Goal: Information Seeking & Learning: Learn about a topic

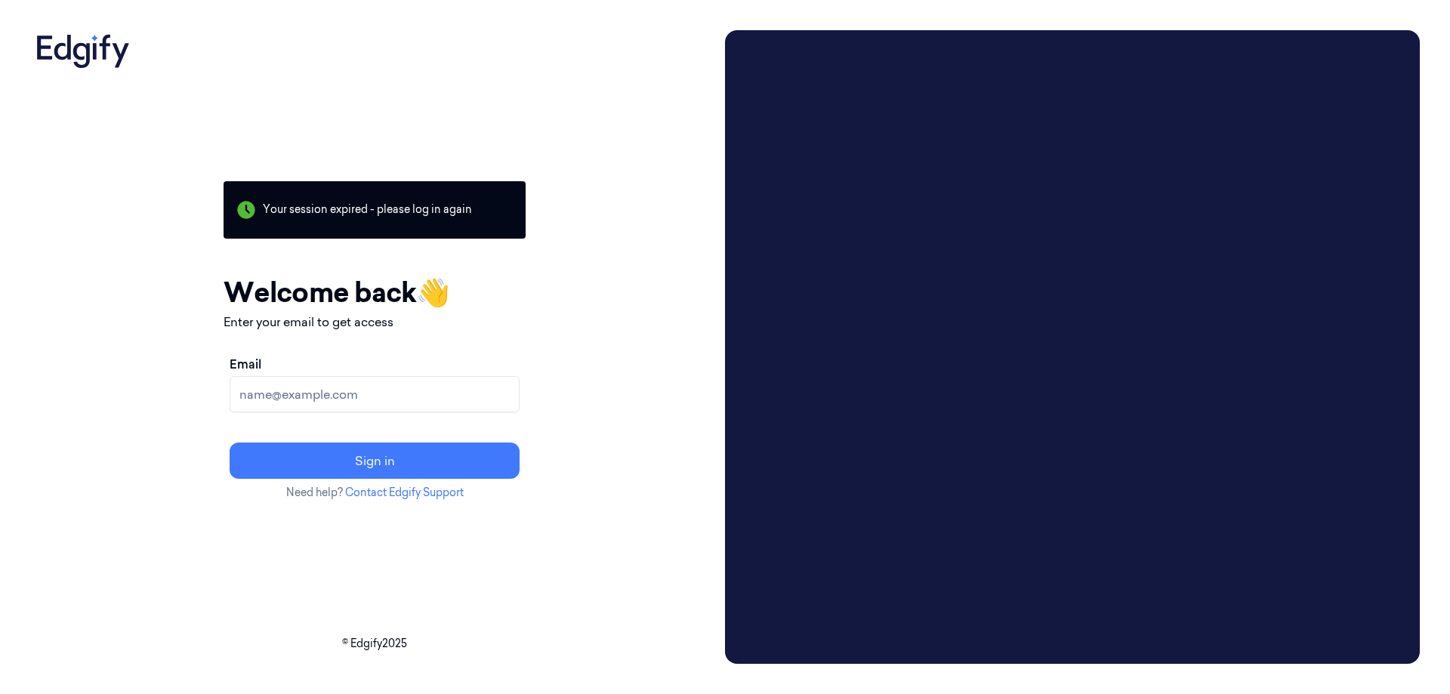
paste input "[EMAIL_ADDRESS][PERSON_NAME][DOMAIN_NAME]"
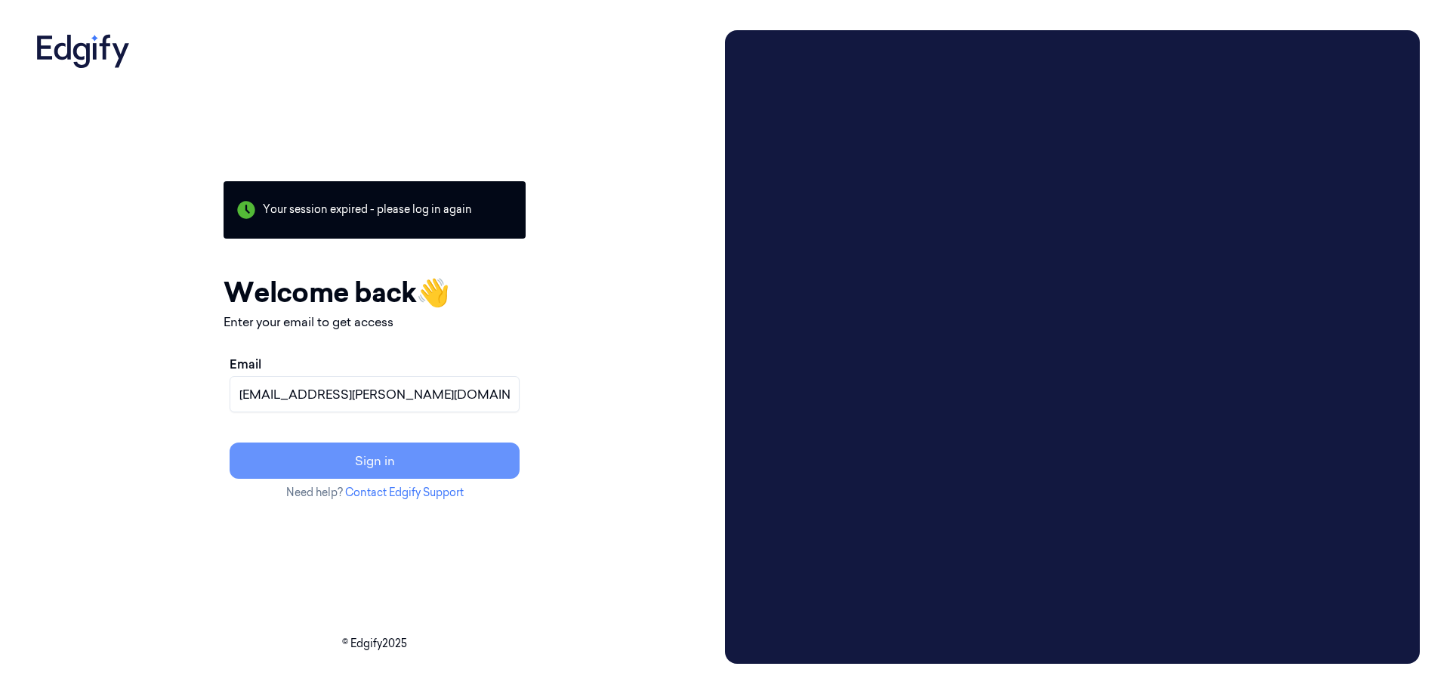
type input "[EMAIL_ADDRESS][PERSON_NAME][DOMAIN_NAME]"
click at [486, 466] on button "Sign in" at bounding box center [375, 461] width 290 height 36
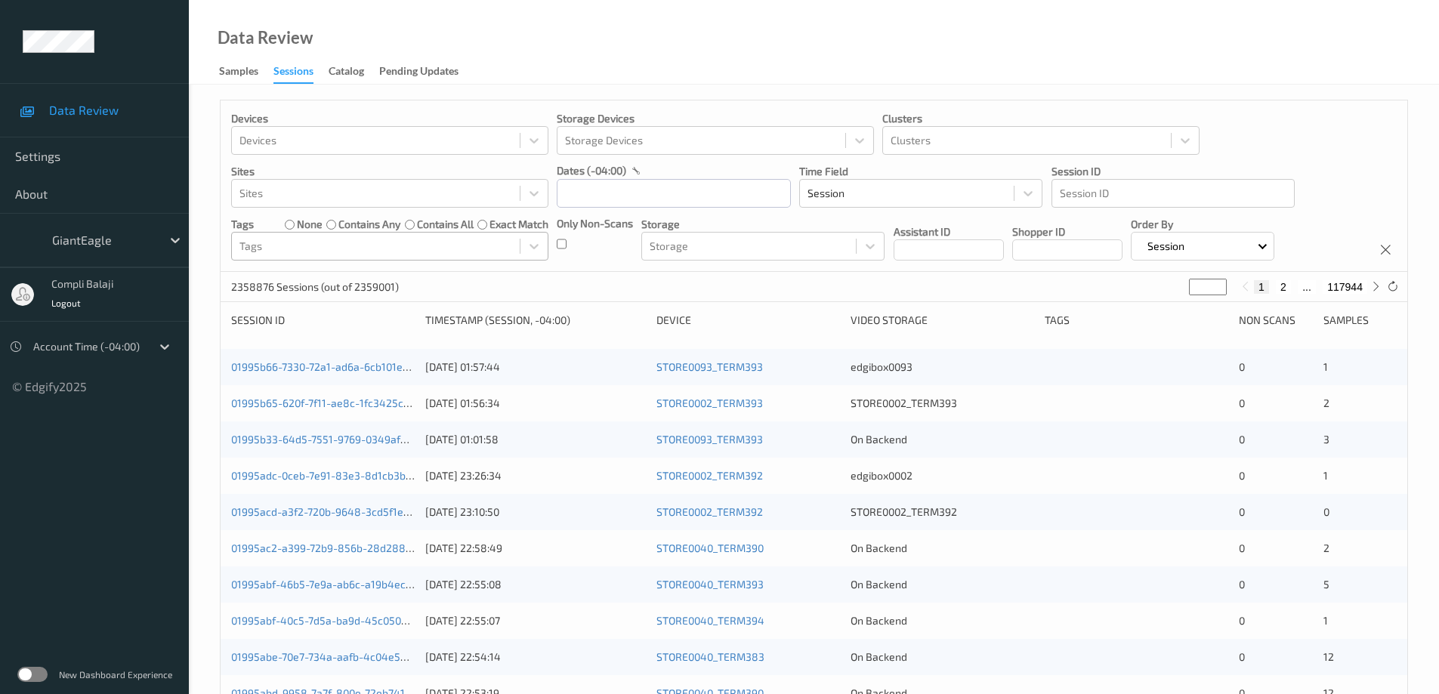
click at [435, 240] on div at bounding box center [375, 246] width 273 height 18
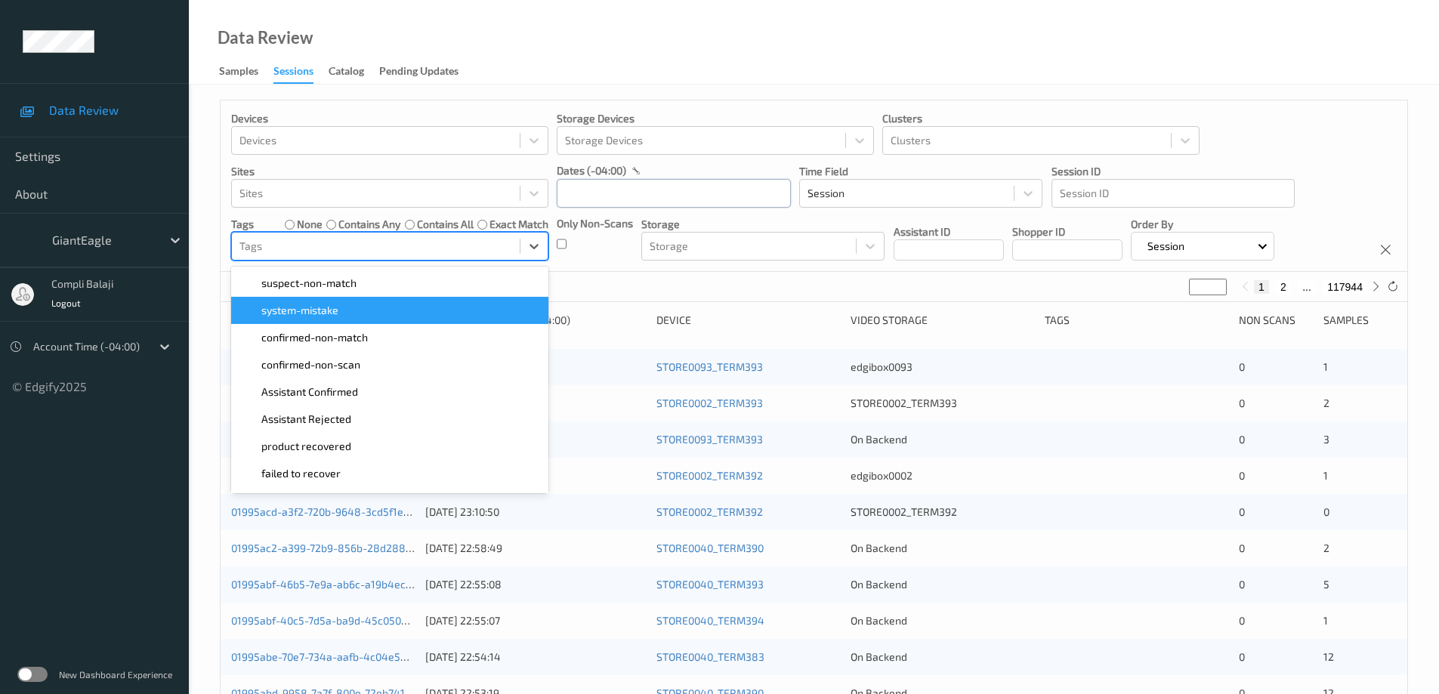
click at [670, 202] on input "text" at bounding box center [674, 193] width 234 height 29
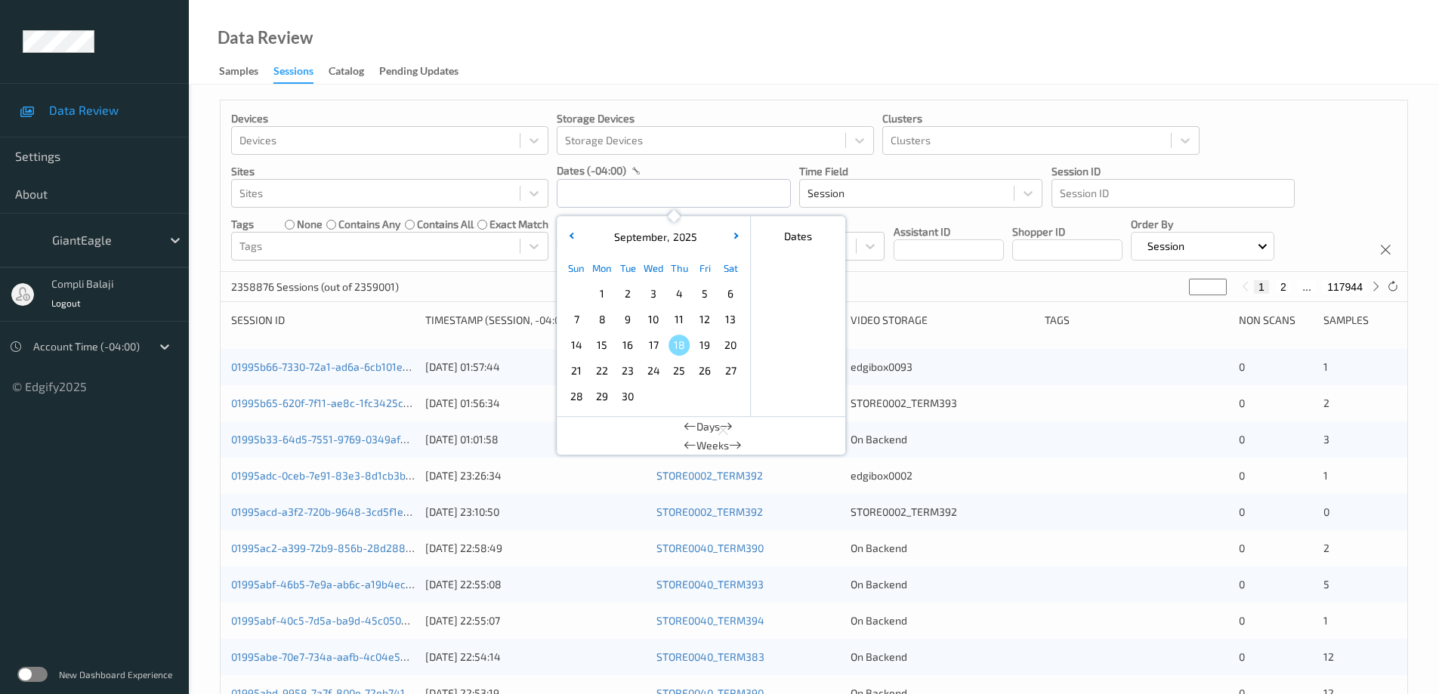
click at [658, 349] on span "17" at bounding box center [653, 345] width 21 height 21
type input "[DATE] 00:00 -> [DATE] 23:59"
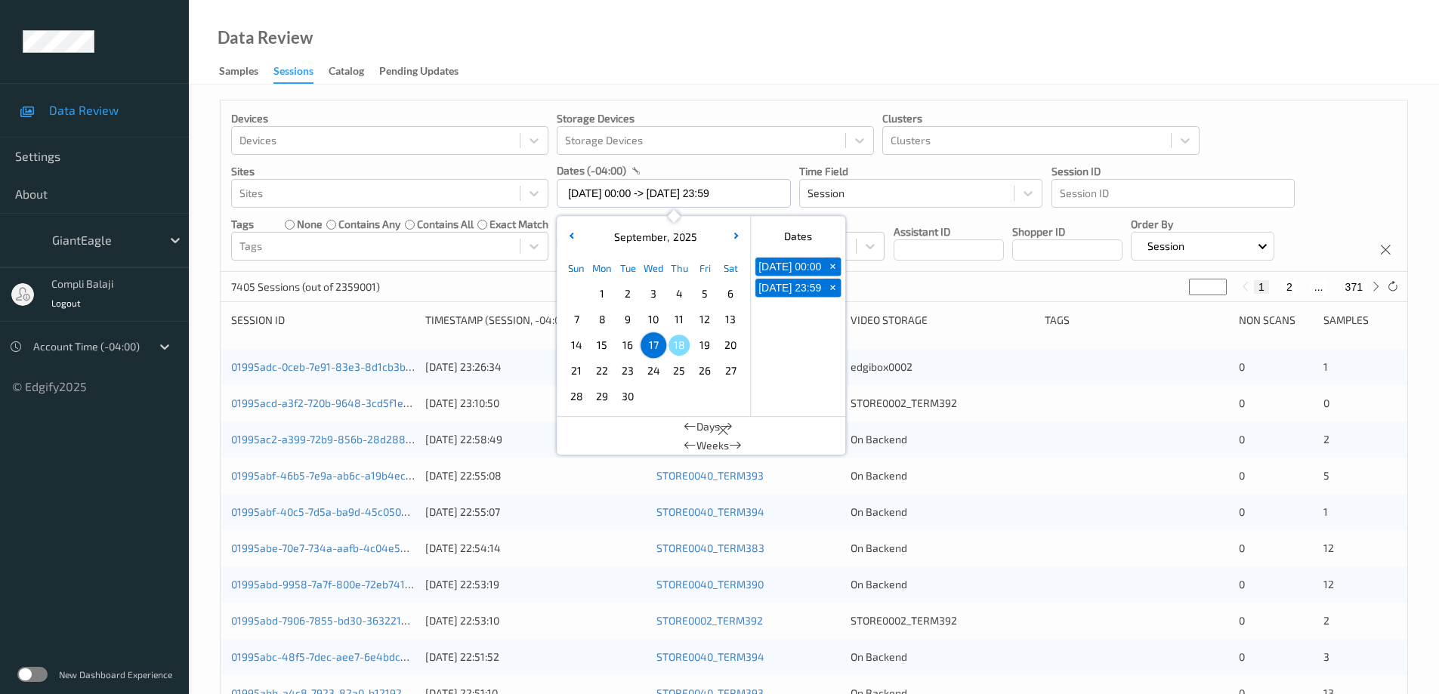
click at [1317, 127] on div "Devices Devices Storage Devices Storage Devices Clusters Clusters Sites Sites d…" at bounding box center [813, 185] width 1186 height 171
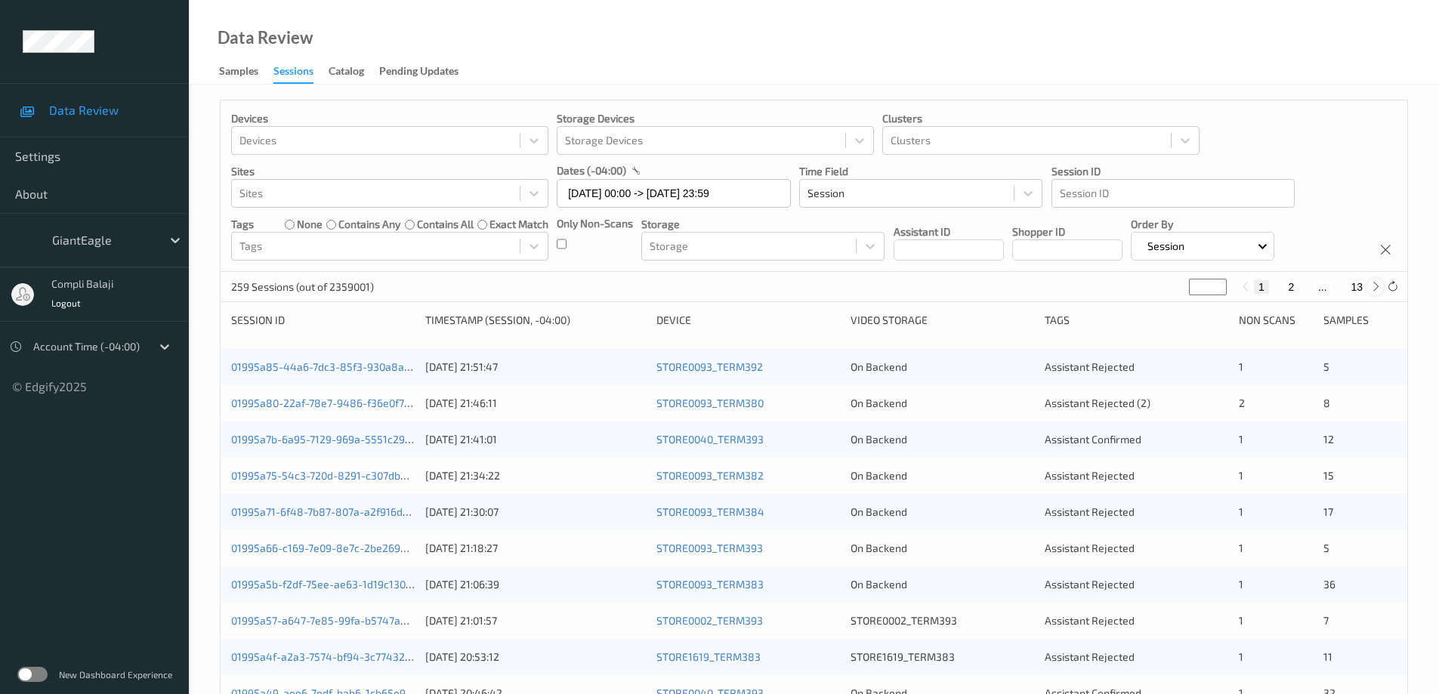
click at [1374, 288] on icon at bounding box center [1375, 286] width 11 height 11
type input "*"
click at [1374, 288] on icon at bounding box center [1375, 286] width 11 height 11
type input "*"
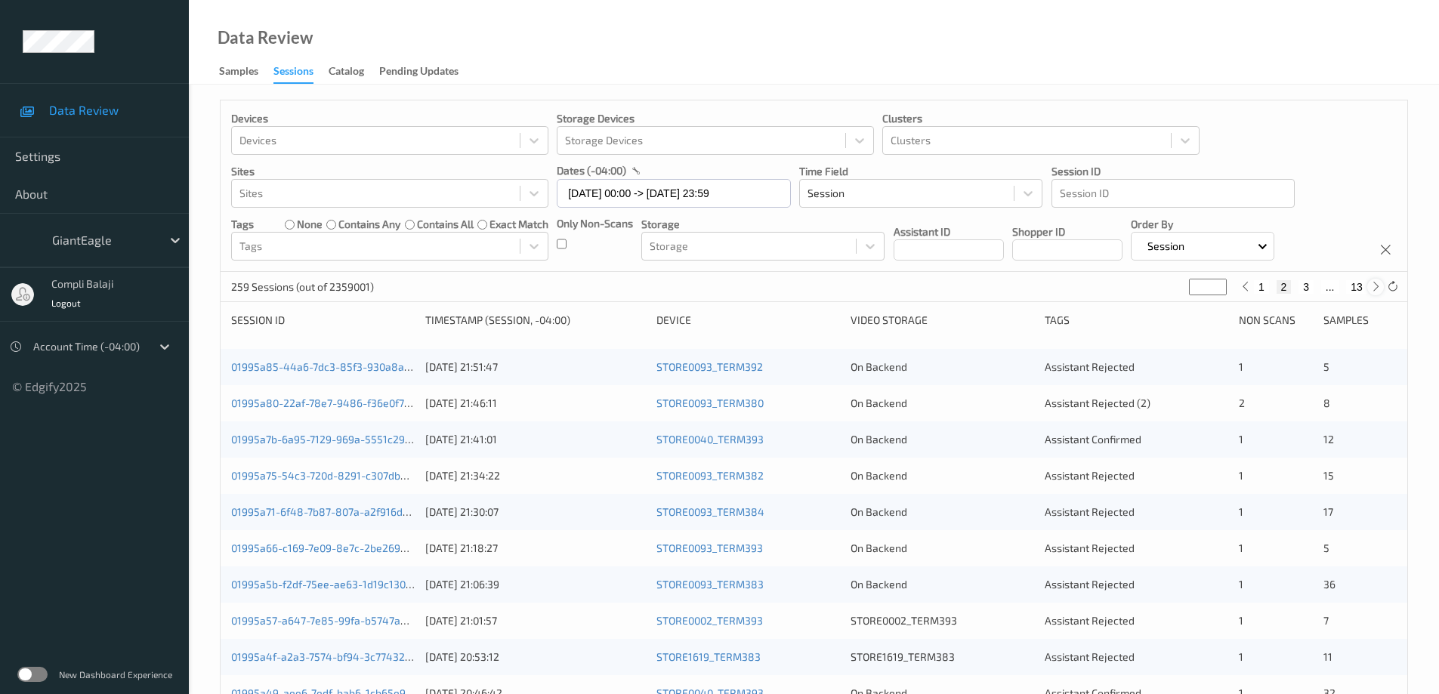
type input "*"
click at [1374, 288] on icon at bounding box center [1375, 286] width 11 height 11
type input "*"
click at [1374, 288] on icon at bounding box center [1375, 286] width 11 height 11
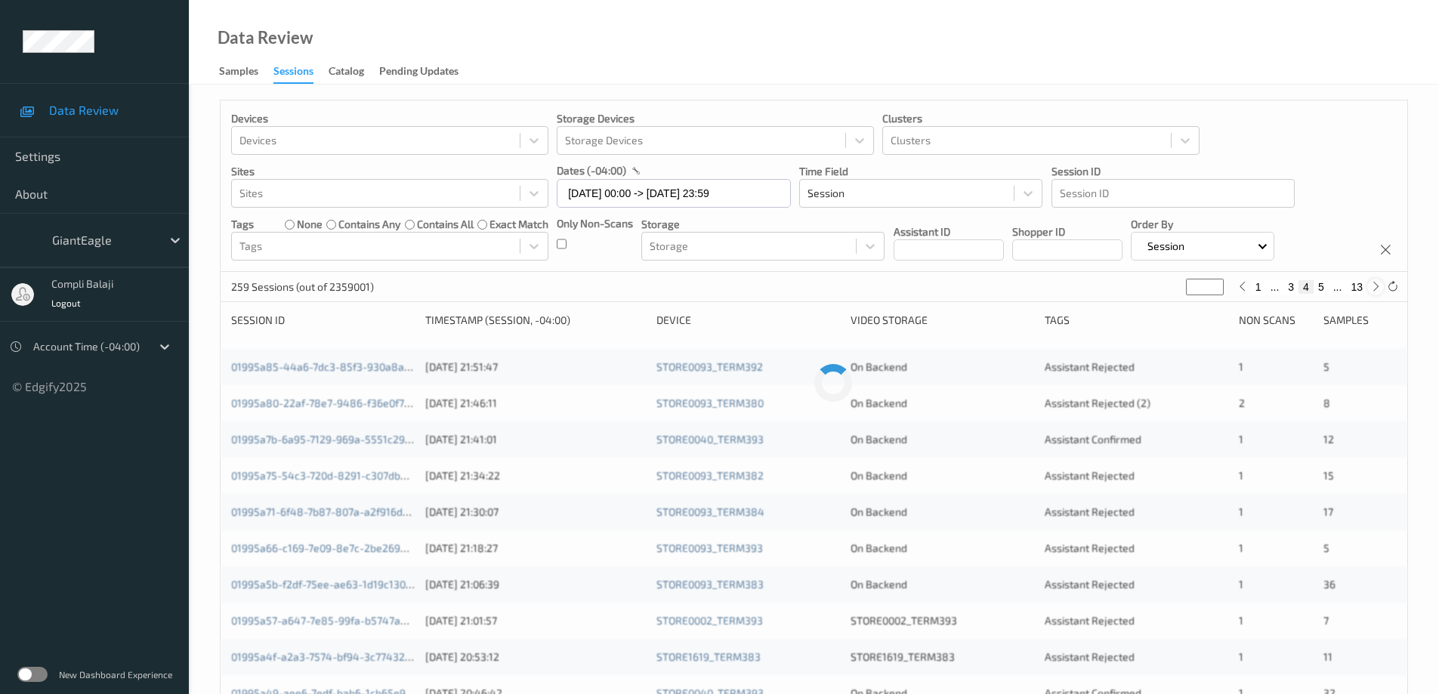
type input "*"
click at [1374, 288] on icon at bounding box center [1375, 286] width 11 height 11
type input "*"
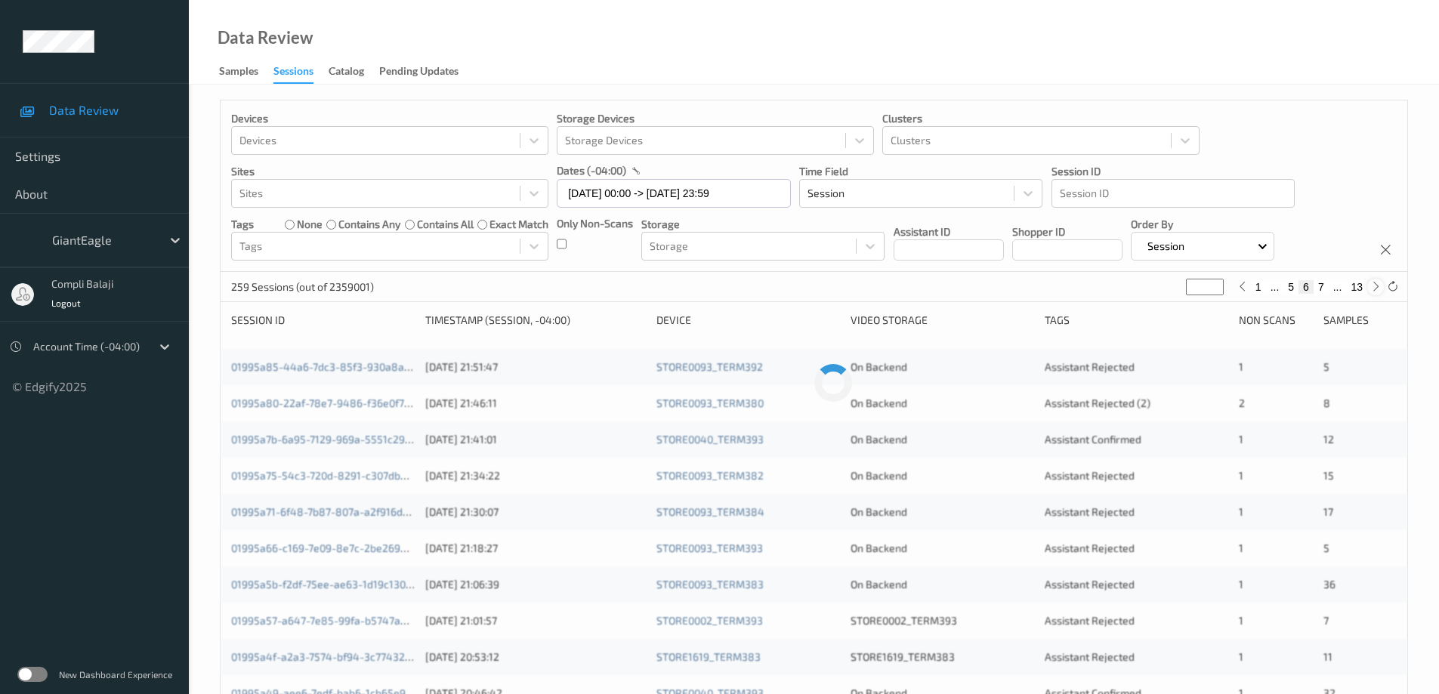
click at [1374, 288] on icon at bounding box center [1375, 286] width 11 height 11
type input "*"
click at [1374, 288] on icon at bounding box center [1375, 286] width 11 height 11
type input "*"
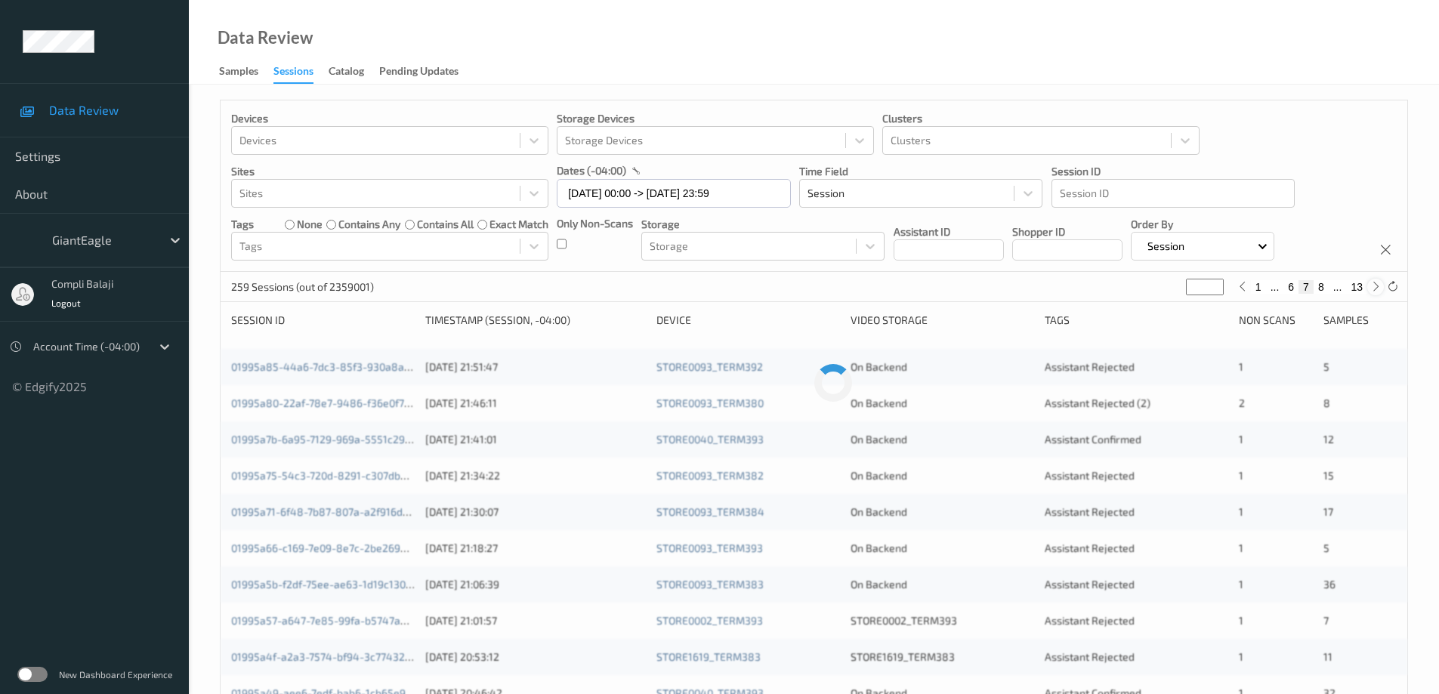
type input "*"
click at [1374, 288] on icon at bounding box center [1375, 286] width 11 height 11
type input "*"
click at [1374, 288] on icon at bounding box center [1375, 286] width 11 height 11
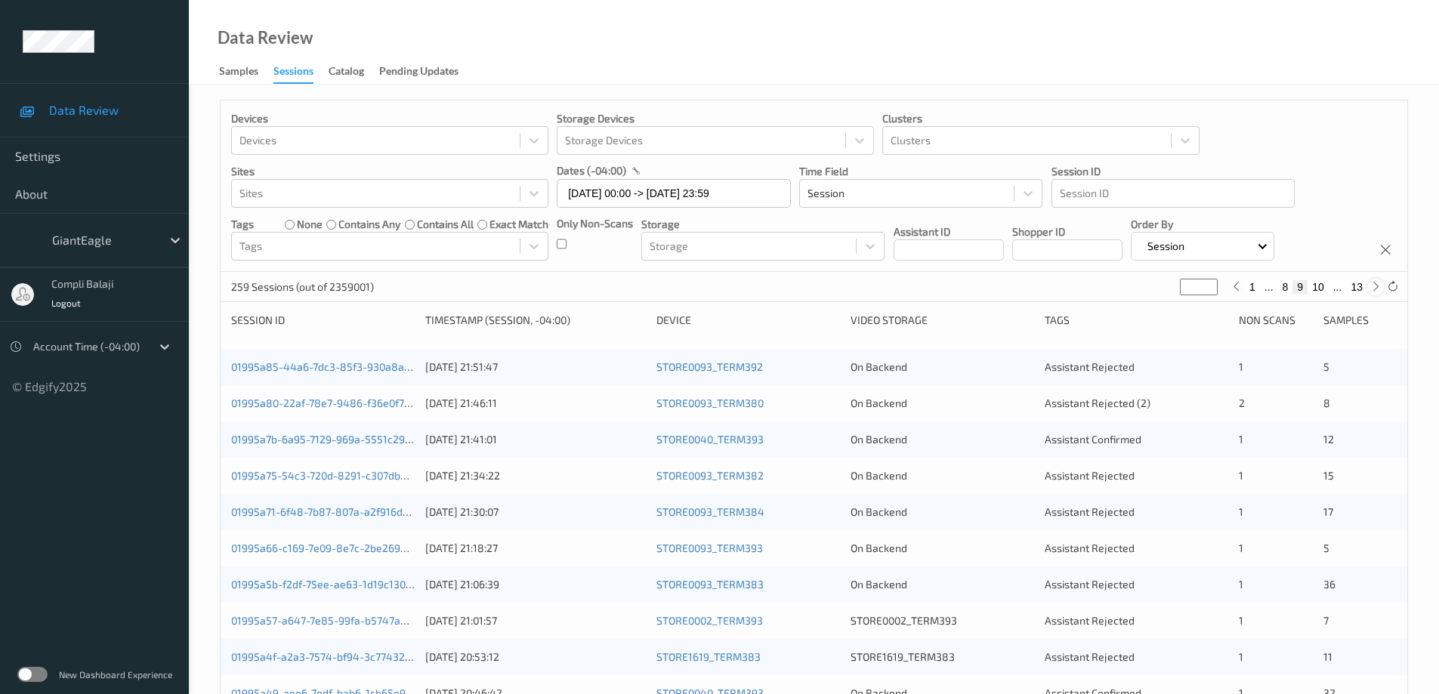
type input "**"
click at [1374, 288] on icon at bounding box center [1375, 286] width 11 height 11
type input "**"
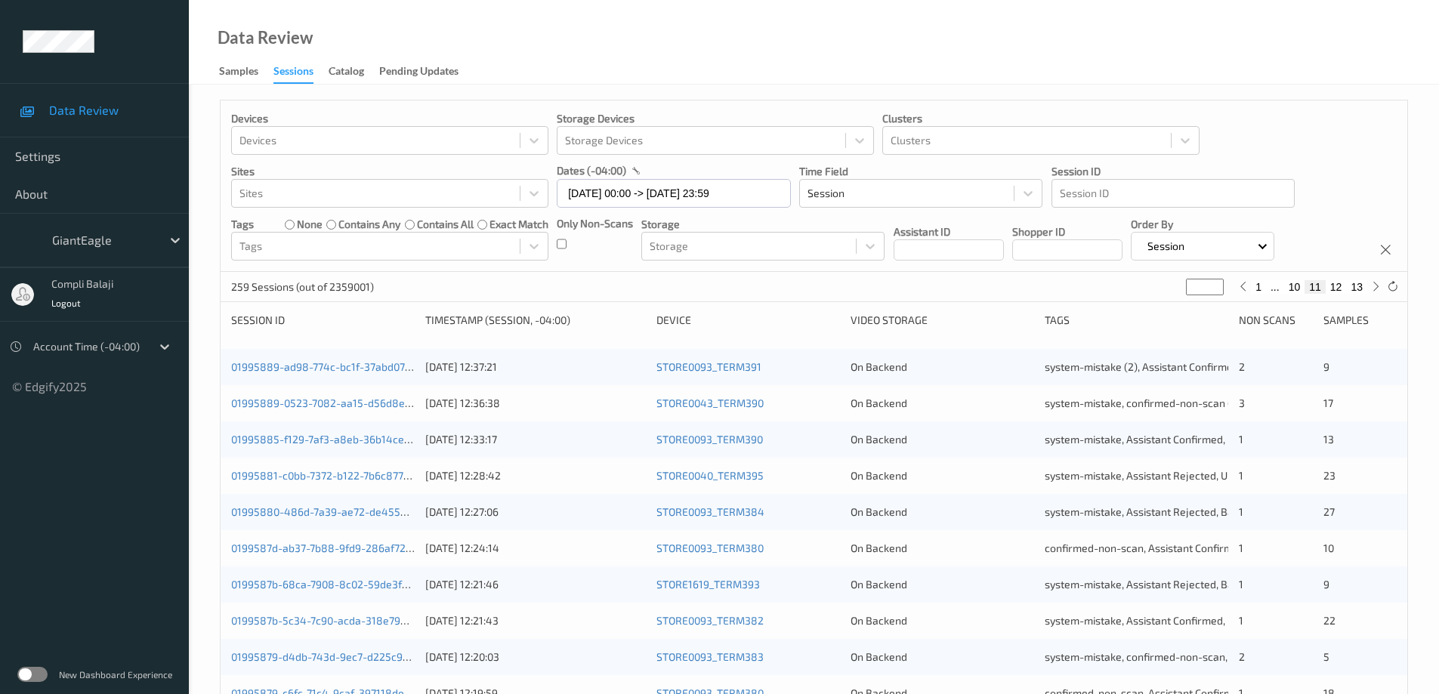
click at [1337, 288] on button "12" at bounding box center [1335, 287] width 21 height 14
type input "**"
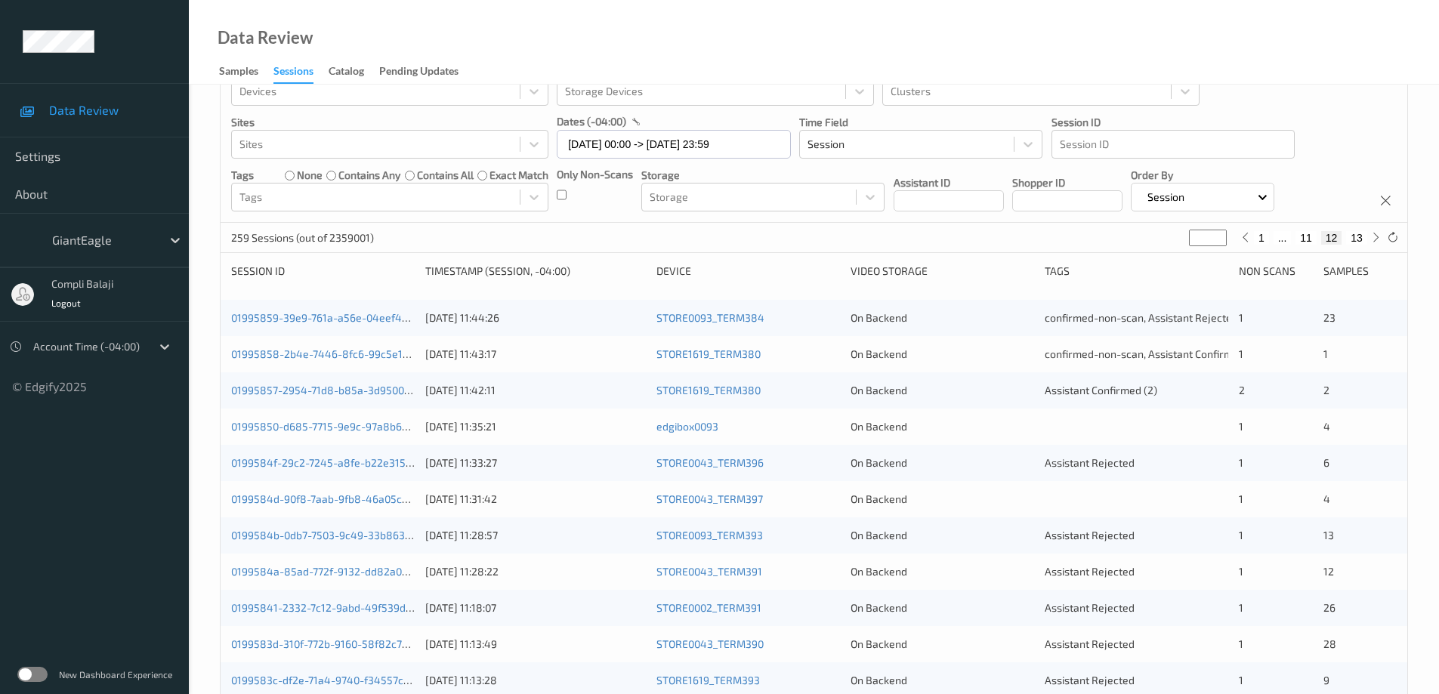
scroll to position [76, 0]
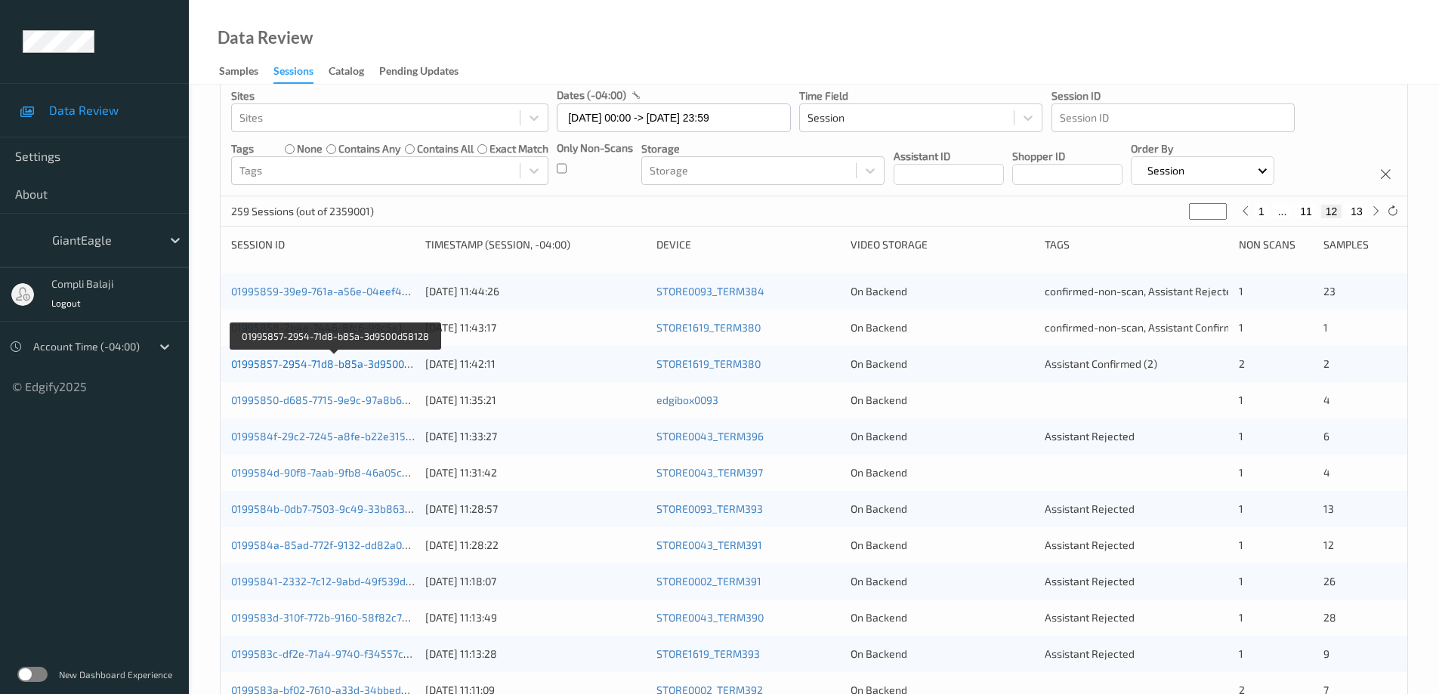
click at [356, 369] on link "01995857-2954-71d8-b85a-3d9500d58128" at bounding box center [335, 363] width 209 height 13
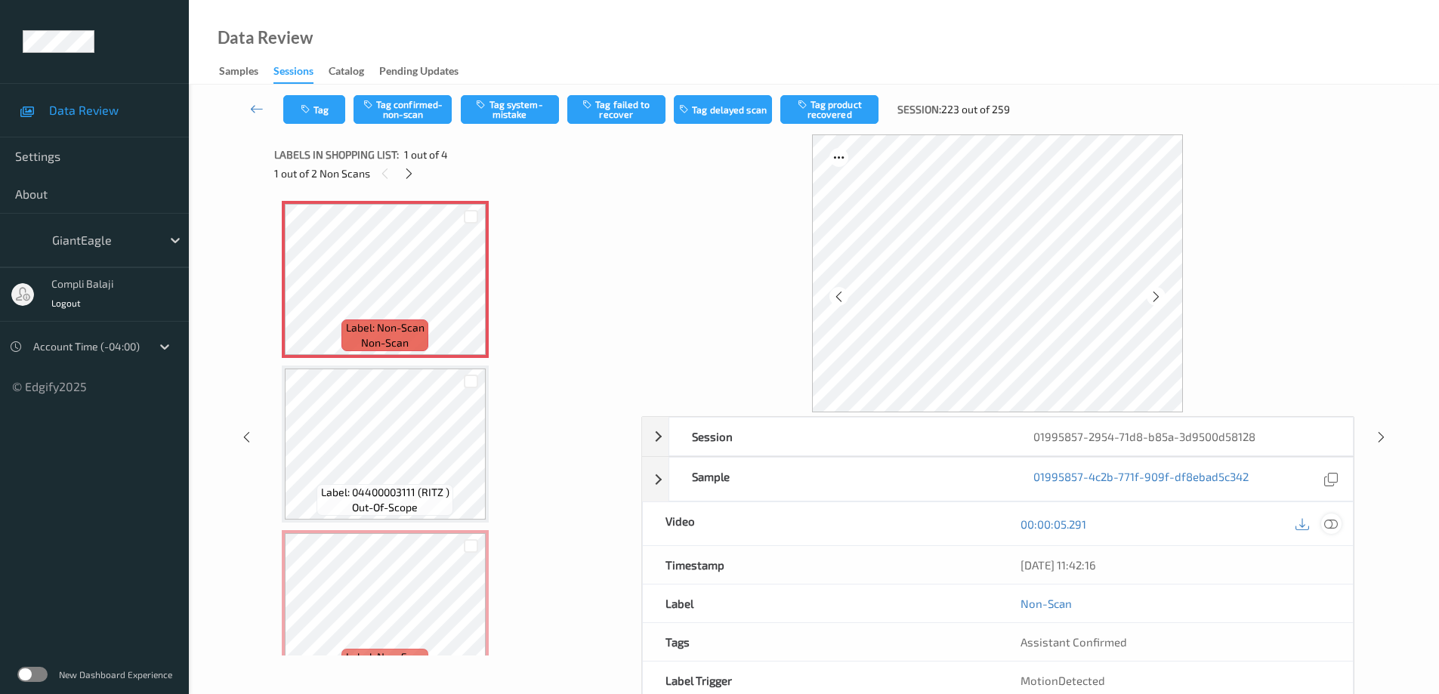
click at [1333, 523] on icon at bounding box center [1331, 524] width 14 height 14
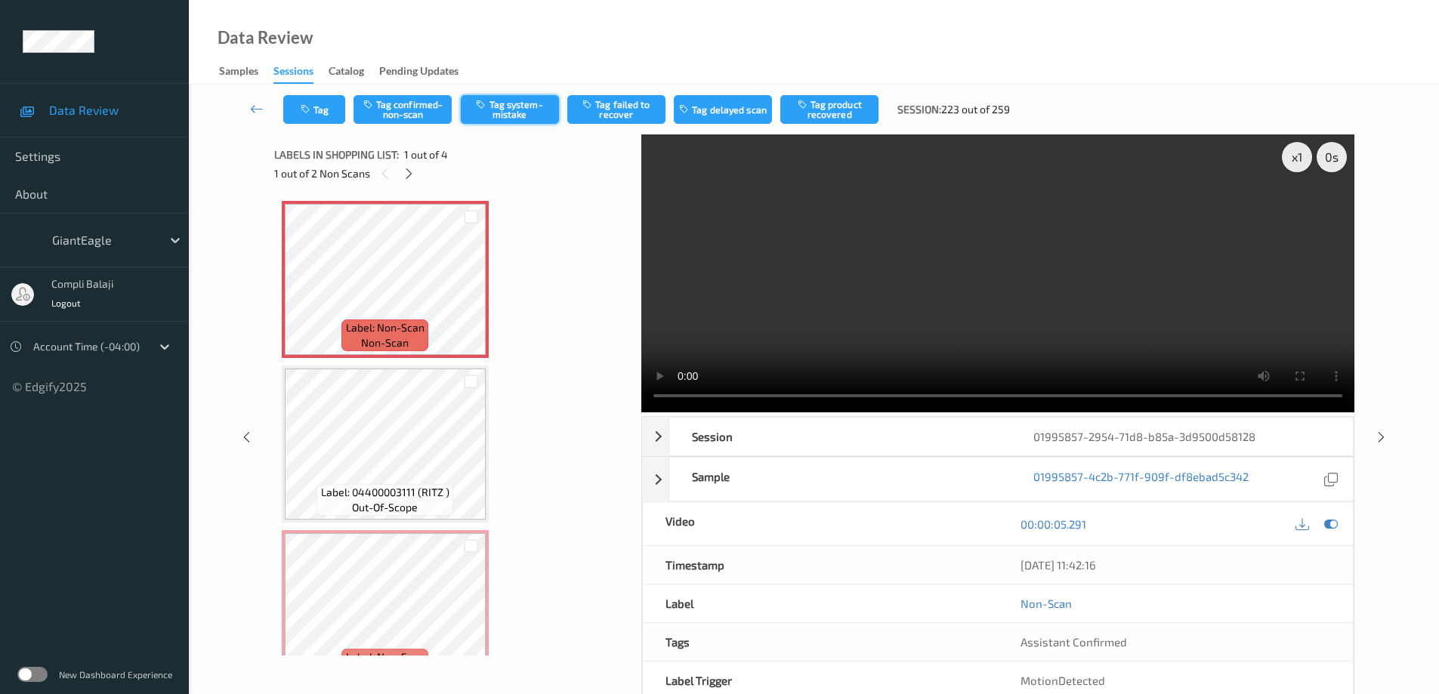
click at [500, 112] on button "Tag system-mistake" at bounding box center [510, 109] width 98 height 29
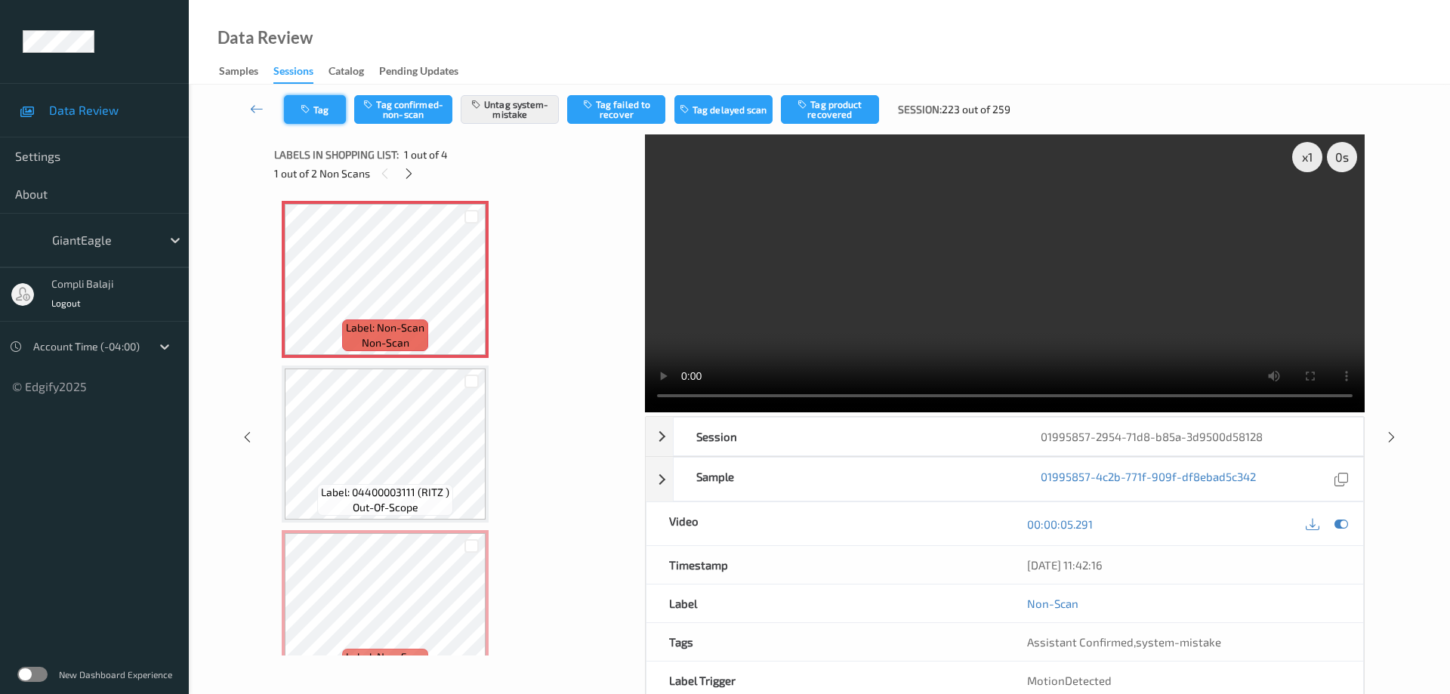
click at [314, 116] on button "Tag" at bounding box center [315, 109] width 62 height 29
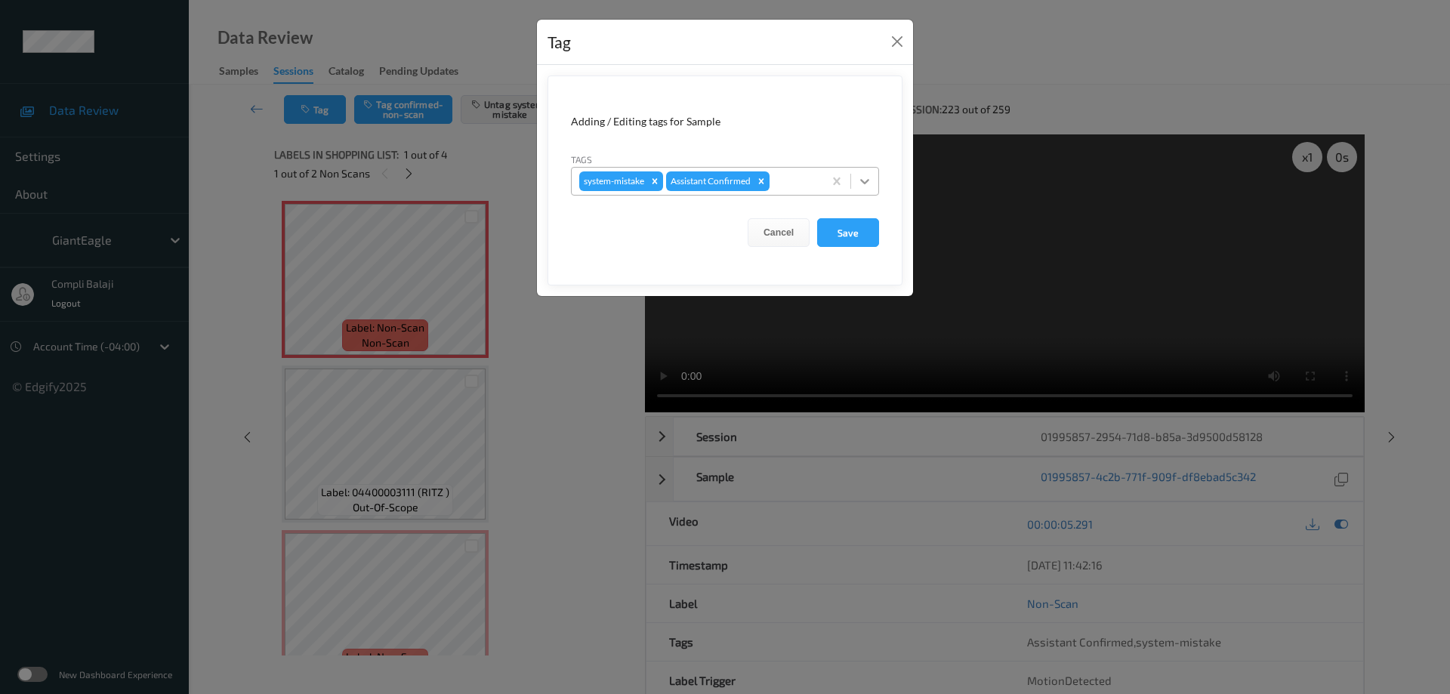
click at [860, 182] on icon at bounding box center [864, 181] width 15 height 15
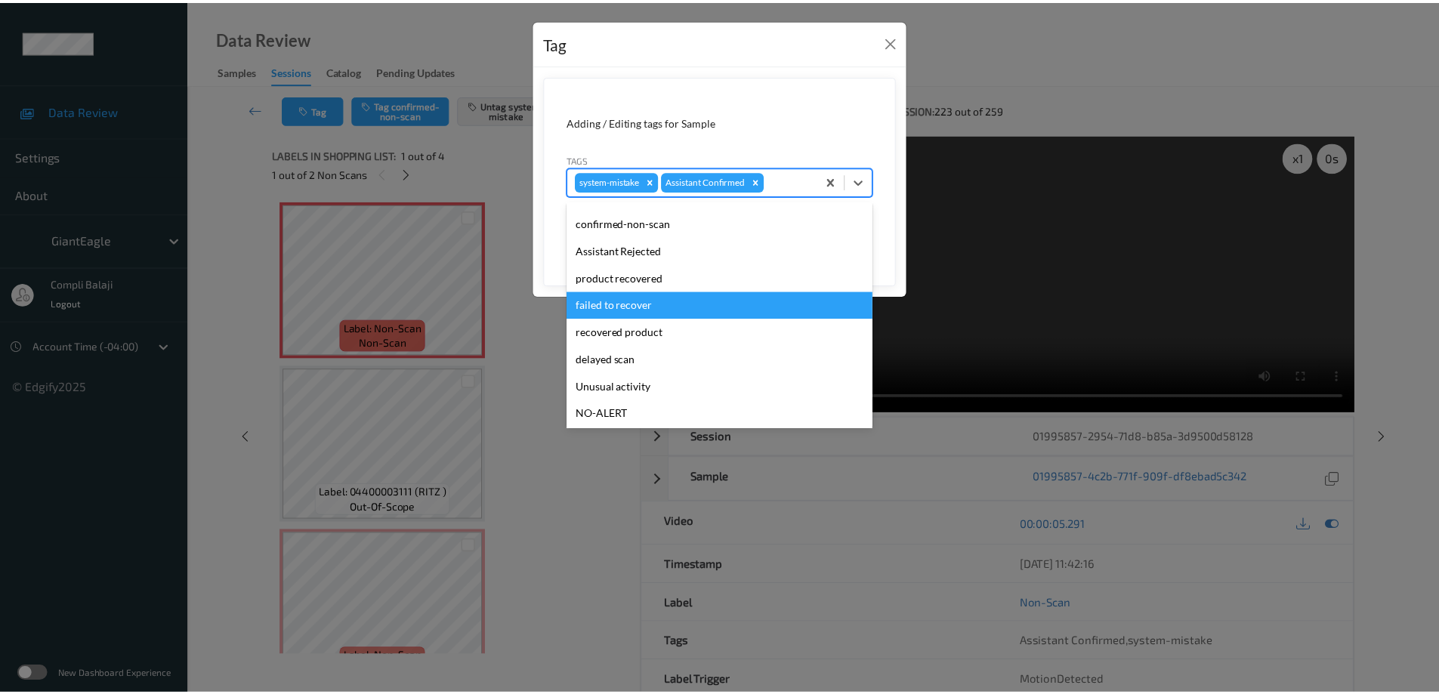
scroll to position [76, 0]
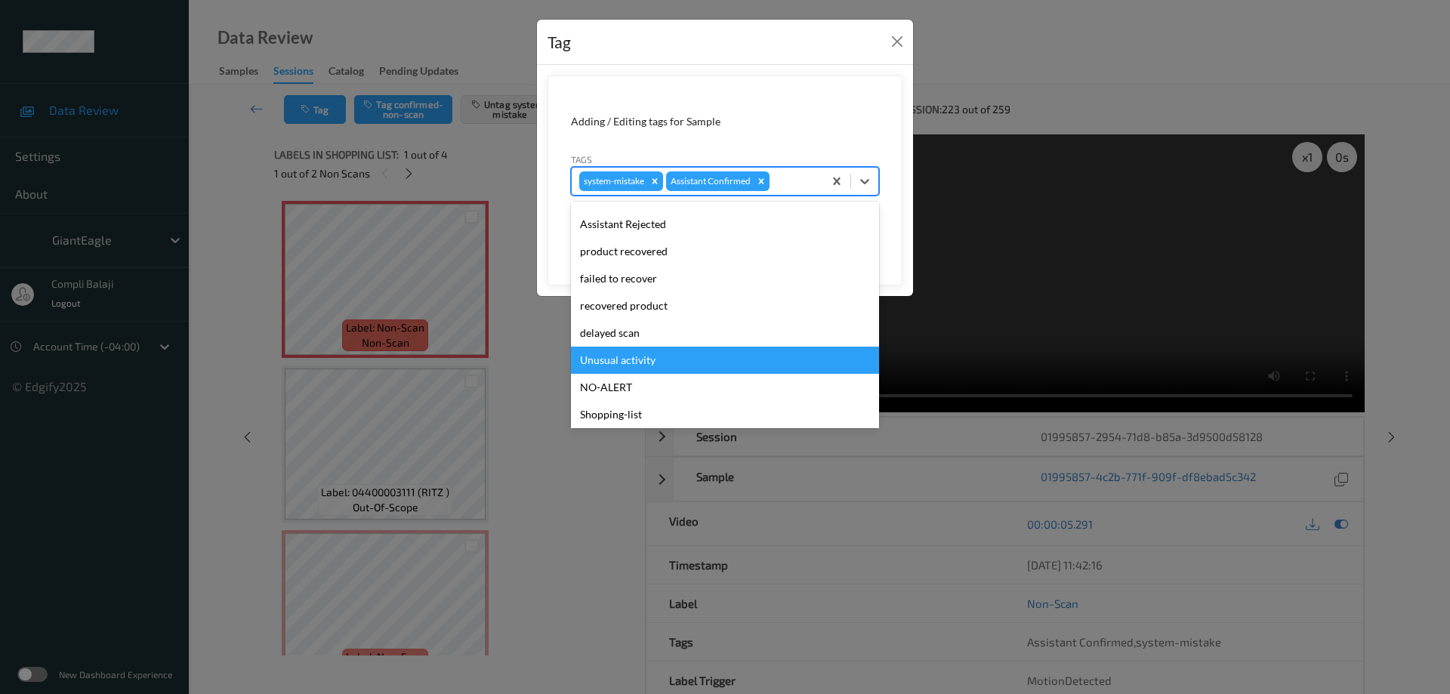
click at [632, 362] on div "Unusual activity" at bounding box center [725, 360] width 308 height 27
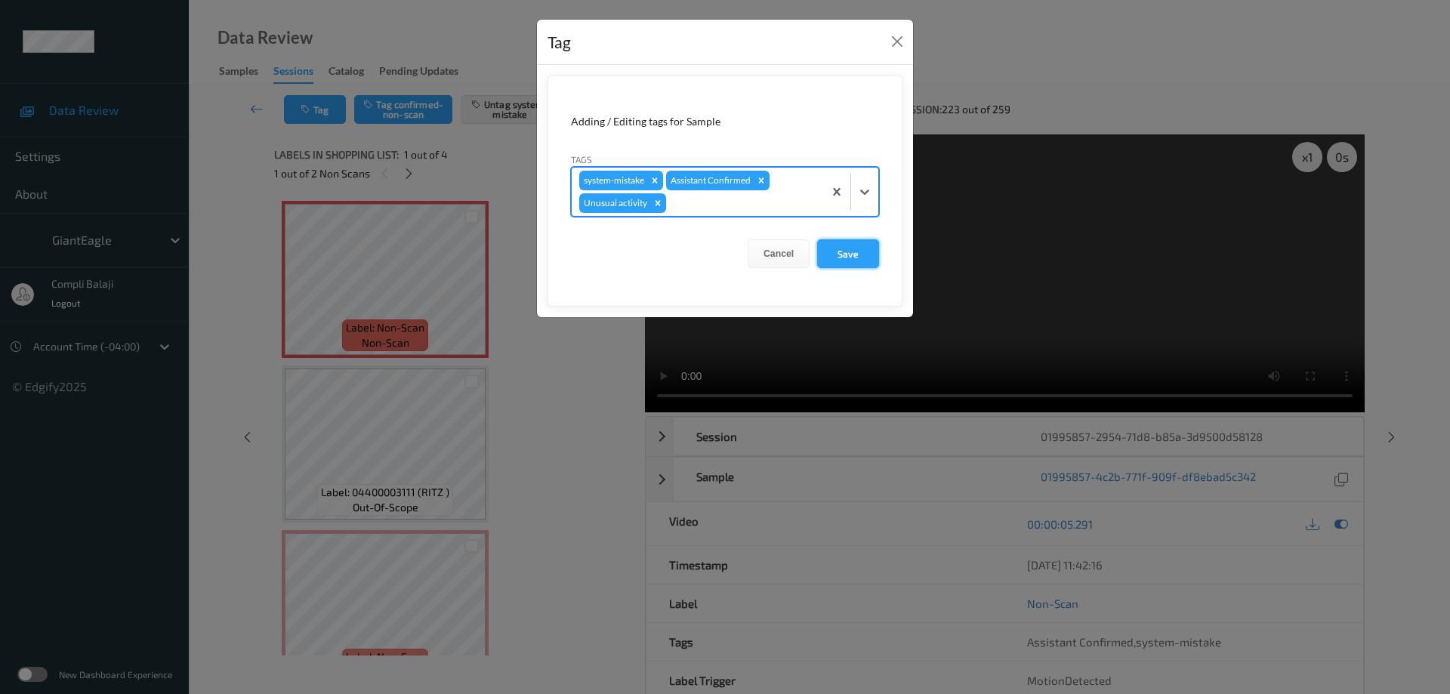
click at [862, 255] on button "Save" at bounding box center [848, 253] width 62 height 29
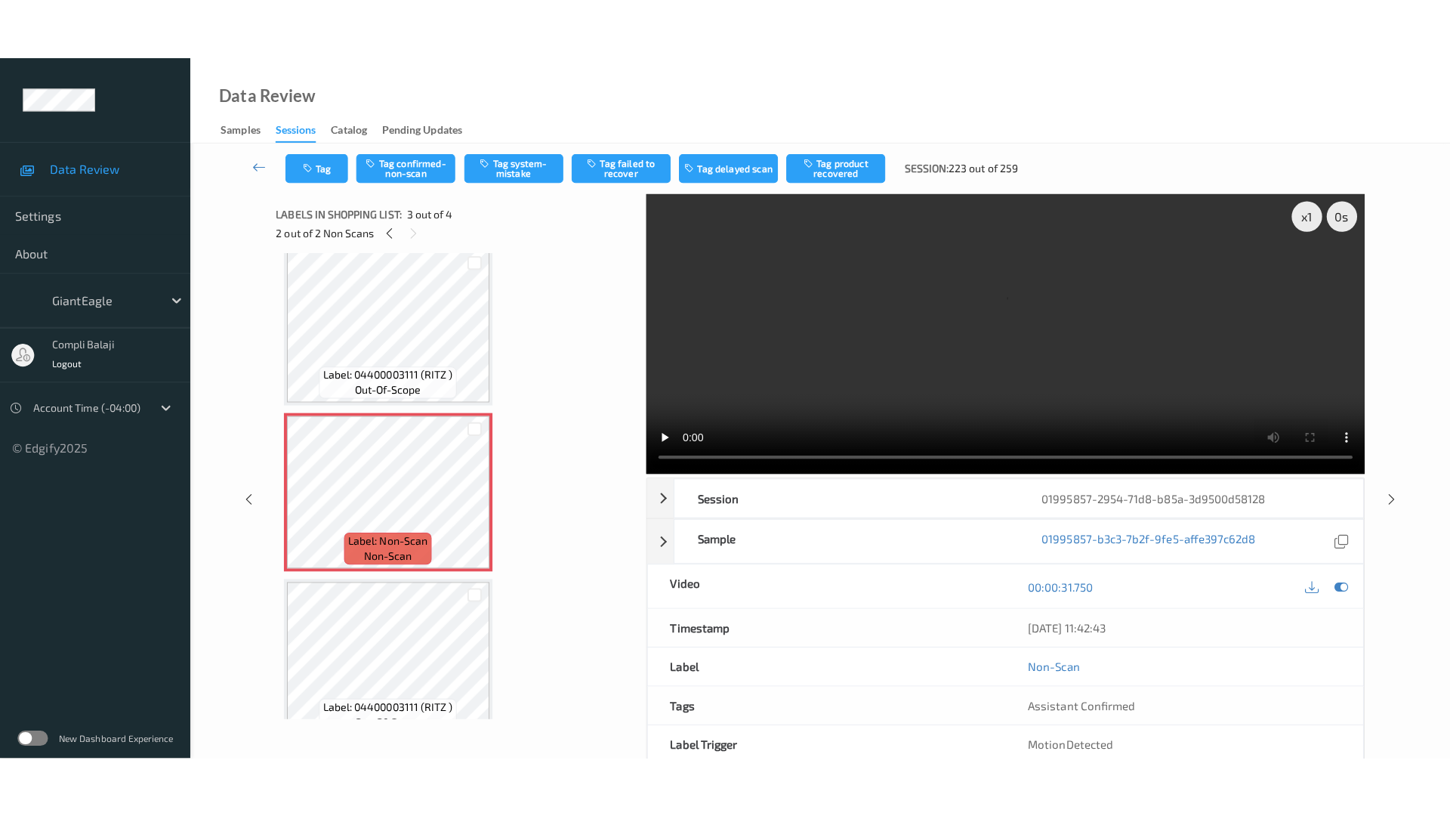
scroll to position [204, 0]
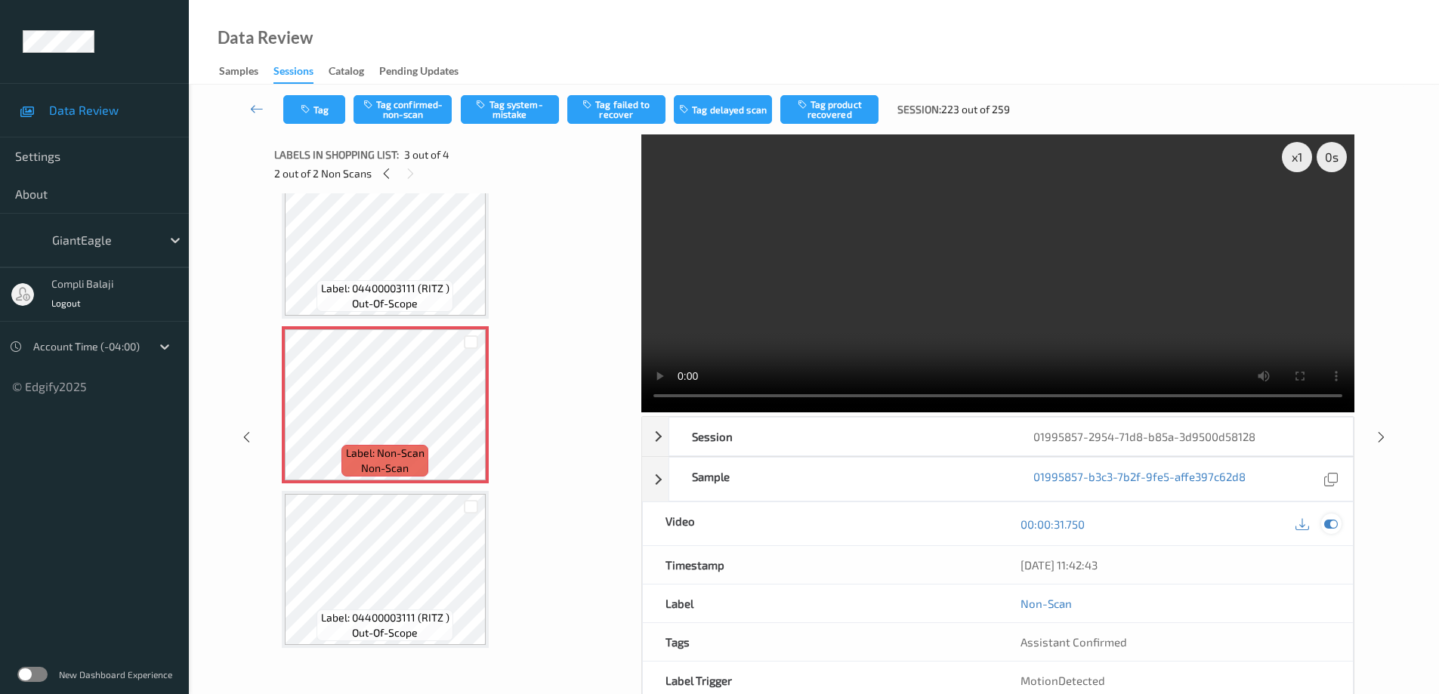
click at [1331, 523] on icon at bounding box center [1331, 524] width 14 height 14
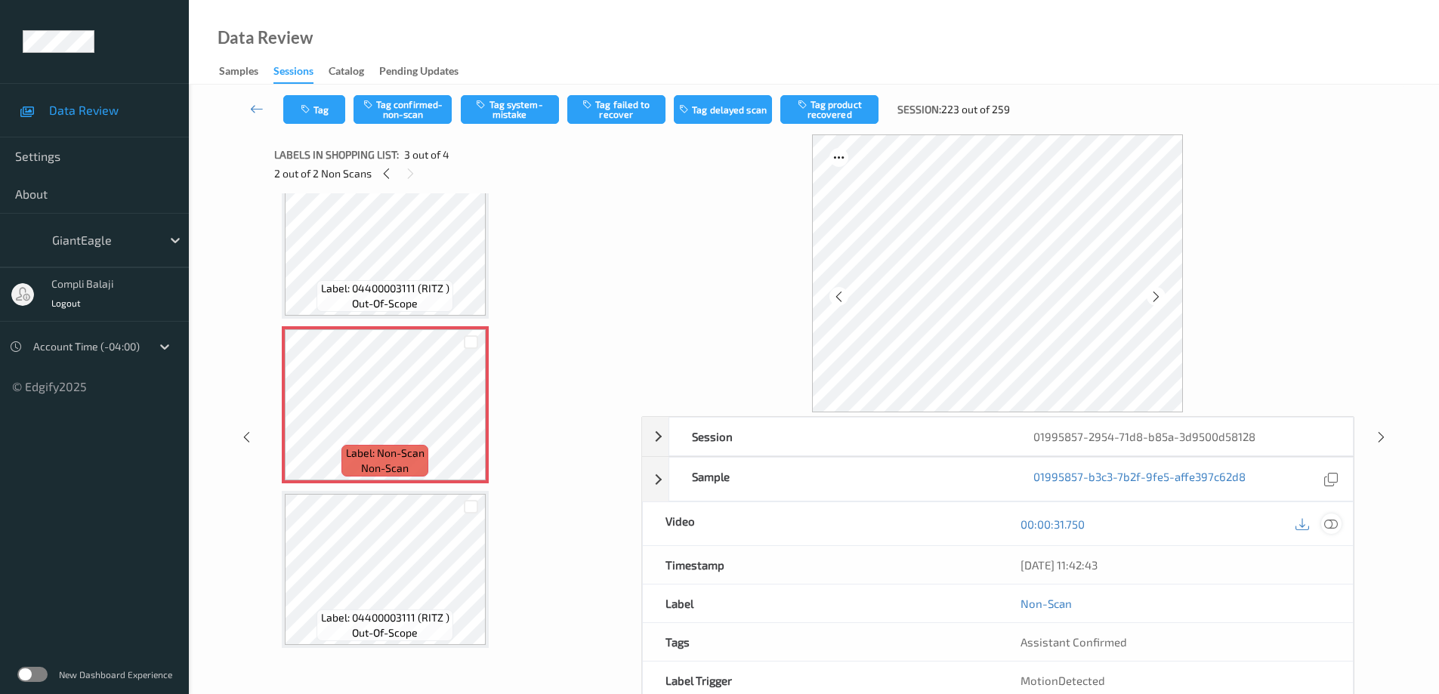
click at [1336, 523] on icon at bounding box center [1331, 524] width 14 height 14
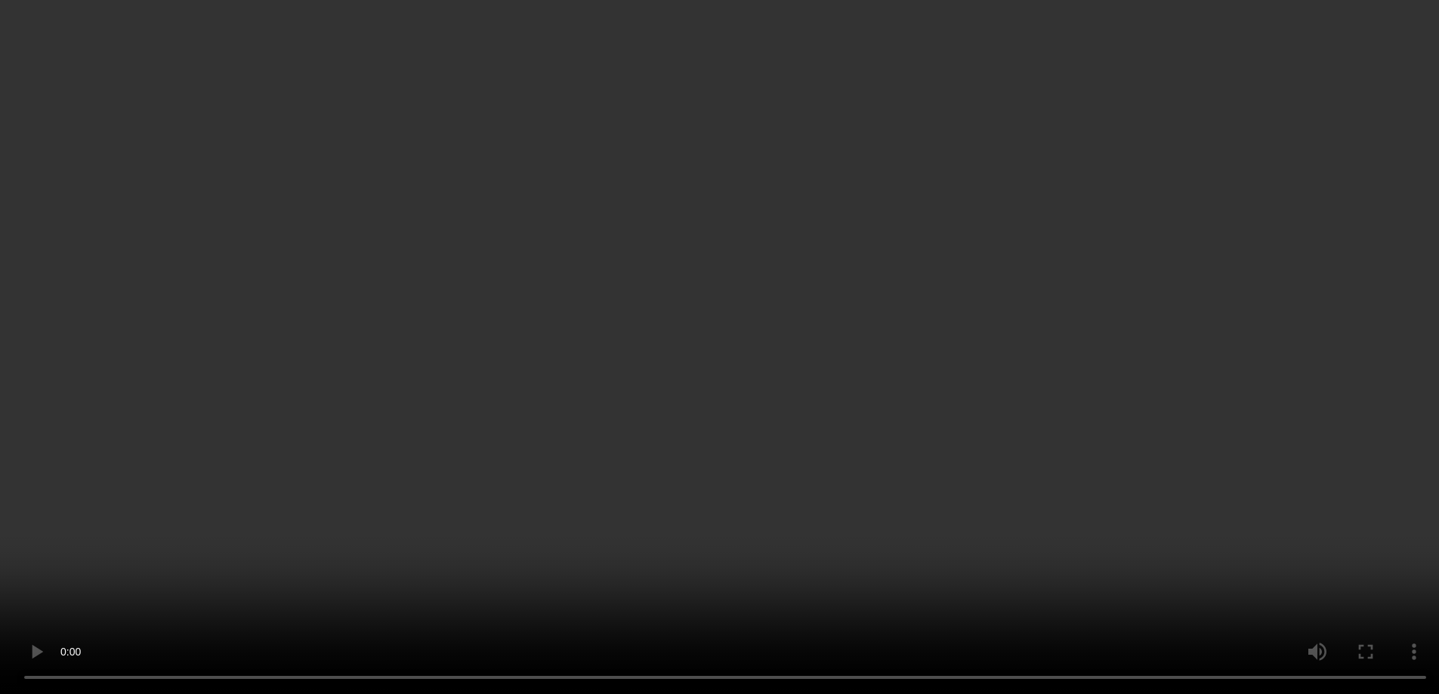
scroll to position [7, 0]
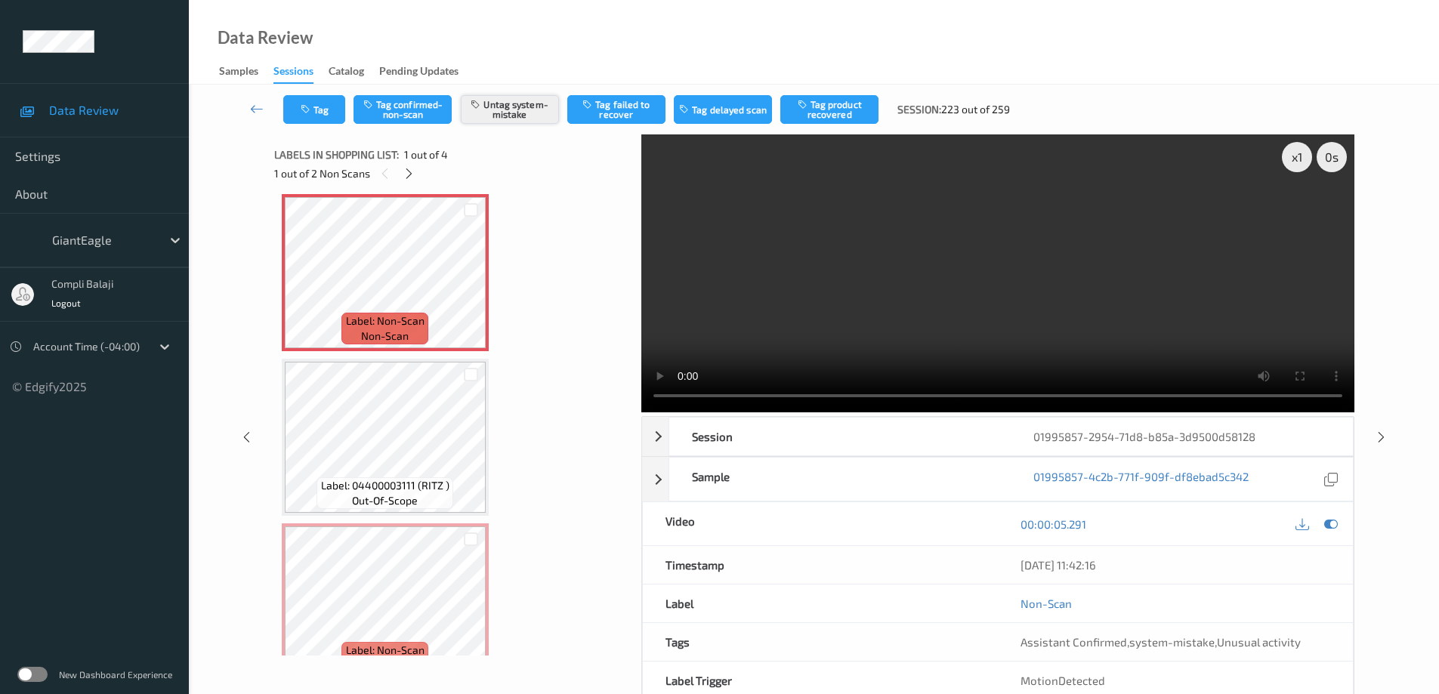
click at [526, 111] on button "Untag system-mistake" at bounding box center [510, 109] width 98 height 29
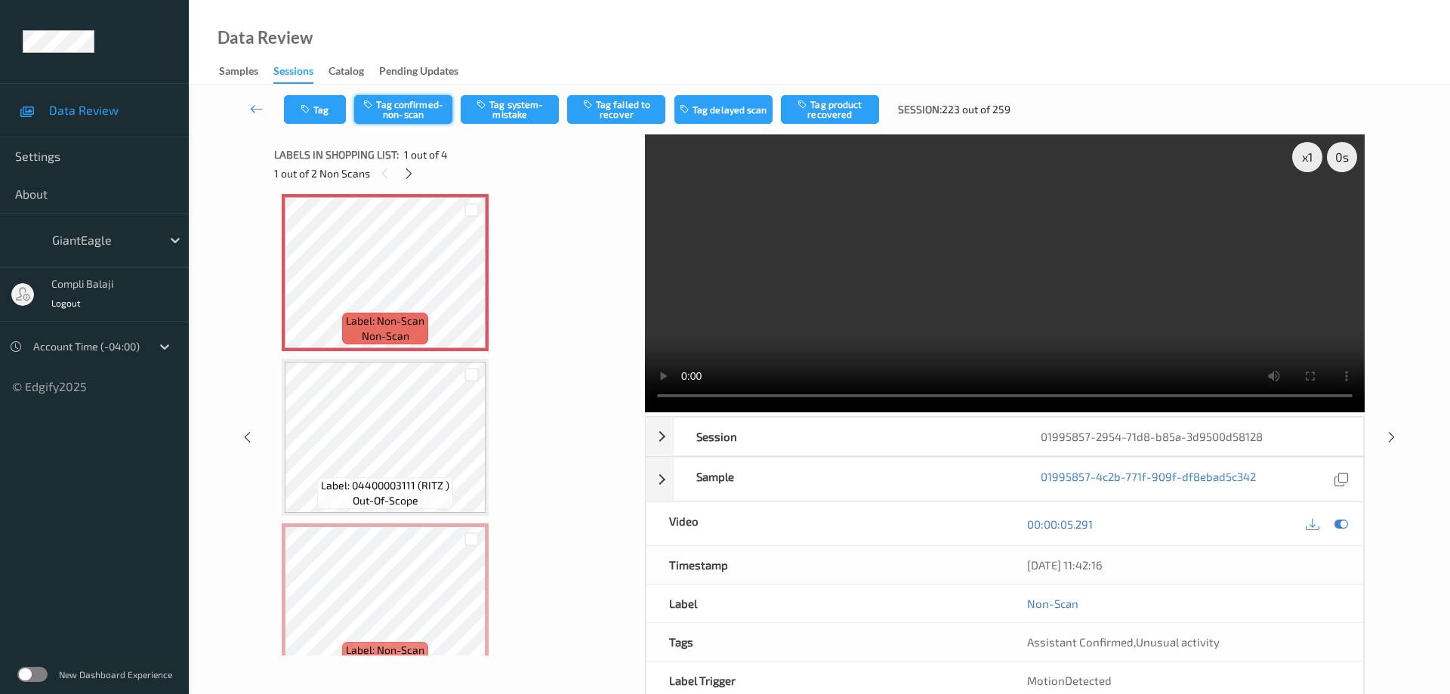
click at [417, 114] on button "Tag confirmed-non-scan" at bounding box center [403, 109] width 98 height 29
click at [822, 113] on button "Tag product recovered" at bounding box center [830, 109] width 98 height 29
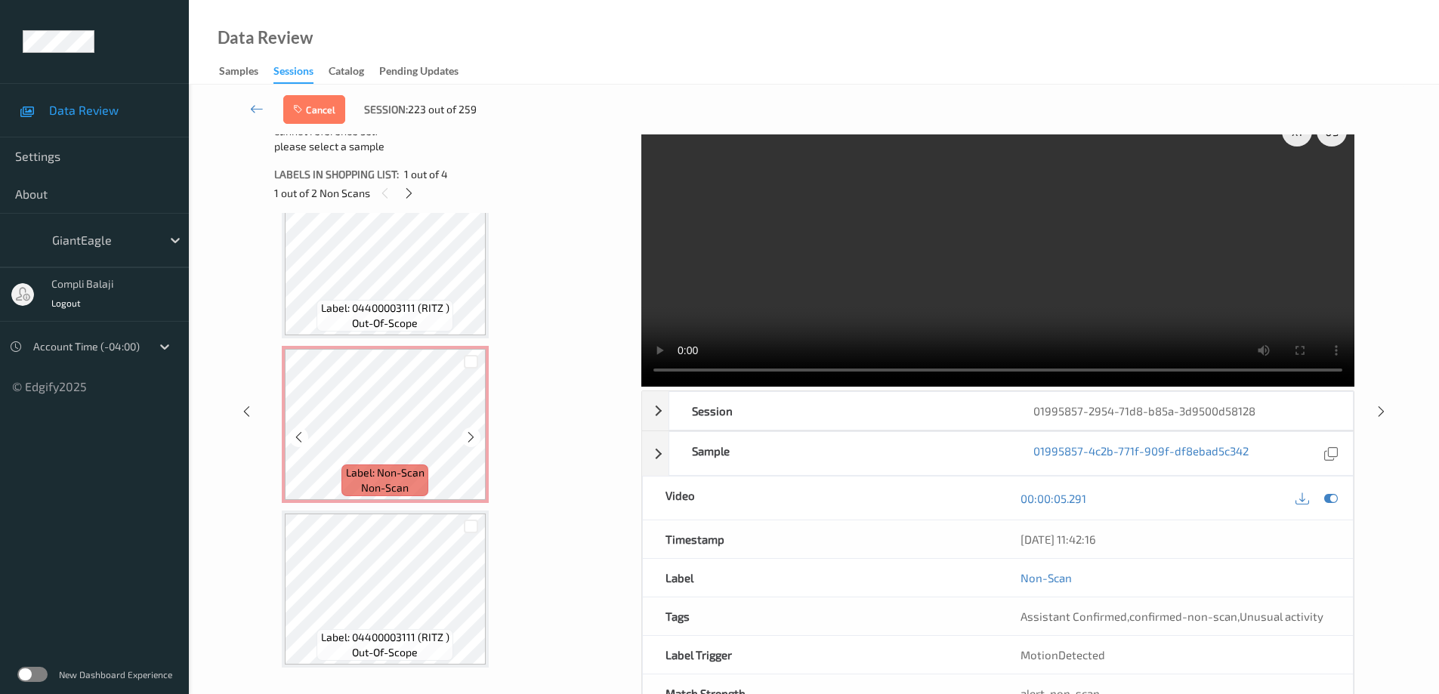
scroll to position [38, 0]
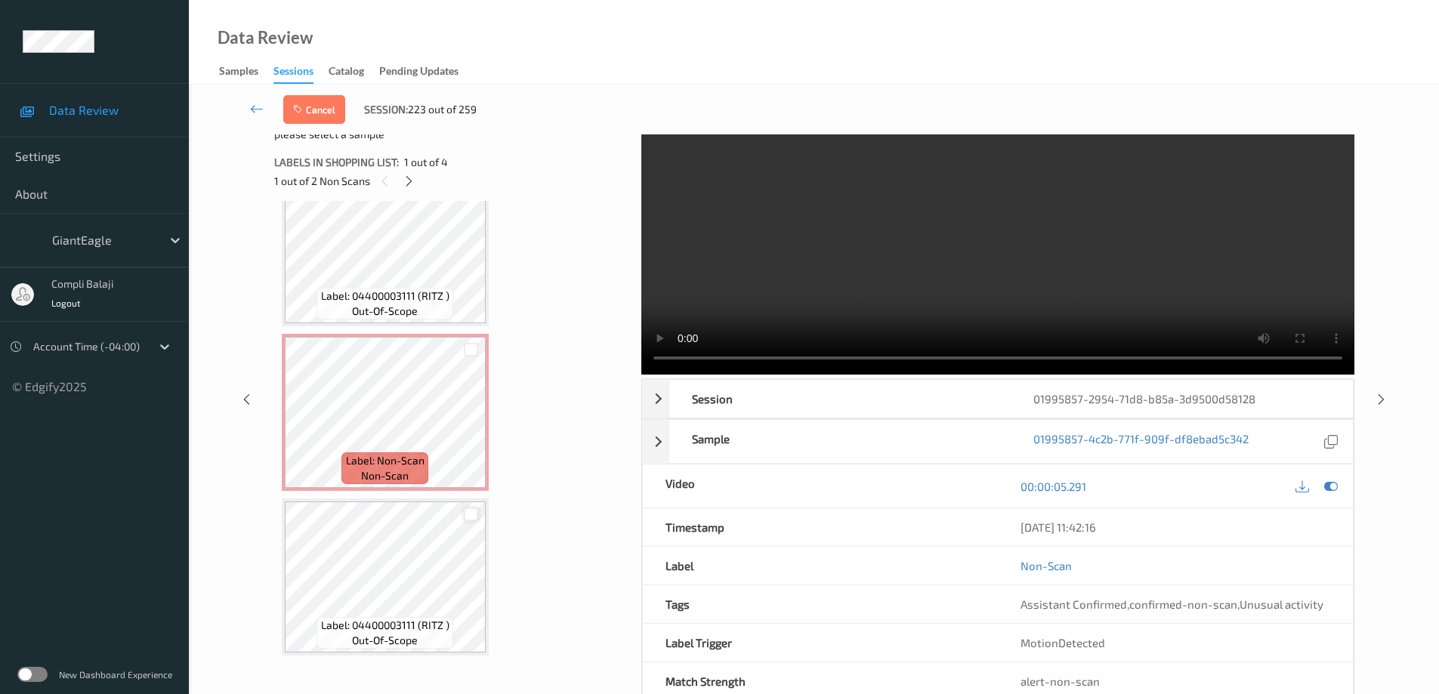
click at [467, 515] on div at bounding box center [471, 514] width 14 height 14
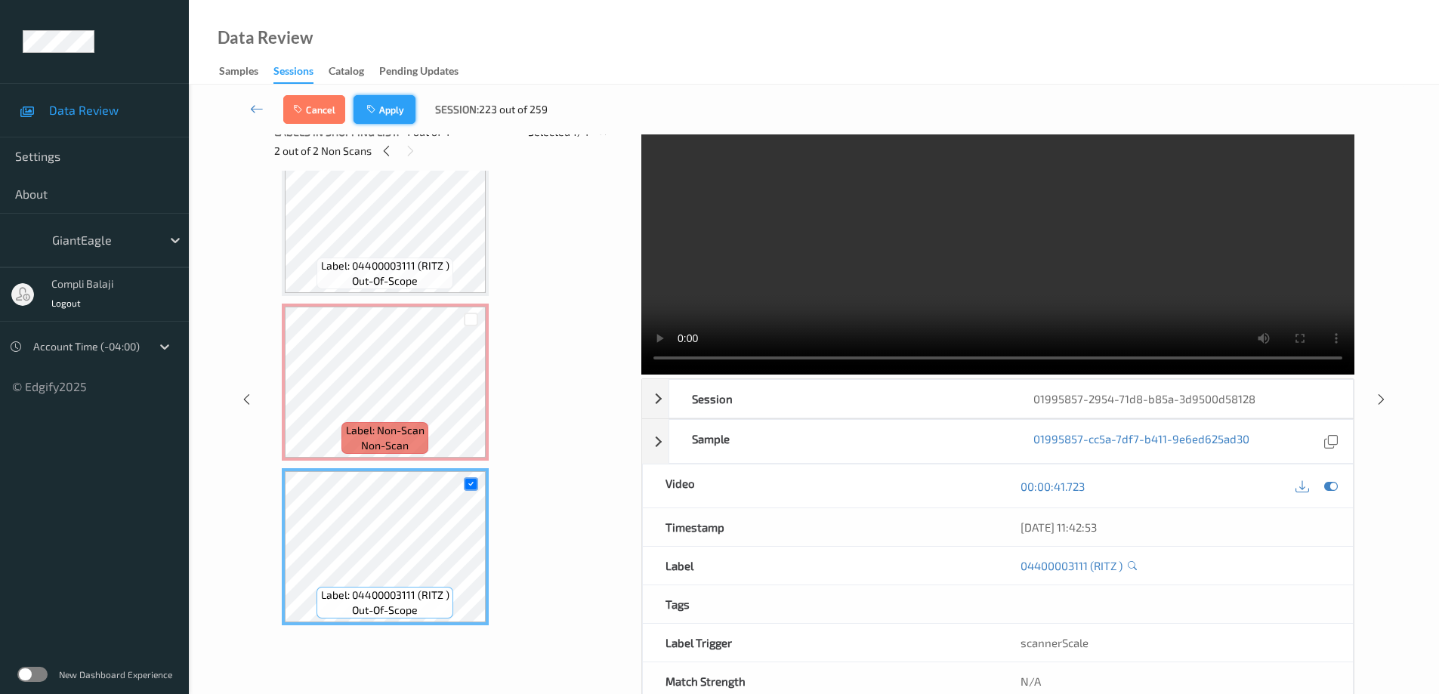
click at [392, 109] on button "Apply" at bounding box center [384, 109] width 62 height 29
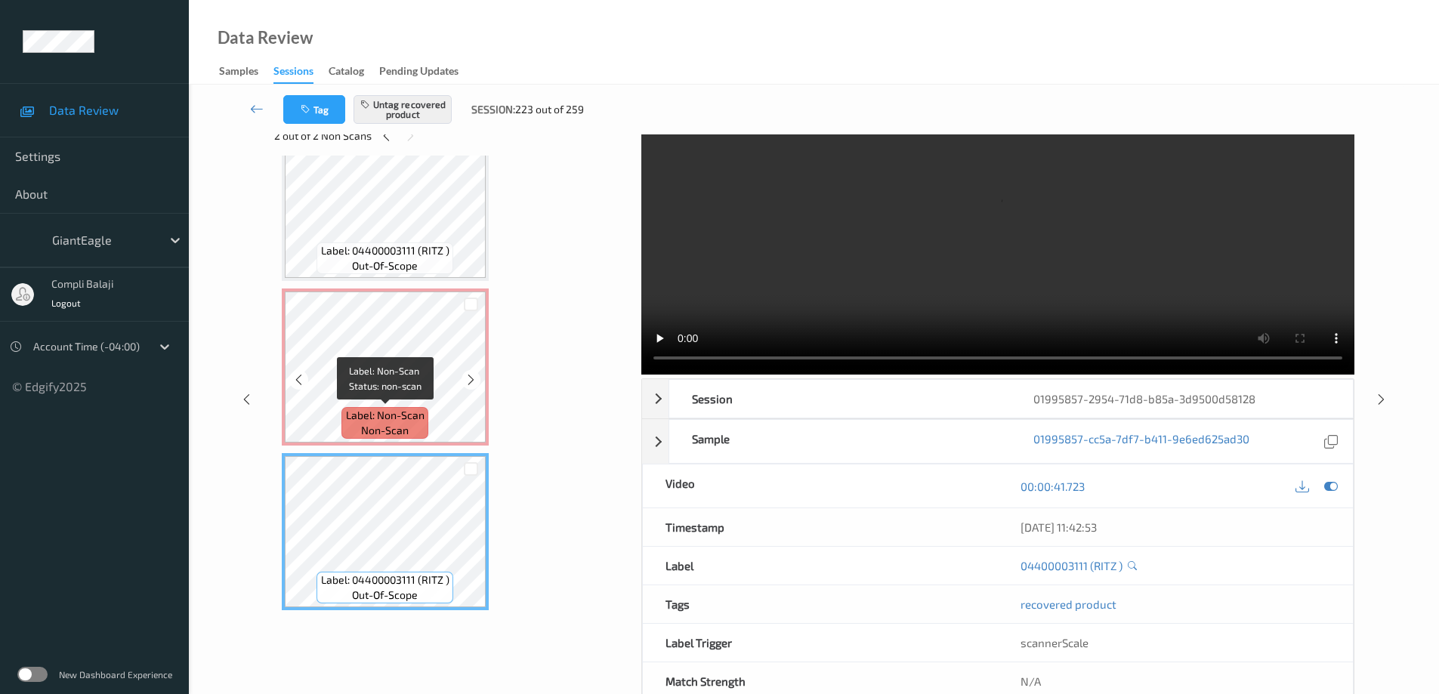
scroll to position [0, 0]
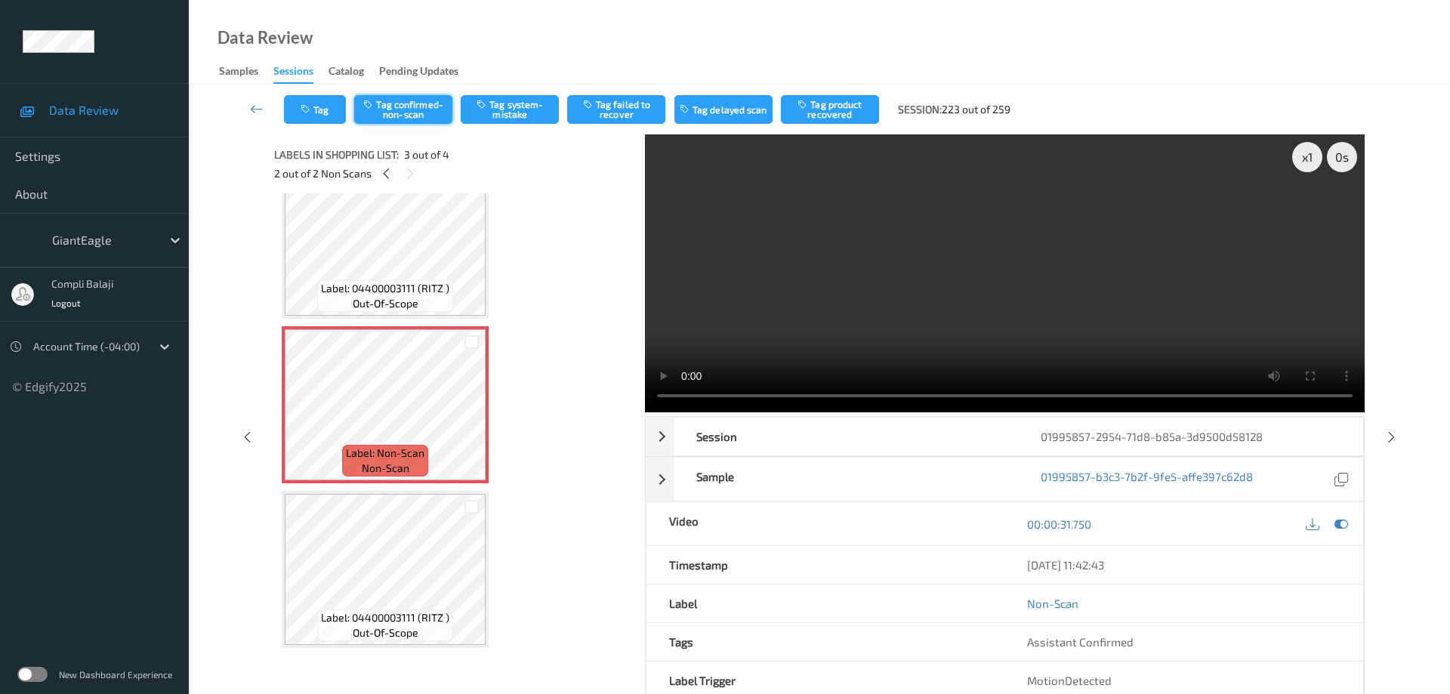
click at [422, 109] on button "Tag confirmed-non-scan" at bounding box center [403, 109] width 98 height 29
click at [840, 110] on button "Tag product recovered" at bounding box center [830, 109] width 98 height 29
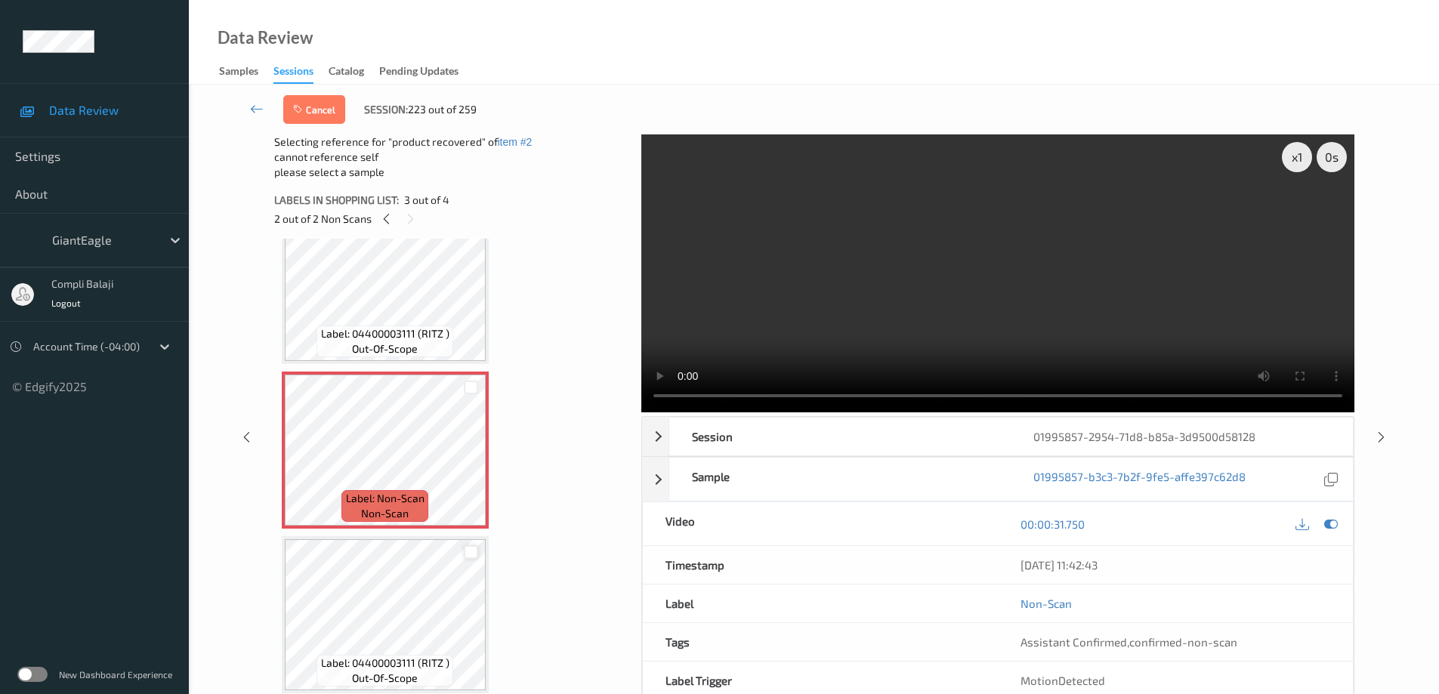
click at [475, 554] on div at bounding box center [471, 552] width 14 height 14
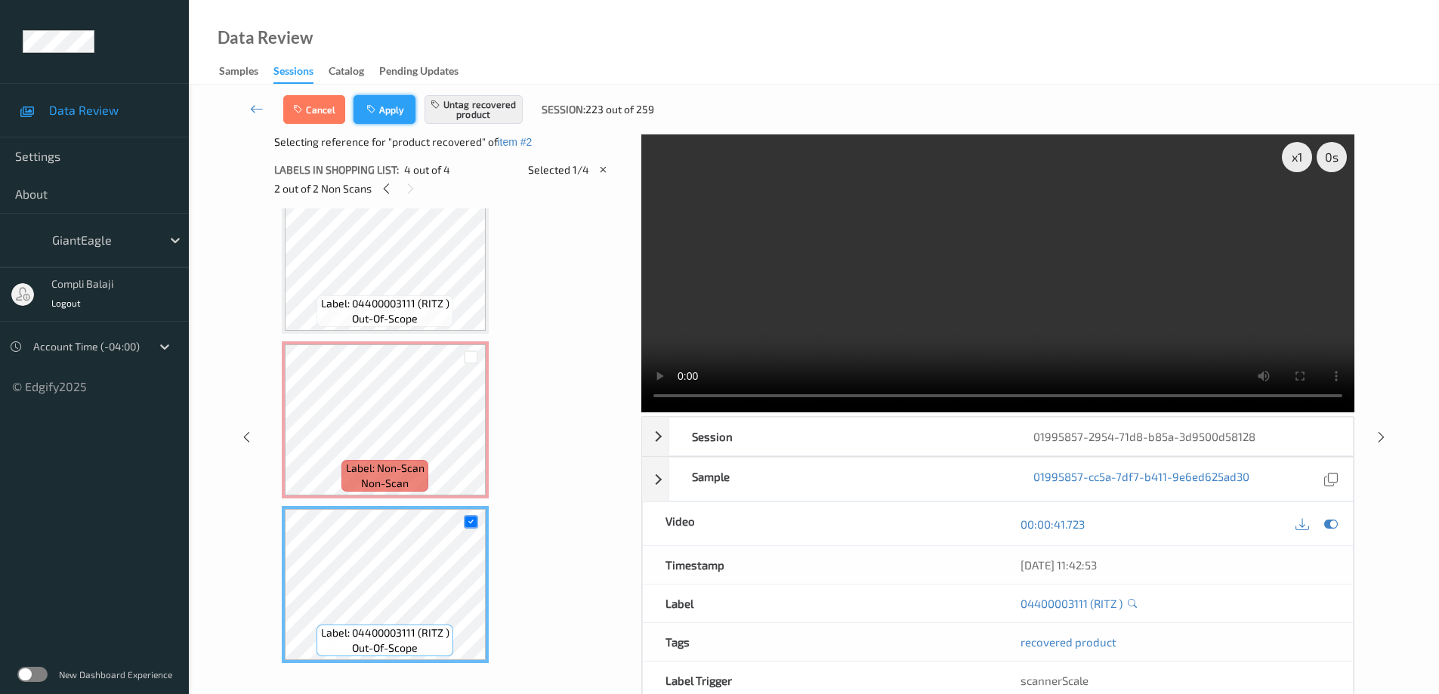
click at [395, 113] on button "Apply" at bounding box center [384, 109] width 62 height 29
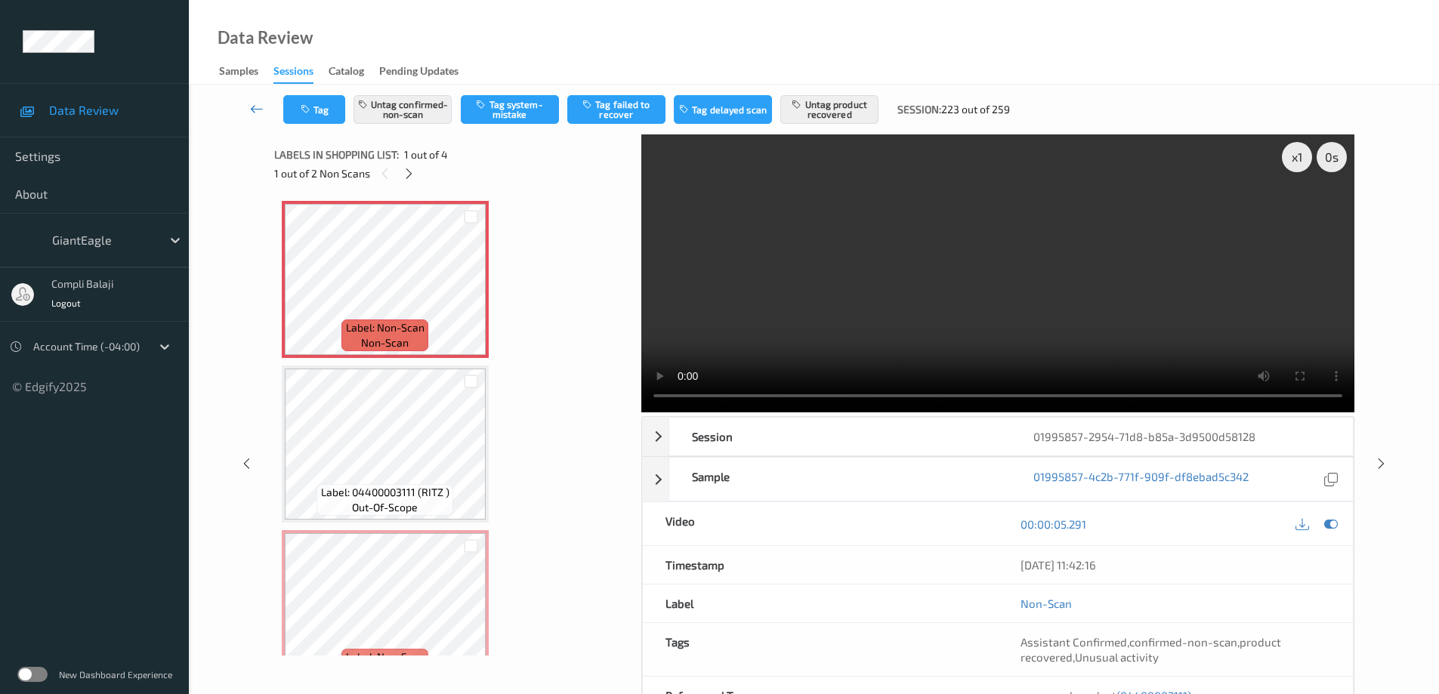
click at [254, 112] on icon at bounding box center [257, 108] width 14 height 15
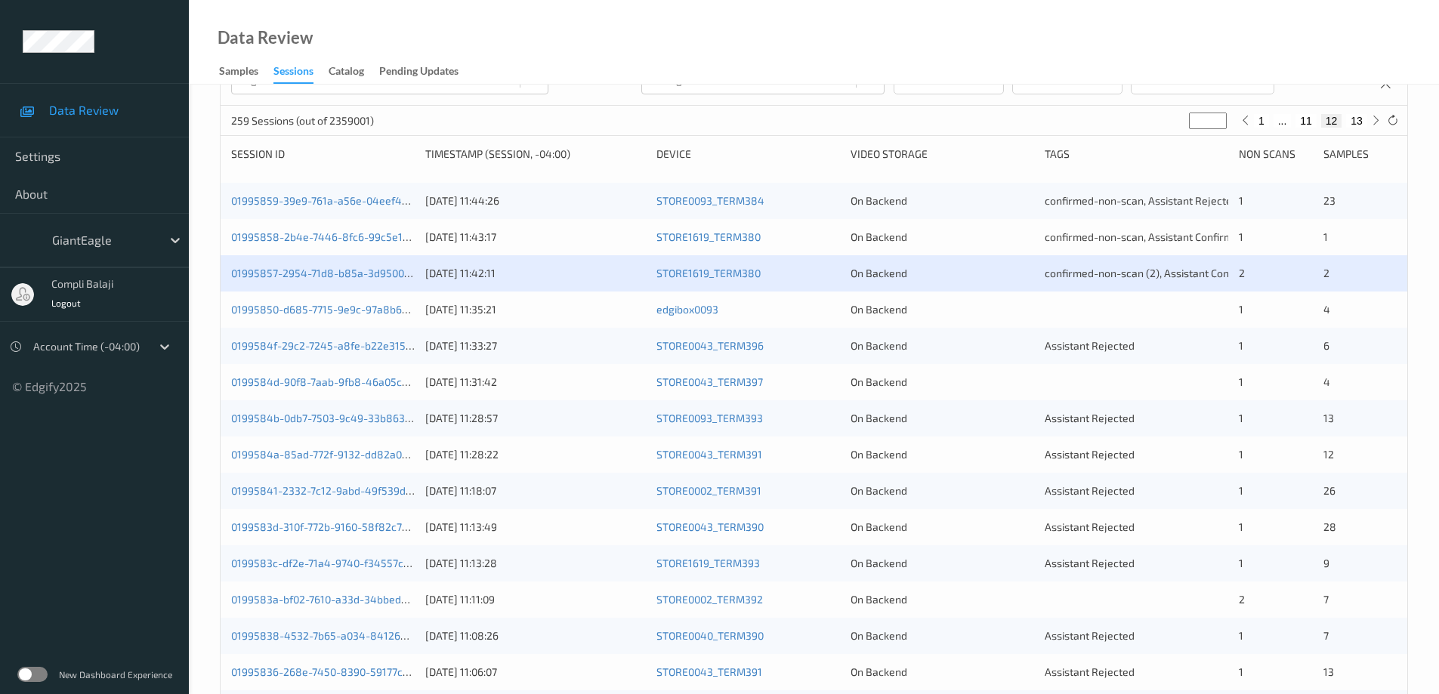
scroll to position [227, 0]
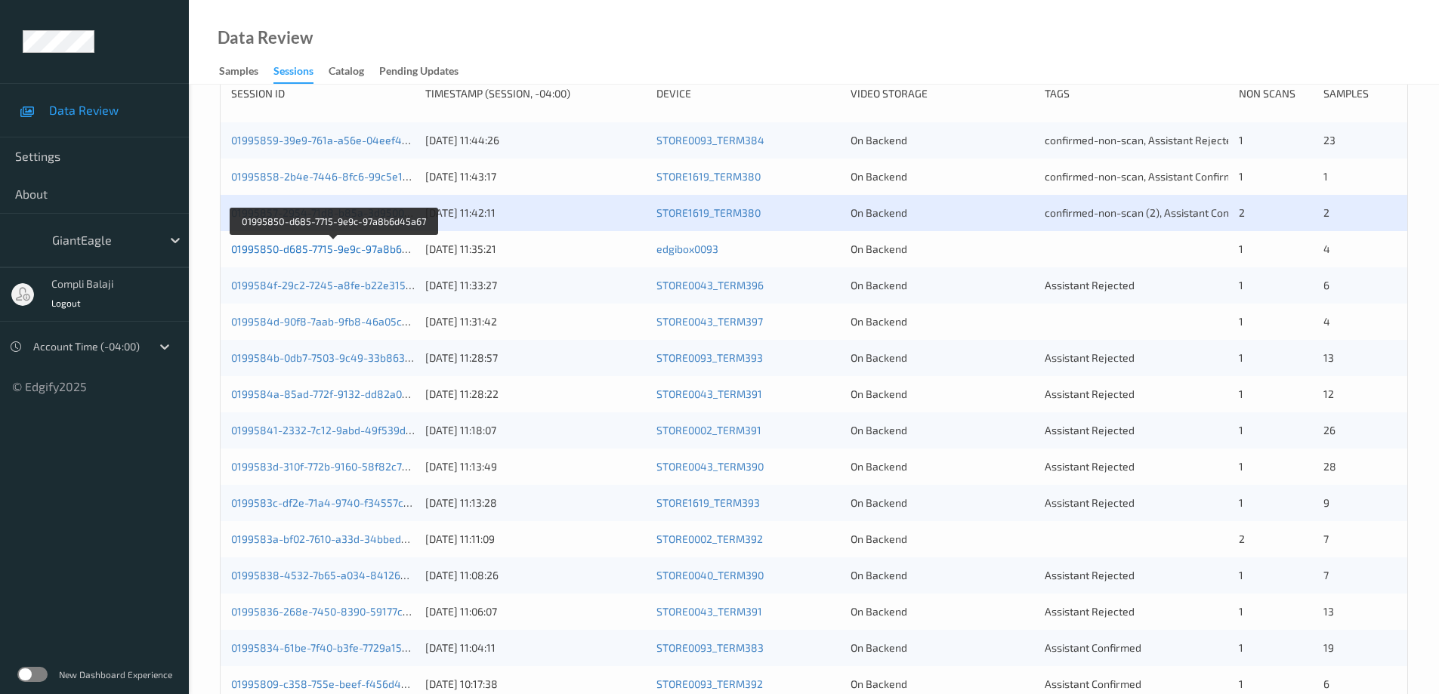
click at [370, 251] on link "01995850-d685-7715-9e9c-97a8b6d45a67" at bounding box center [334, 248] width 207 height 13
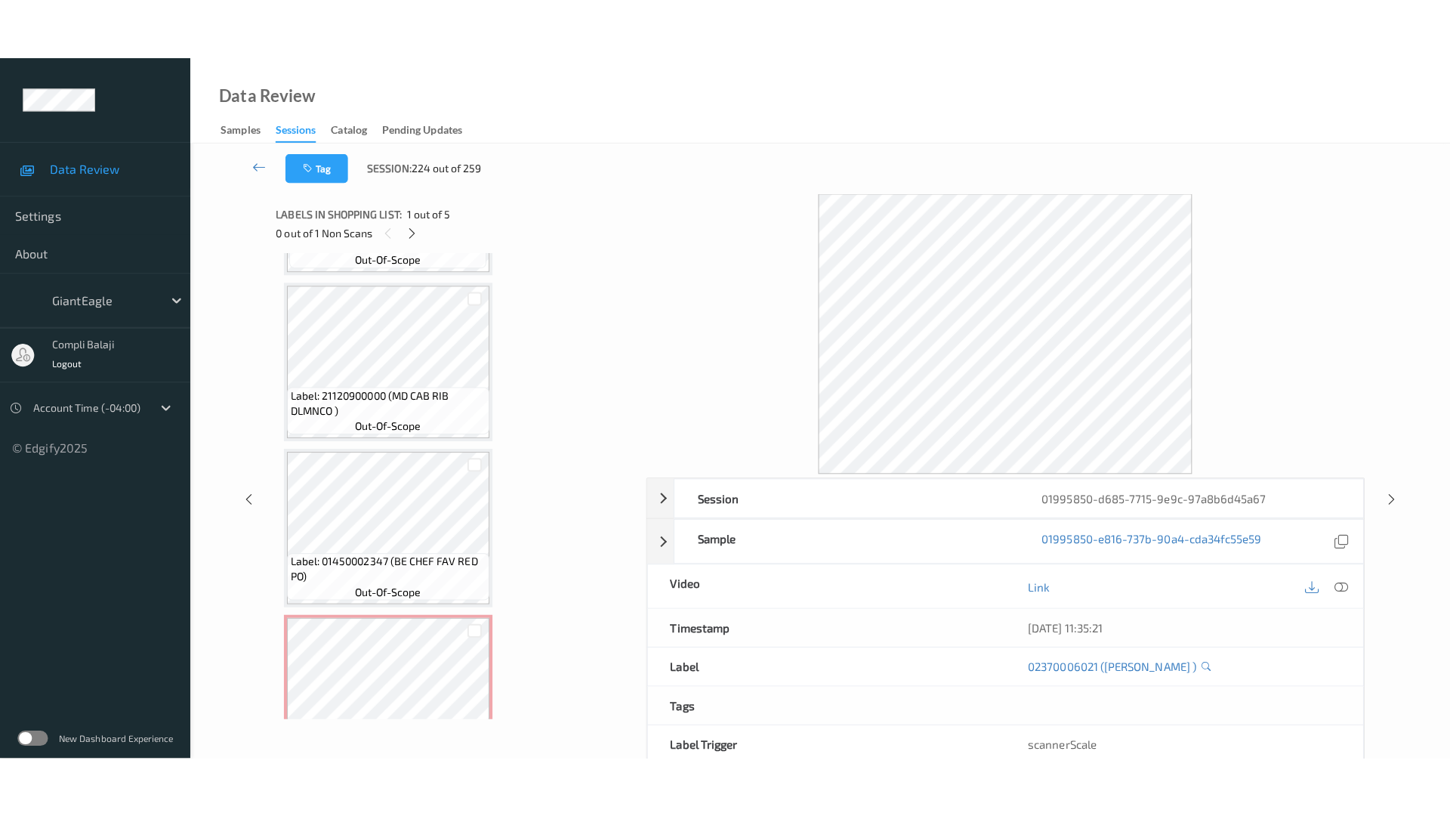
scroll to position [368, 0]
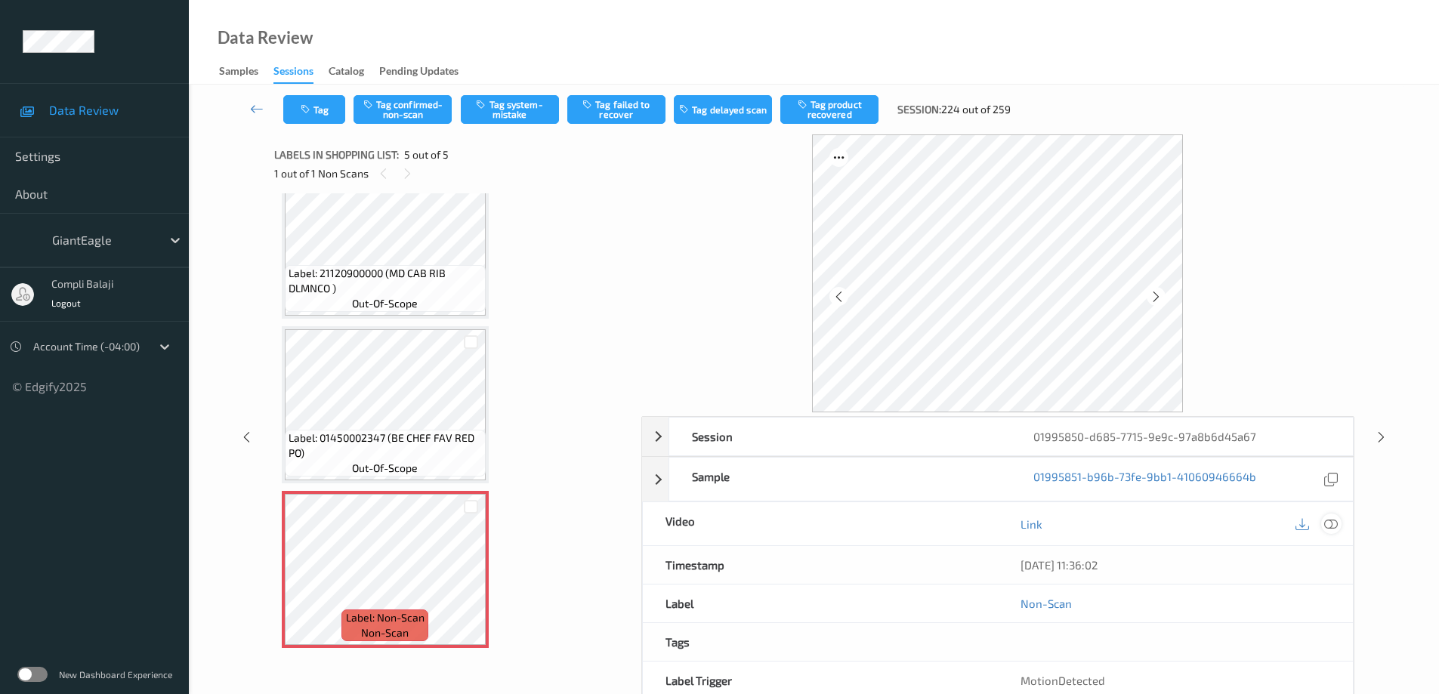
click at [1332, 522] on icon at bounding box center [1331, 524] width 14 height 14
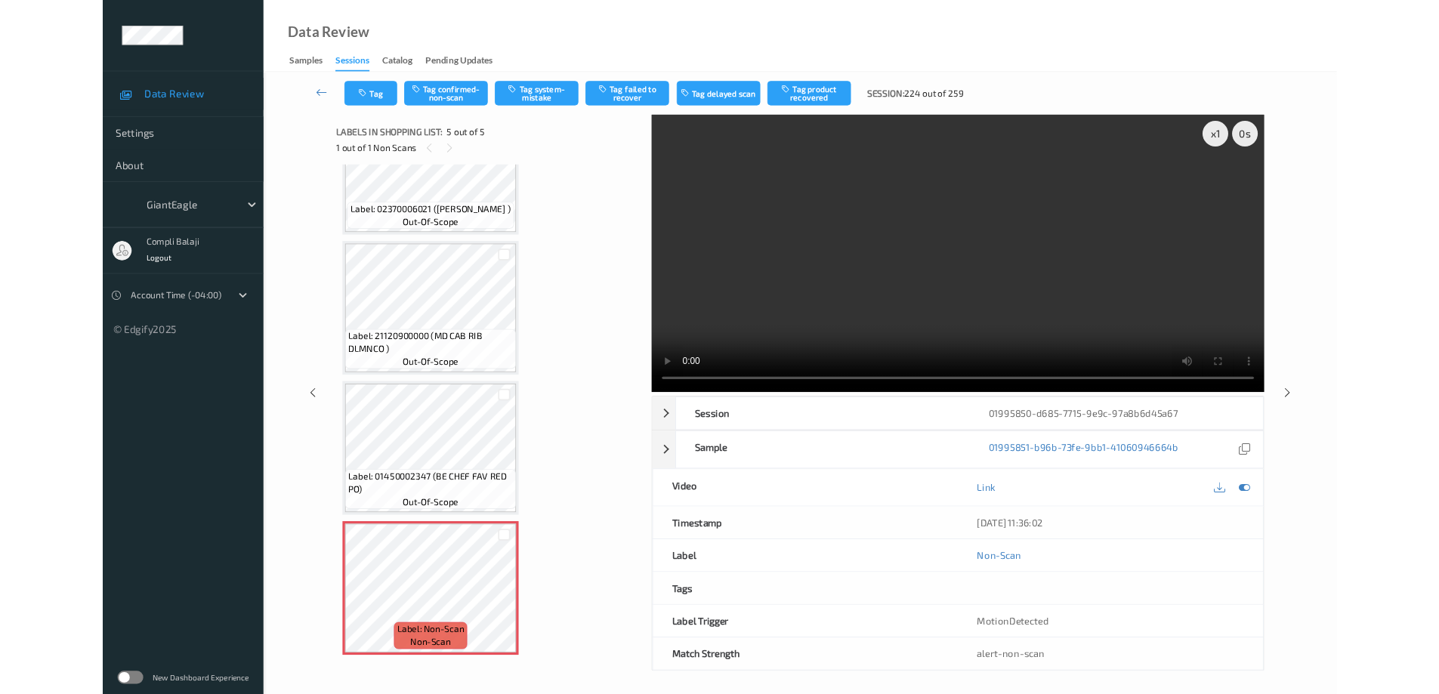
scroll to position [247, 0]
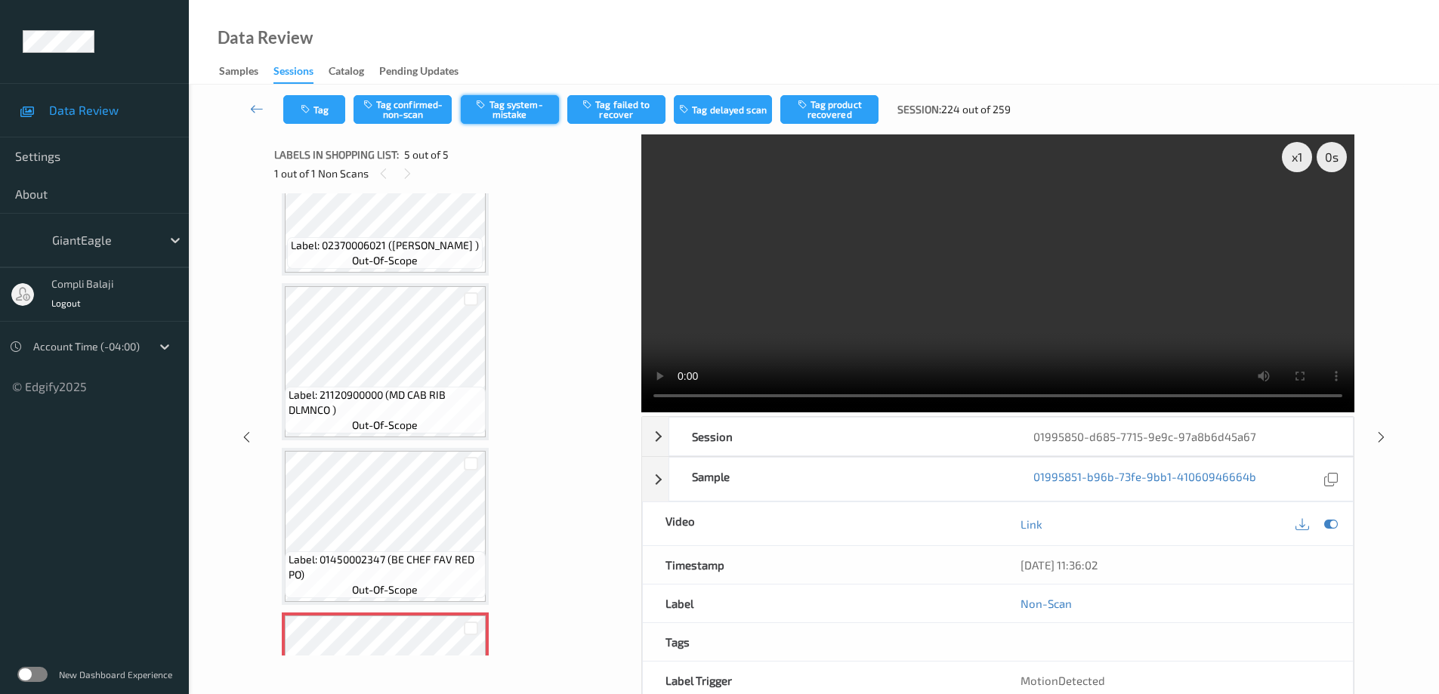
click at [498, 113] on button "Tag system-mistake" at bounding box center [510, 109] width 98 height 29
click at [256, 107] on icon at bounding box center [257, 108] width 14 height 15
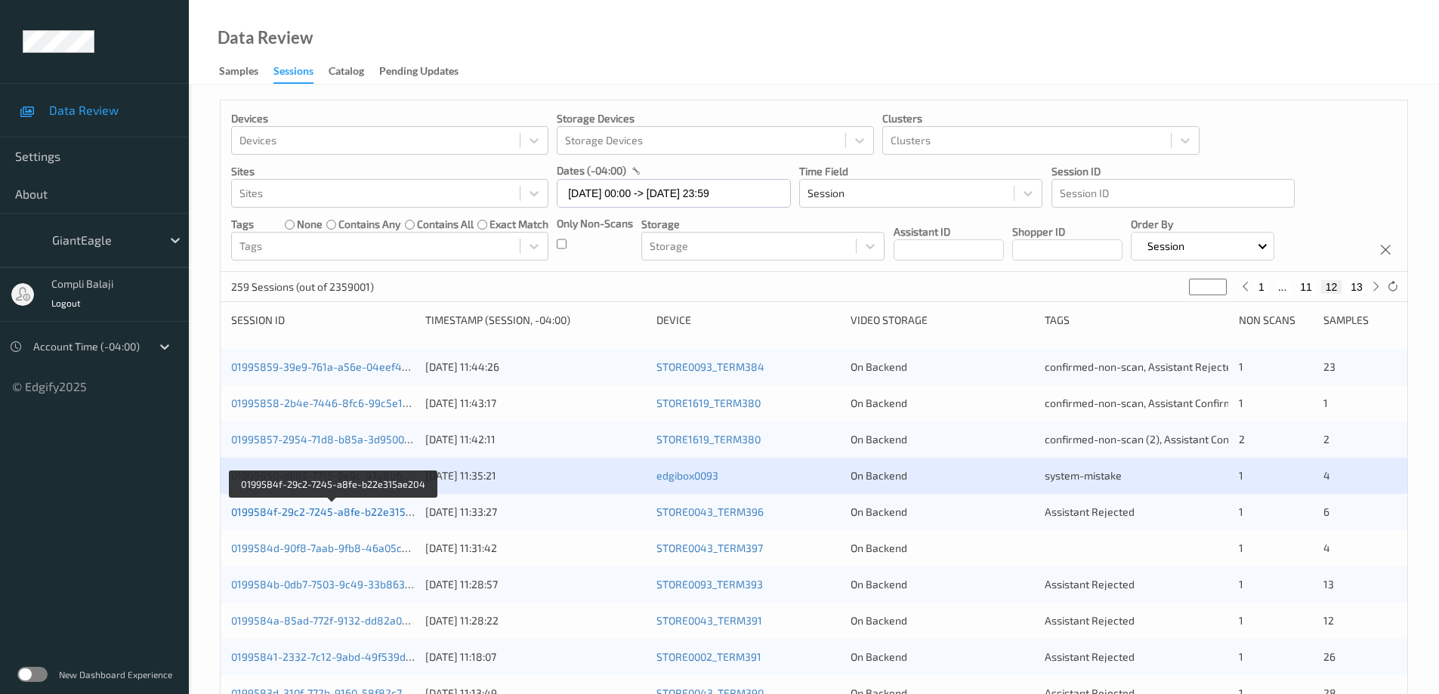
click at [368, 514] on link "0199584f-29c2-7245-a8fe-b22e315ae204" at bounding box center [333, 511] width 205 height 13
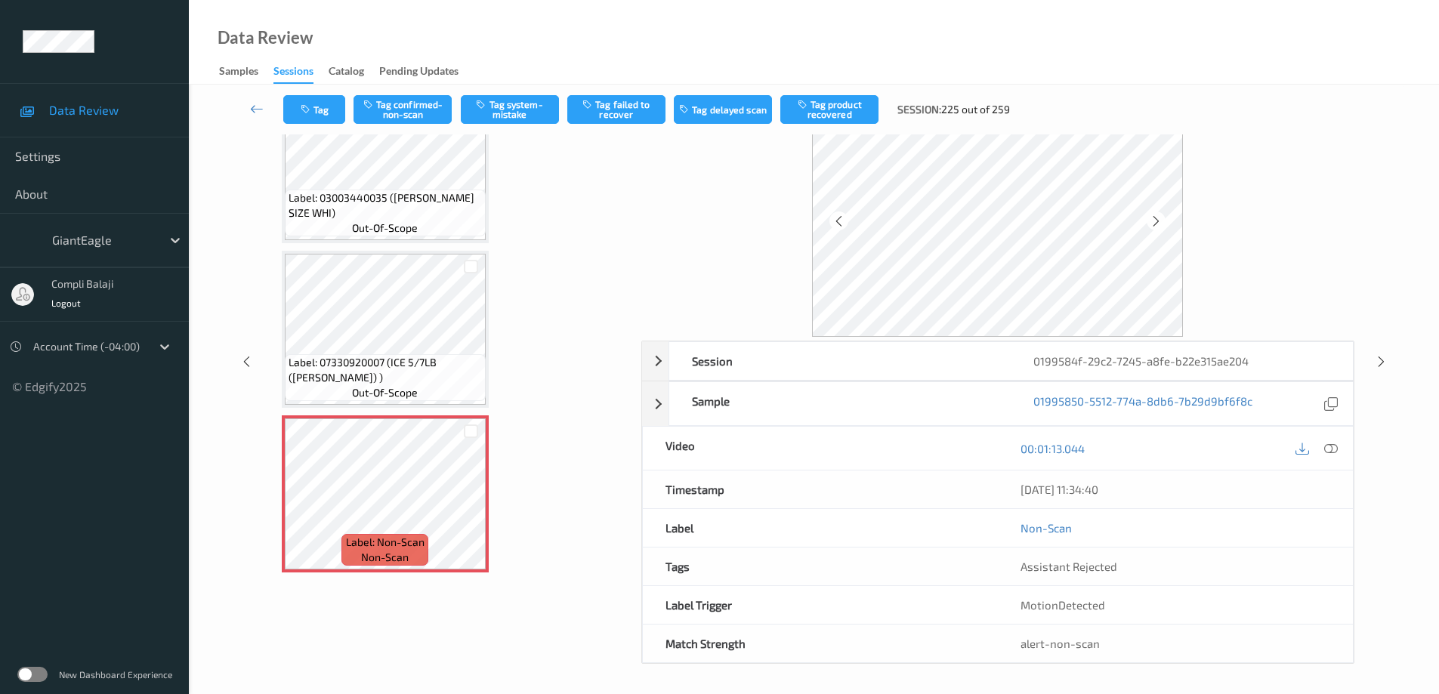
scroll to position [76, 0]
click at [1330, 446] on icon at bounding box center [1331, 447] width 14 height 14
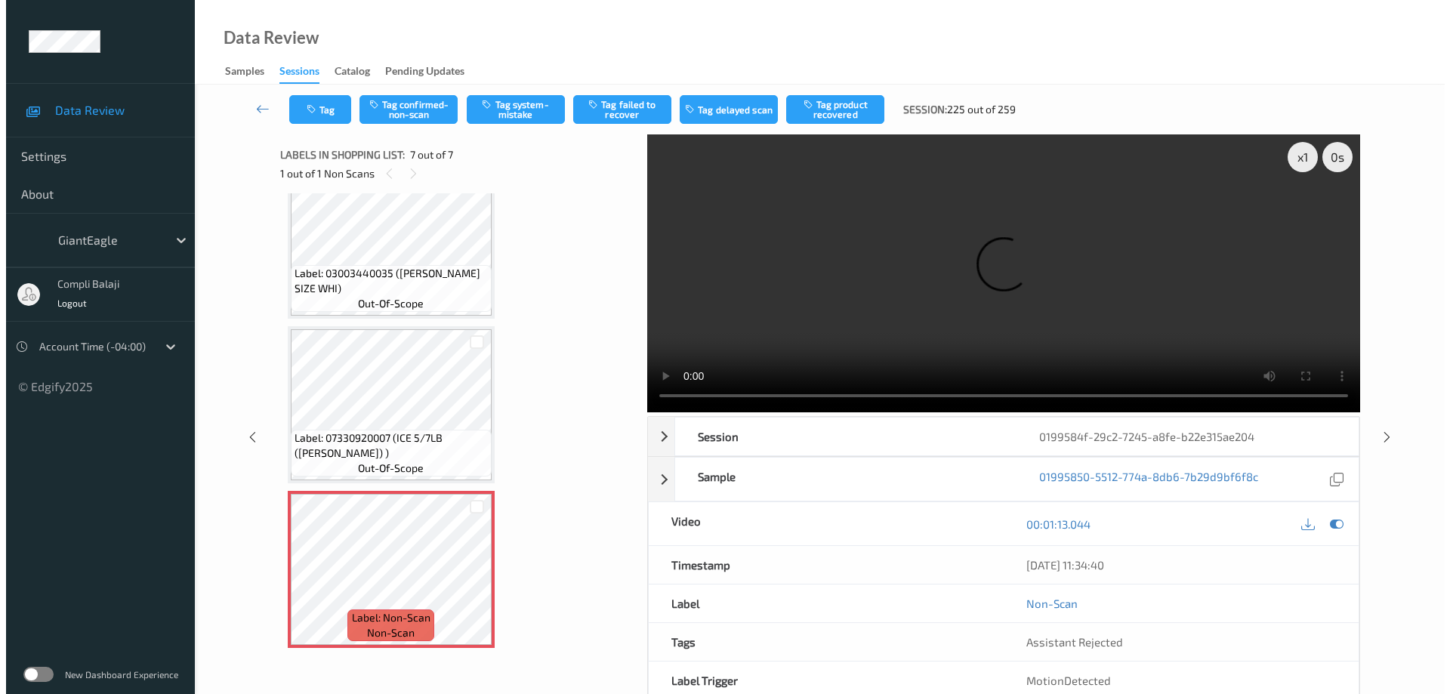
scroll to position [576, 0]
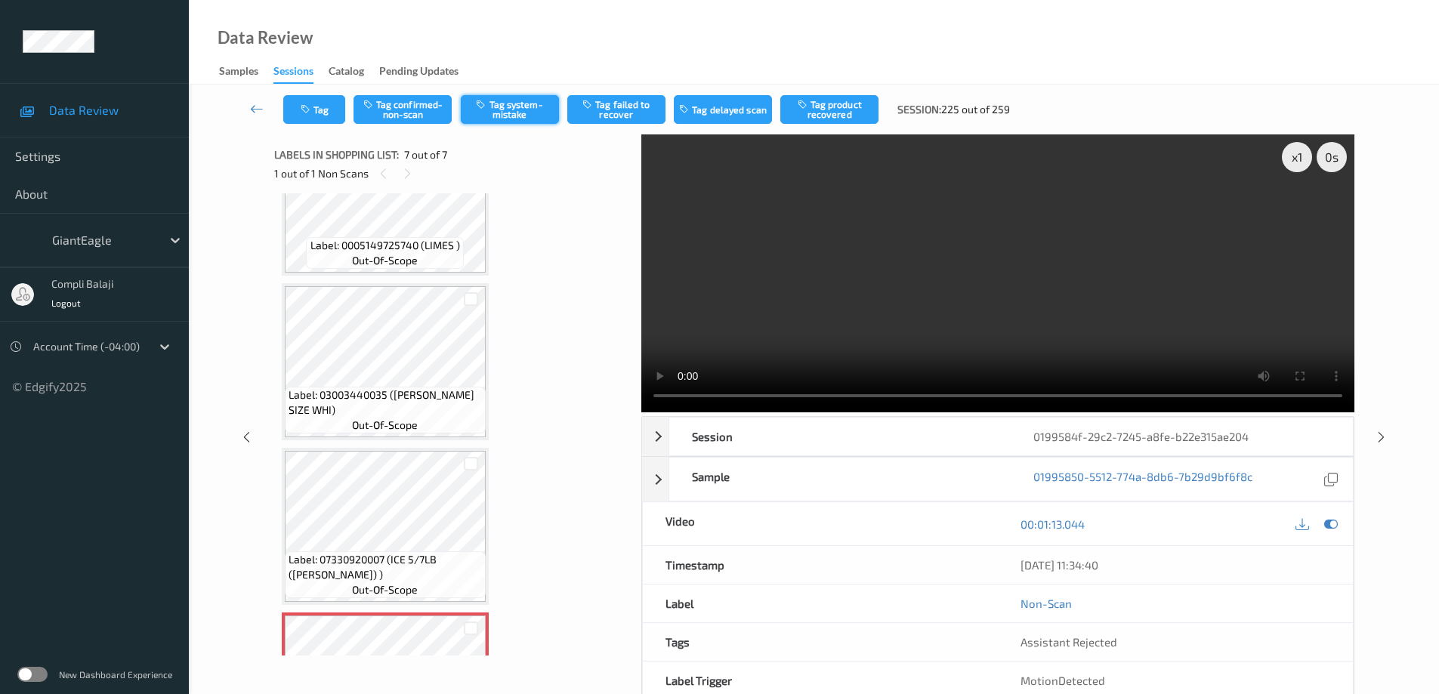
click at [516, 112] on button "Tag system-mistake" at bounding box center [510, 109] width 98 height 29
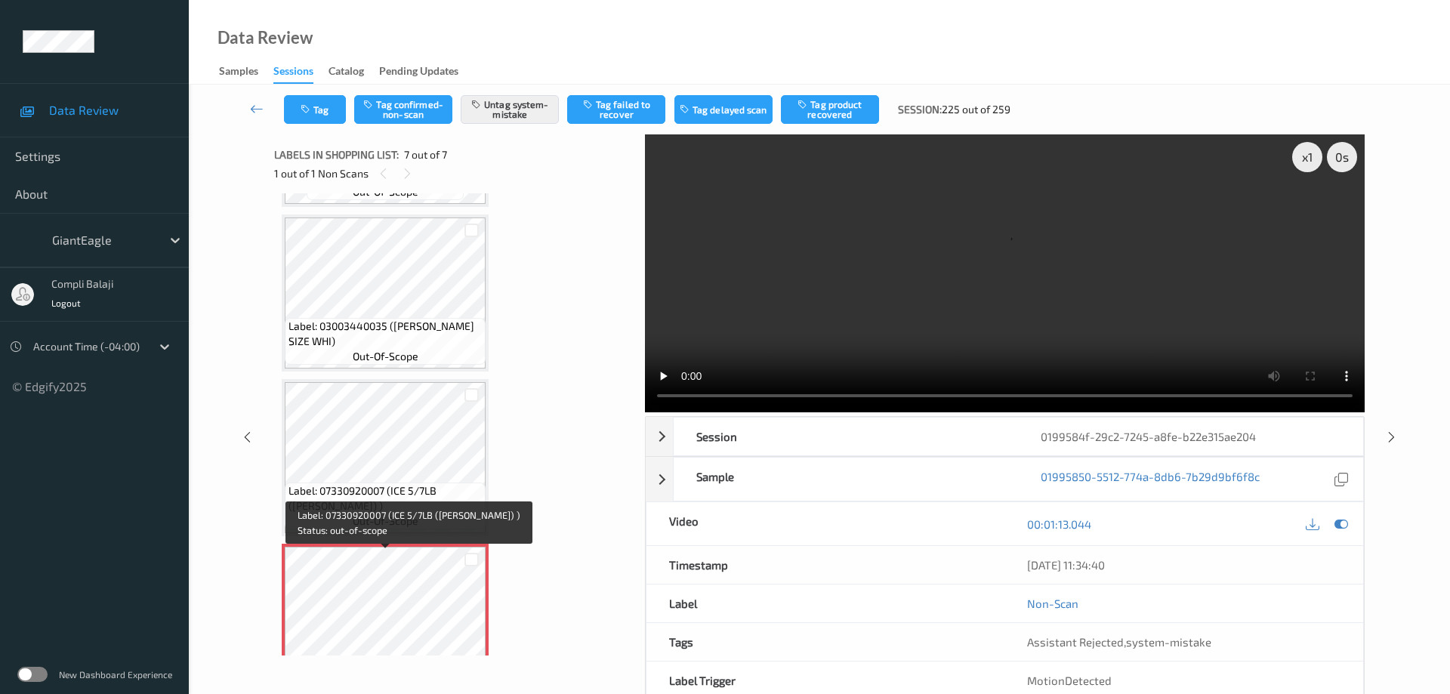
scroll to position [698, 0]
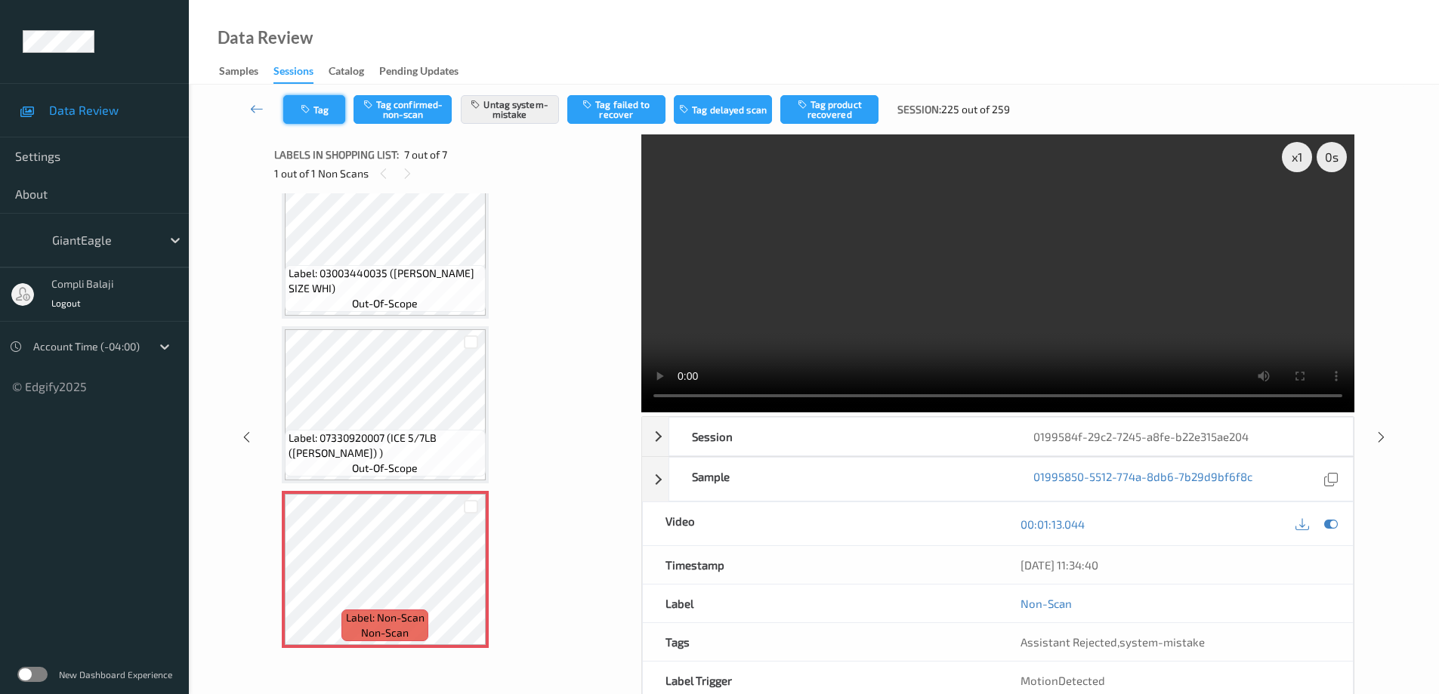
click at [325, 117] on button "Tag" at bounding box center [314, 109] width 62 height 29
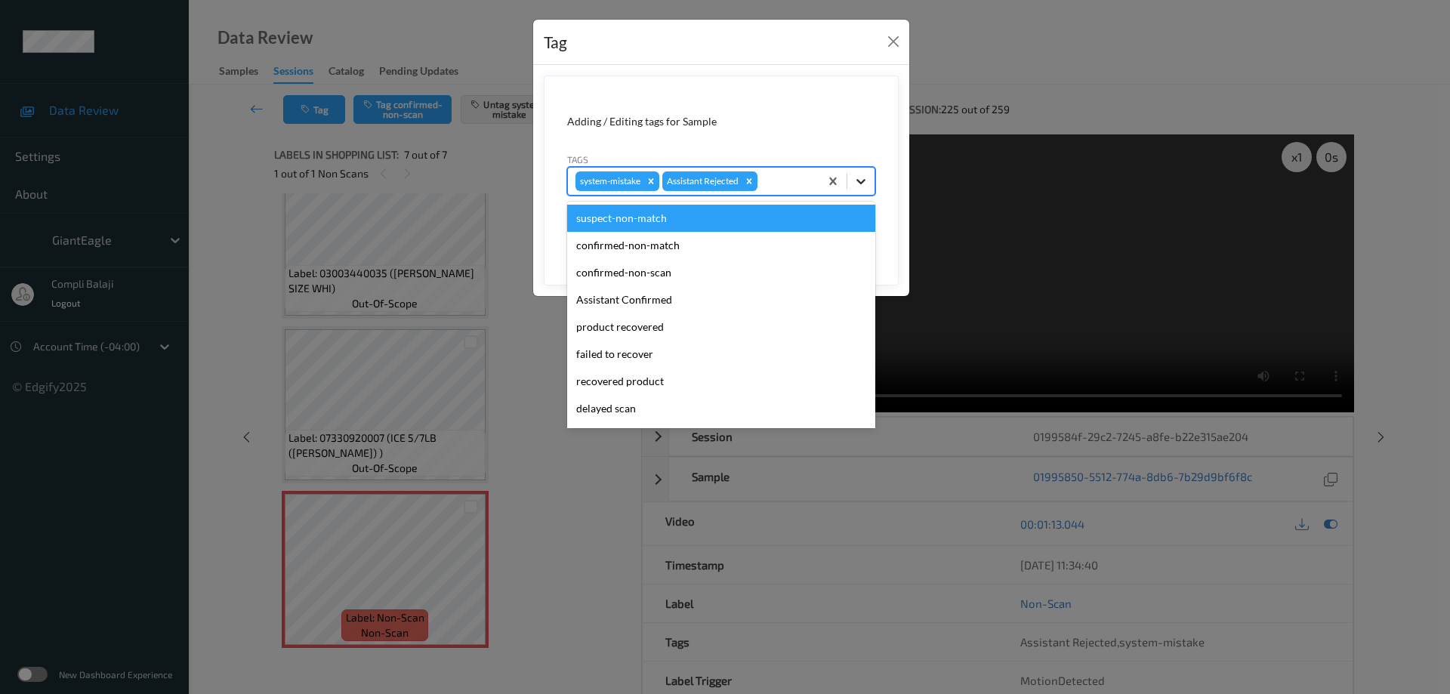
click at [862, 180] on icon at bounding box center [860, 181] width 15 height 15
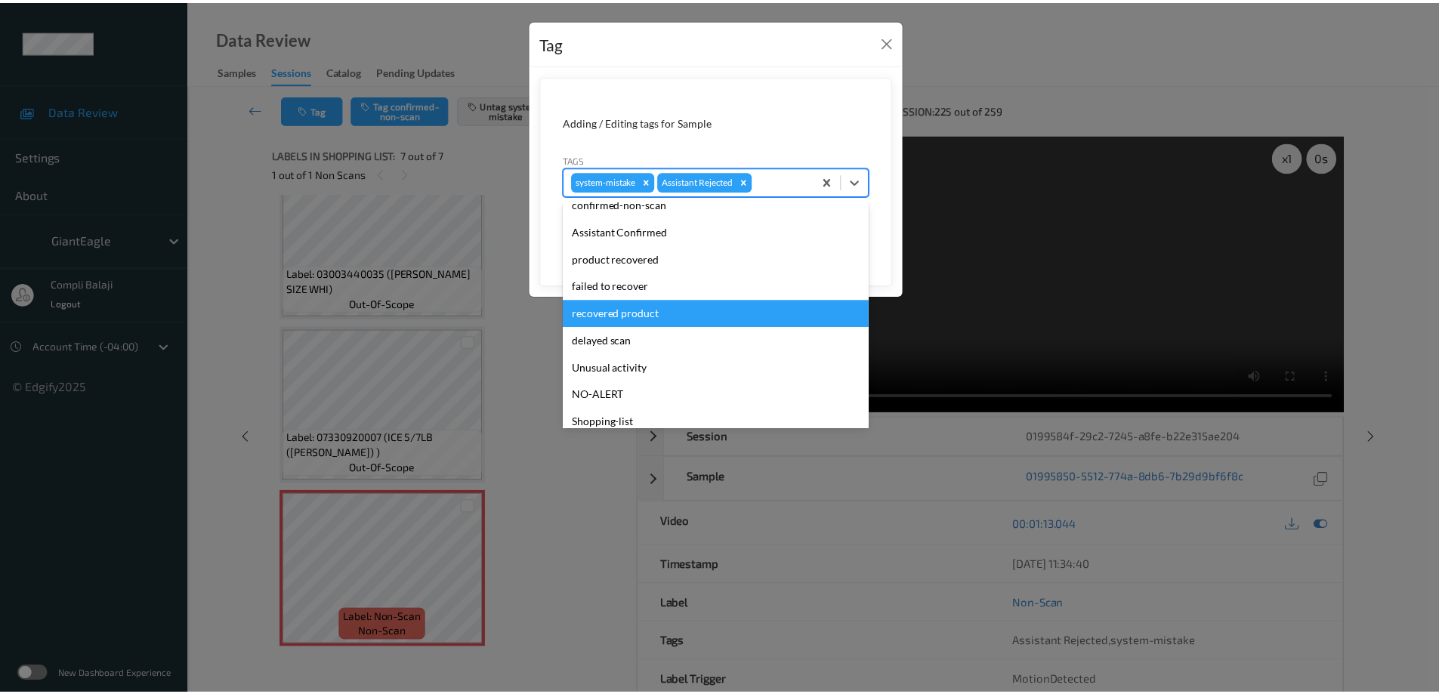
scroll to position [151, 0]
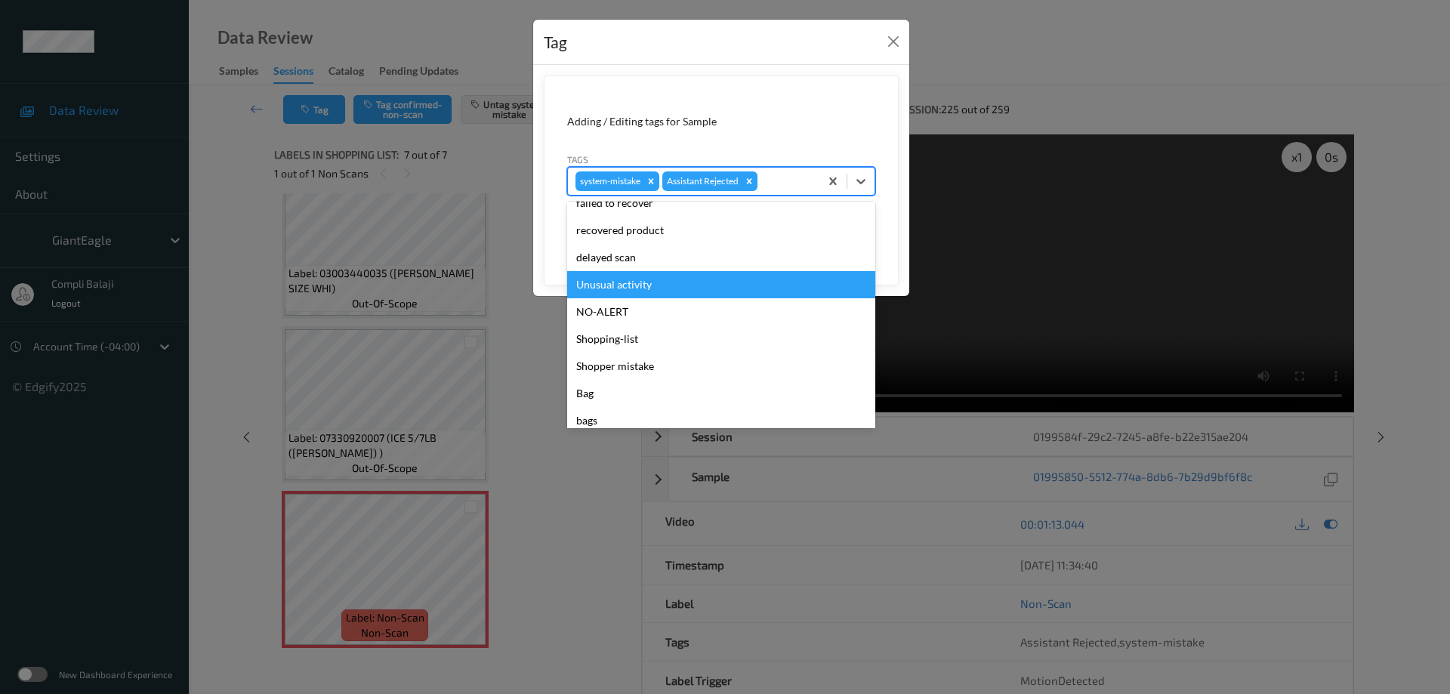
click at [642, 288] on div "Unusual activity" at bounding box center [721, 284] width 308 height 27
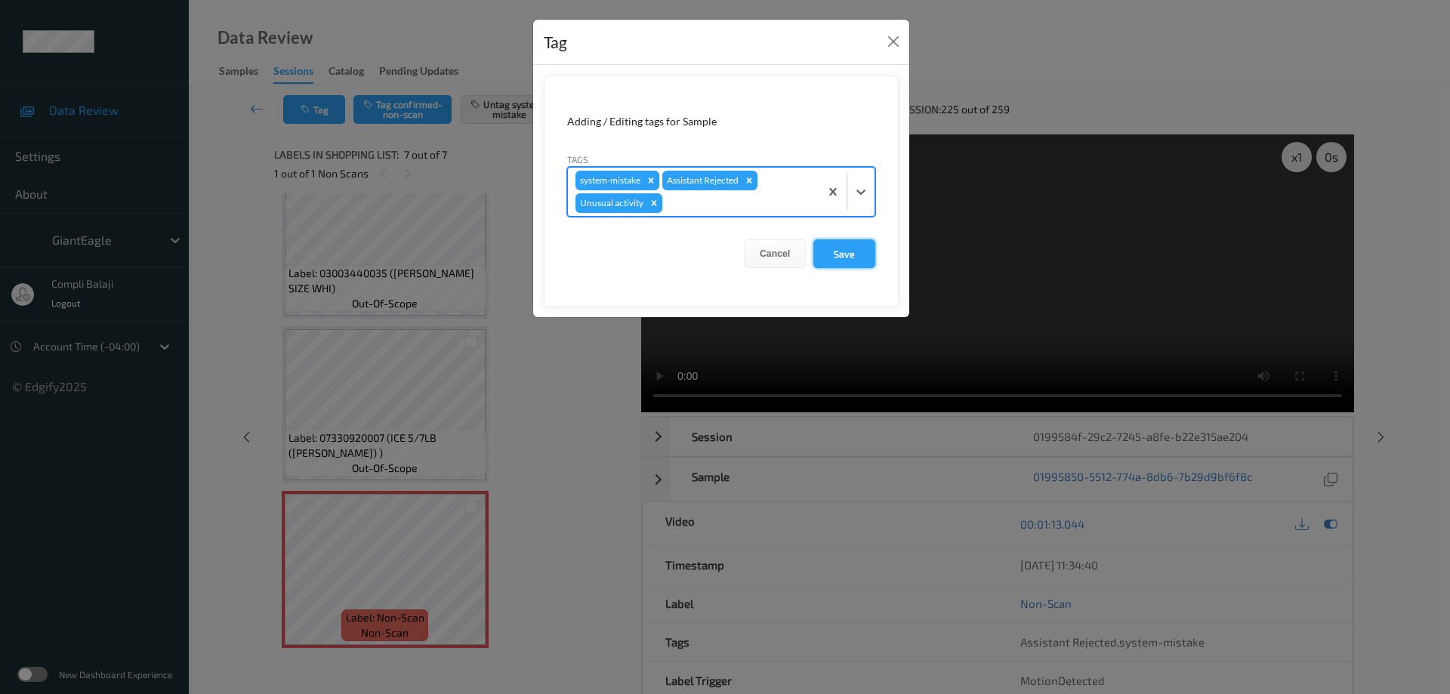
click at [853, 256] on button "Save" at bounding box center [844, 253] width 62 height 29
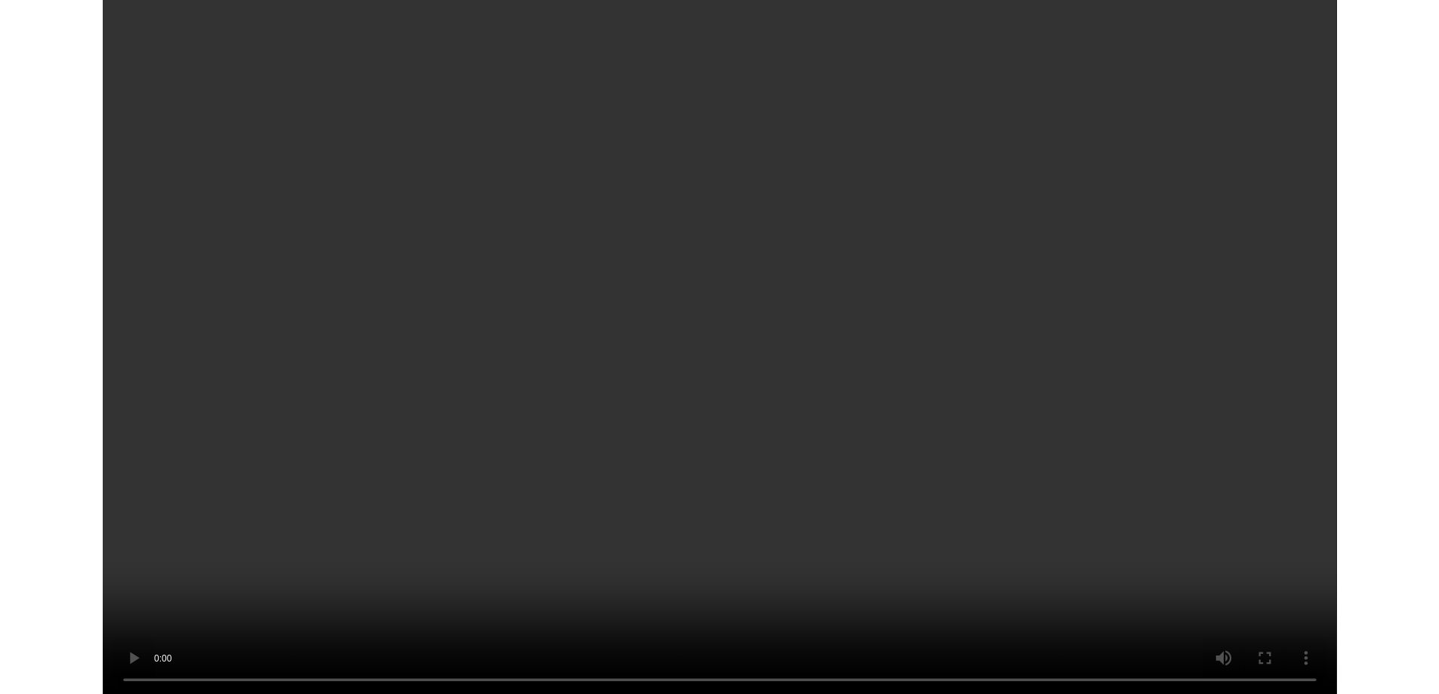
scroll to position [576, 0]
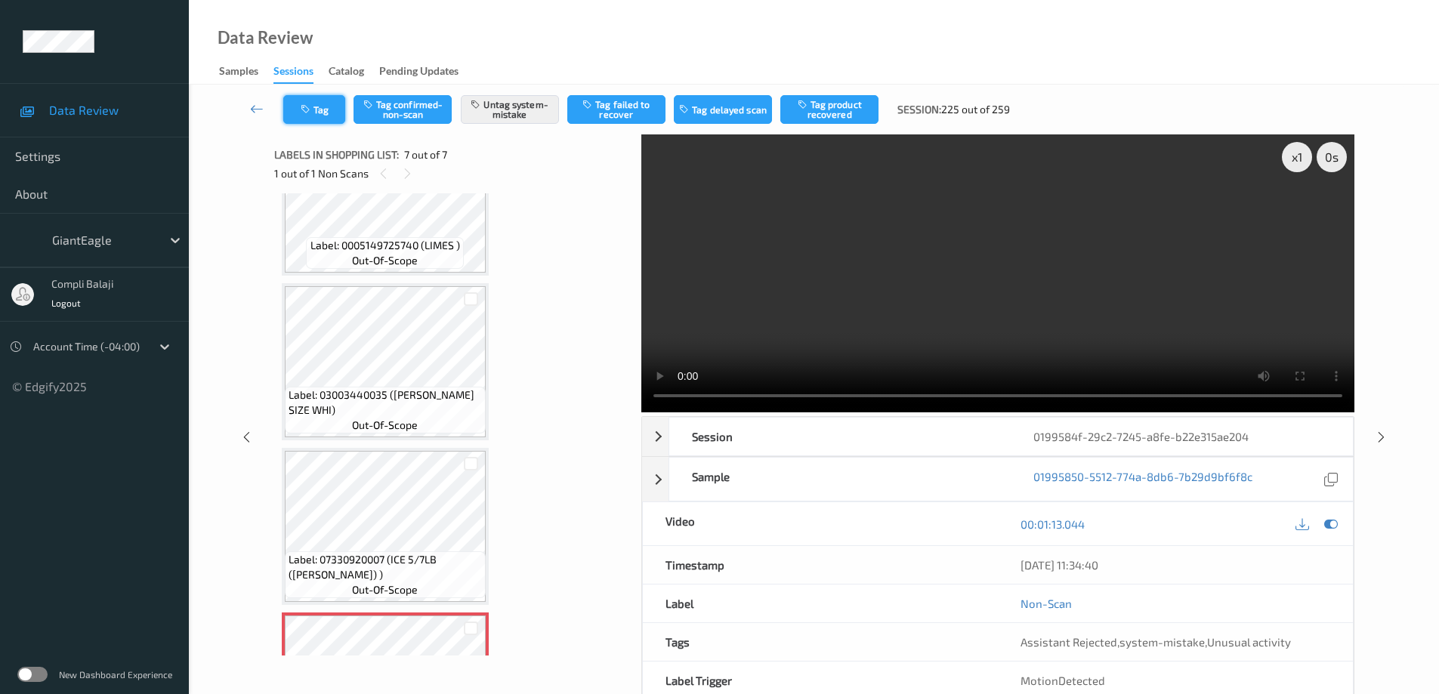
click at [315, 109] on button "Tag" at bounding box center [314, 109] width 62 height 29
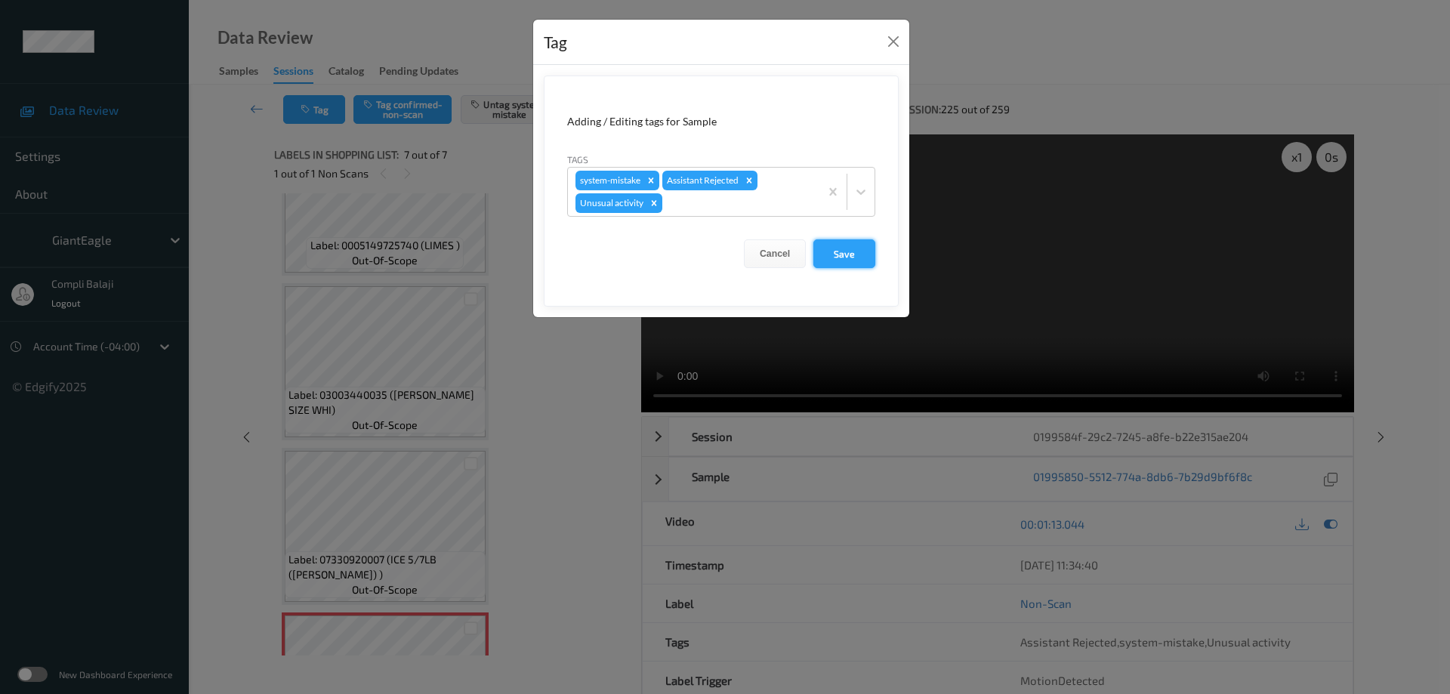
click at [844, 253] on button "Save" at bounding box center [844, 253] width 62 height 29
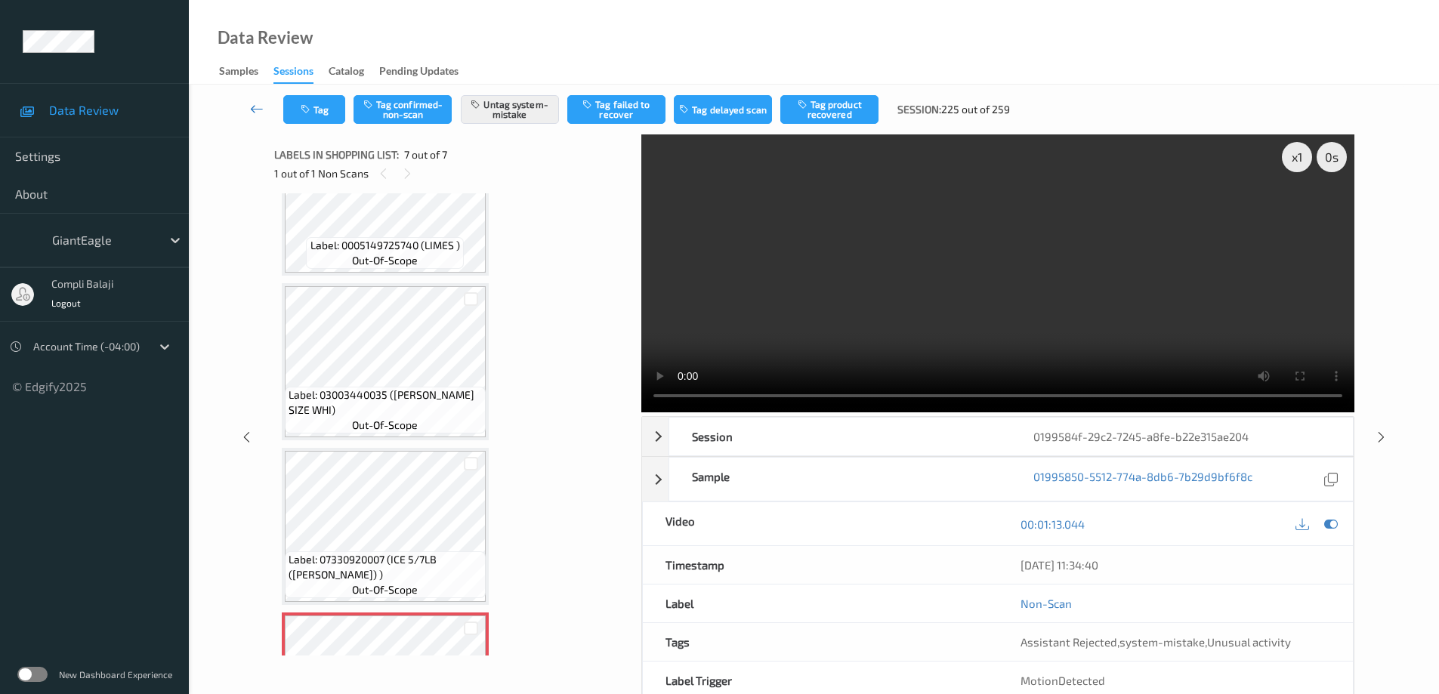
click at [250, 106] on icon at bounding box center [257, 108] width 14 height 15
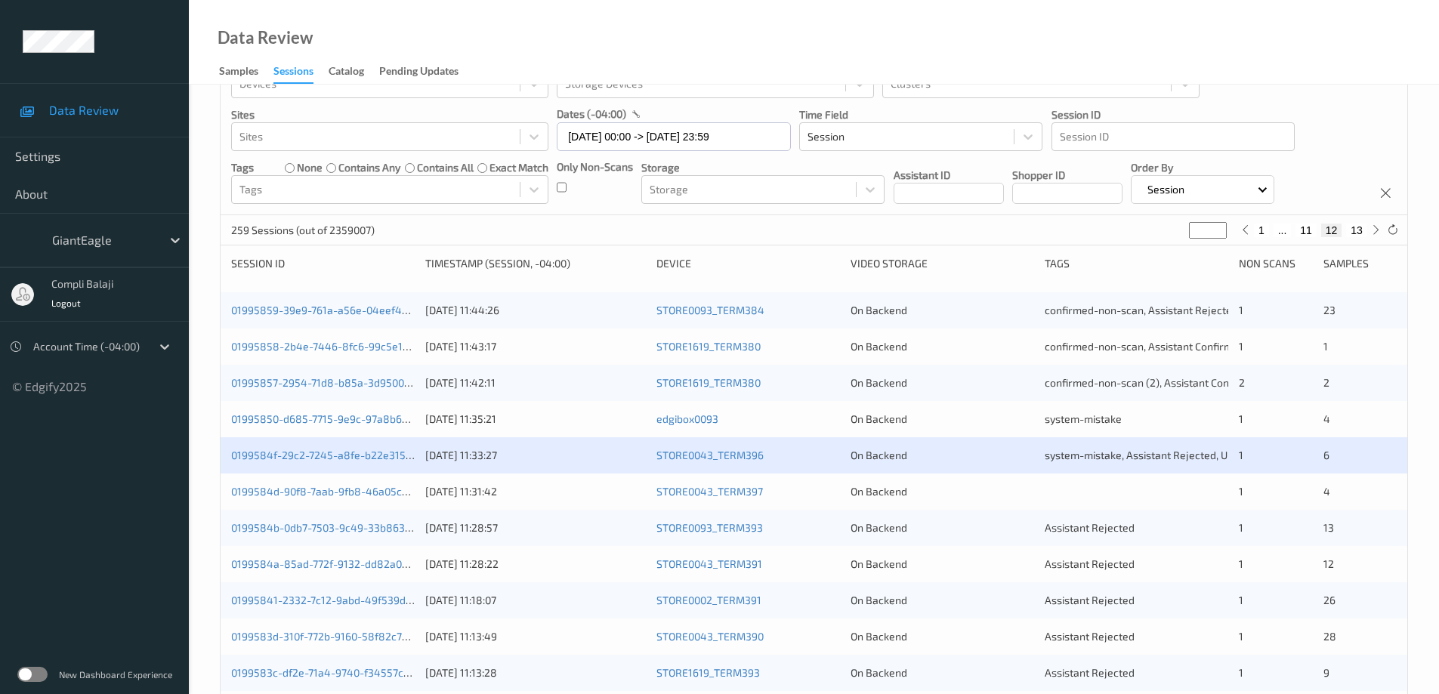
scroll to position [151, 0]
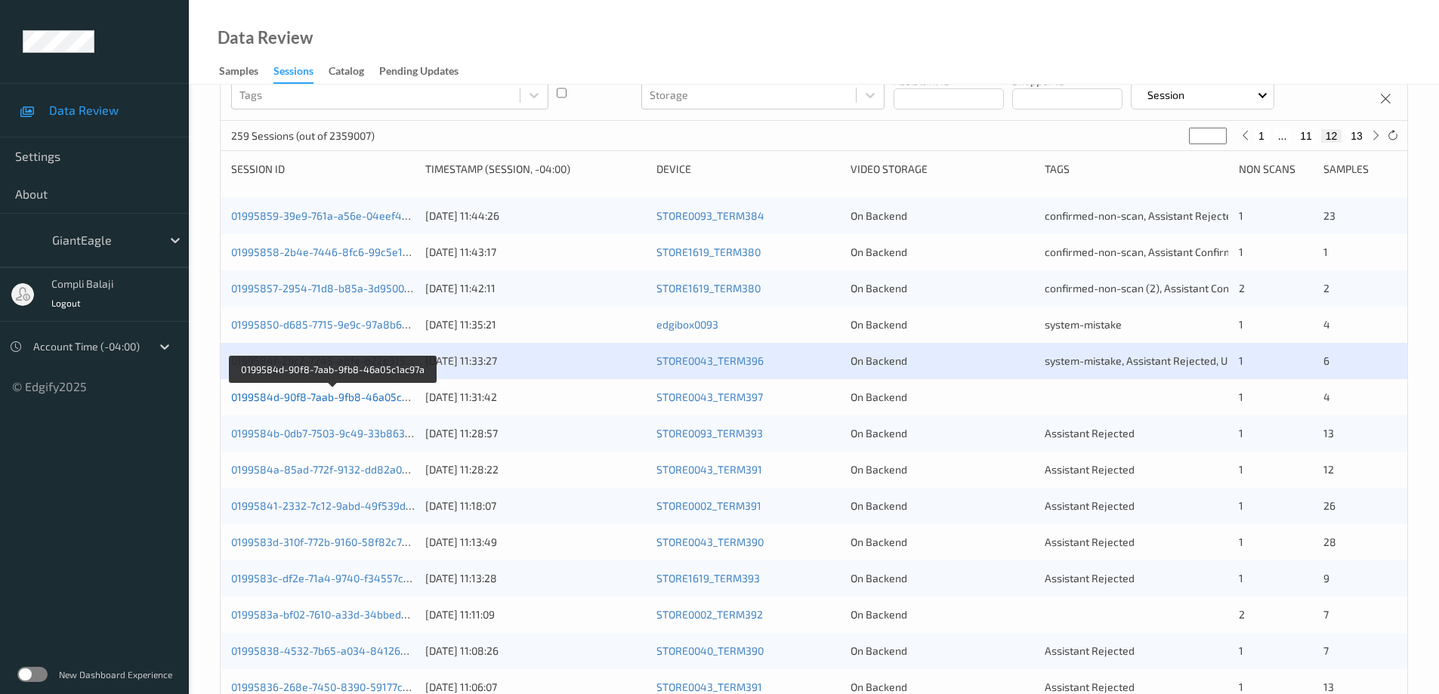
click at [372, 402] on link "0199584d-90f8-7aab-9fb8-46a05c1ac97a" at bounding box center [333, 396] width 204 height 13
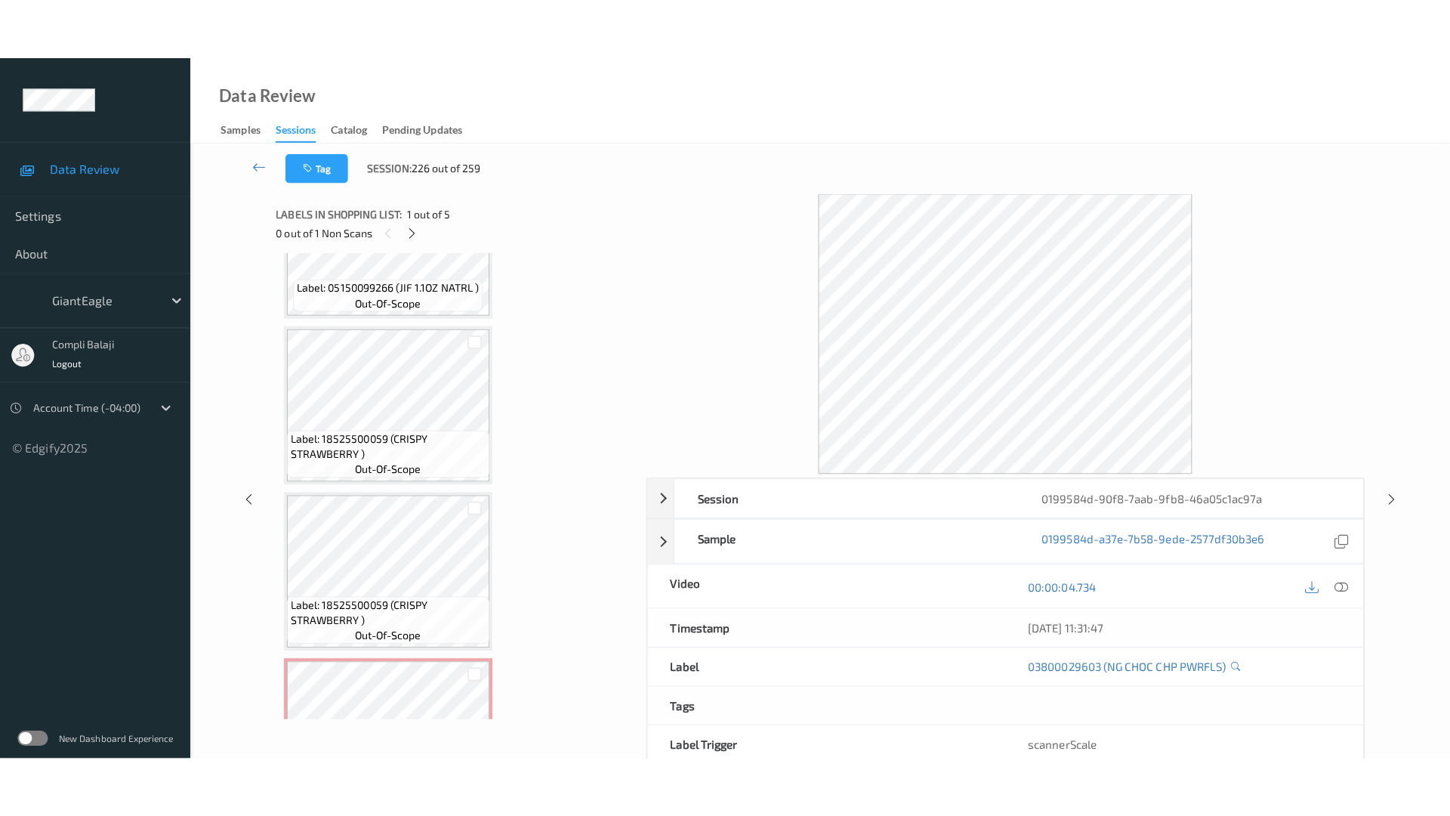
scroll to position [368, 0]
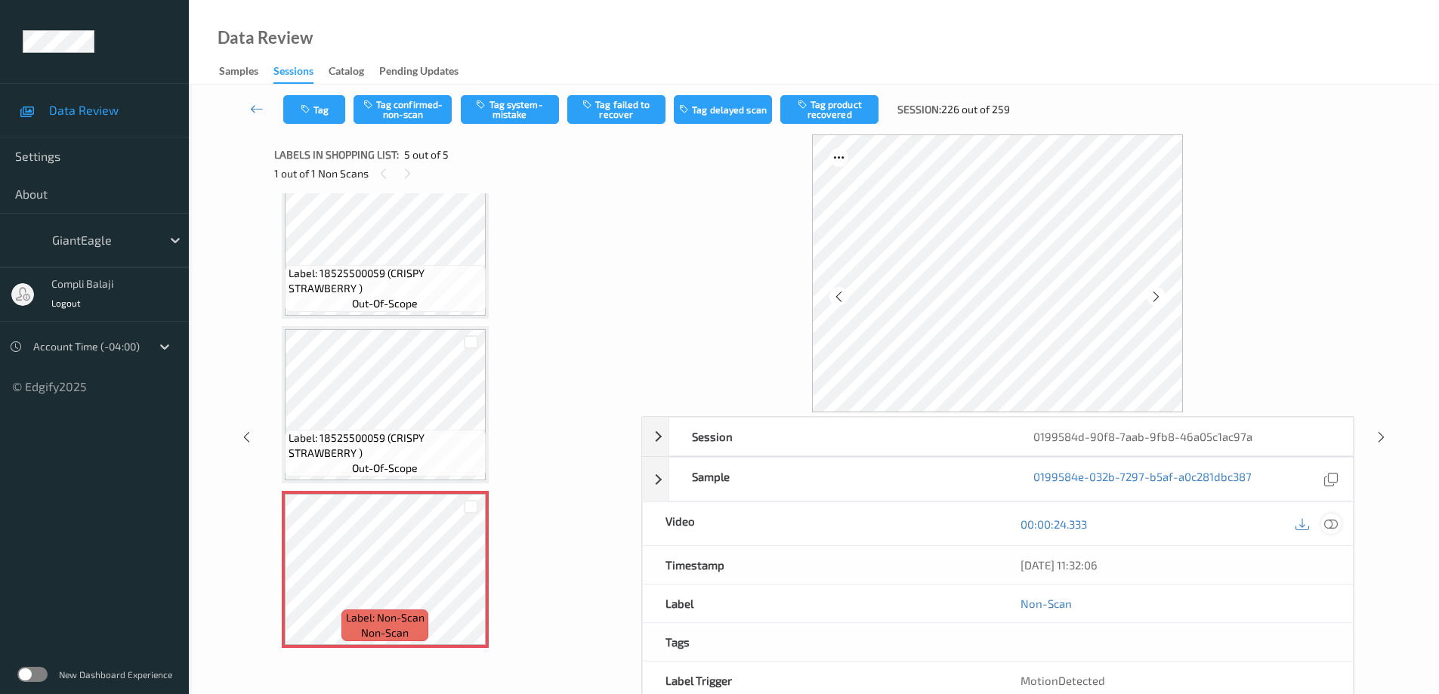
click at [1336, 523] on icon at bounding box center [1331, 524] width 14 height 14
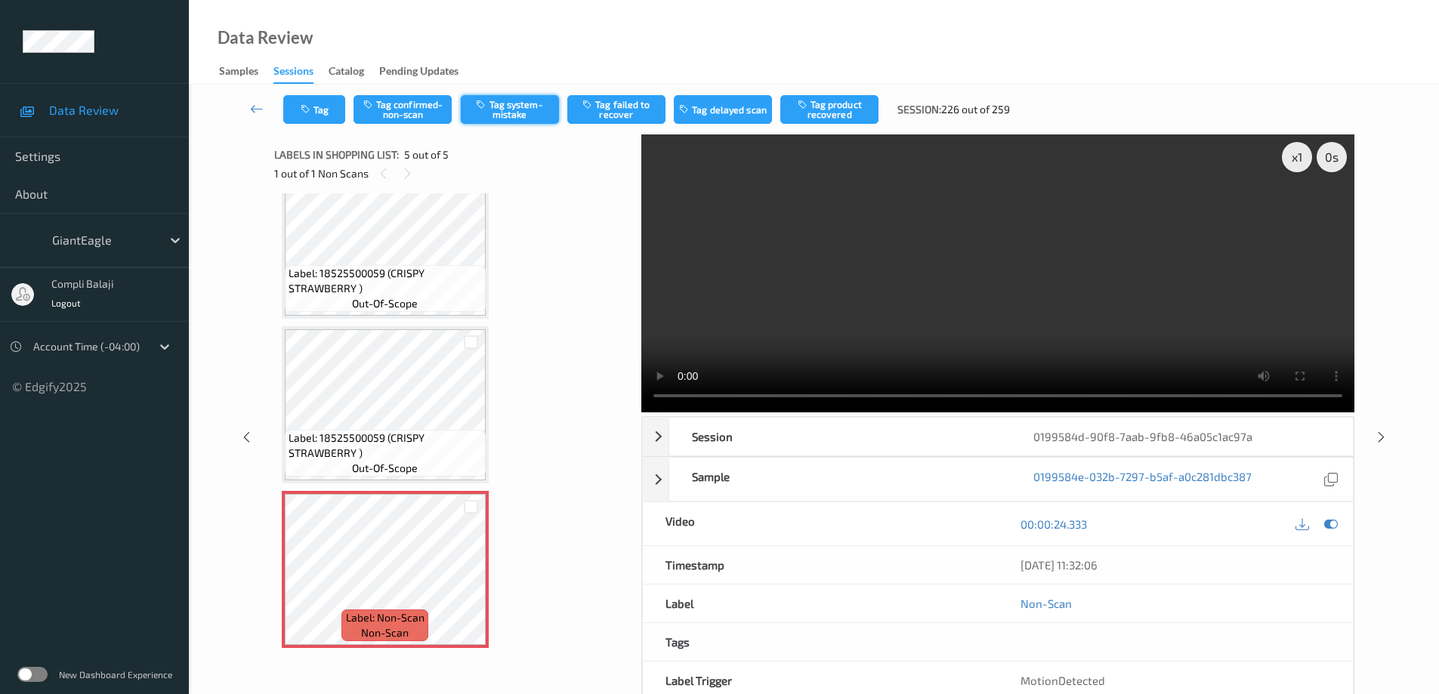
click at [504, 112] on button "Tag system-mistake" at bounding box center [510, 109] width 98 height 29
click at [251, 107] on icon at bounding box center [257, 108] width 14 height 15
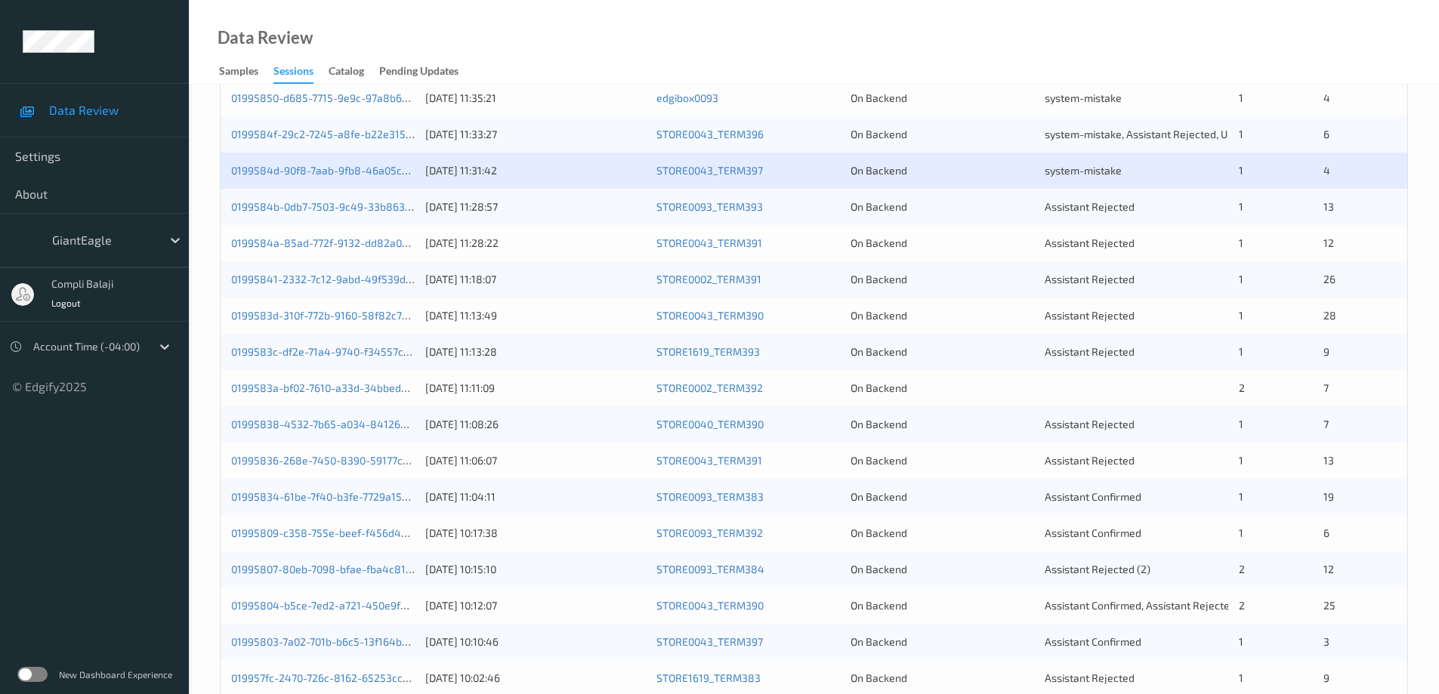
scroll to position [302, 0]
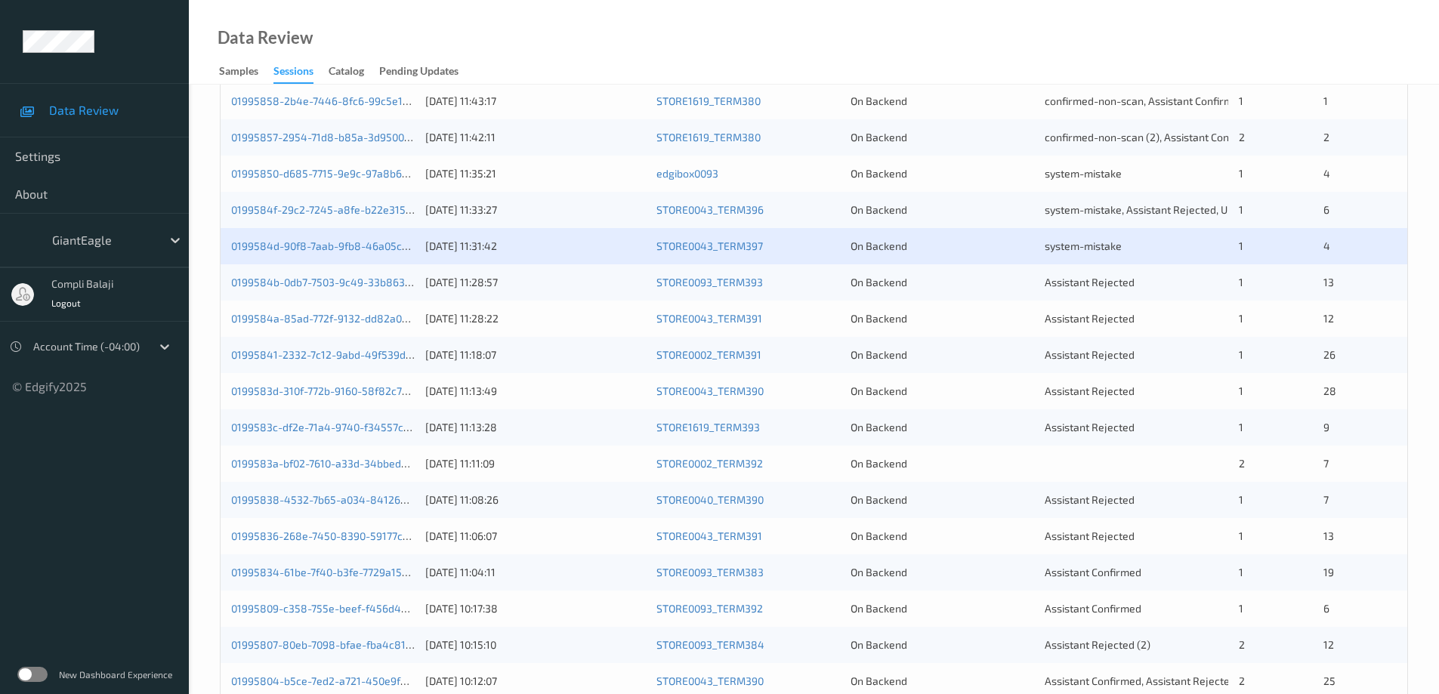
click at [353, 290] on div "0199584b-0db7-7503-9c49-33b863ee658c" at bounding box center [322, 282] width 183 height 15
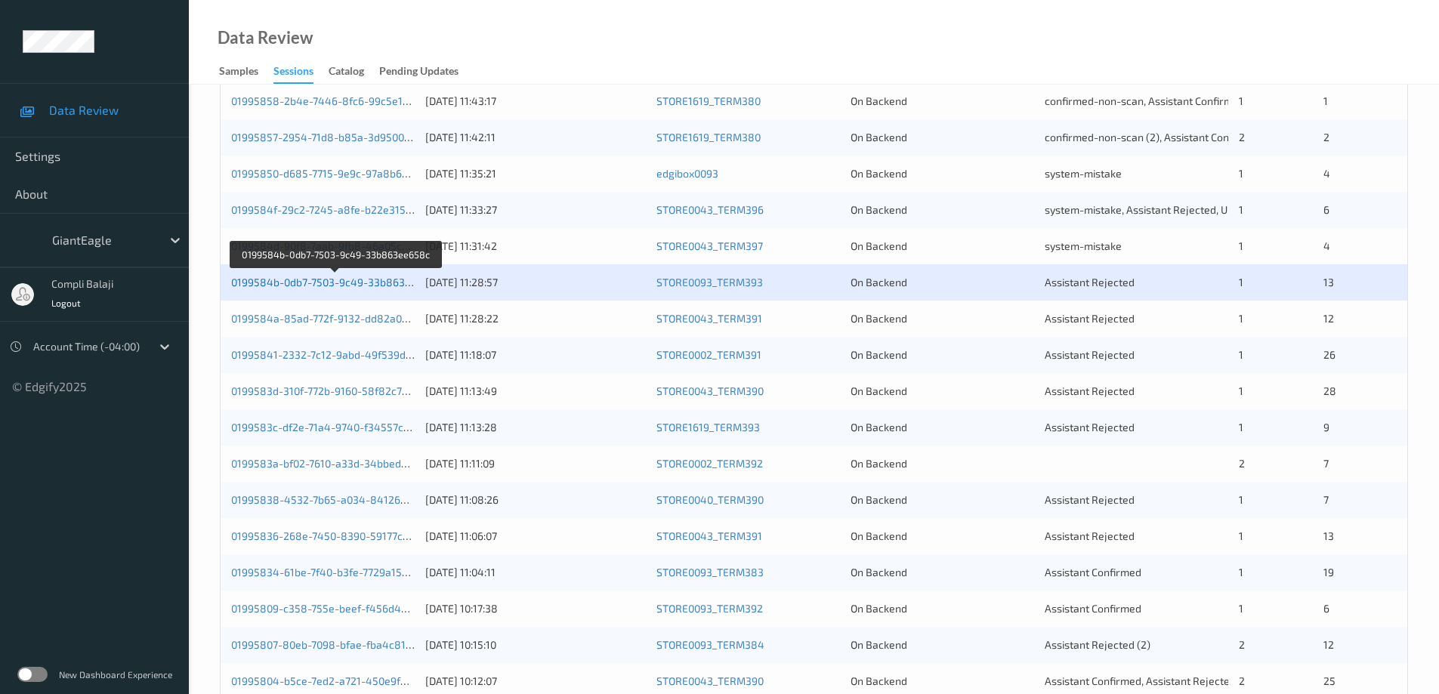
click at [368, 288] on link "0199584b-0db7-7503-9c49-33b863ee658c" at bounding box center [336, 282] width 210 height 13
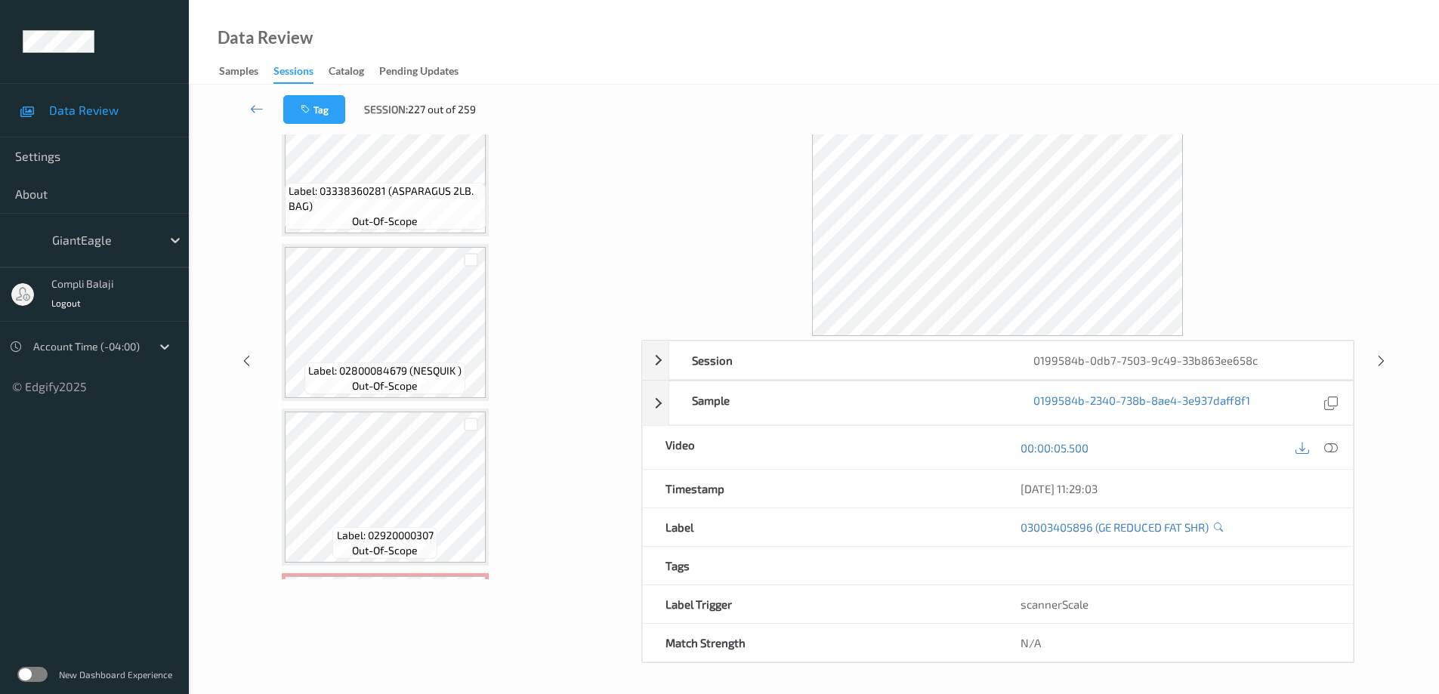
scroll to position [1850, 0]
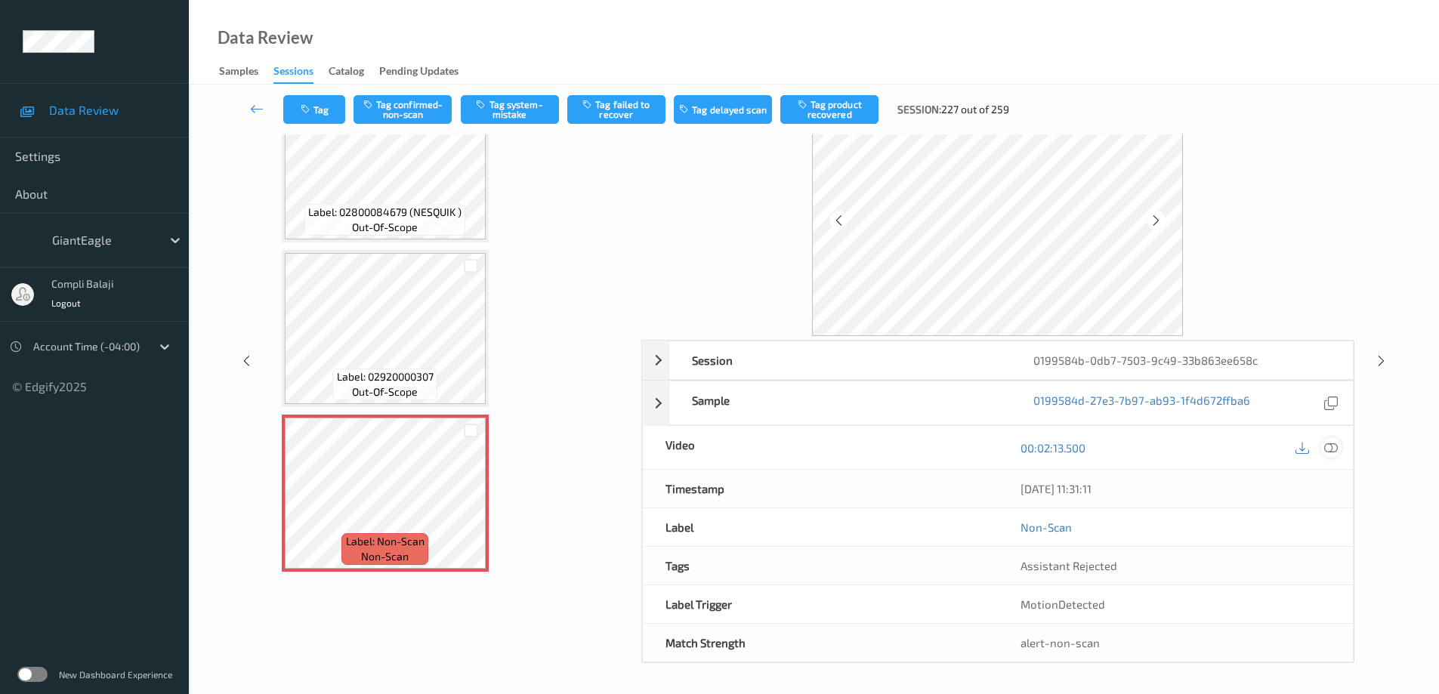
click at [1336, 446] on icon at bounding box center [1331, 447] width 14 height 14
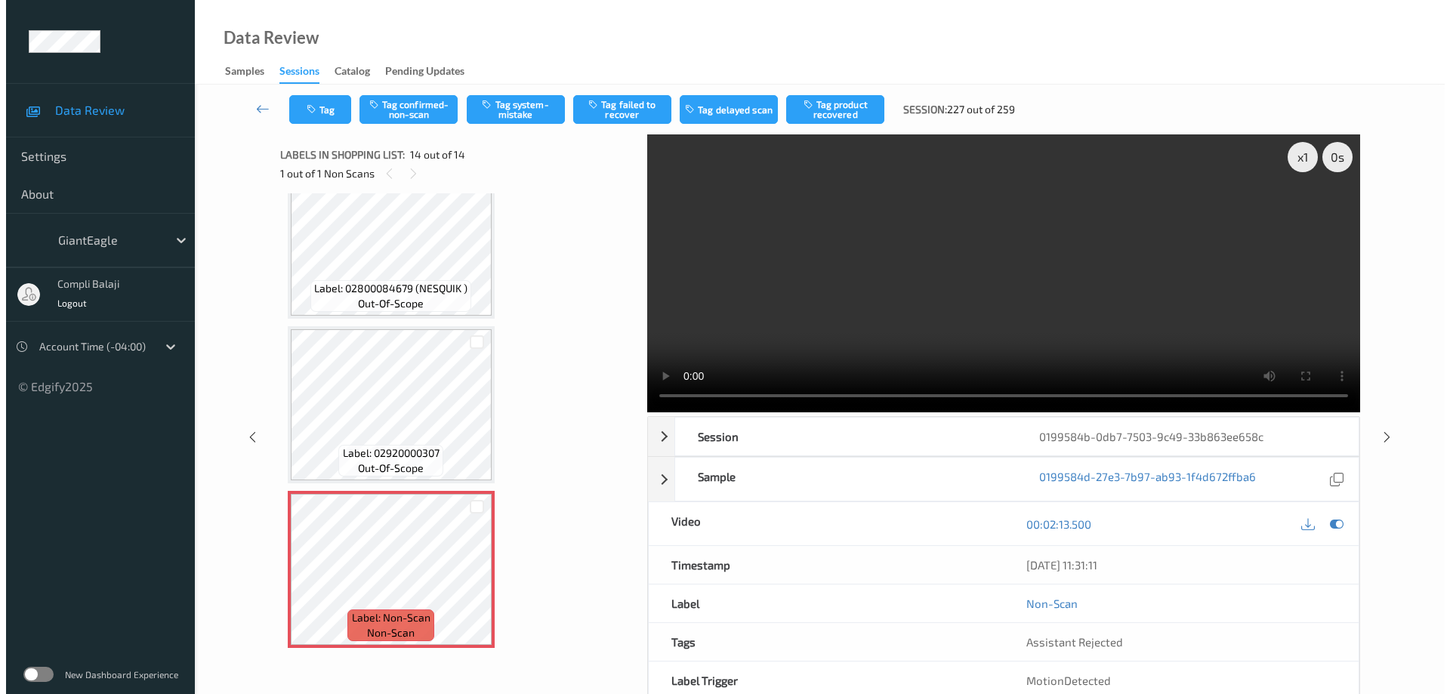
scroll to position [1728, 0]
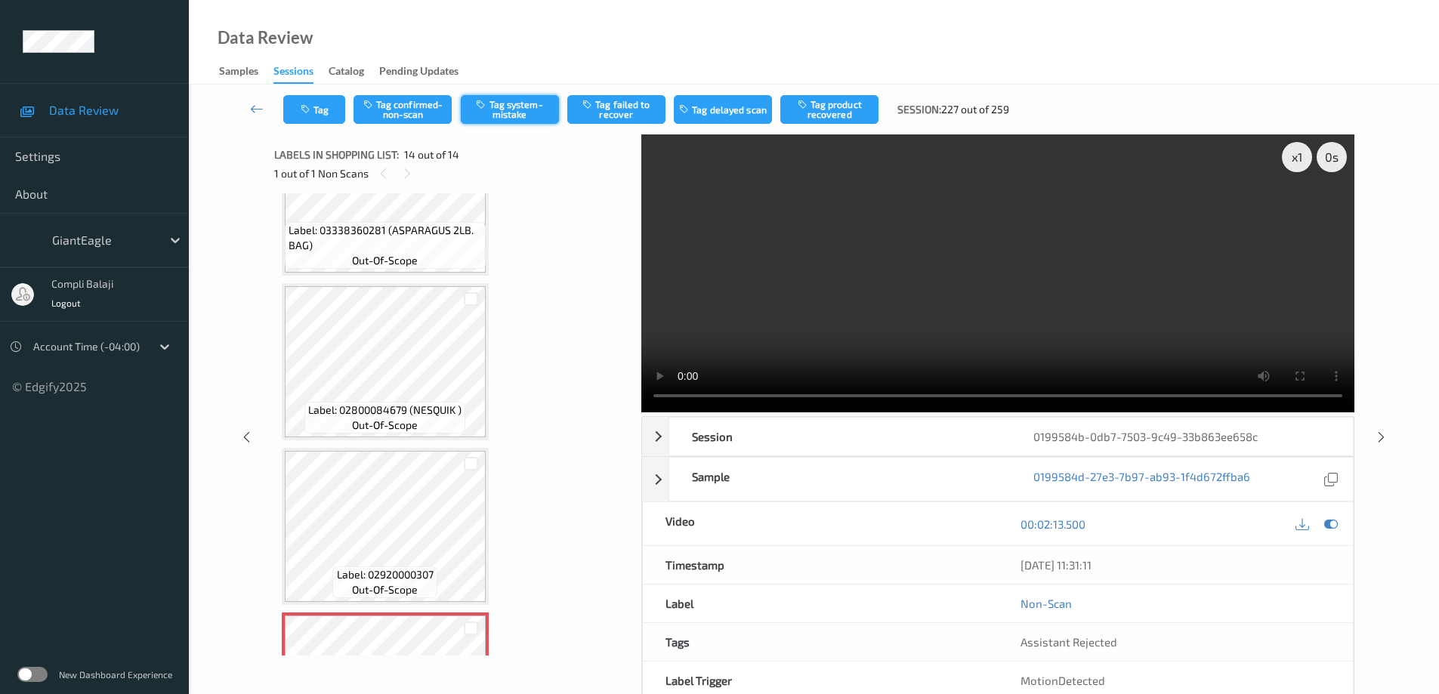
click at [525, 112] on button "Tag system-mistake" at bounding box center [510, 109] width 98 height 29
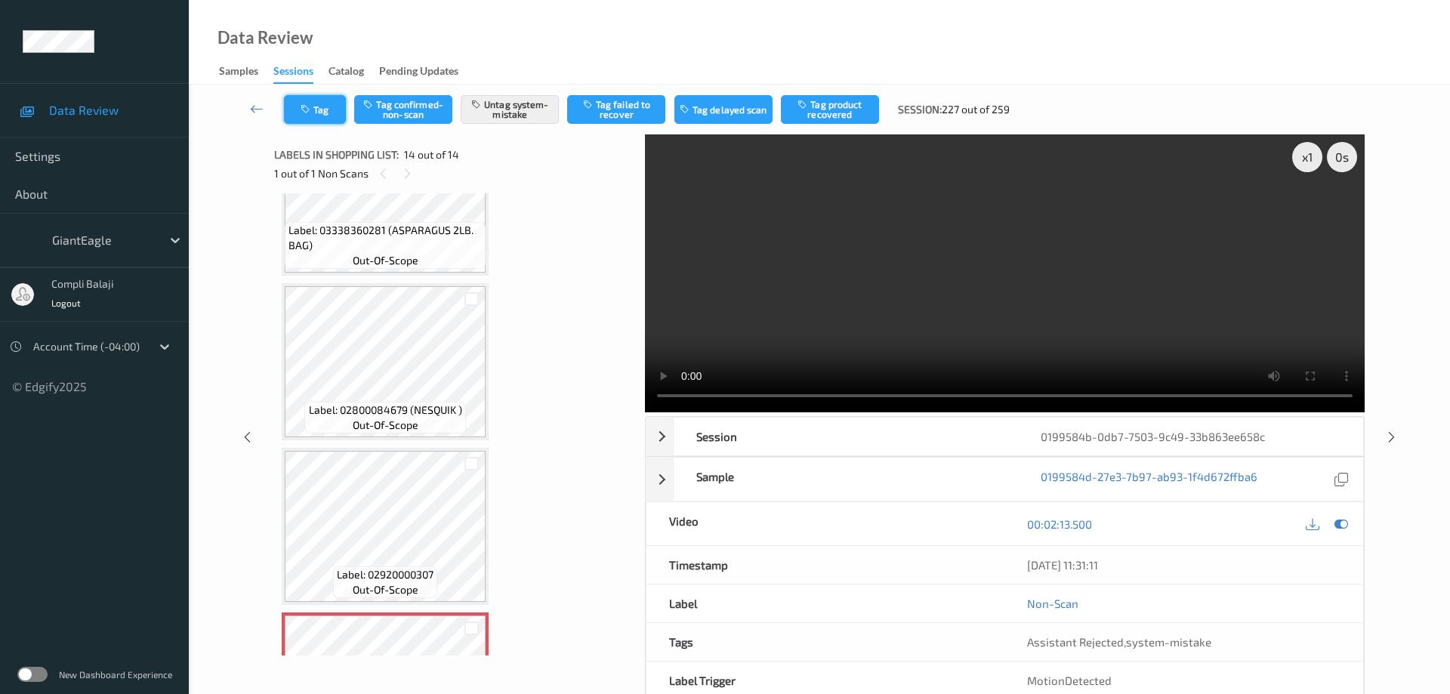
click at [328, 118] on button "Tag" at bounding box center [315, 109] width 62 height 29
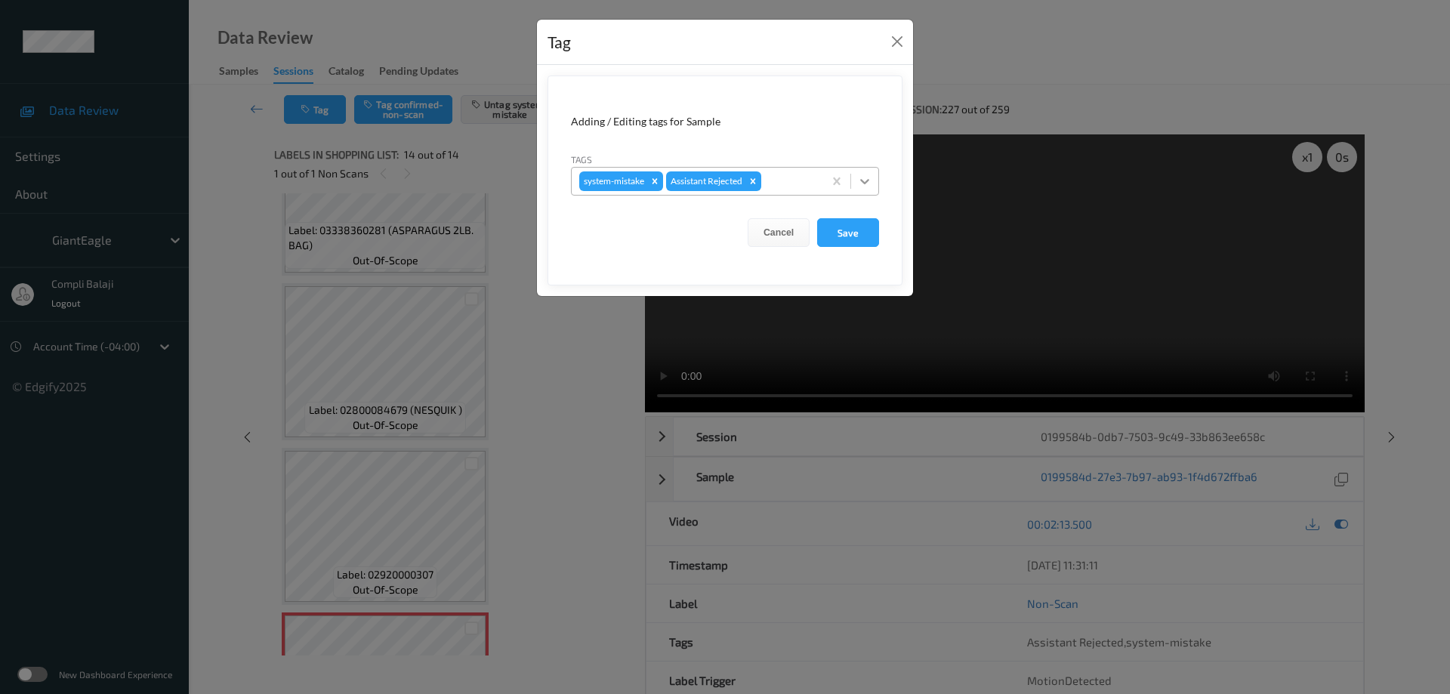
click at [867, 177] on icon at bounding box center [864, 181] width 15 height 15
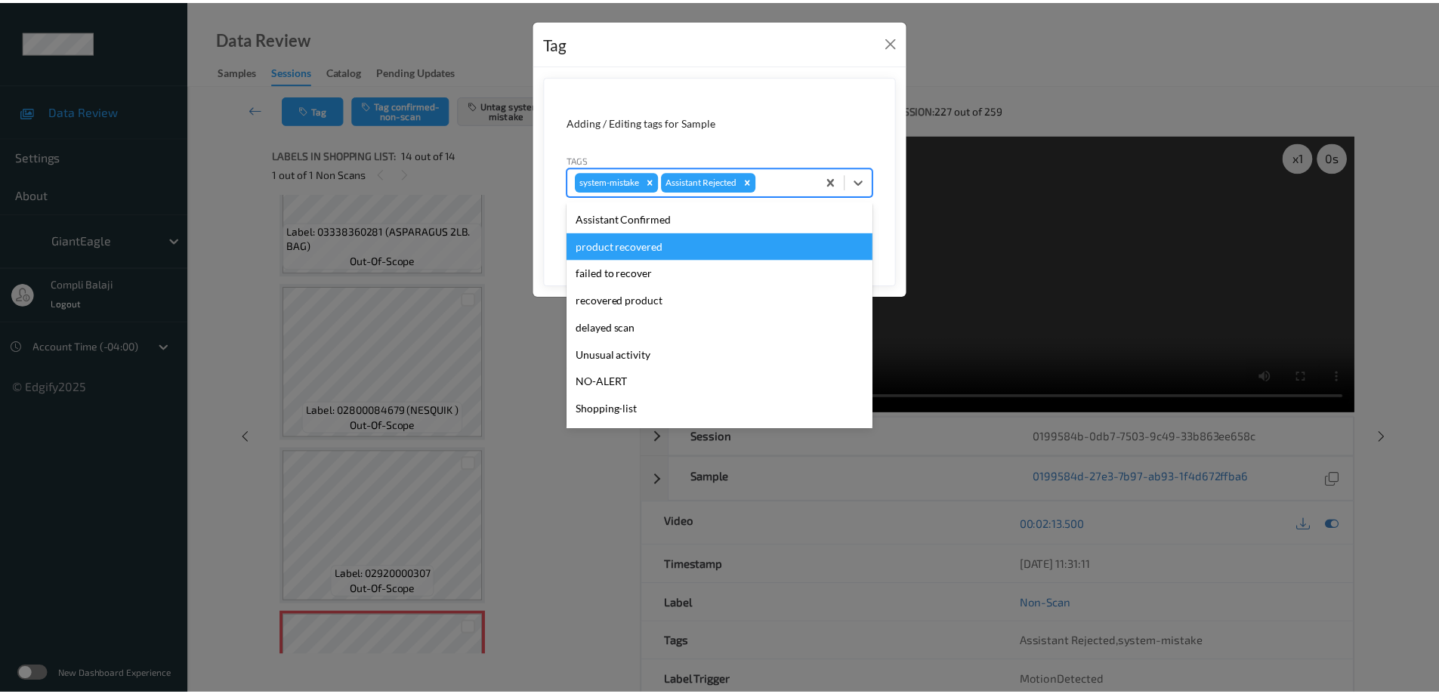
scroll to position [151, 0]
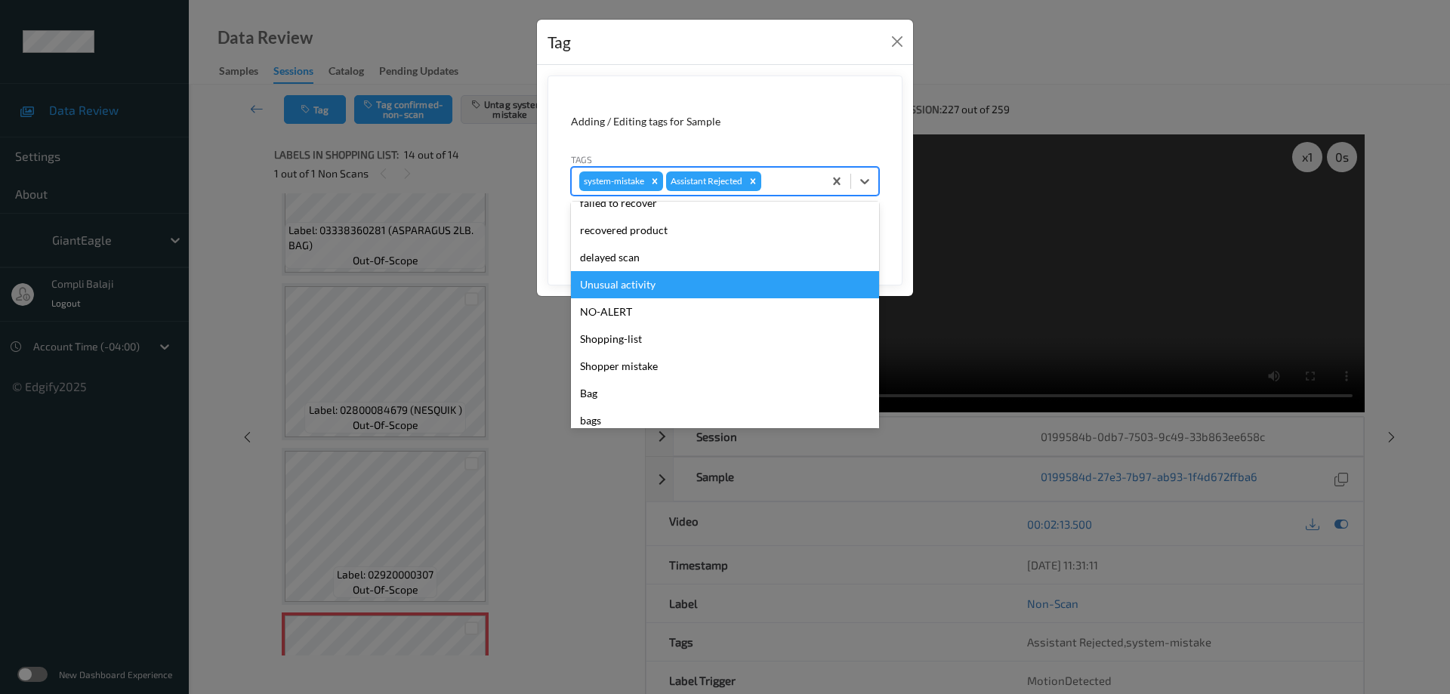
click at [647, 283] on div "Unusual activity" at bounding box center [725, 284] width 308 height 27
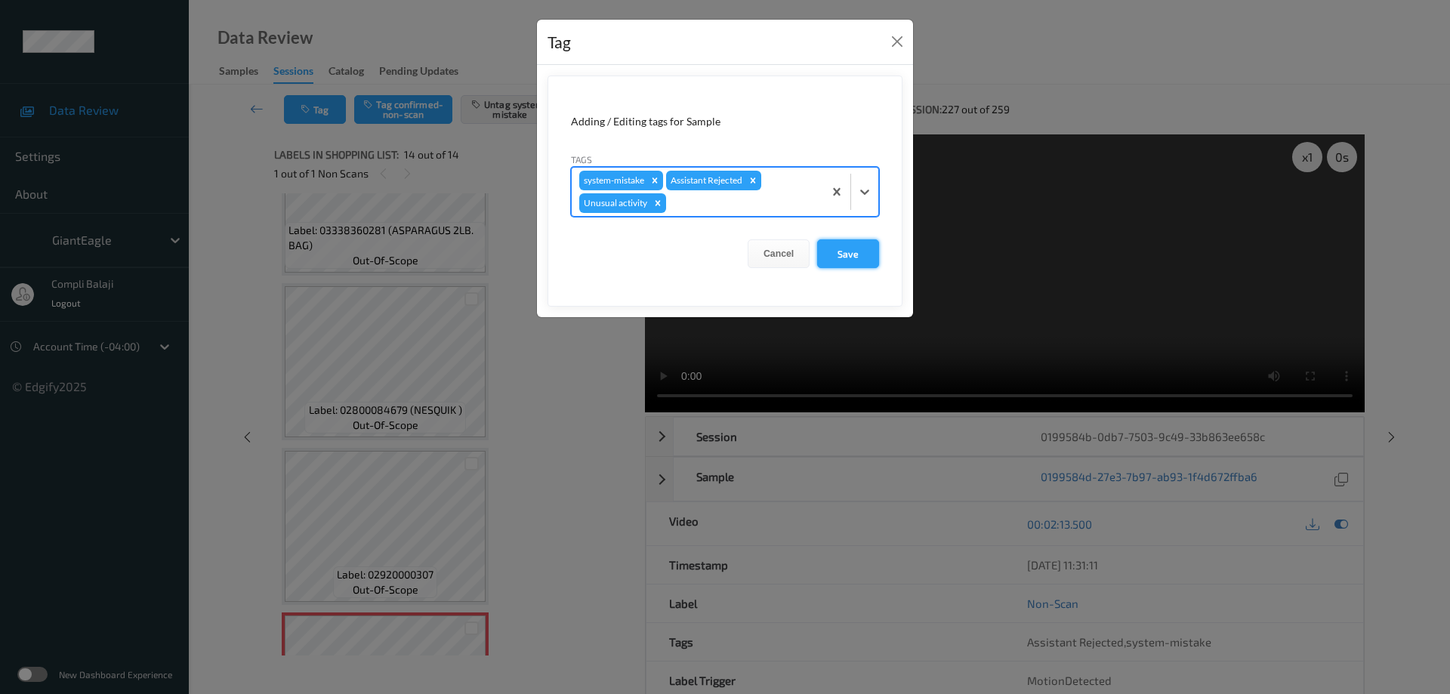
click at [852, 258] on button "Save" at bounding box center [848, 253] width 62 height 29
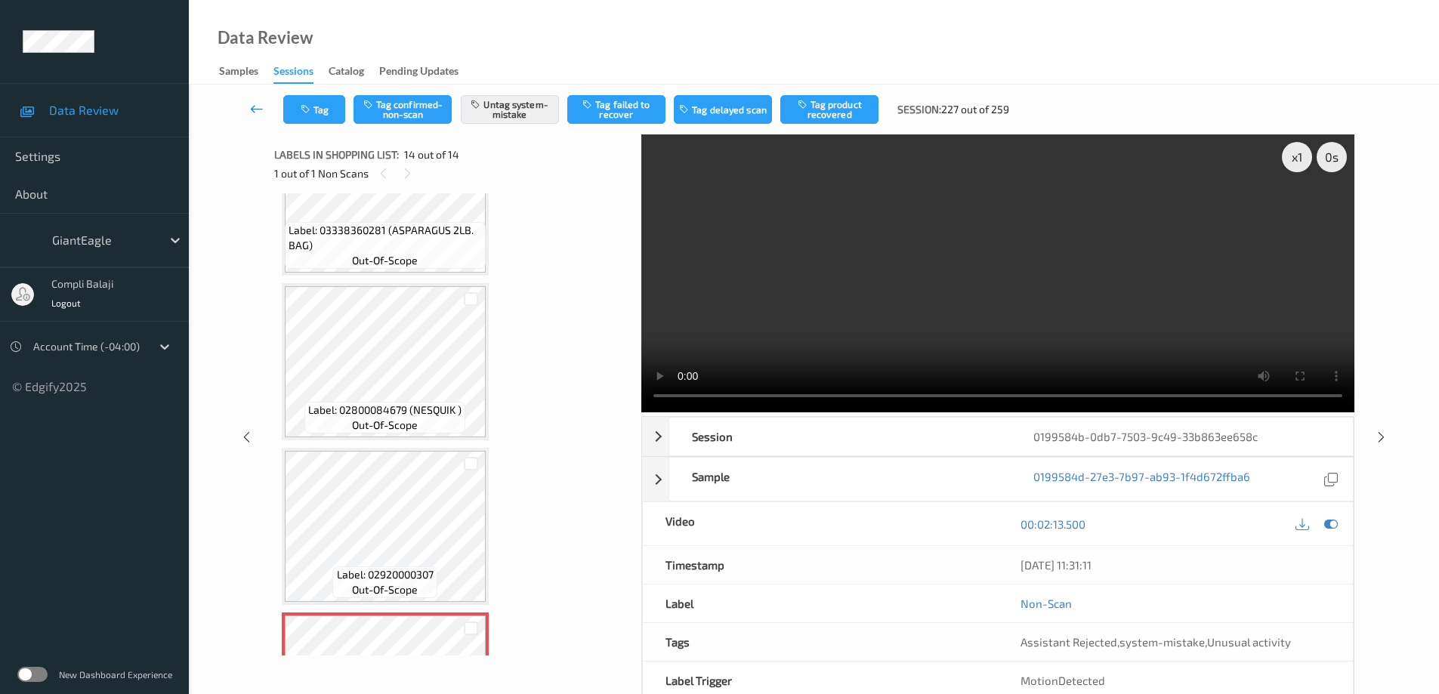
click at [255, 113] on icon at bounding box center [257, 108] width 14 height 15
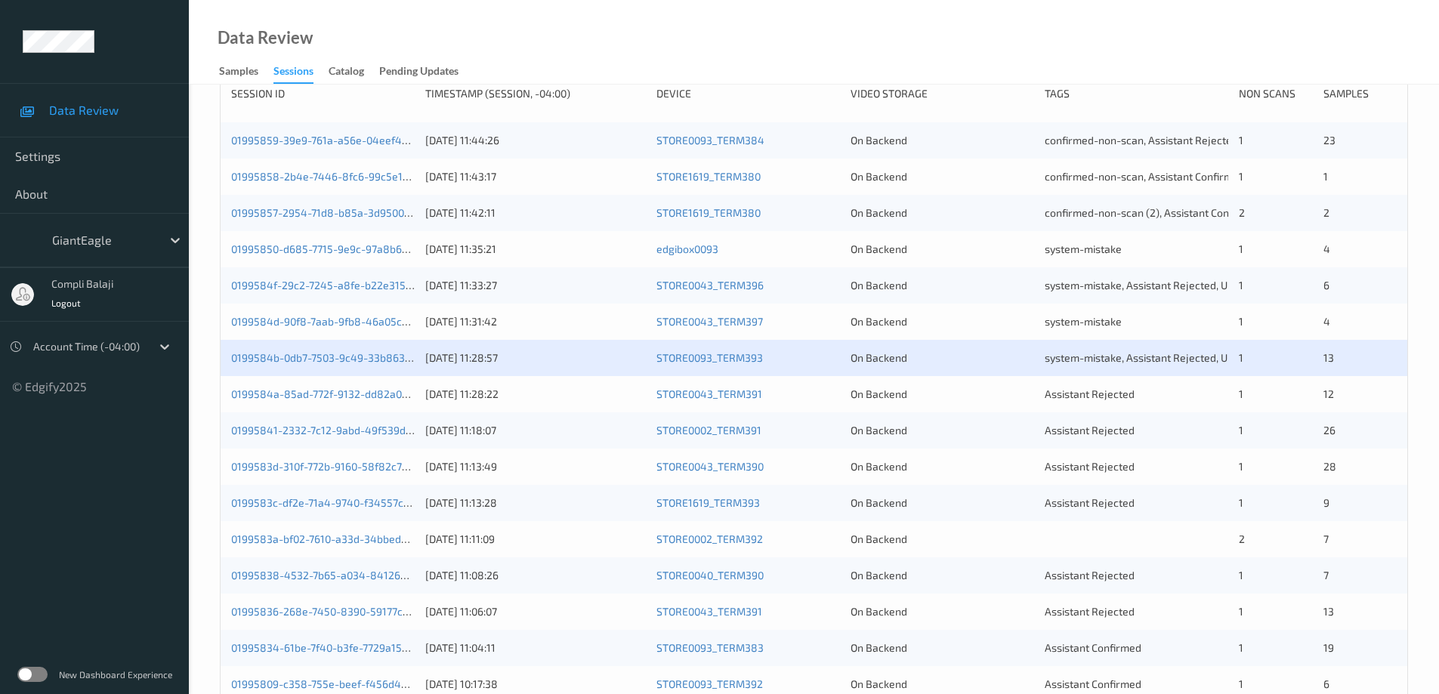
scroll to position [302, 0]
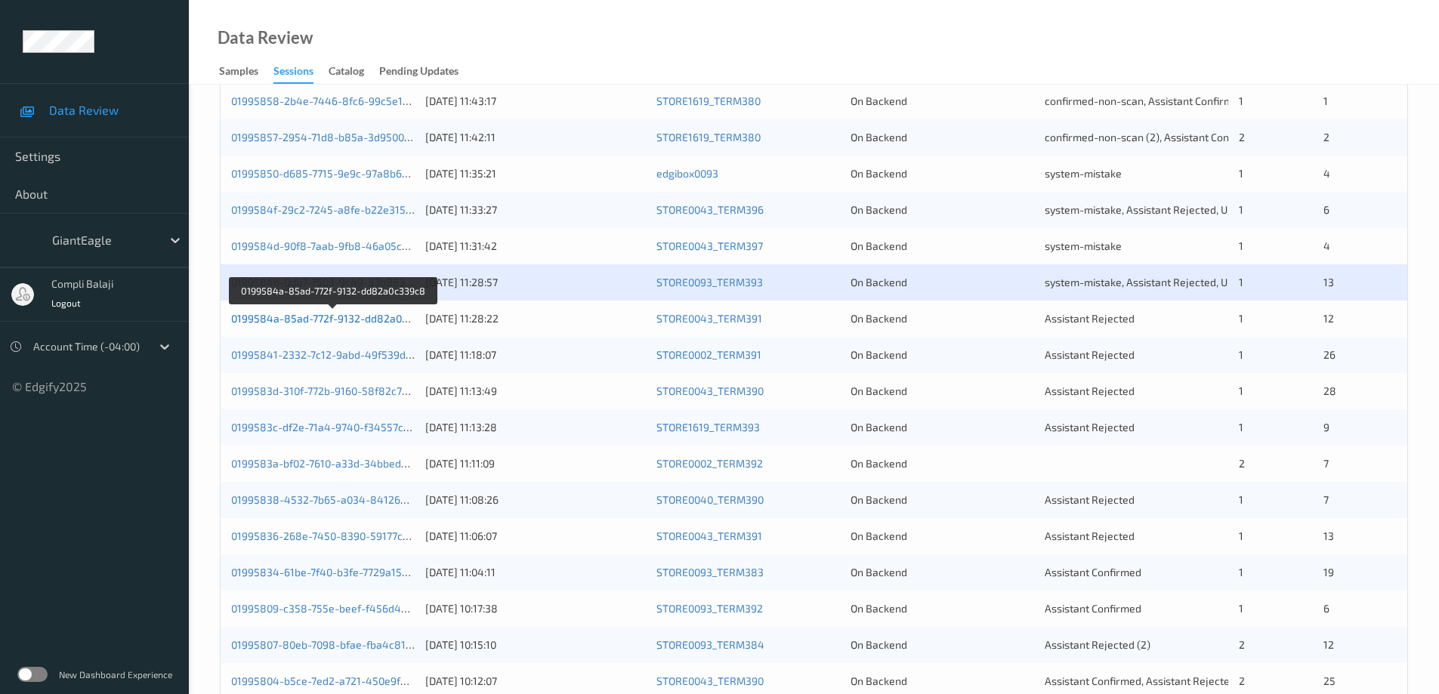
click at [356, 319] on link "0199584a-85ad-772f-9132-dd82a0c339c8" at bounding box center [334, 318] width 206 height 13
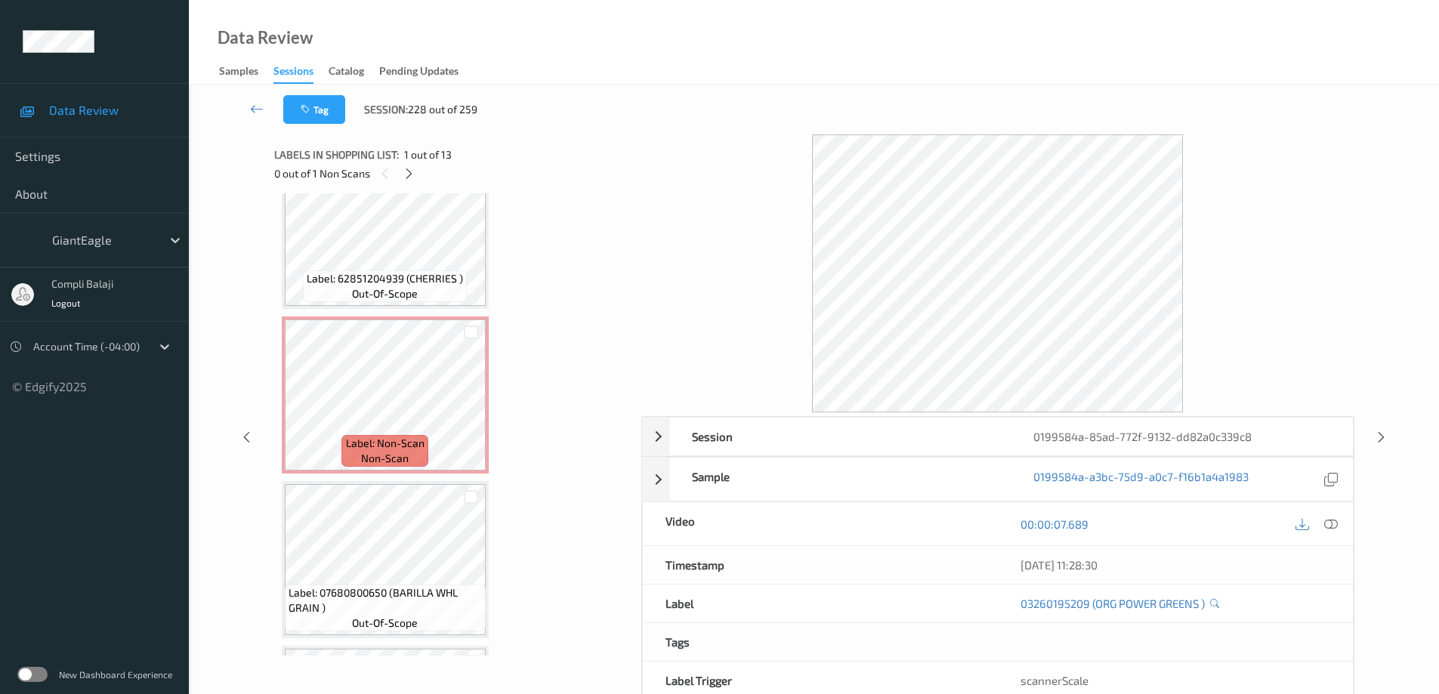
scroll to position [1260, 0]
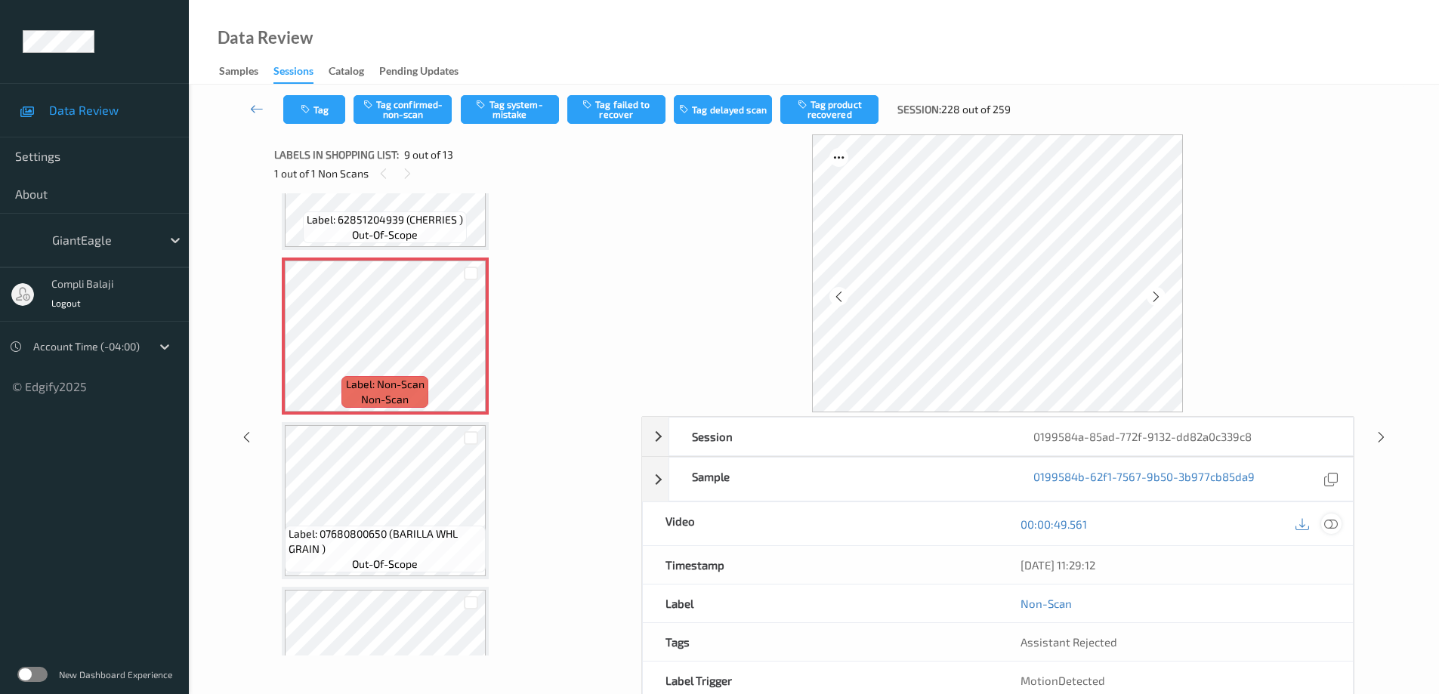
click at [1334, 522] on icon at bounding box center [1331, 524] width 14 height 14
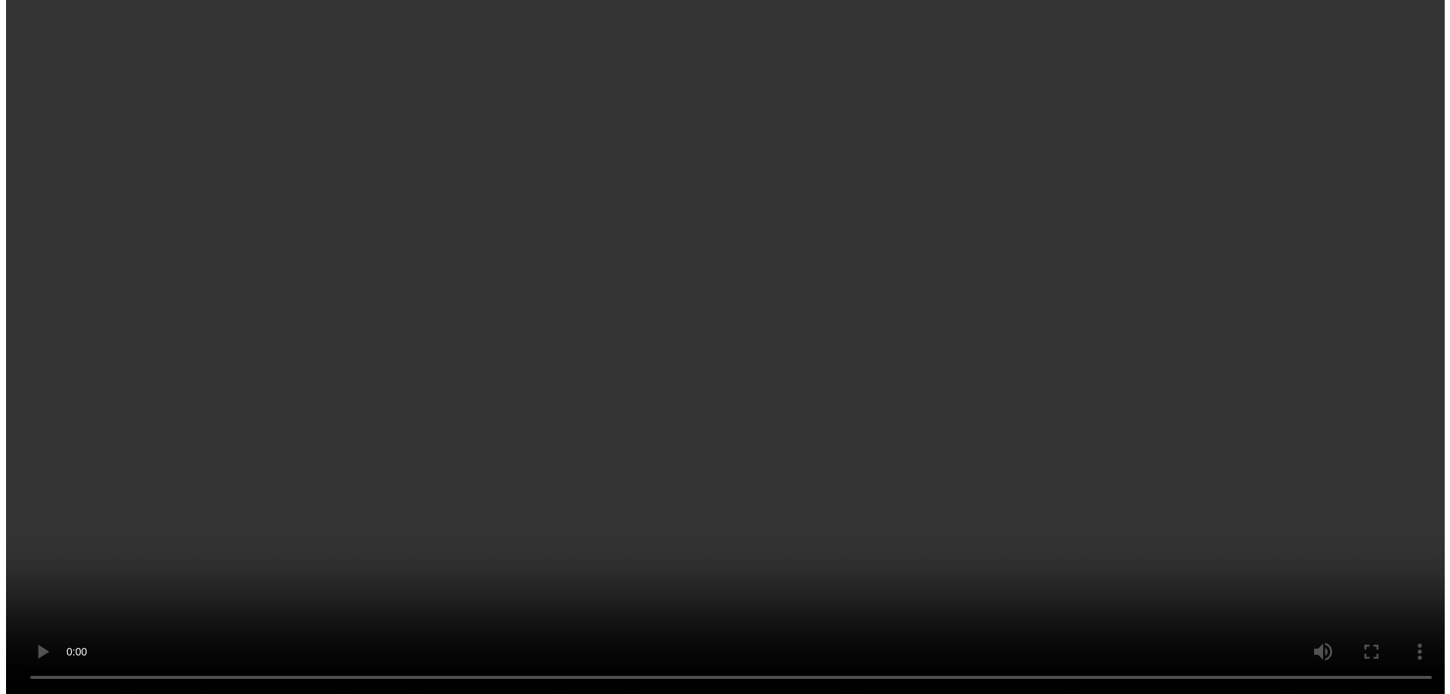
scroll to position [1109, 0]
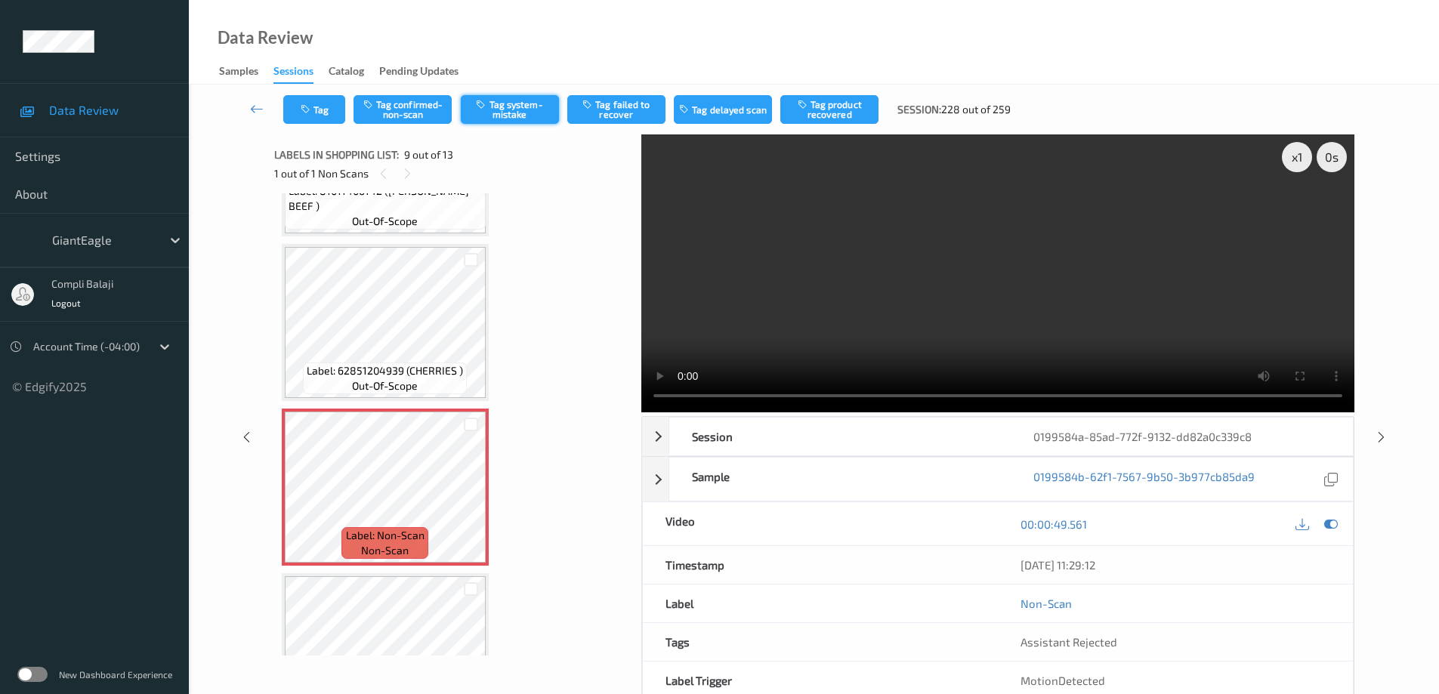
click at [513, 108] on button "Tag system-mistake" at bounding box center [510, 109] width 98 height 29
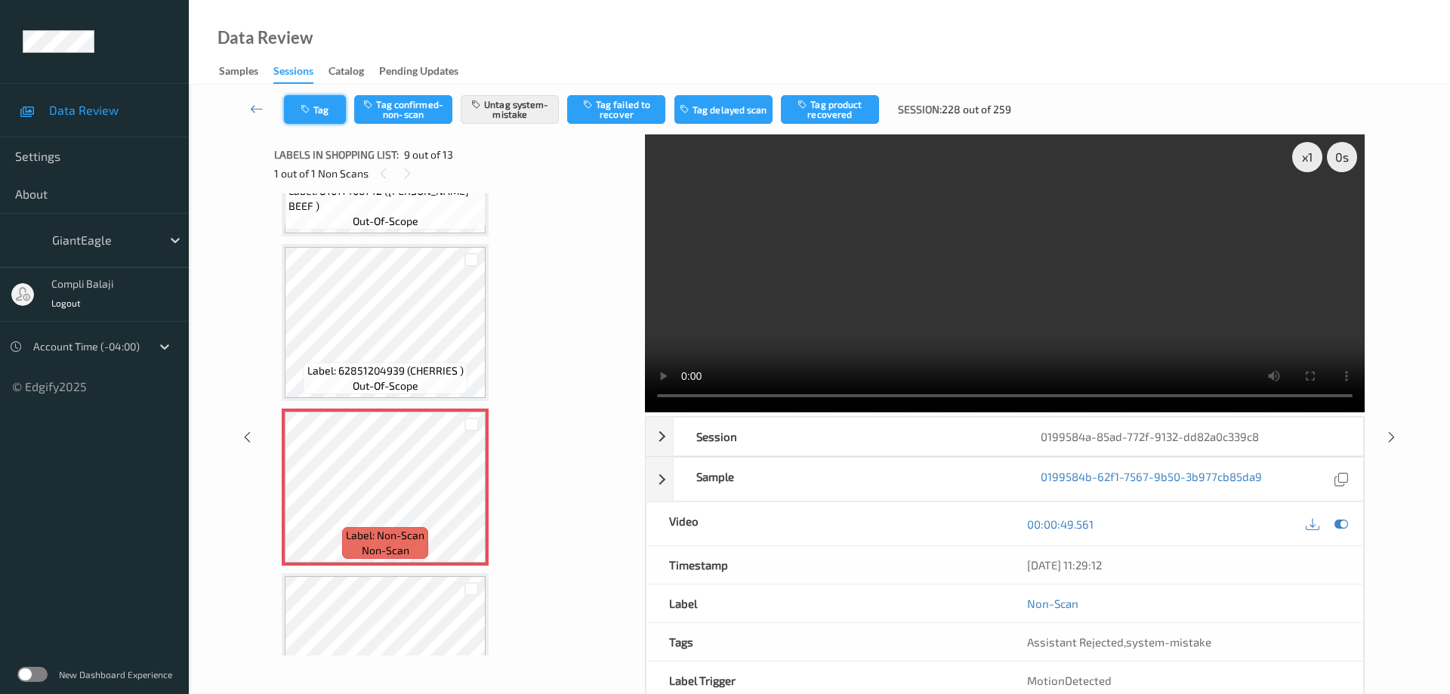
click at [330, 119] on button "Tag" at bounding box center [315, 109] width 62 height 29
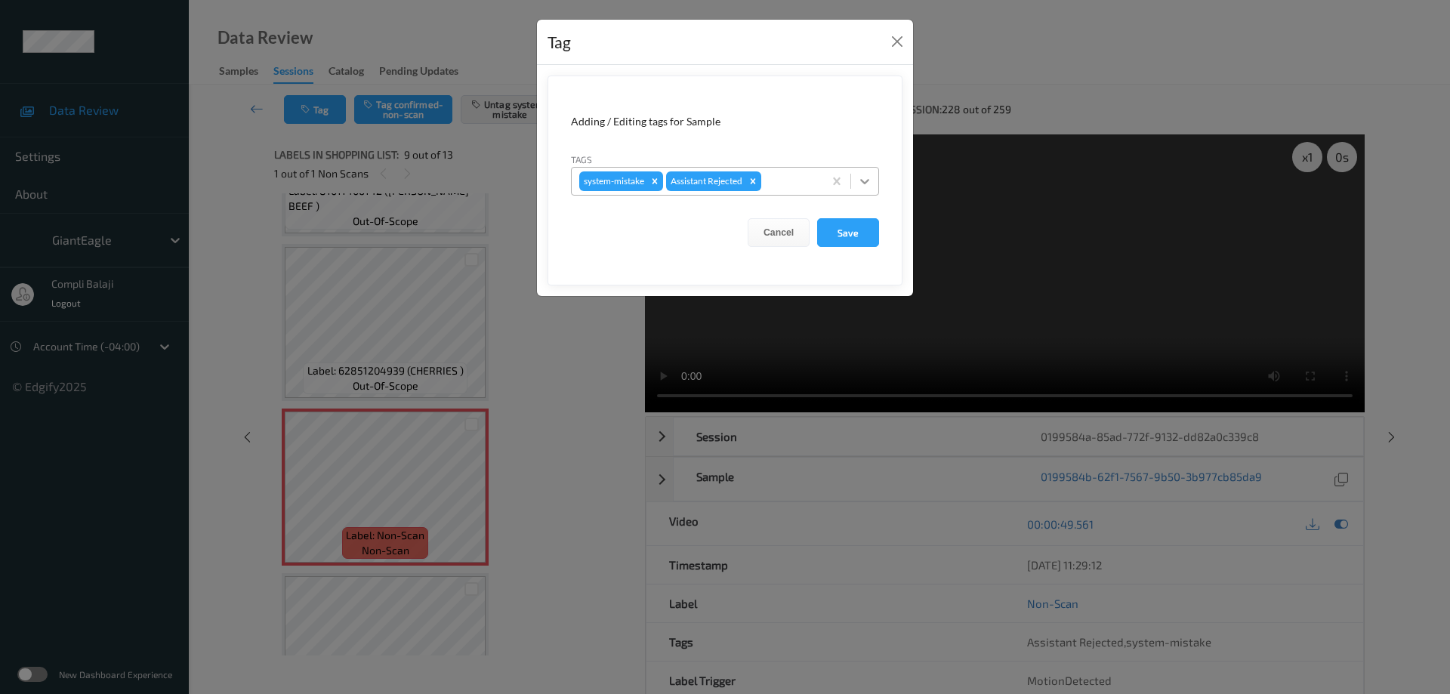
click at [867, 181] on icon at bounding box center [864, 181] width 9 height 5
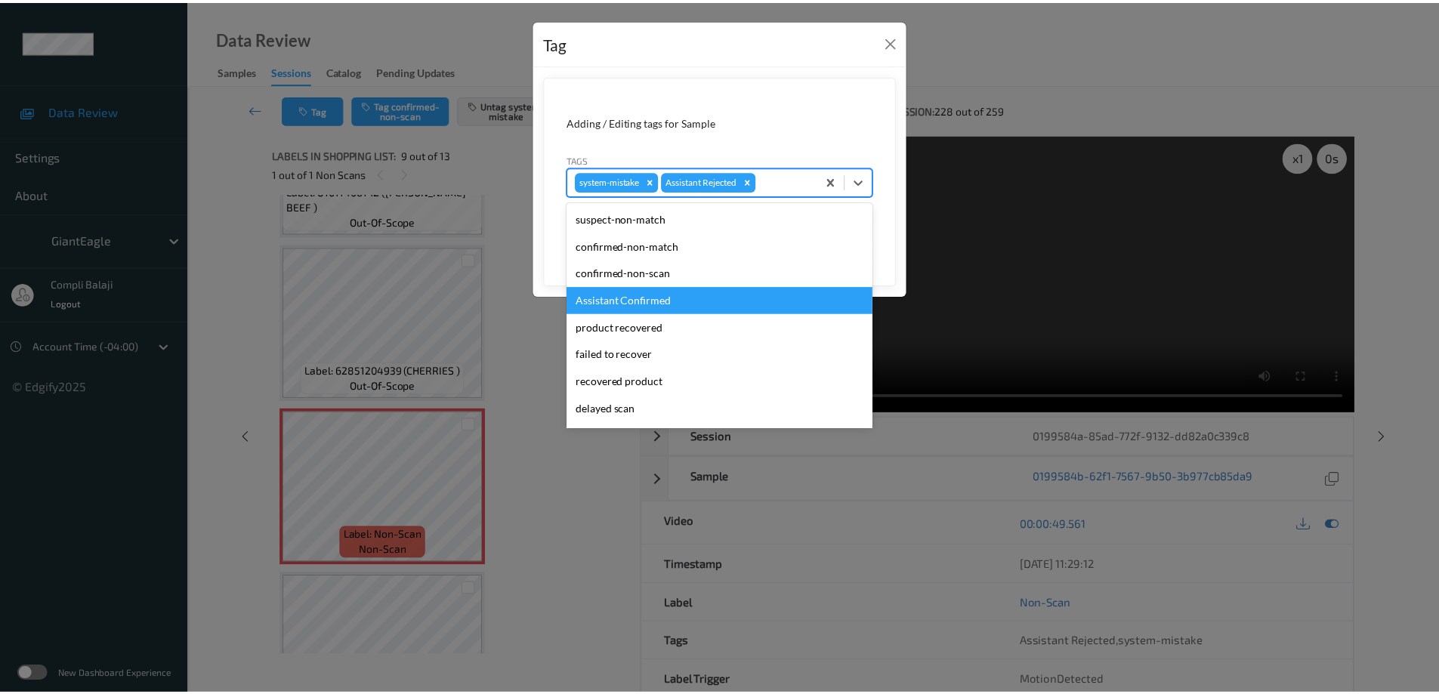
scroll to position [151, 0]
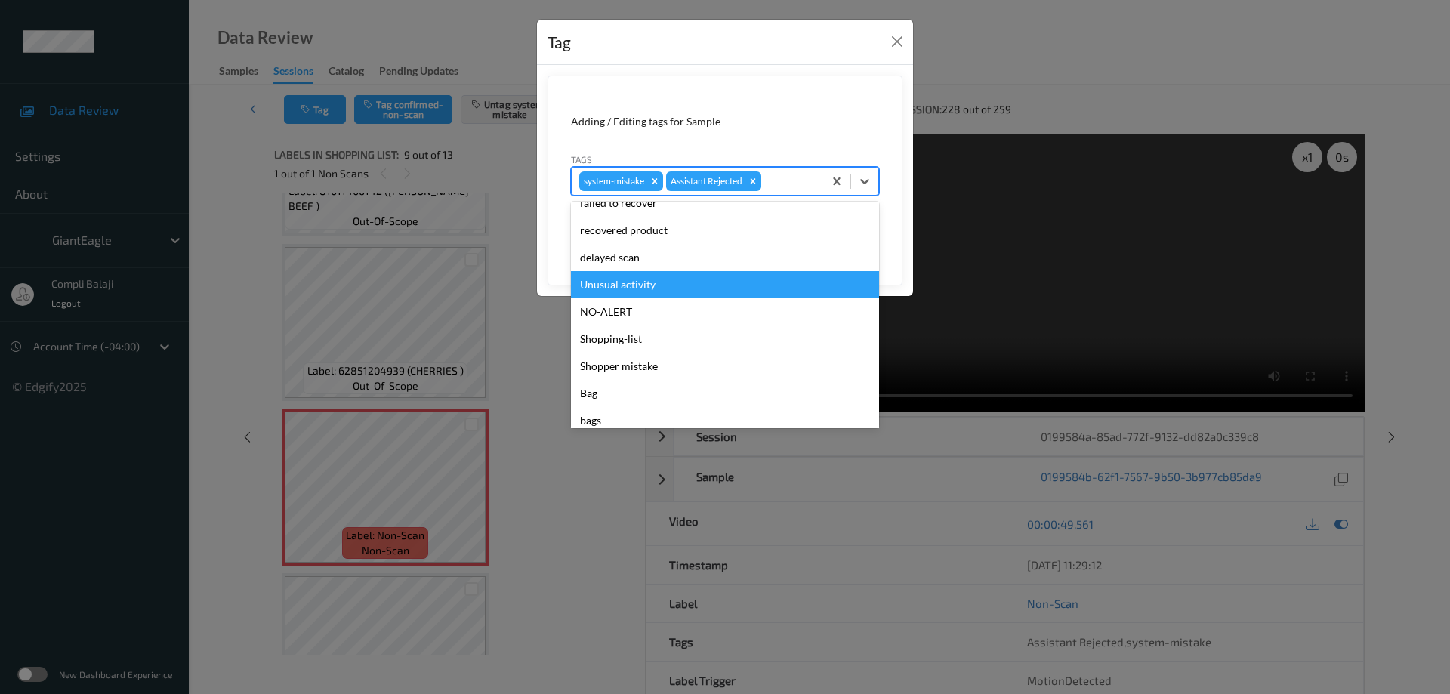
click at [649, 293] on div "Unusual activity" at bounding box center [725, 284] width 308 height 27
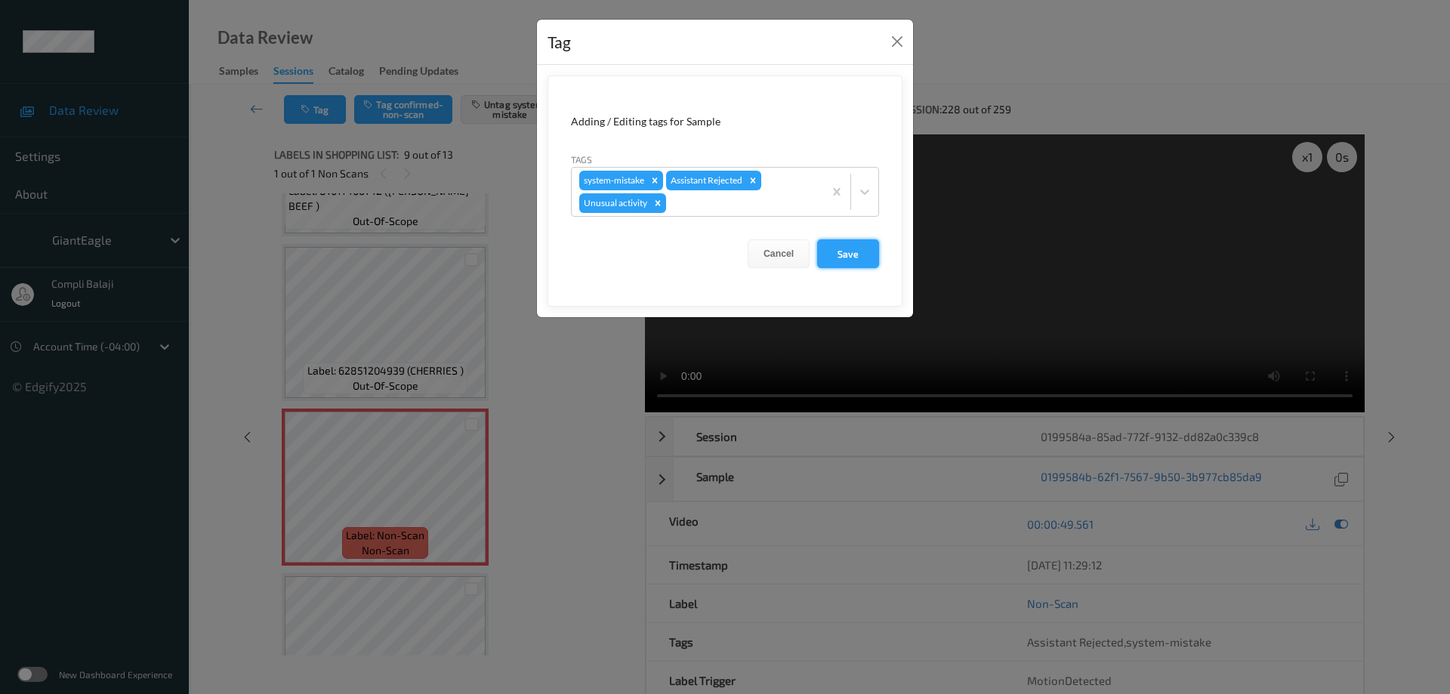
click at [850, 259] on button "Save" at bounding box center [848, 253] width 62 height 29
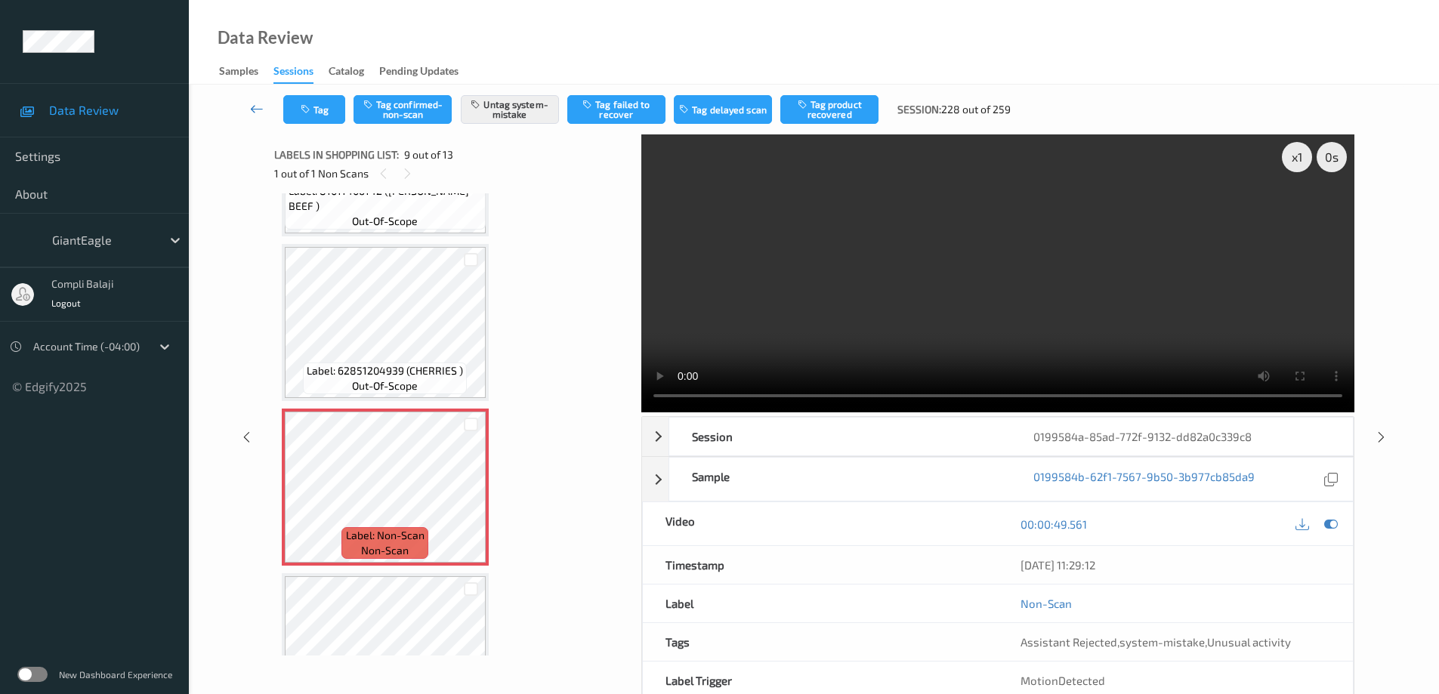
click at [257, 108] on icon at bounding box center [257, 108] width 14 height 15
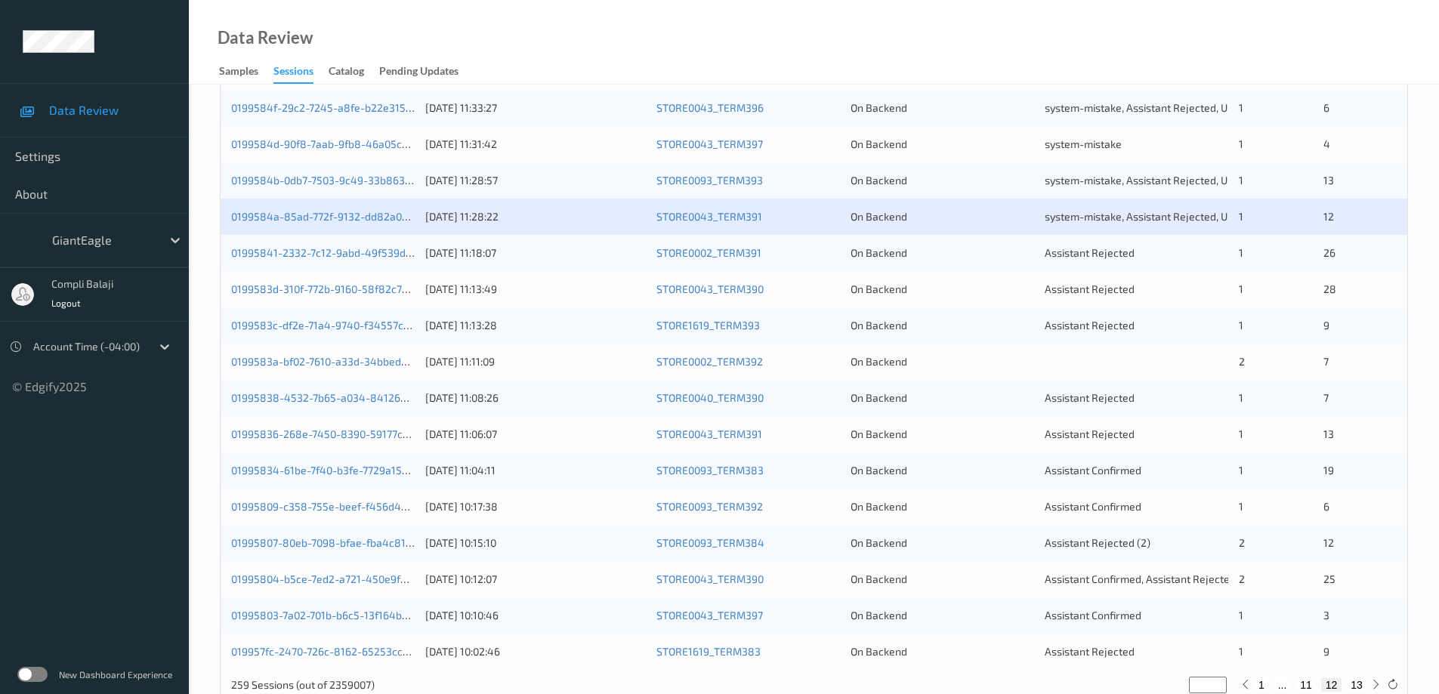
scroll to position [443, 0]
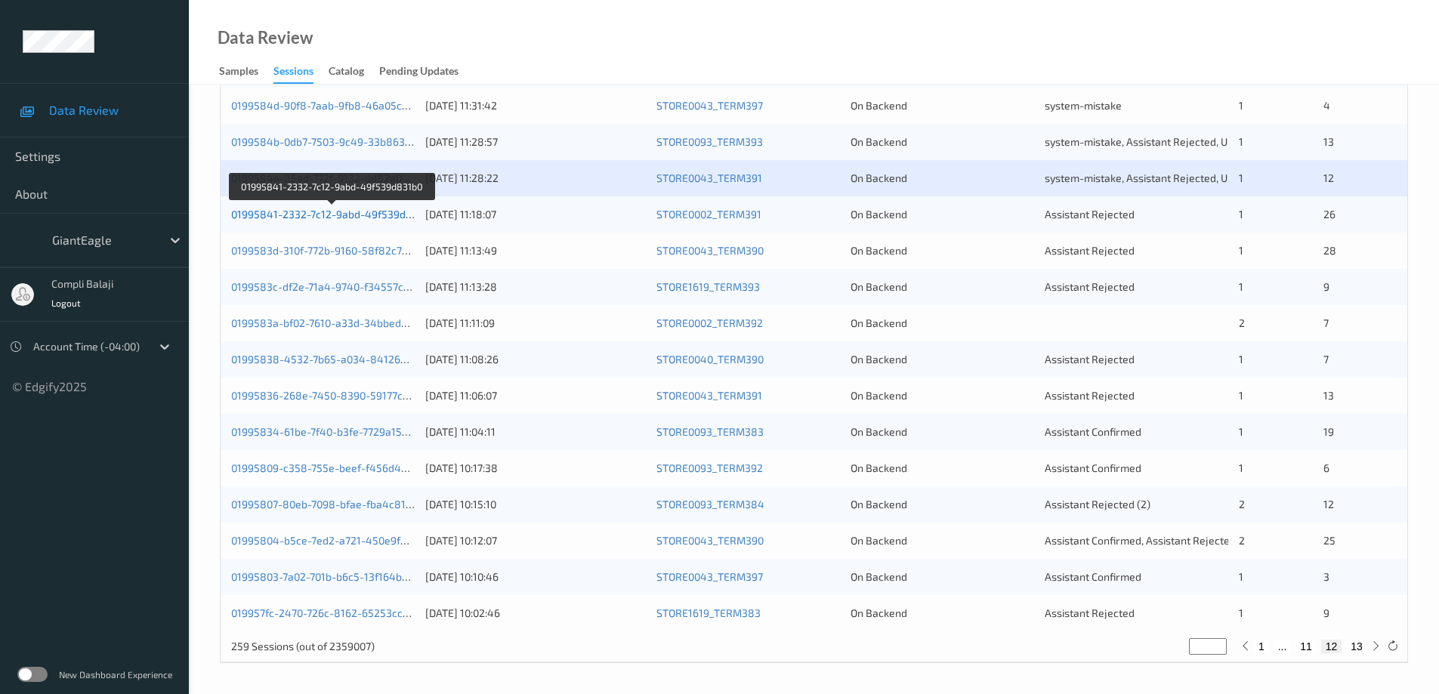
click at [343, 215] on link "01995841-2332-7c12-9abd-49f539d831b0" at bounding box center [333, 214] width 204 height 13
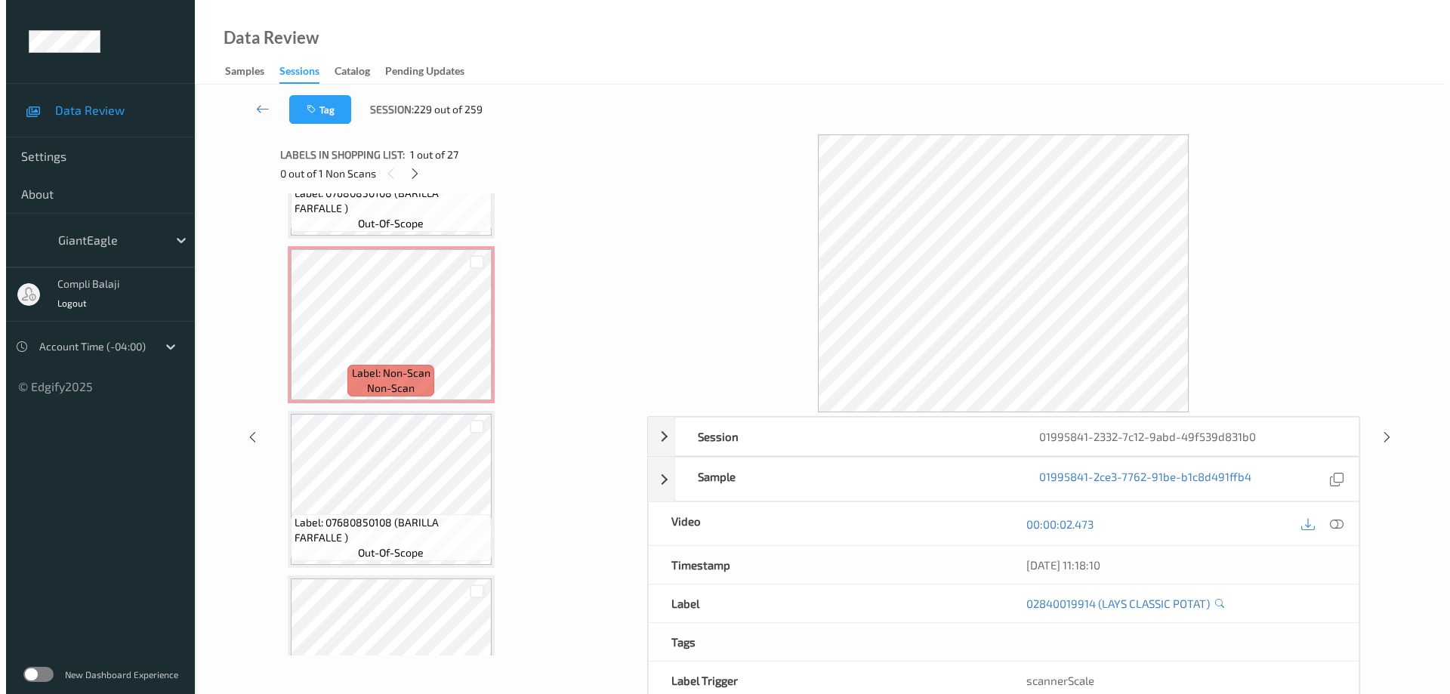
scroll to position [1129, 0]
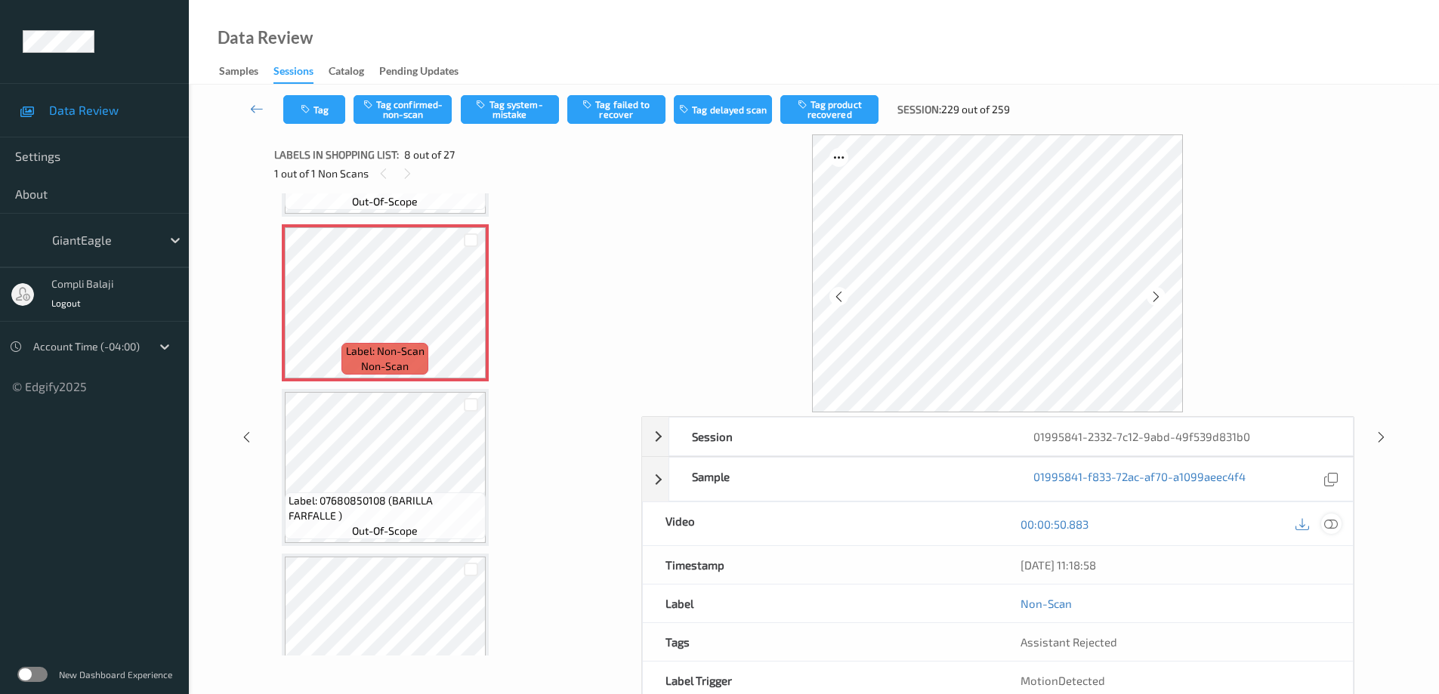
click at [1332, 524] on icon at bounding box center [1331, 524] width 14 height 14
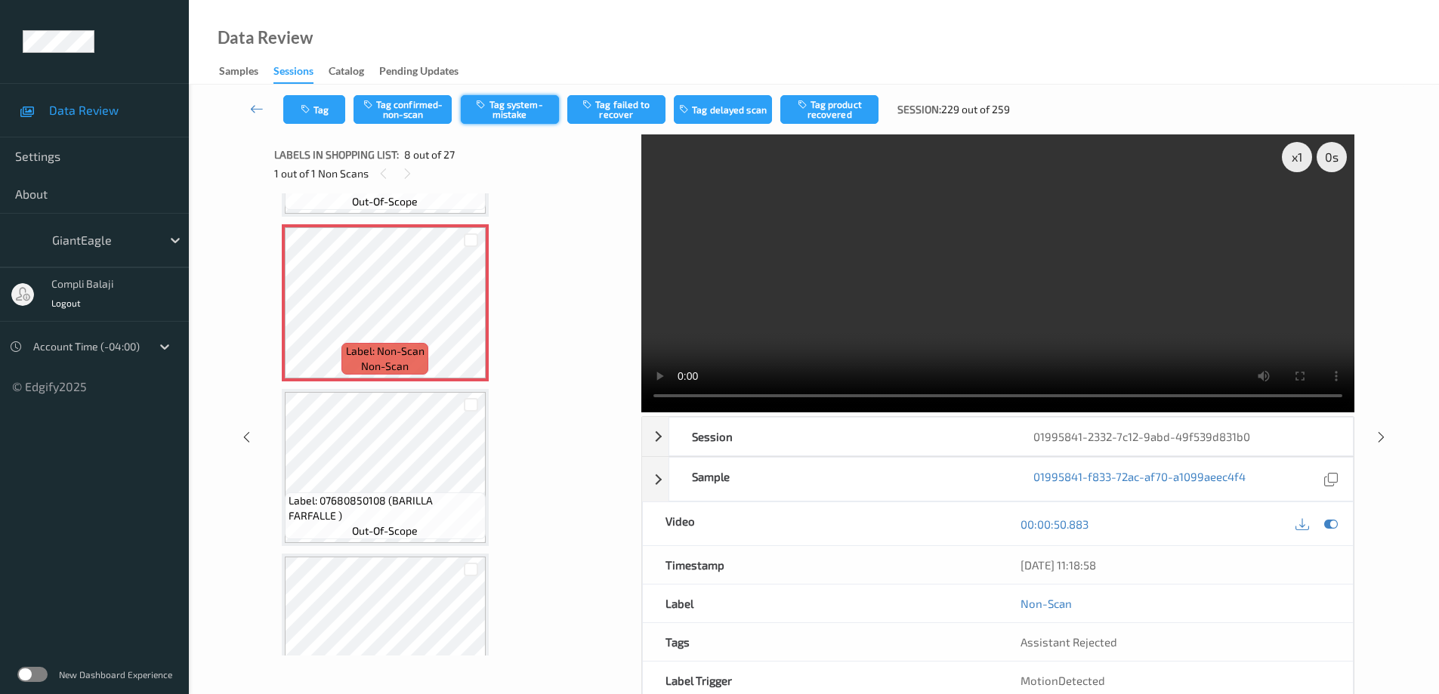
click at [512, 109] on button "Tag system-mistake" at bounding box center [510, 109] width 98 height 29
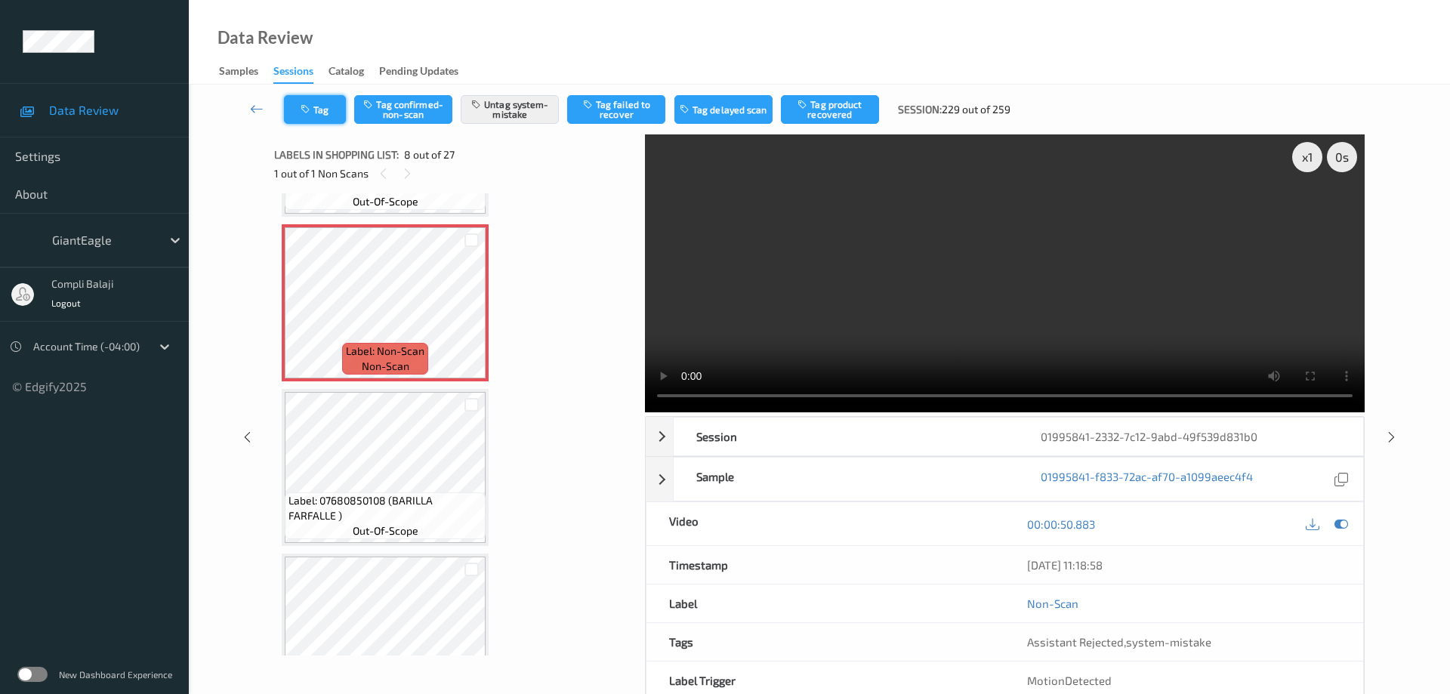
click at [327, 115] on button "Tag" at bounding box center [315, 109] width 62 height 29
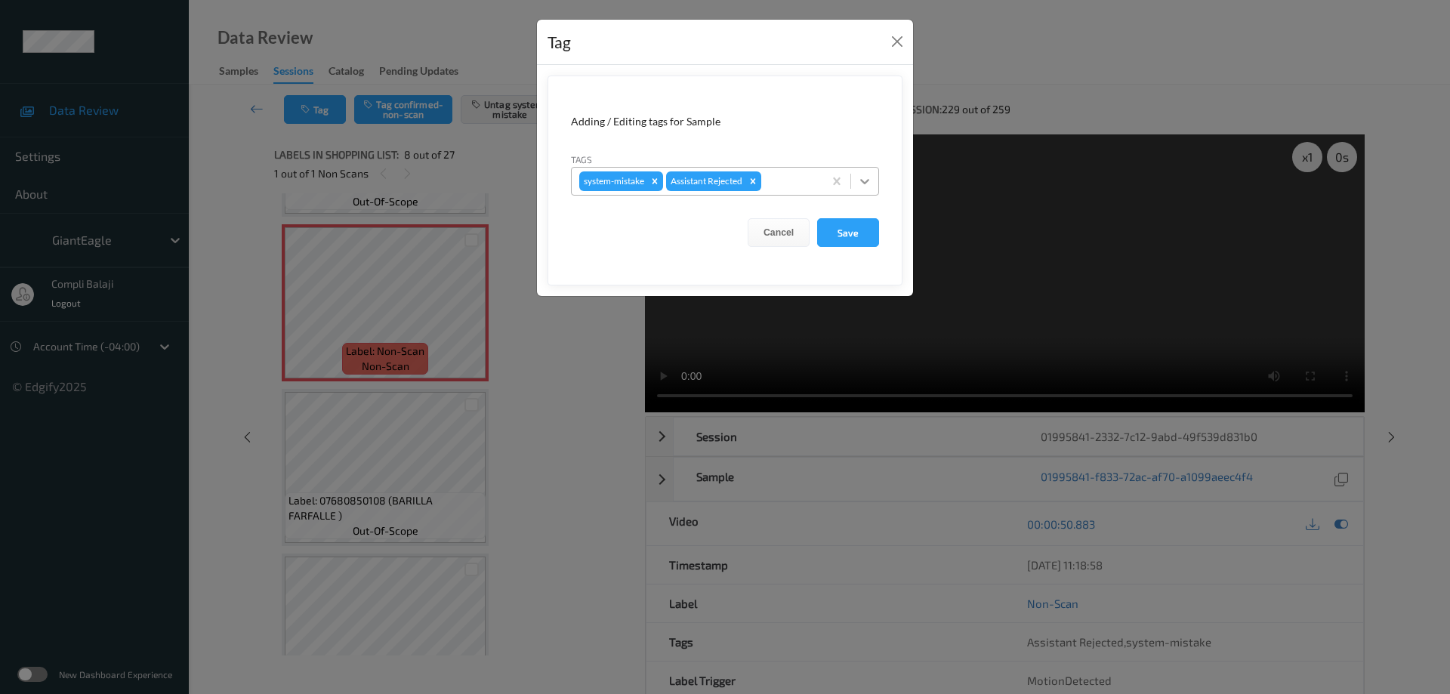
click at [869, 181] on icon at bounding box center [864, 181] width 15 height 15
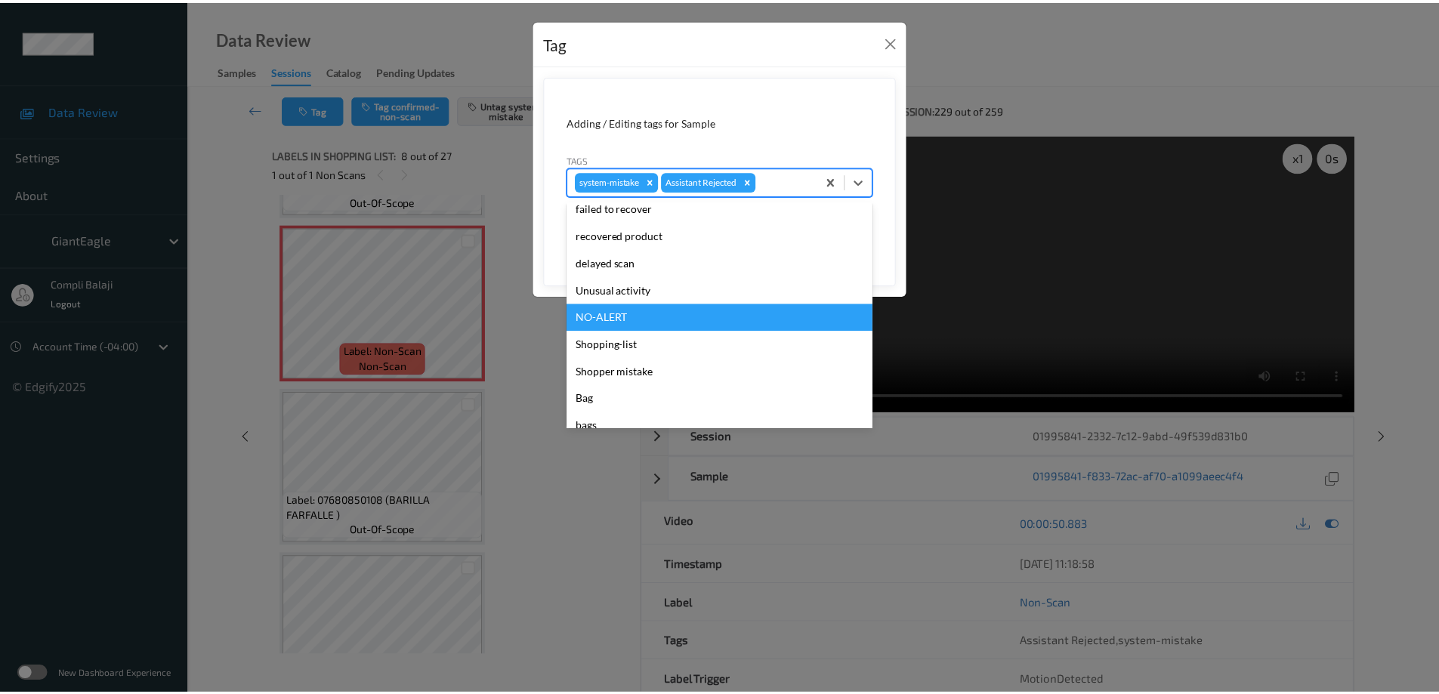
scroll to position [151, 0]
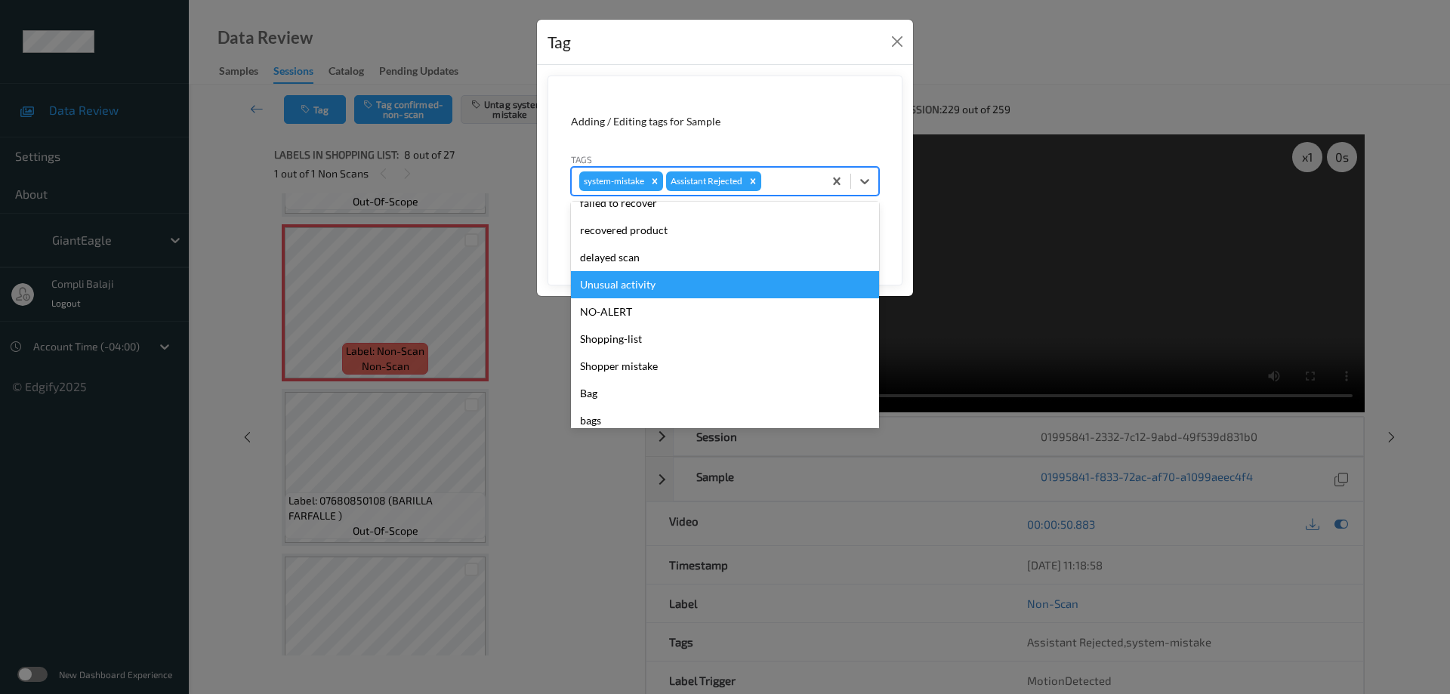
click at [645, 285] on div "Unusual activity" at bounding box center [725, 284] width 308 height 27
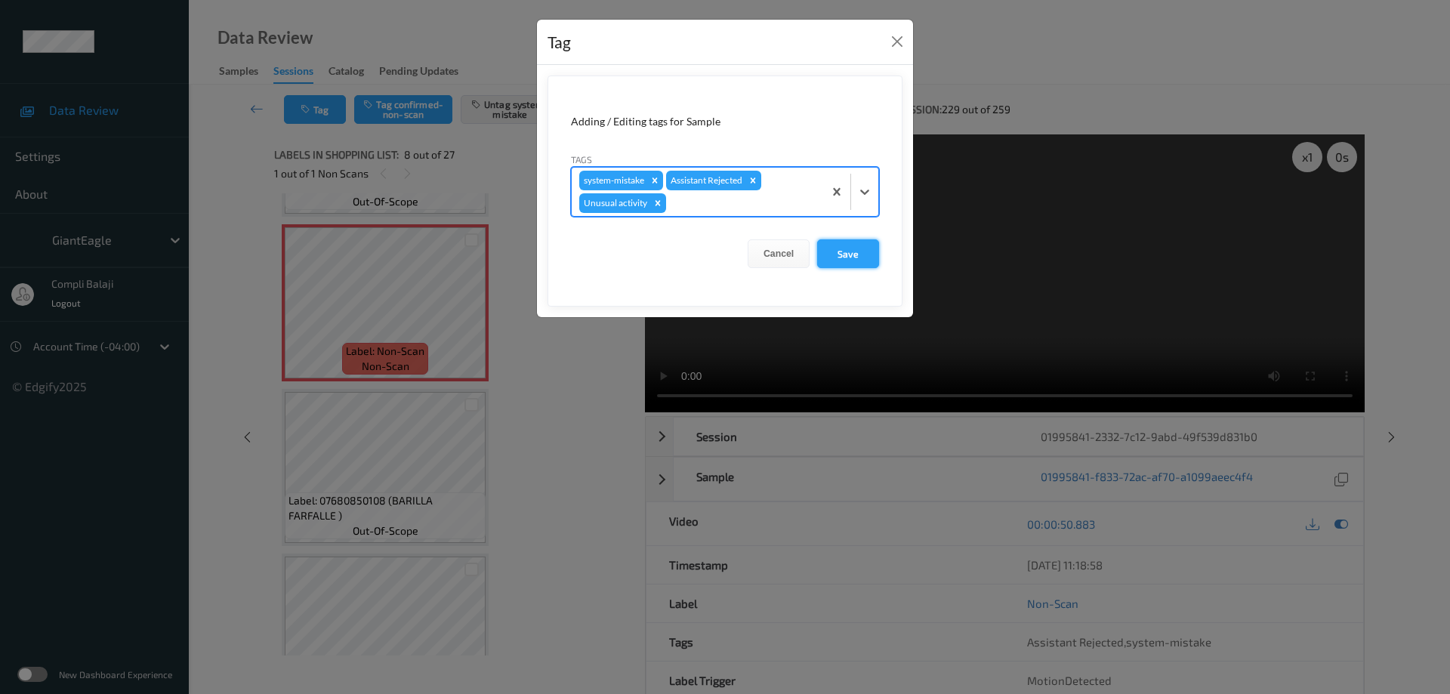
click at [844, 256] on button "Save" at bounding box center [848, 253] width 62 height 29
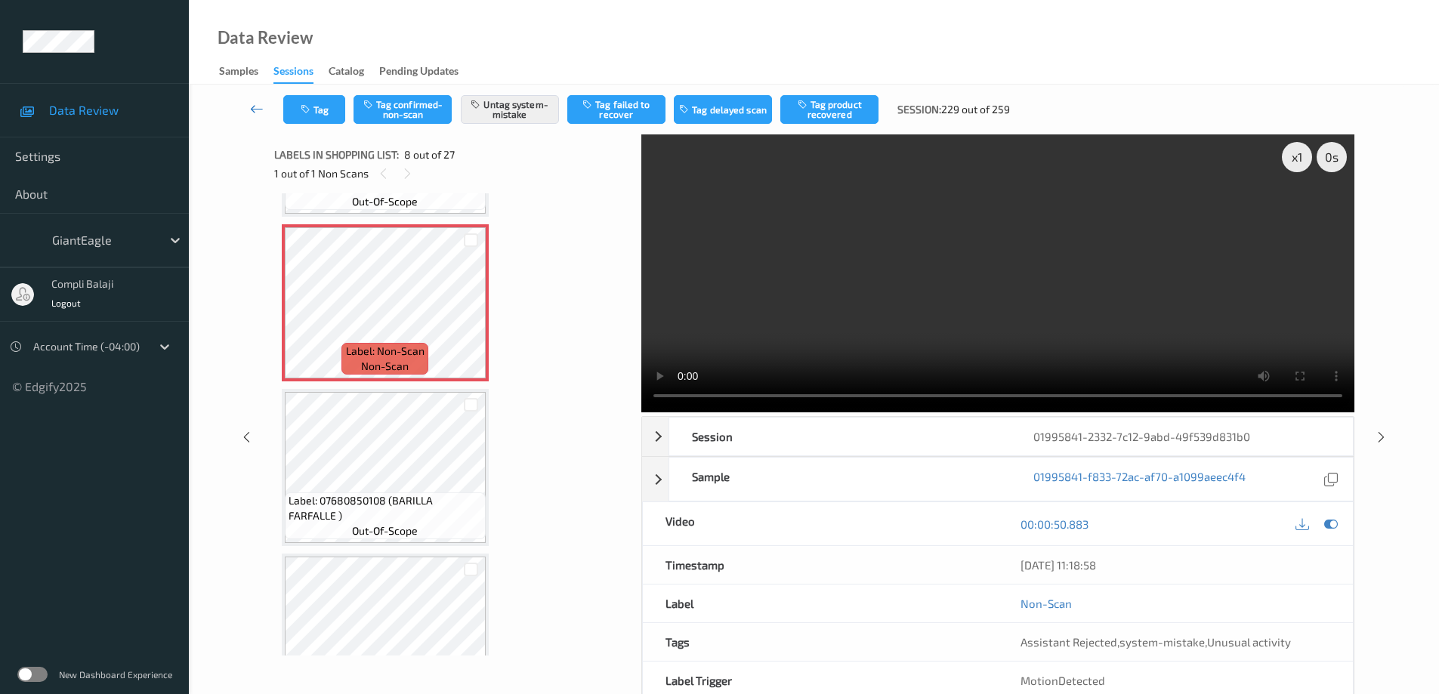
click at [257, 112] on icon at bounding box center [257, 108] width 14 height 15
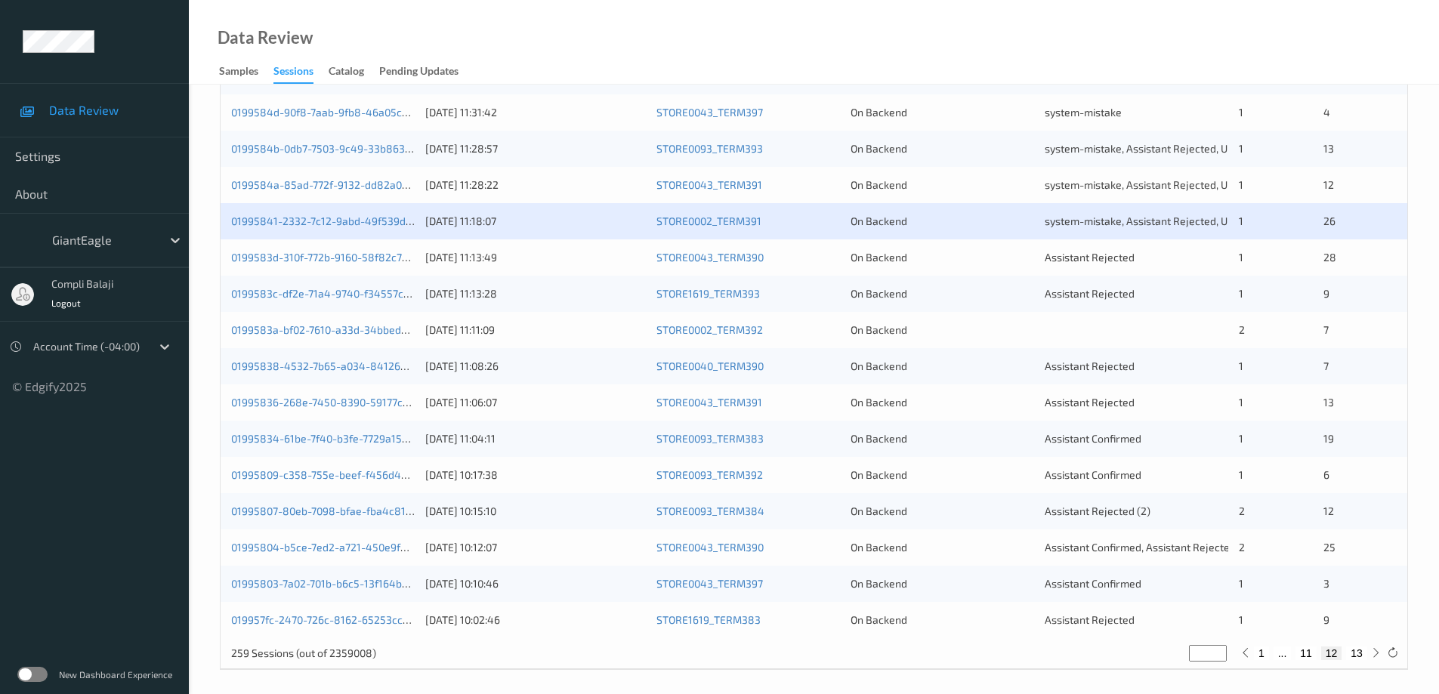
scroll to position [443, 0]
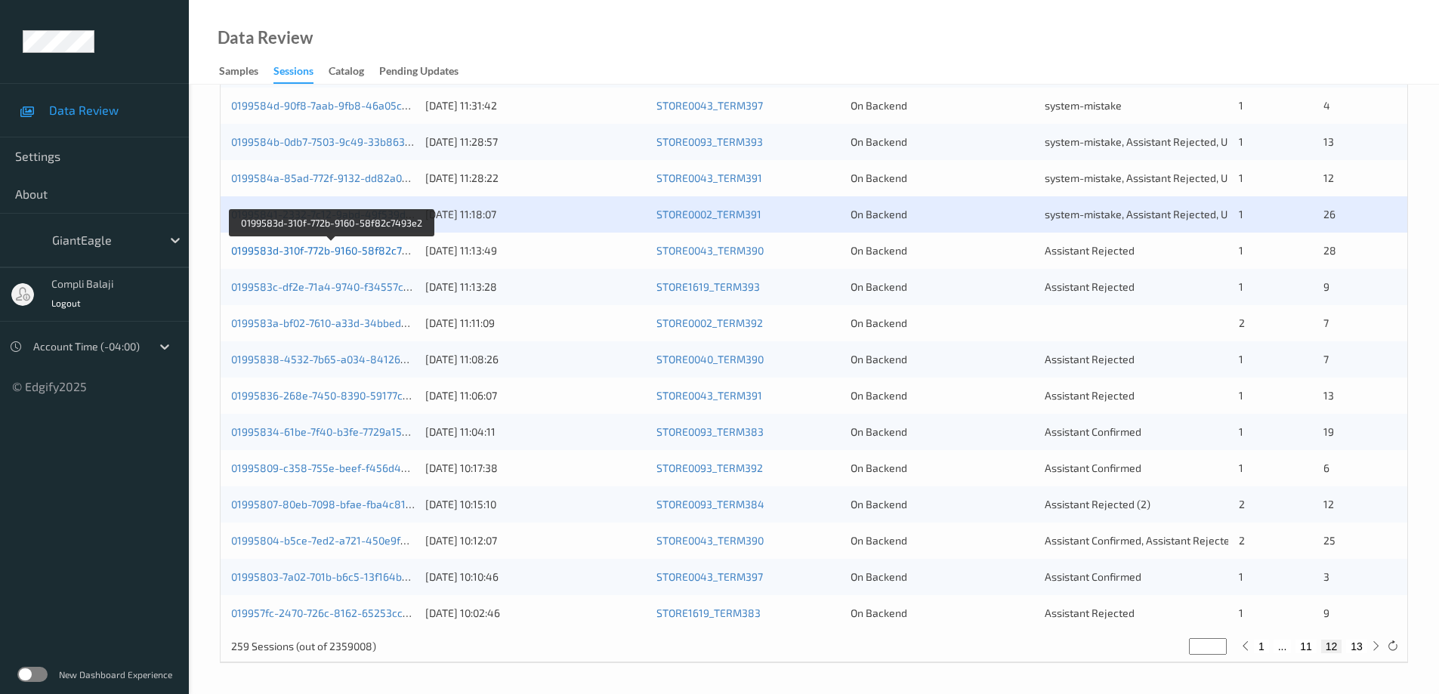
click at [329, 256] on link "0199583d-310f-772b-9160-58f82c7493e2" at bounding box center [332, 250] width 202 height 13
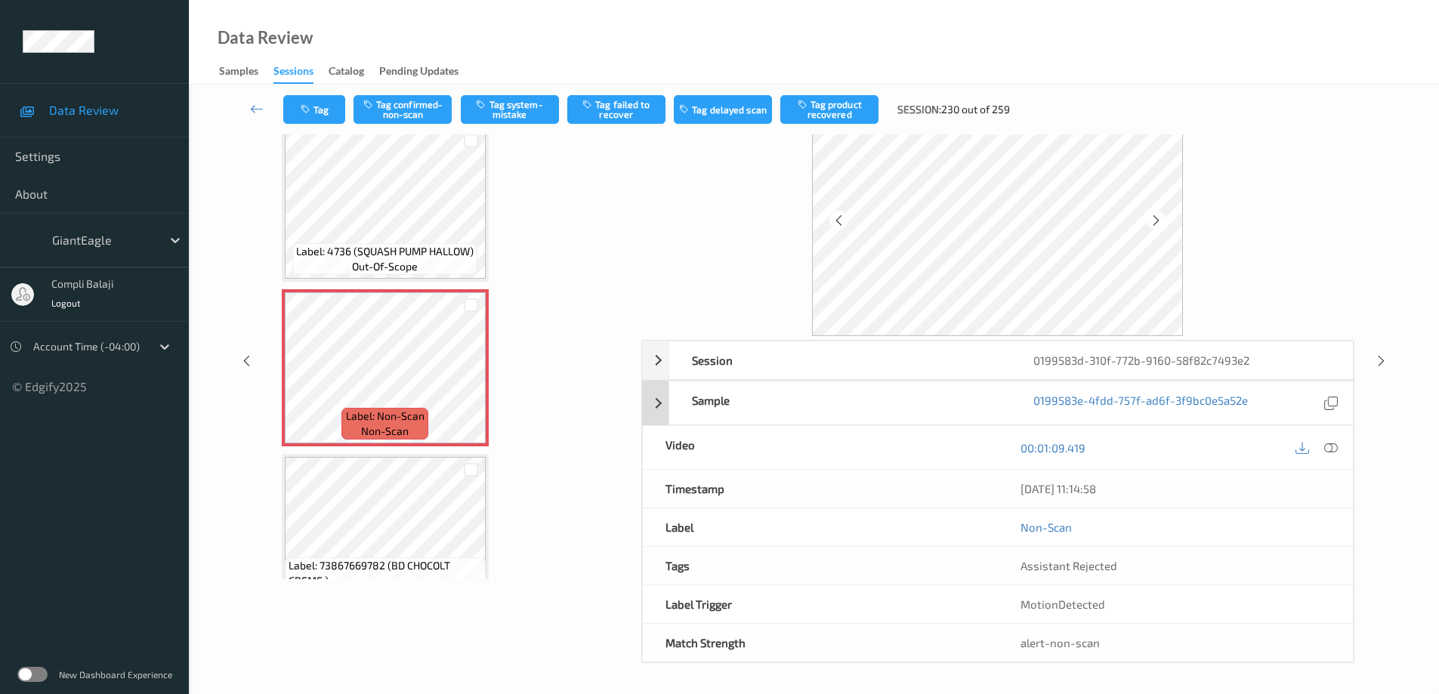
scroll to position [1, 0]
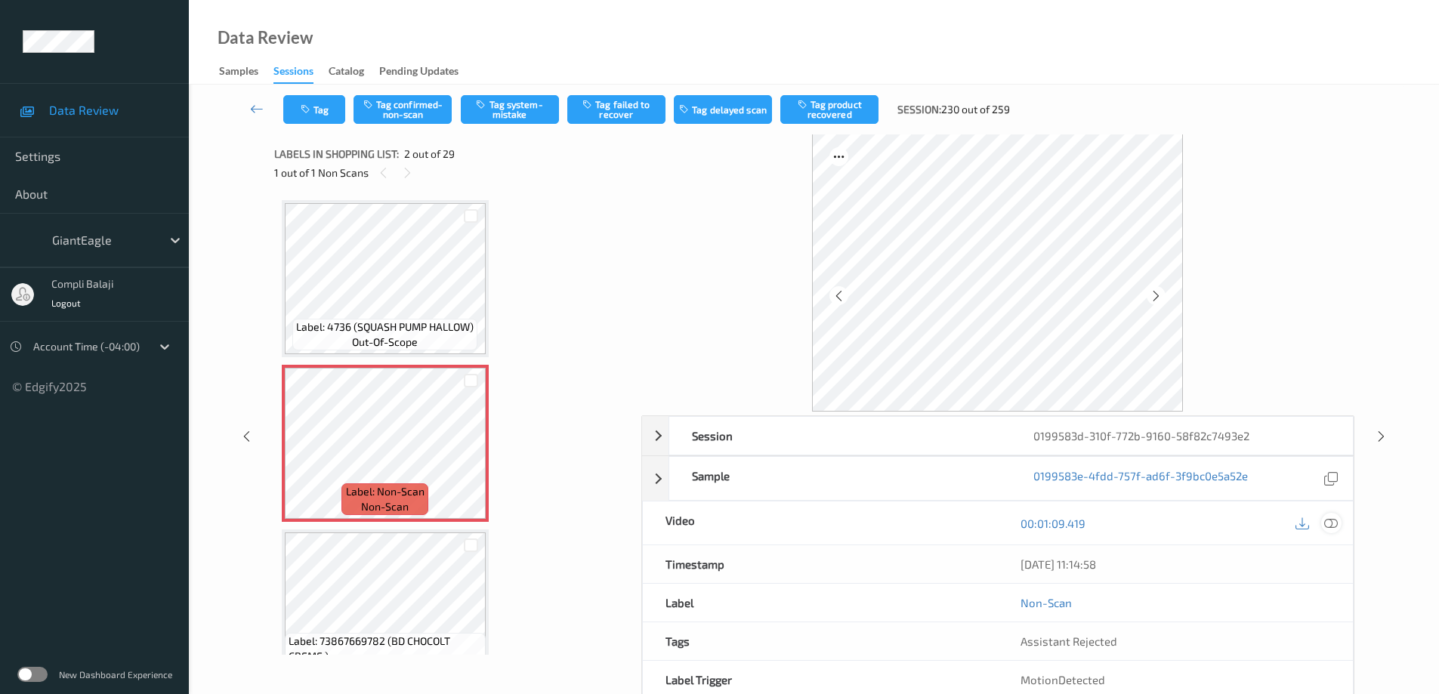
click at [1328, 524] on icon at bounding box center [1331, 523] width 14 height 14
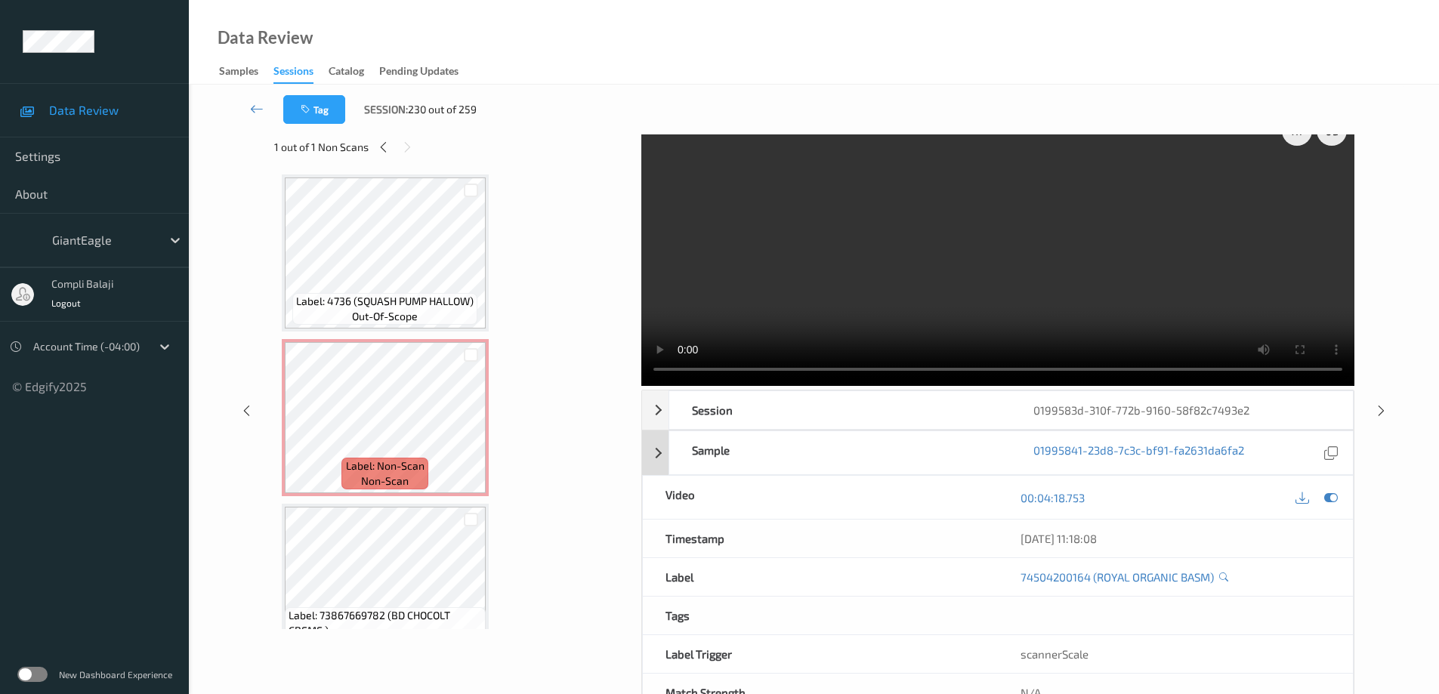
scroll to position [0, 0]
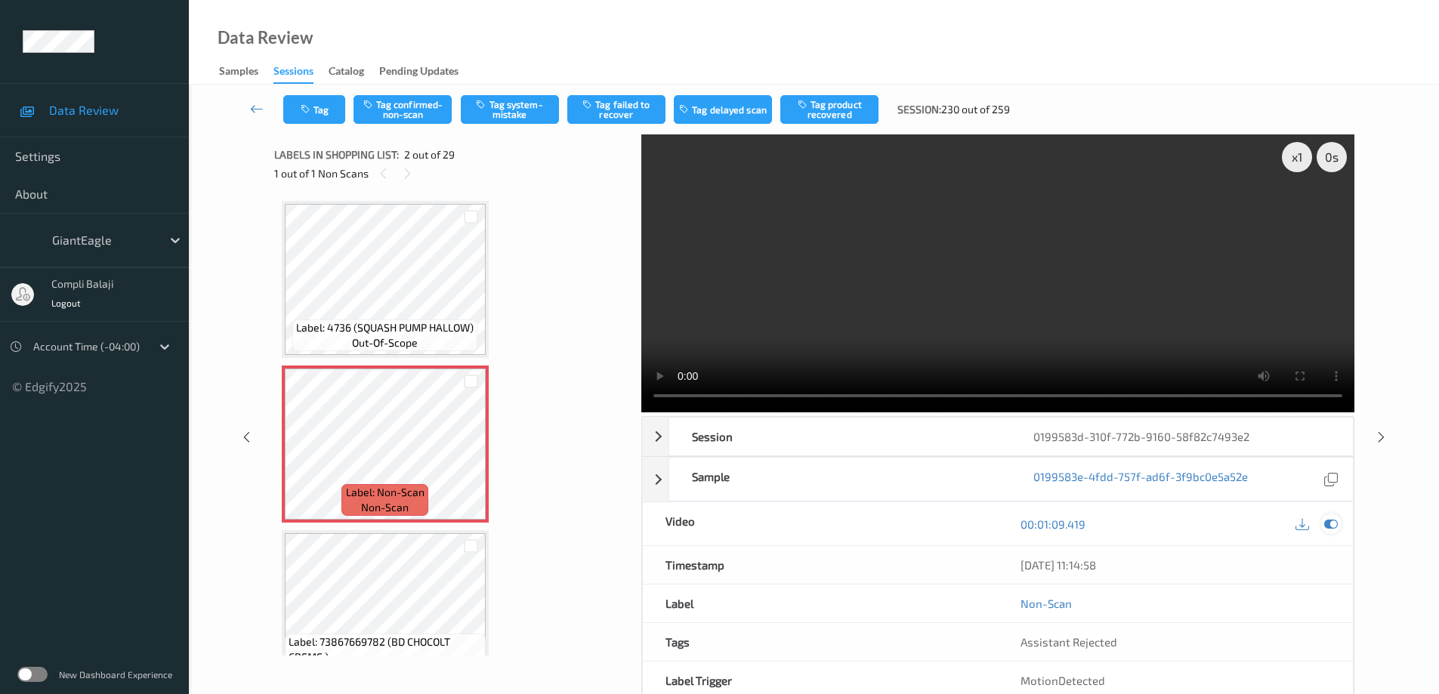
click at [1334, 525] on icon at bounding box center [1331, 524] width 14 height 14
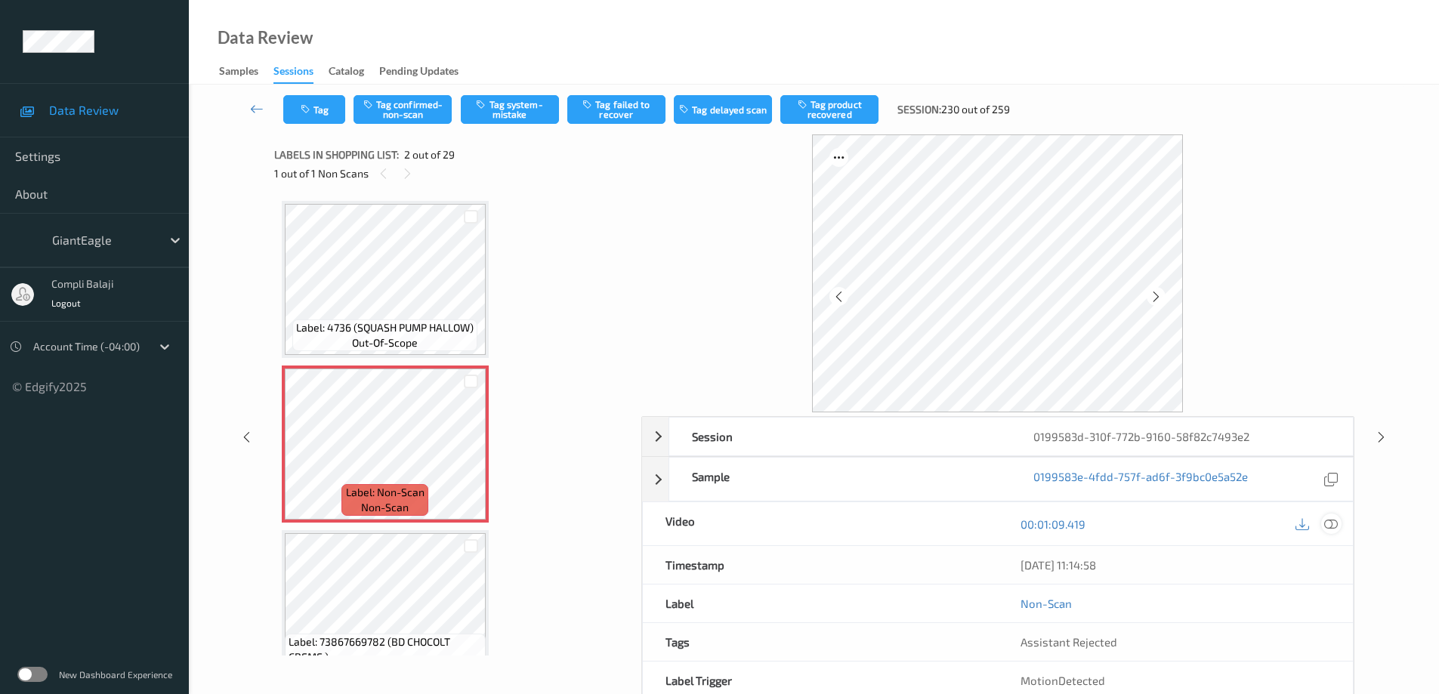
click at [1329, 526] on icon at bounding box center [1331, 524] width 14 height 14
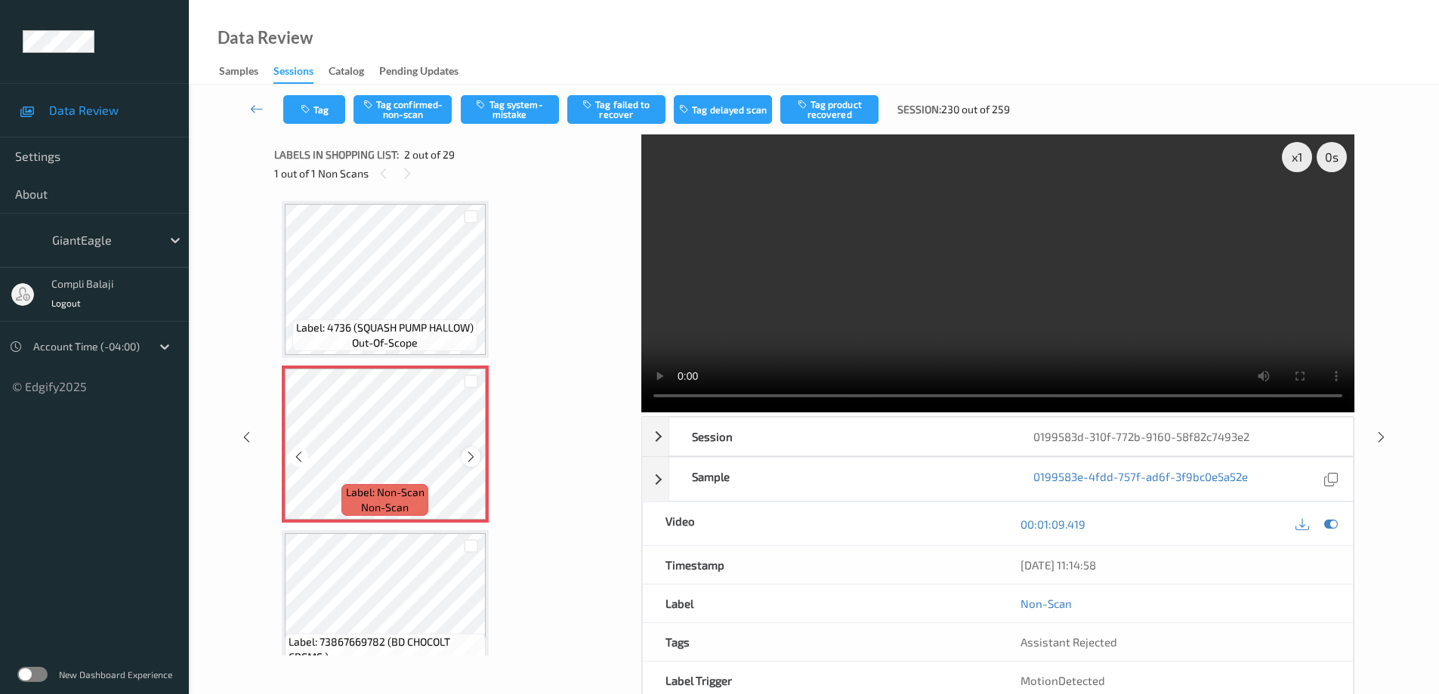
click at [471, 460] on icon at bounding box center [470, 457] width 13 height 14
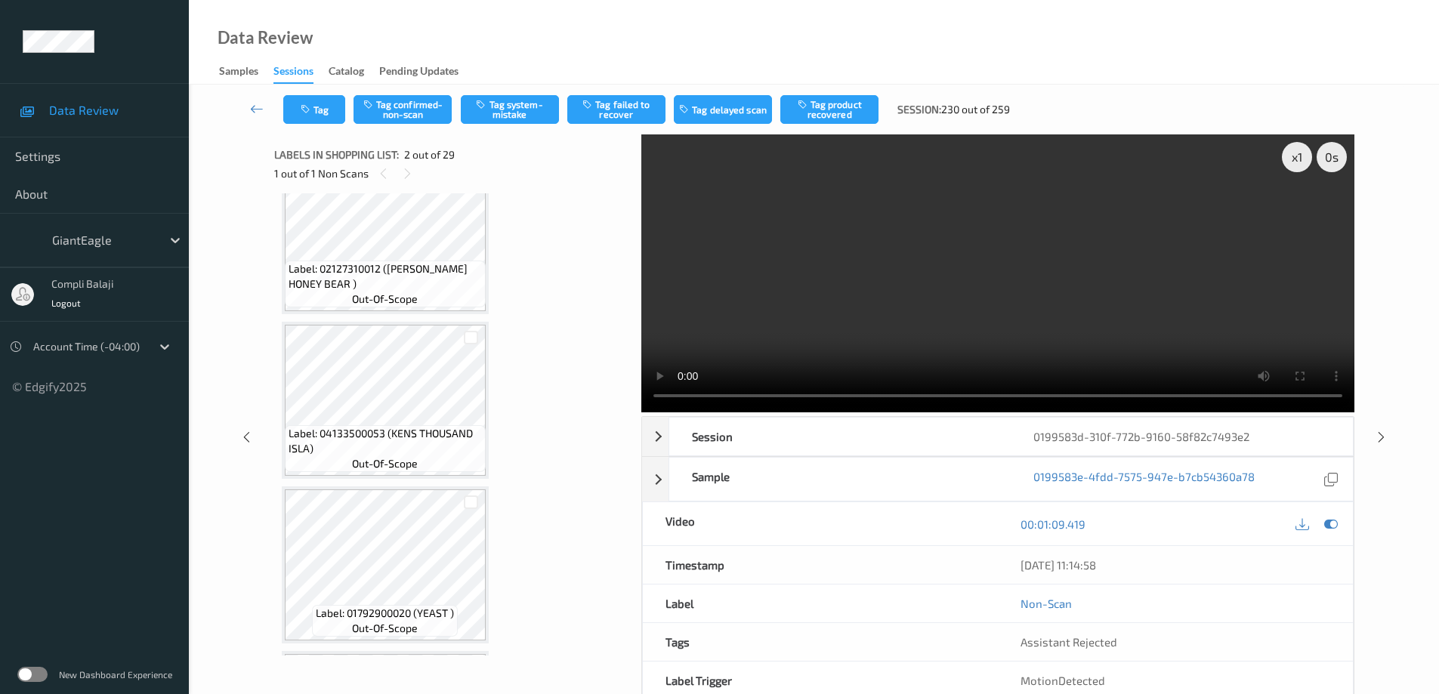
scroll to position [2198, 0]
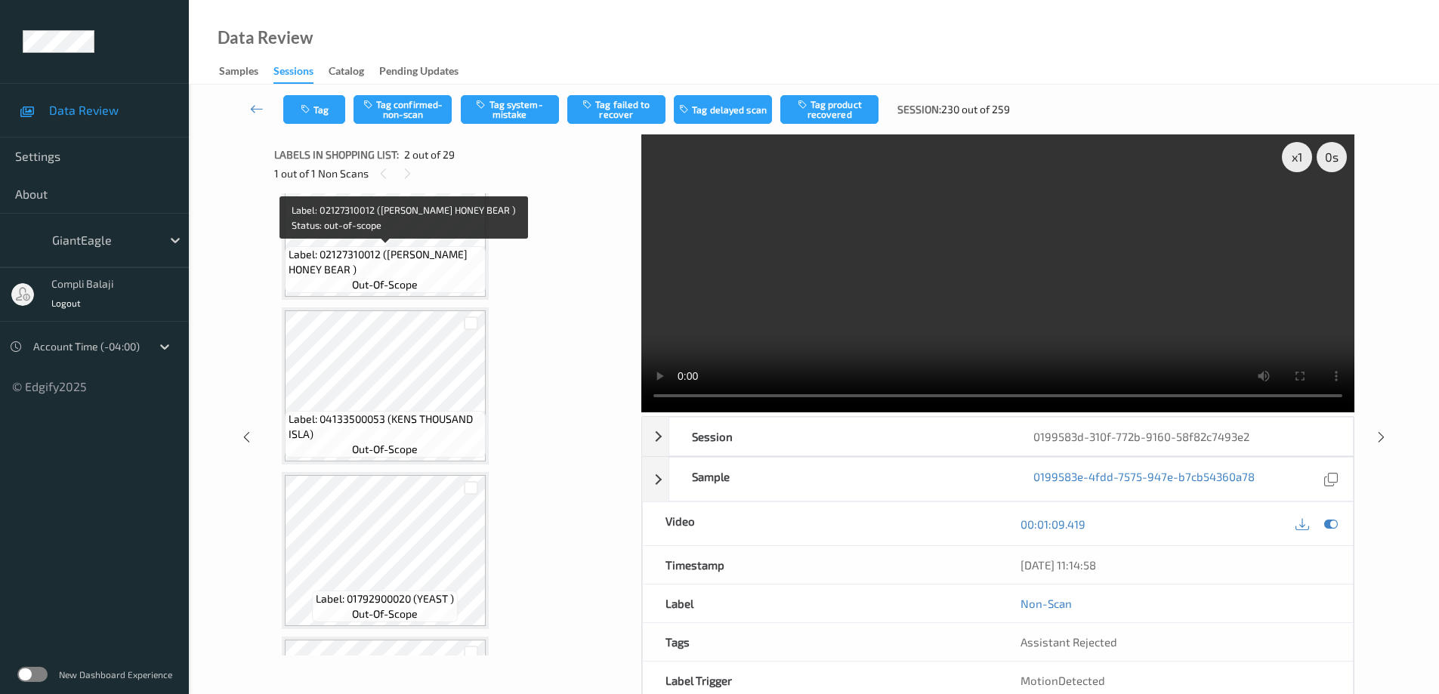
click at [409, 257] on span "Label: 02127310012 ([PERSON_NAME] HONEY BEAR )" at bounding box center [384, 262] width 193 height 30
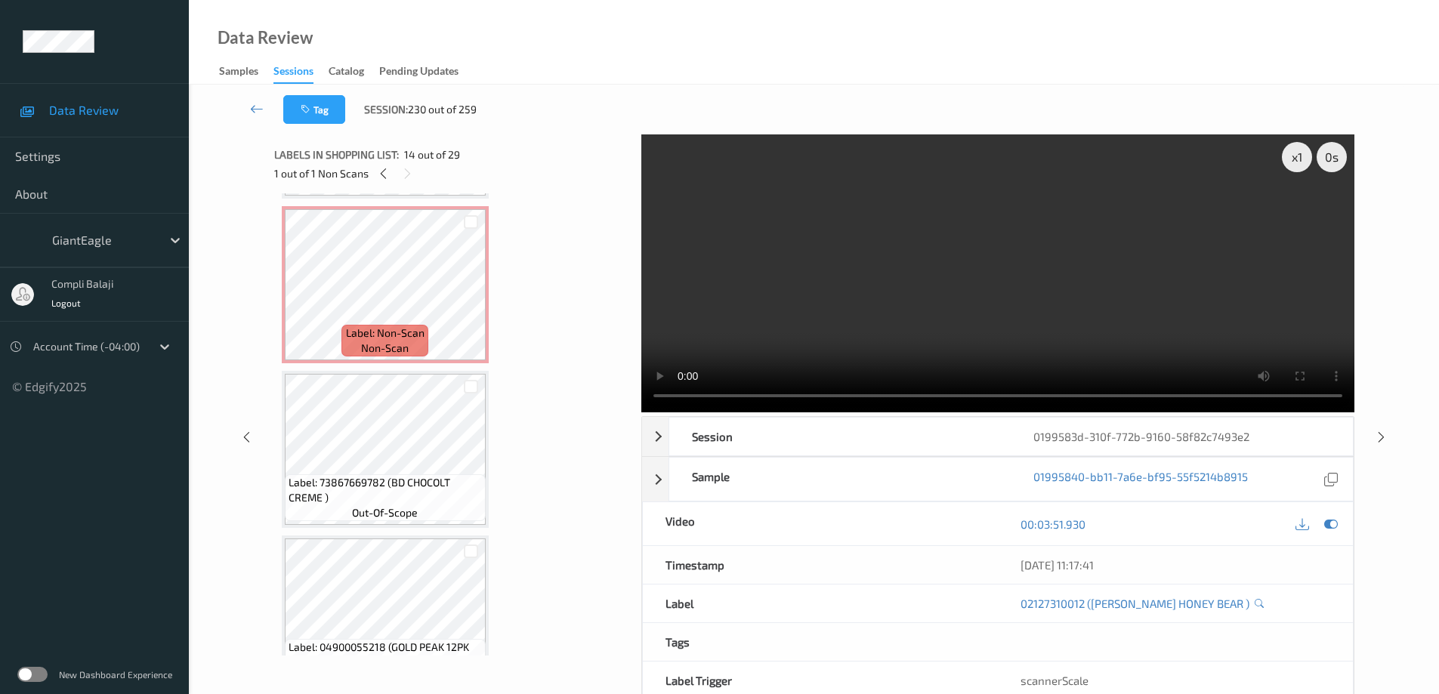
scroll to position [0, 0]
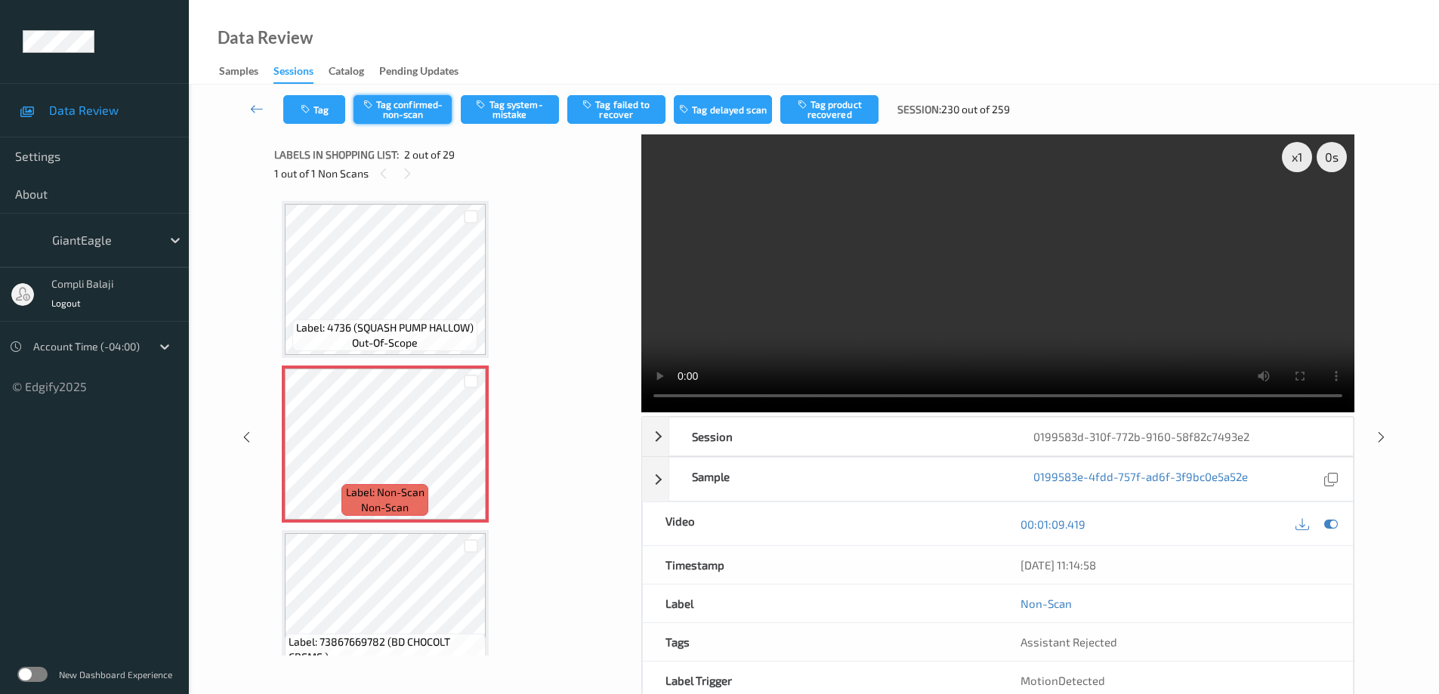
click at [392, 109] on button "Tag confirmed-non-scan" at bounding box center [402, 109] width 98 height 29
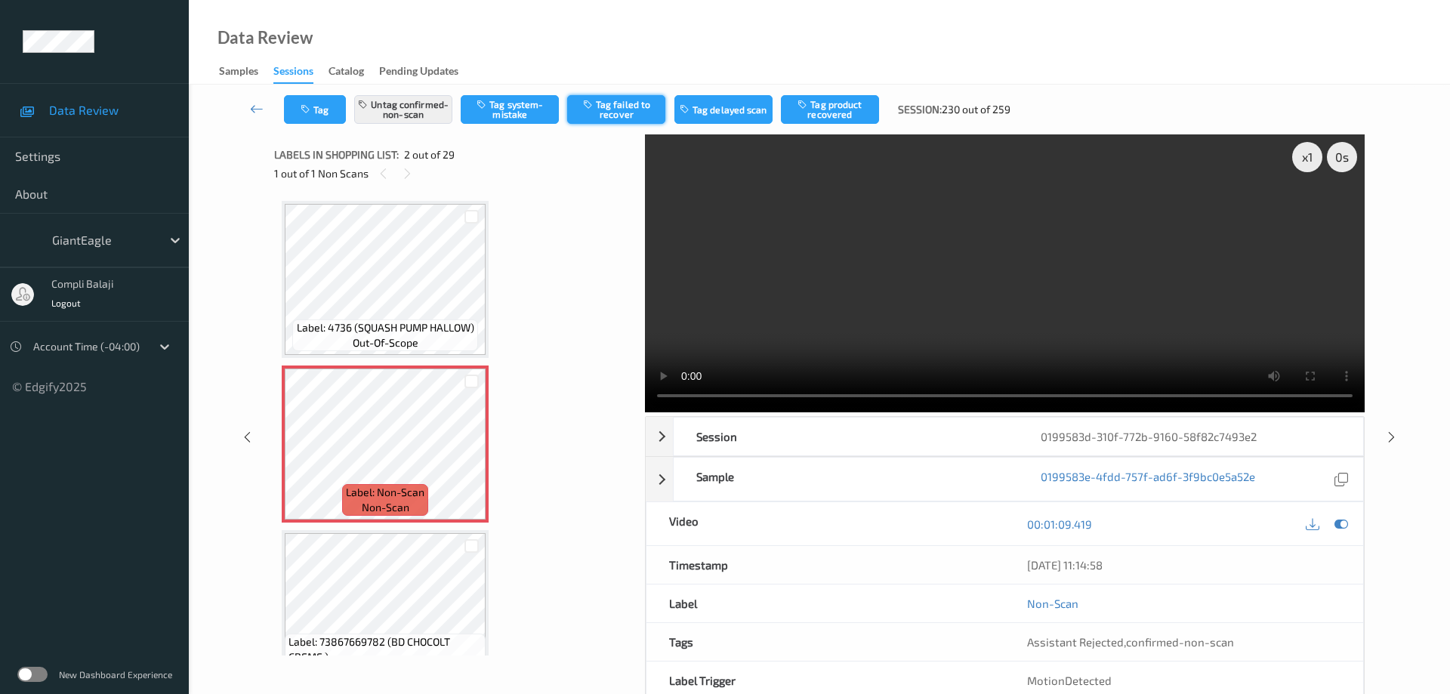
click at [631, 108] on button "Tag failed to recover" at bounding box center [616, 109] width 98 height 29
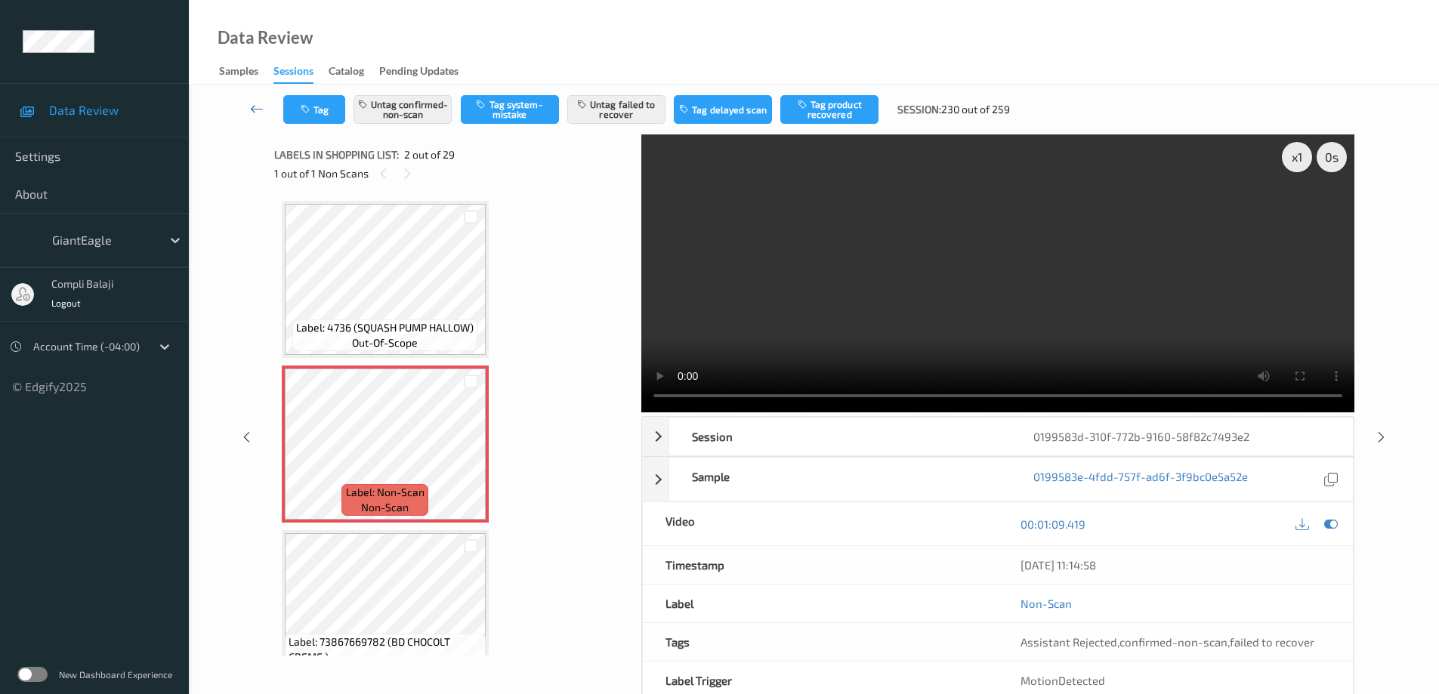
click at [254, 113] on icon at bounding box center [257, 108] width 14 height 15
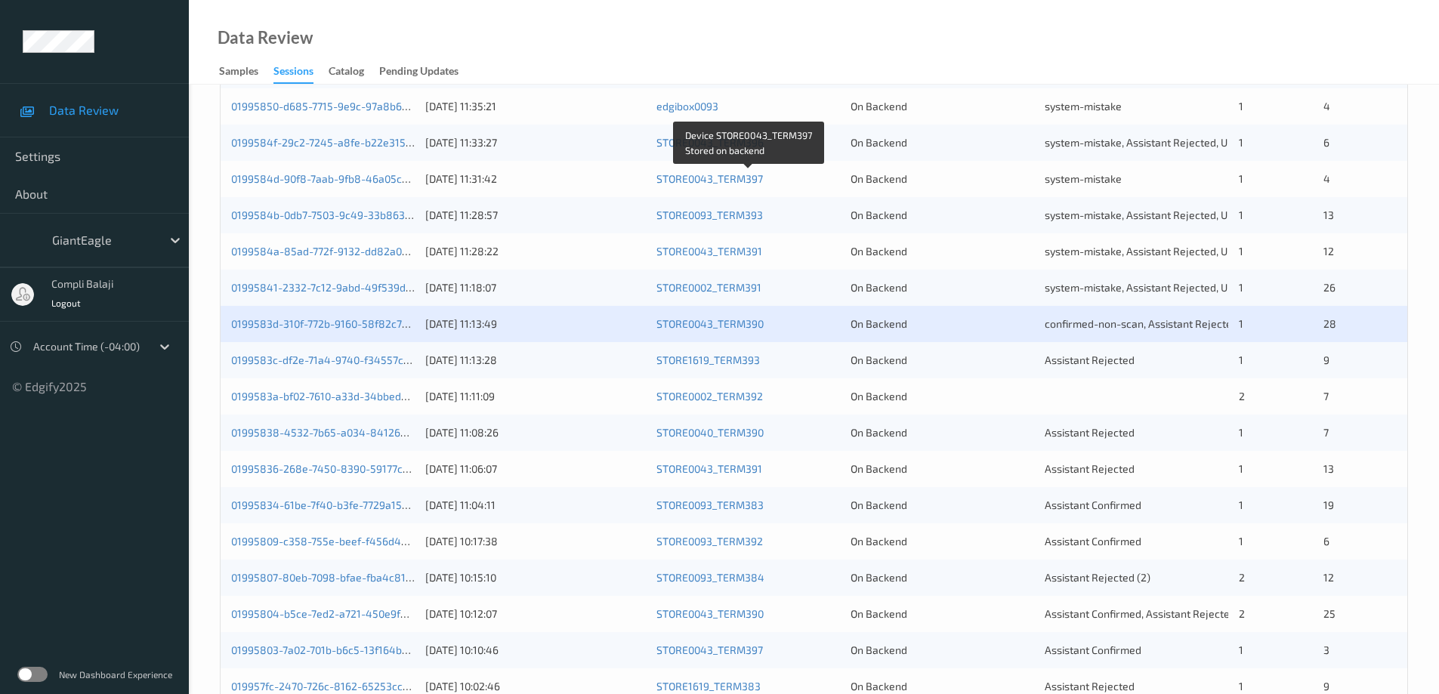
scroll to position [378, 0]
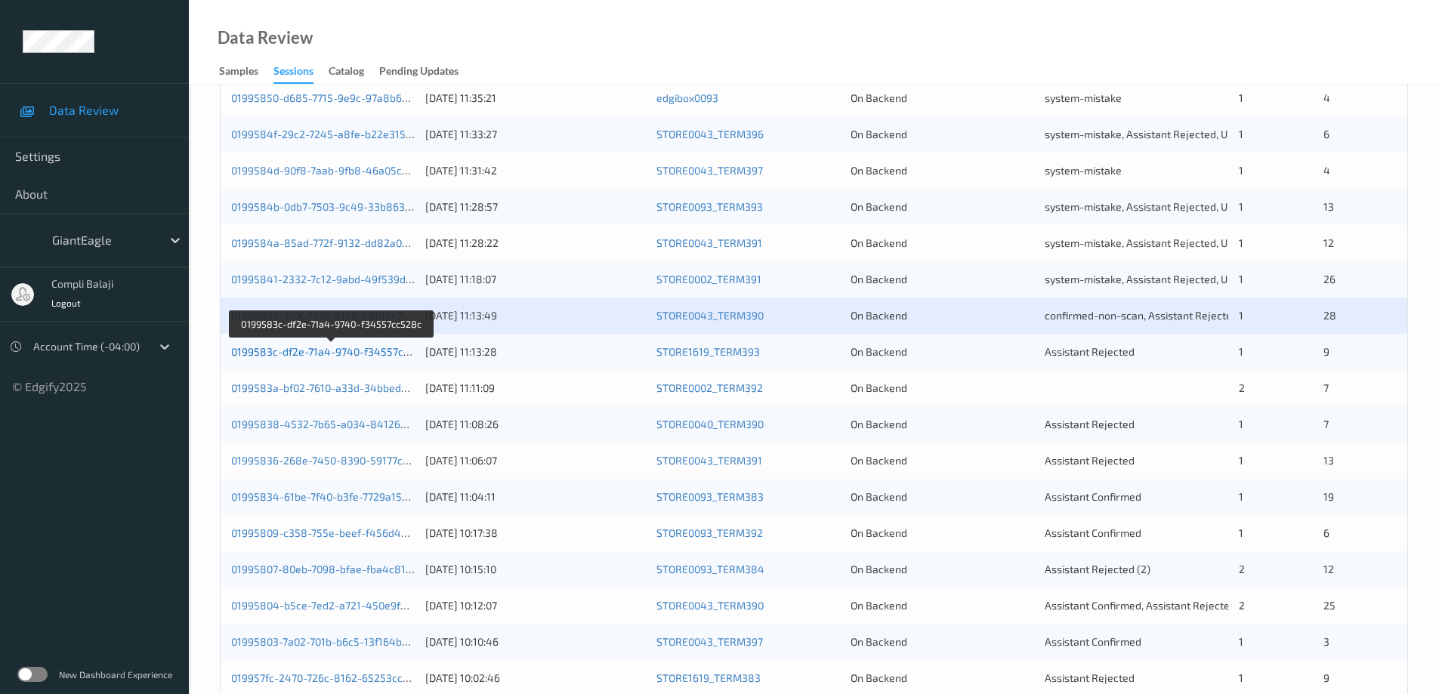
click at [351, 353] on link "0199583c-df2e-71a4-9740-f34557cc528c" at bounding box center [332, 351] width 202 height 13
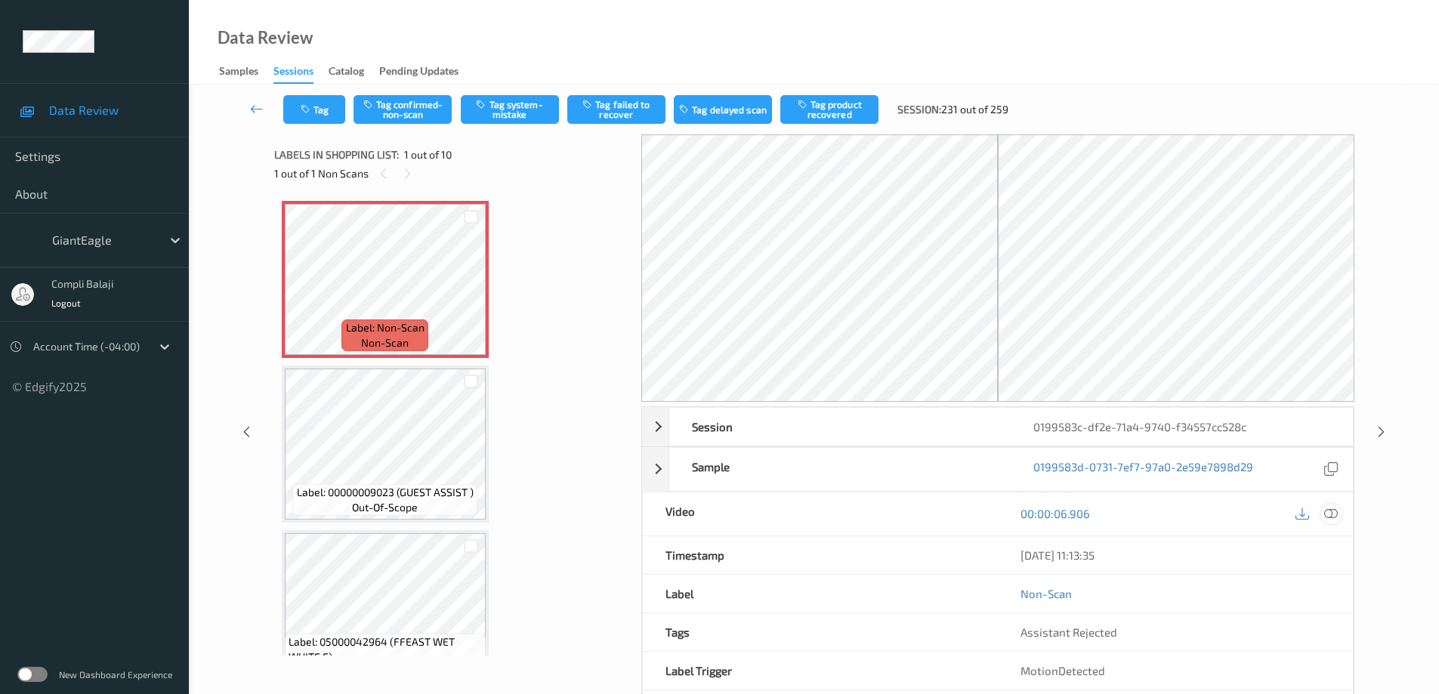
click at [1337, 517] on div at bounding box center [1331, 514] width 20 height 20
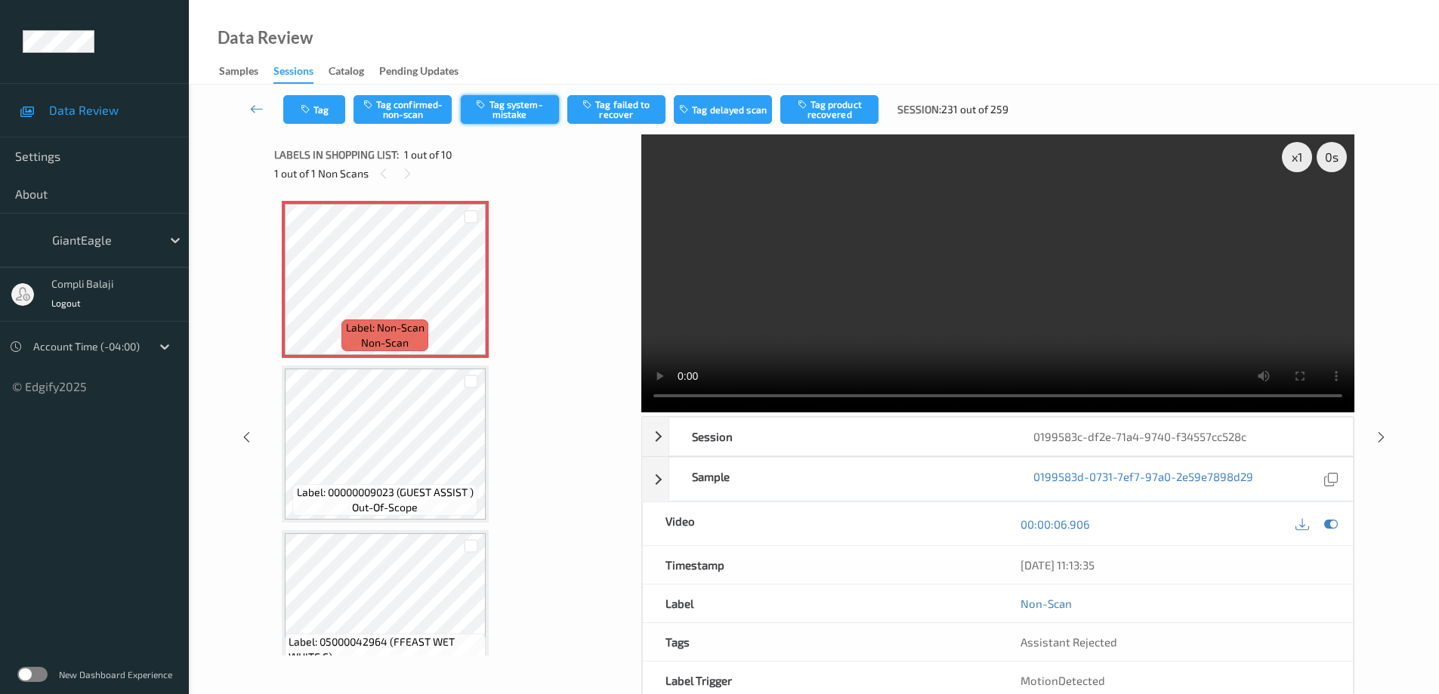
click at [507, 114] on button "Tag system-mistake" at bounding box center [510, 109] width 98 height 29
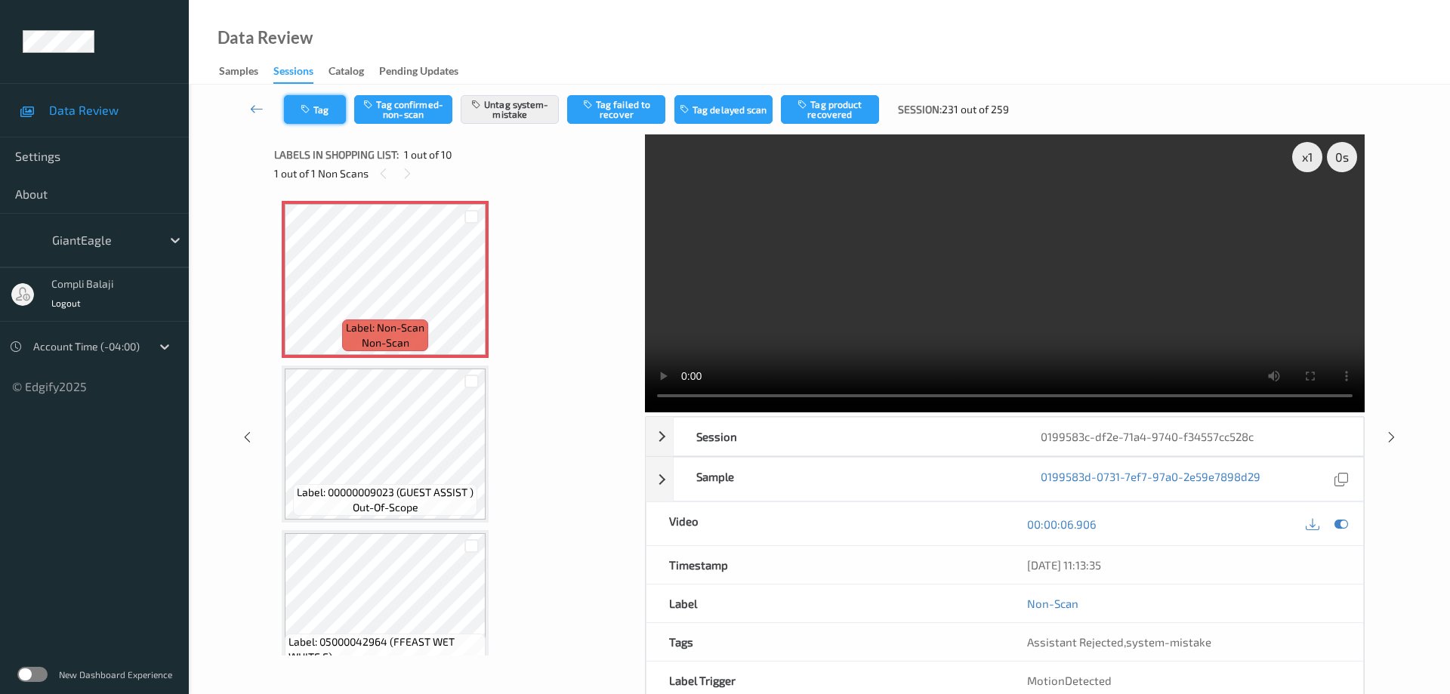
click at [328, 117] on button "Tag" at bounding box center [315, 109] width 62 height 29
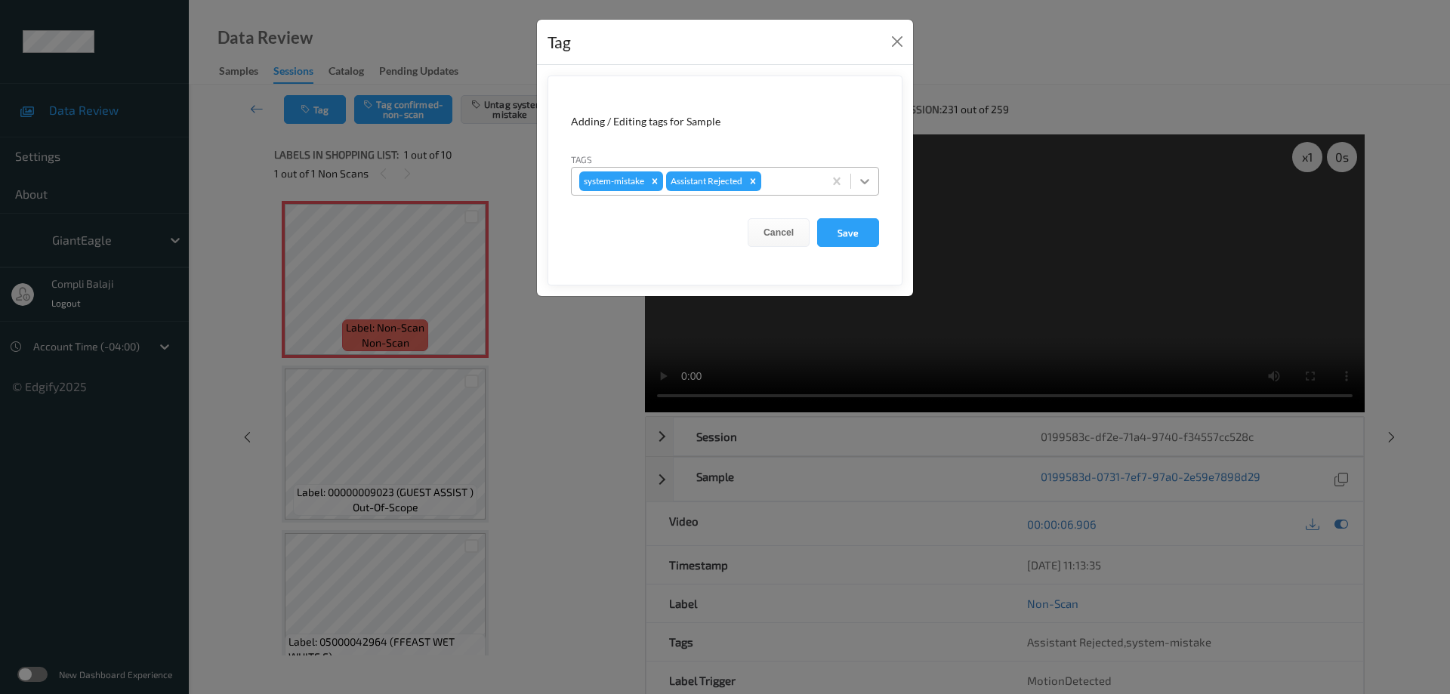
click at [867, 181] on icon at bounding box center [864, 181] width 9 height 5
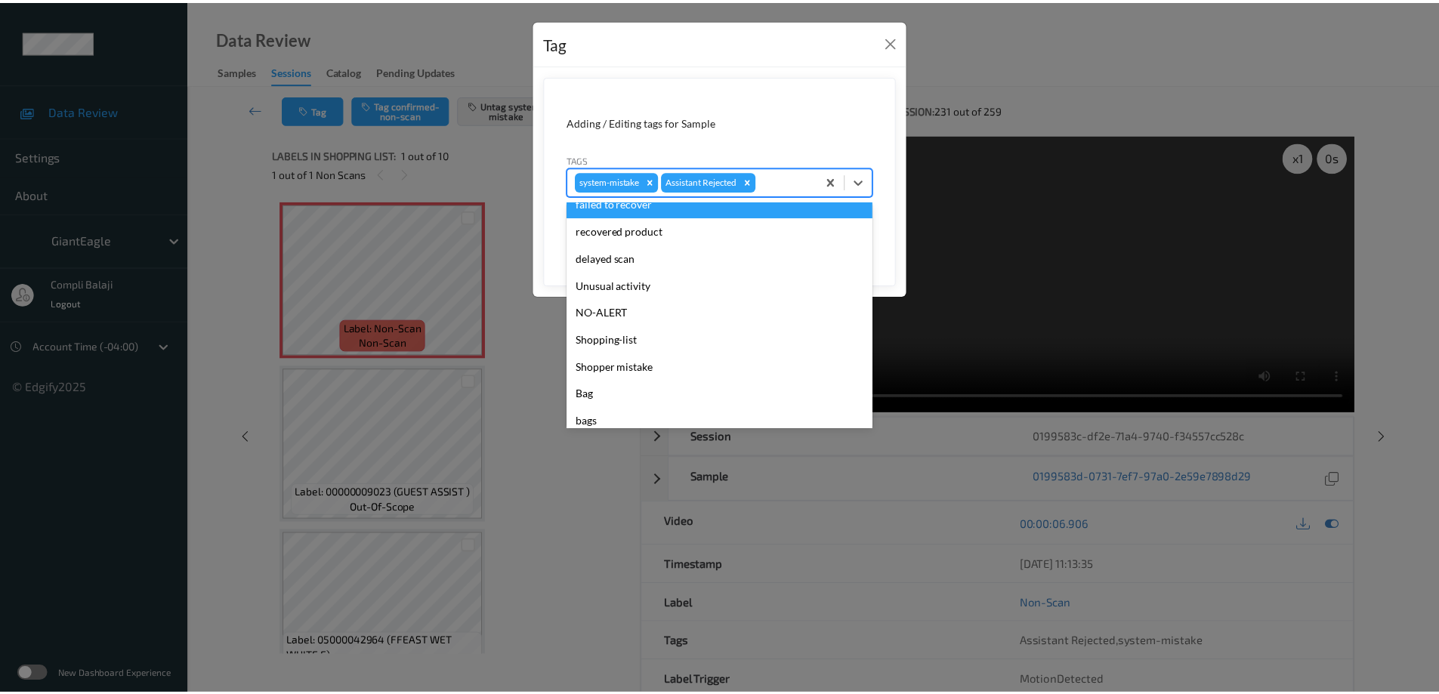
scroll to position [151, 0]
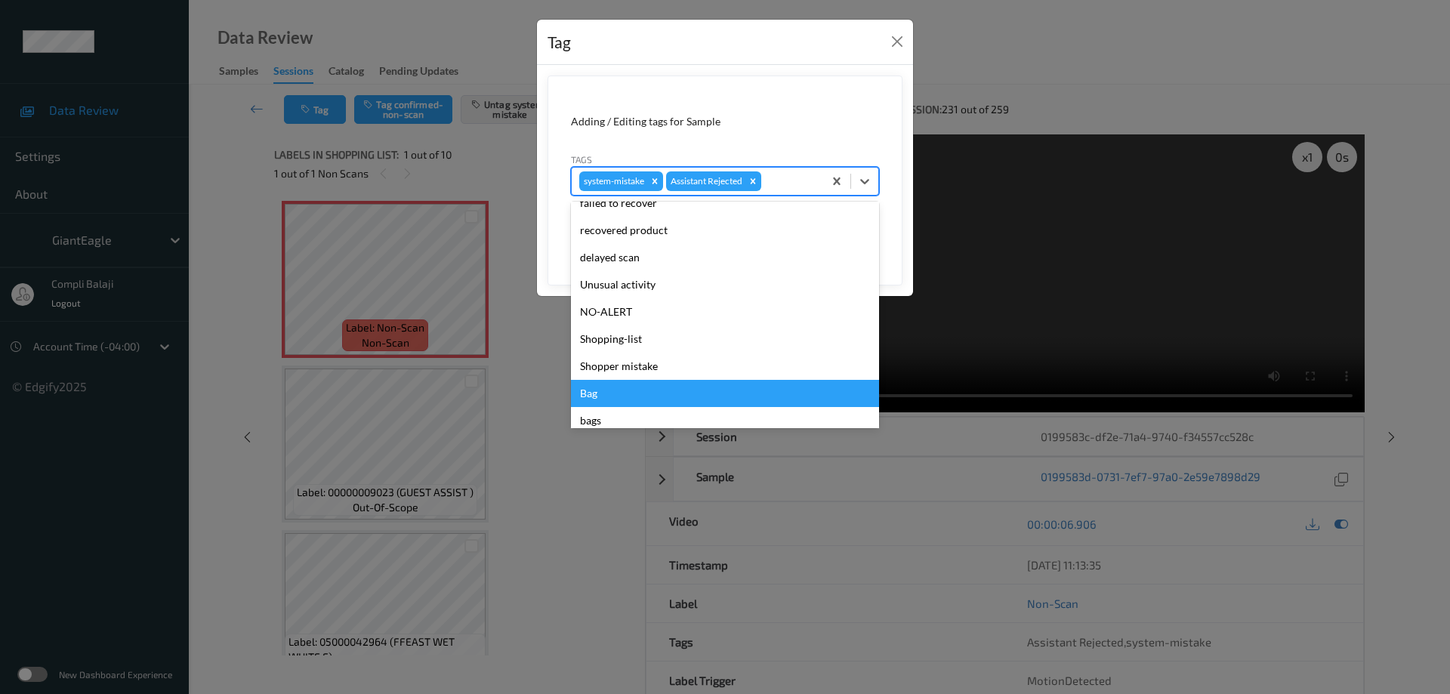
click at [602, 393] on div "Bag" at bounding box center [725, 393] width 308 height 27
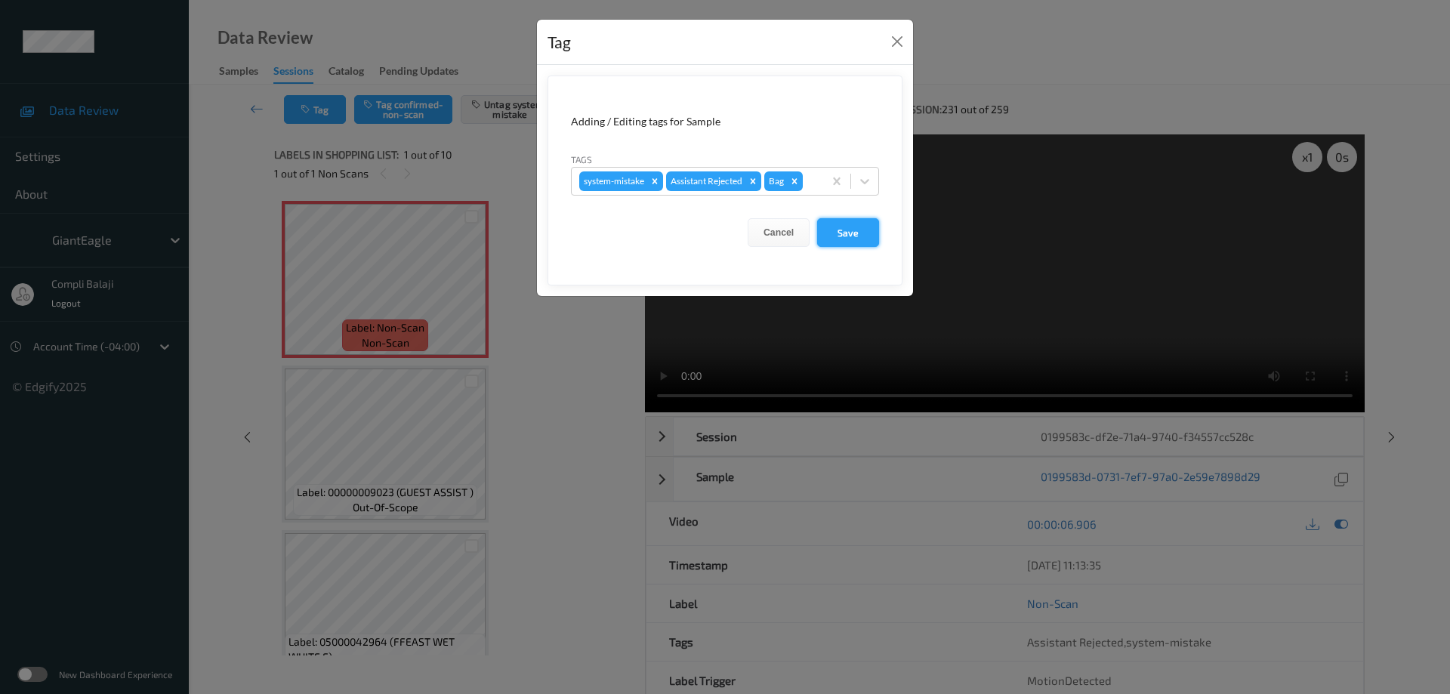
click at [846, 230] on button "Save" at bounding box center [848, 232] width 62 height 29
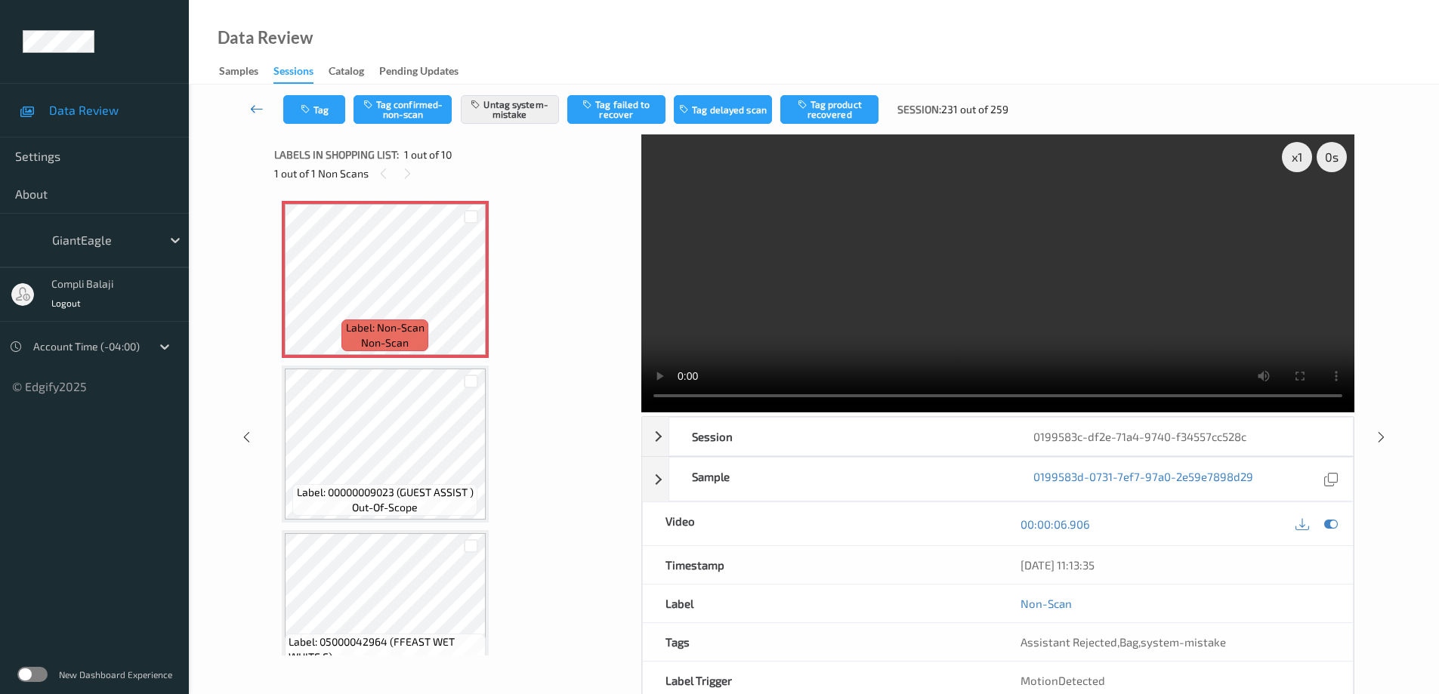
click at [254, 110] on icon at bounding box center [257, 108] width 14 height 15
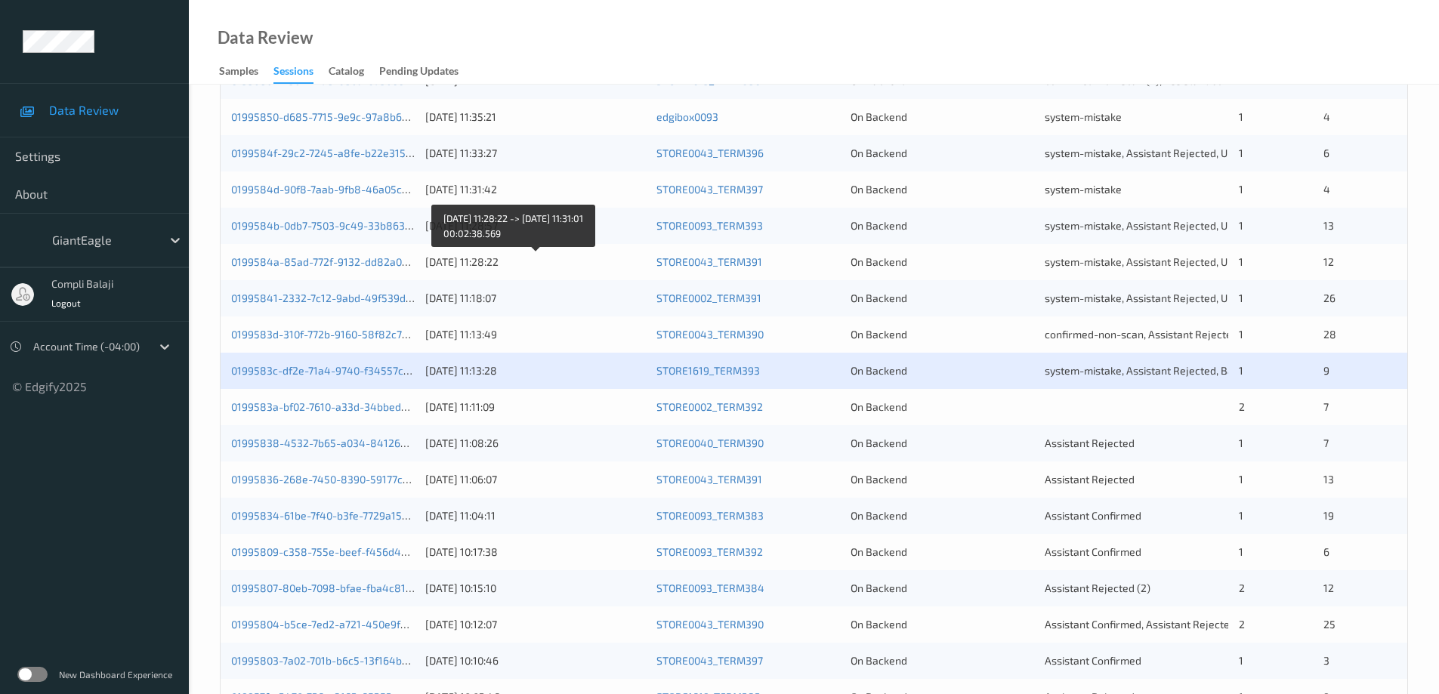
scroll to position [378, 0]
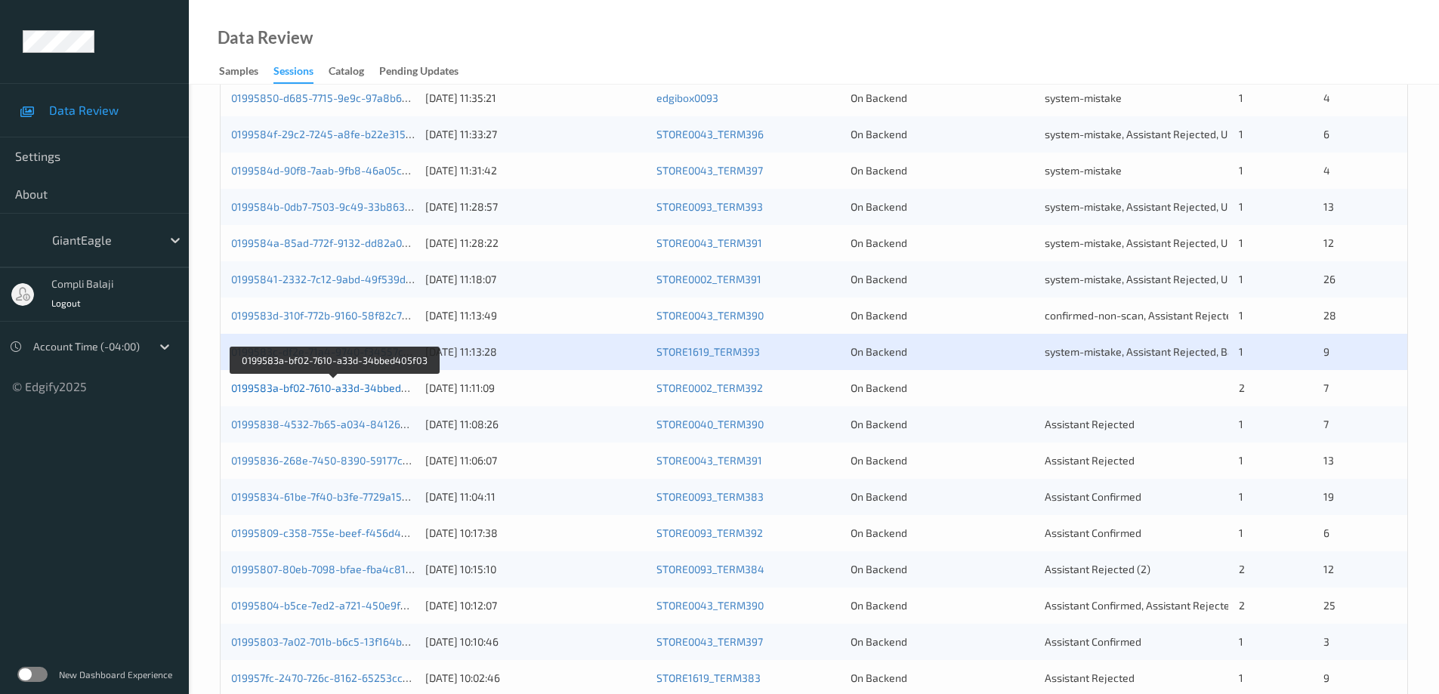
click at [351, 393] on link "0199583a-bf02-7610-a33d-34bbed405f03" at bounding box center [333, 387] width 205 height 13
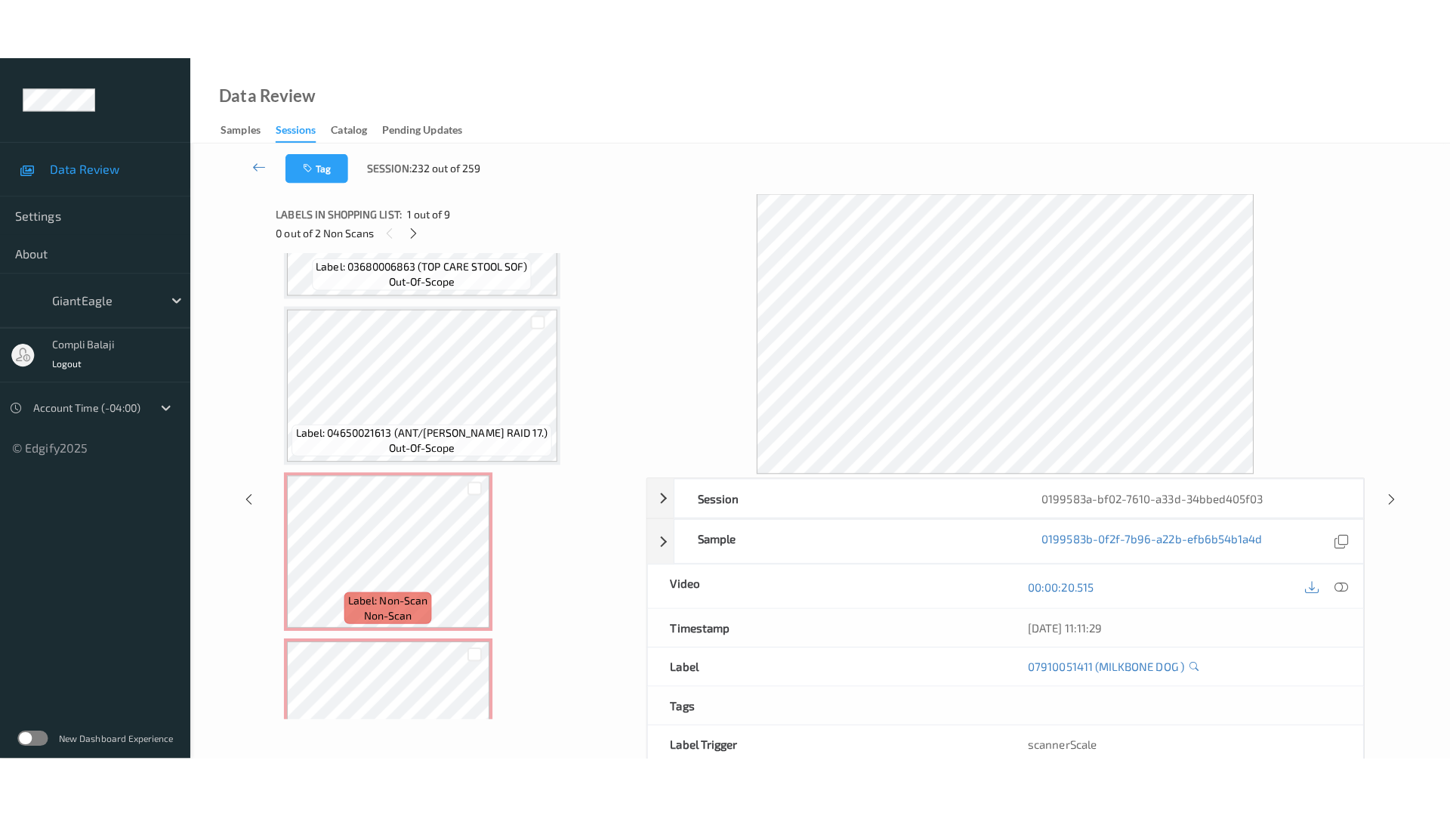
scroll to position [1027, 0]
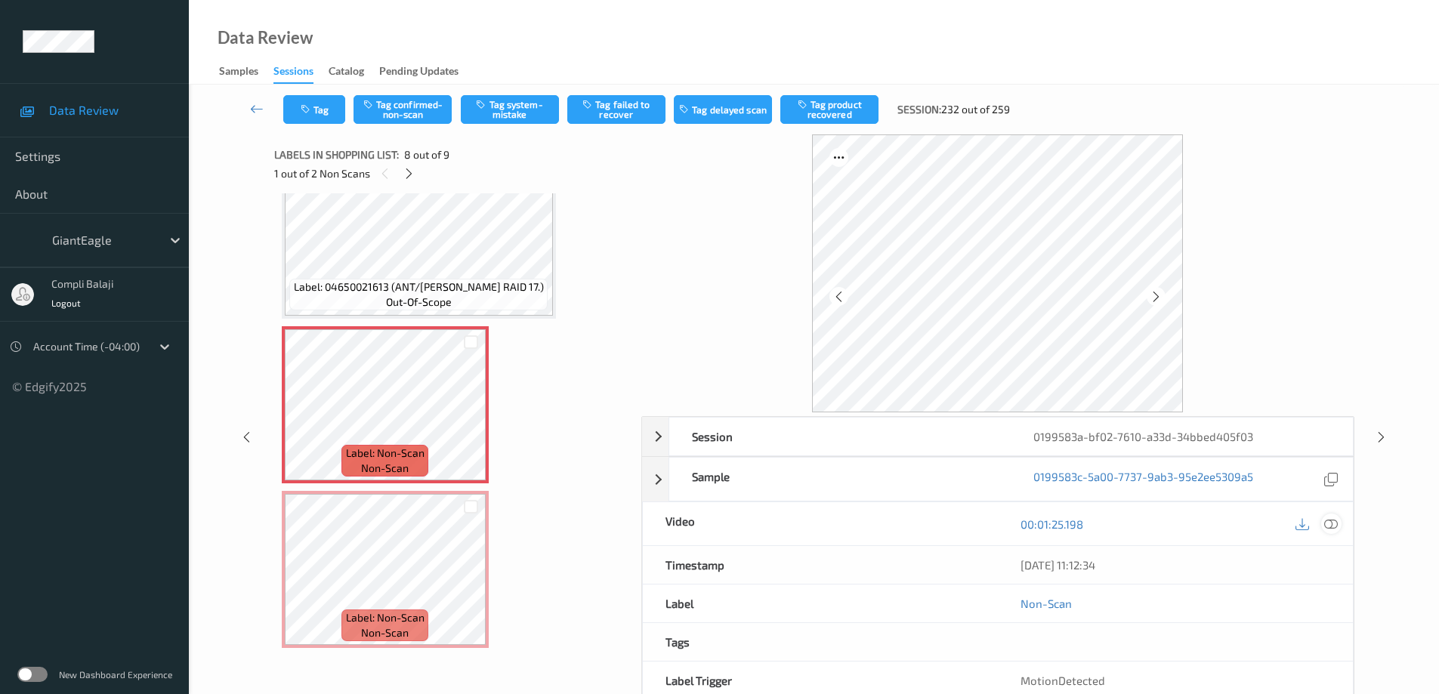
click at [1334, 523] on icon at bounding box center [1331, 524] width 14 height 14
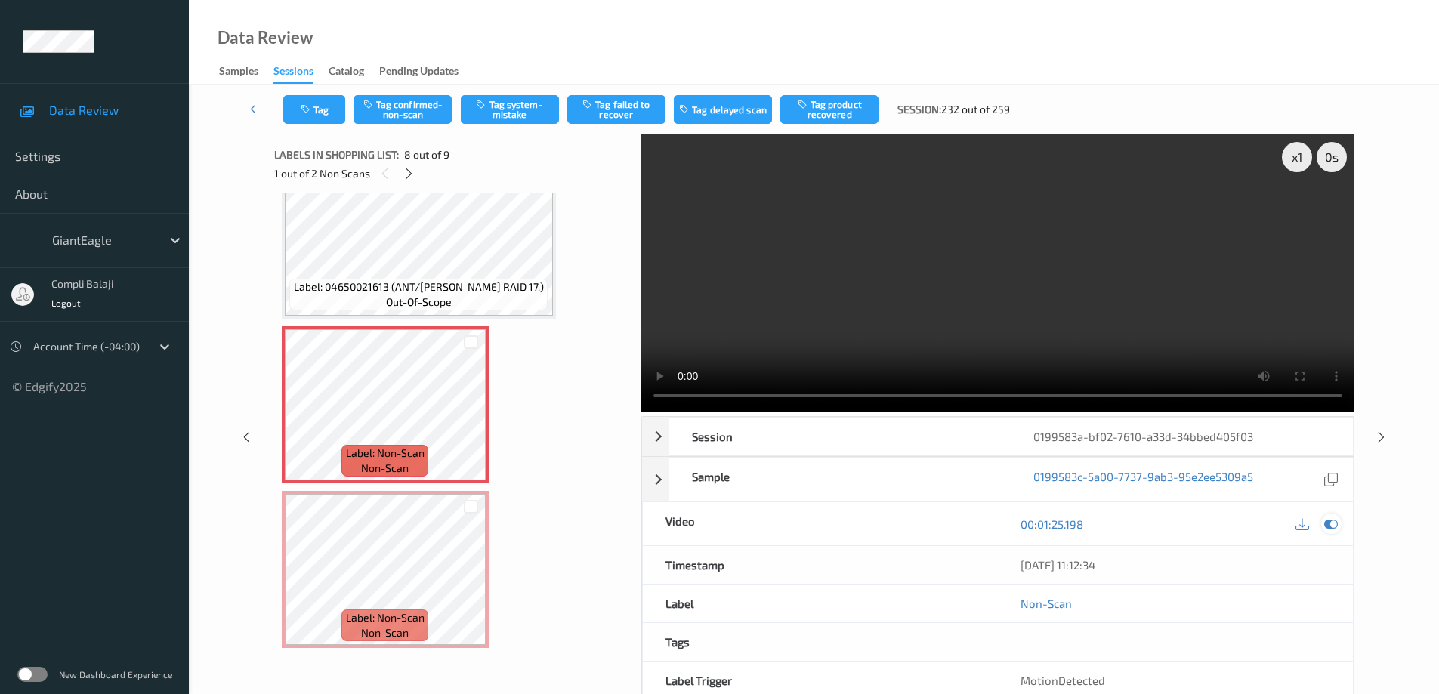
click at [1332, 521] on icon at bounding box center [1331, 524] width 14 height 14
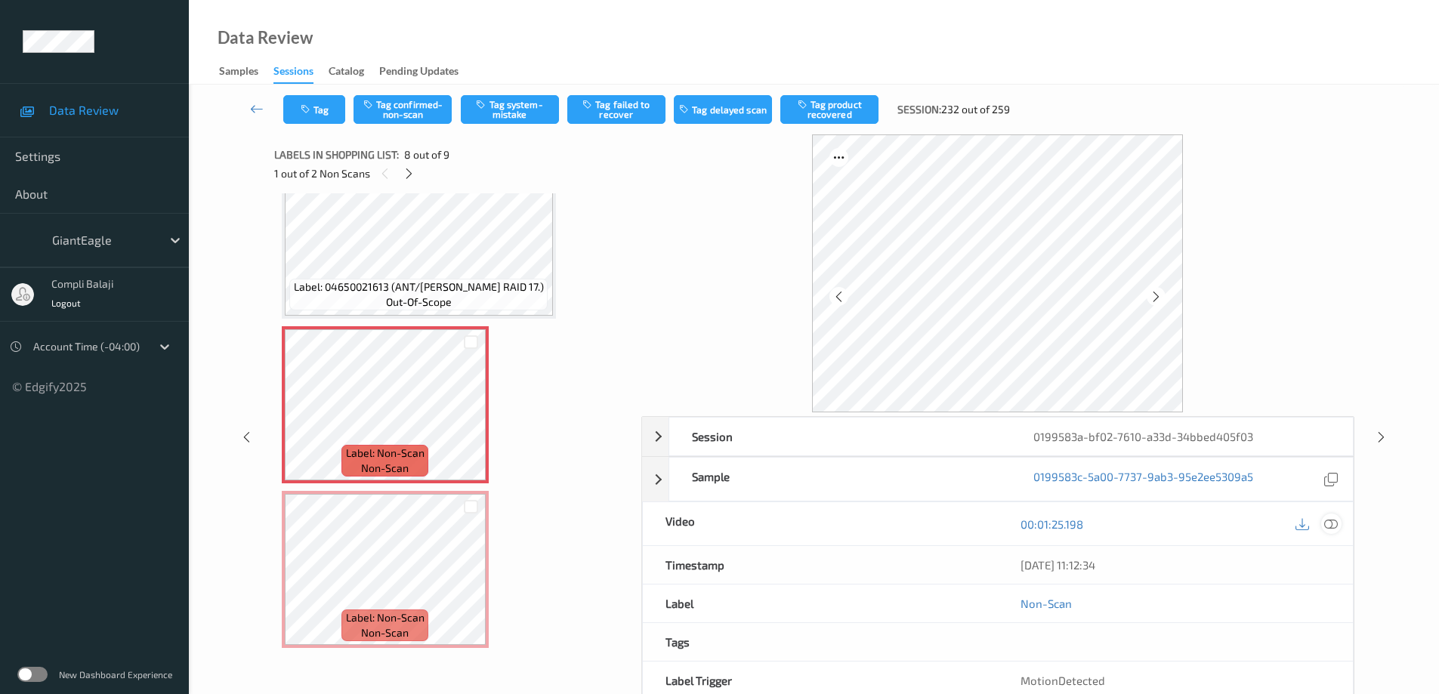
click at [1337, 521] on icon at bounding box center [1331, 524] width 14 height 14
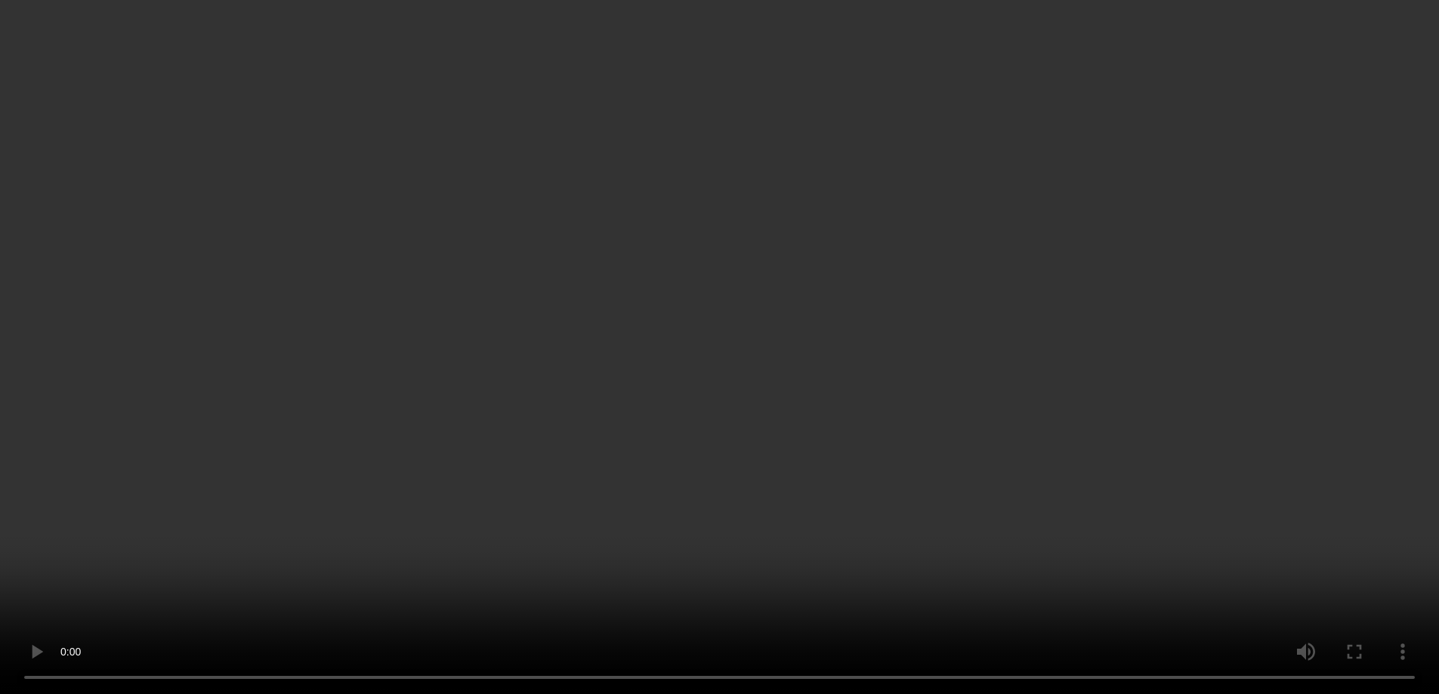
scroll to position [905, 0]
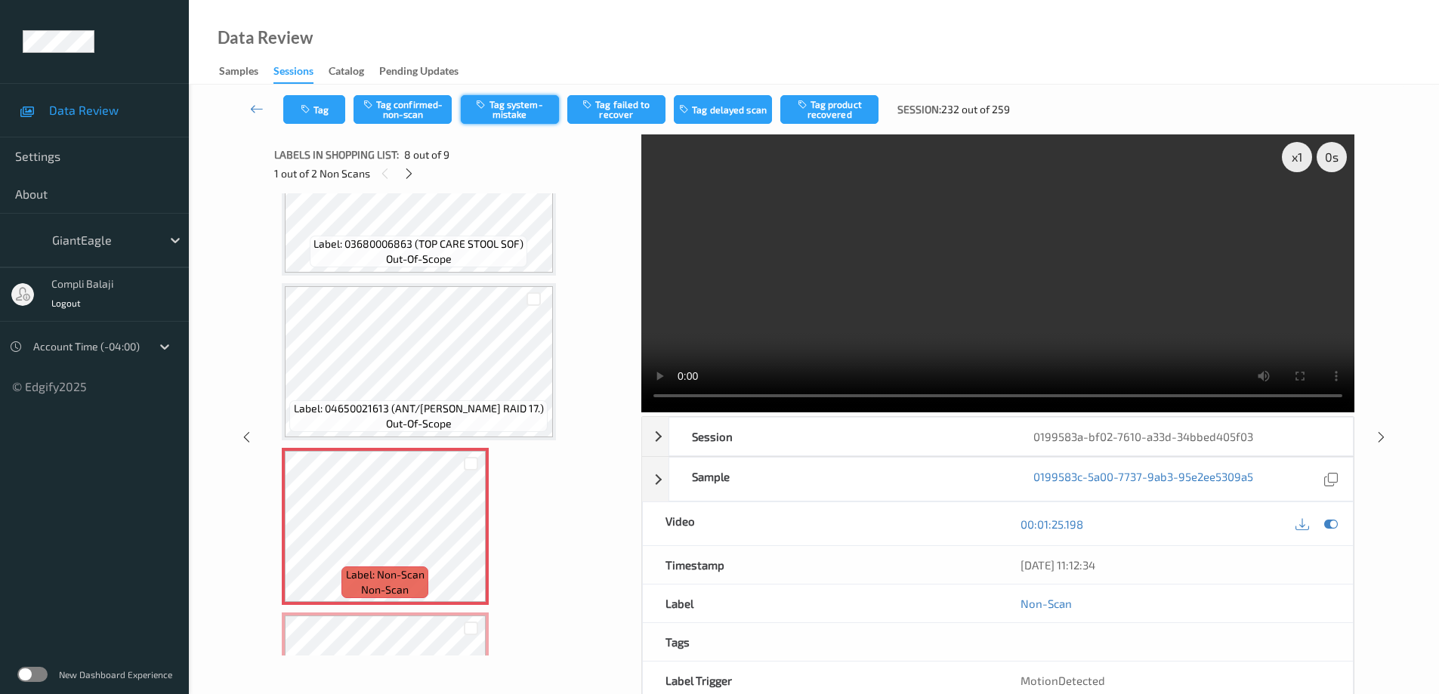
click at [513, 109] on button "Tag system-mistake" at bounding box center [510, 109] width 98 height 29
click at [509, 113] on button "Tag system-mistake" at bounding box center [510, 109] width 98 height 29
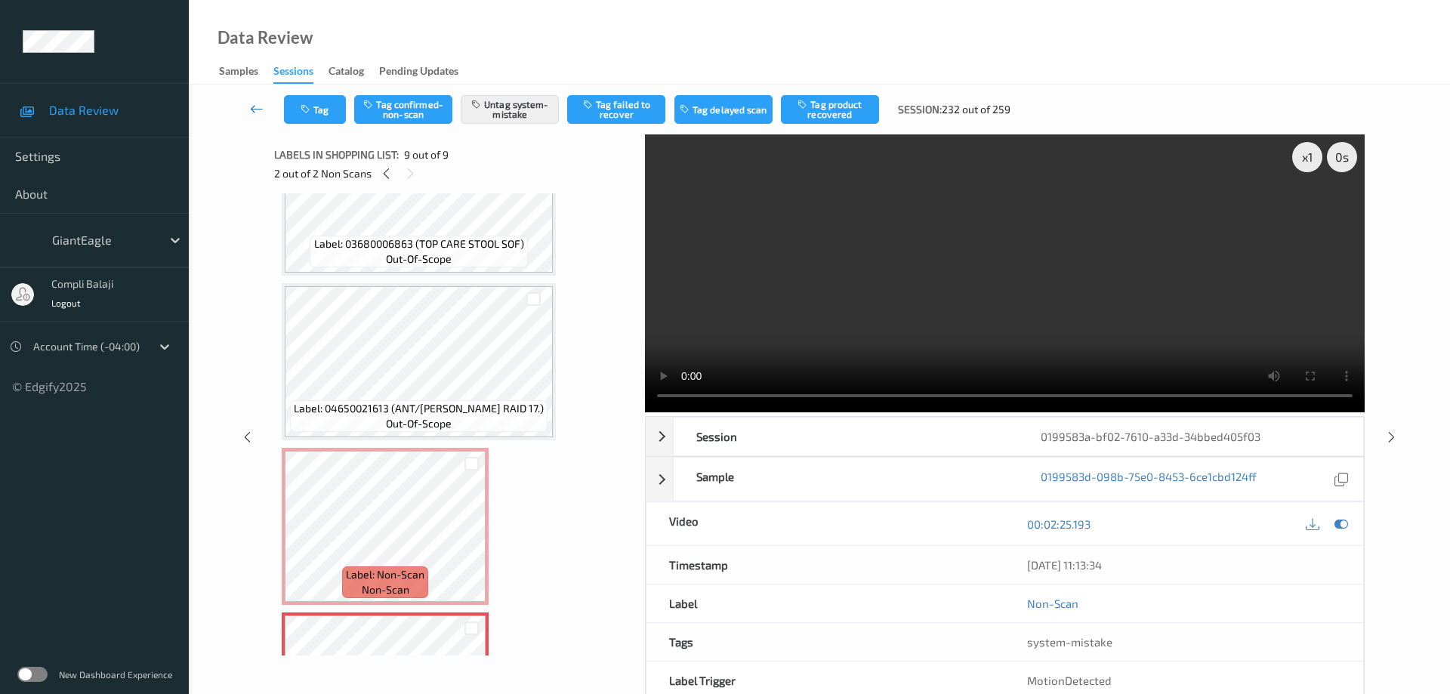
click at [255, 111] on icon at bounding box center [257, 108] width 14 height 15
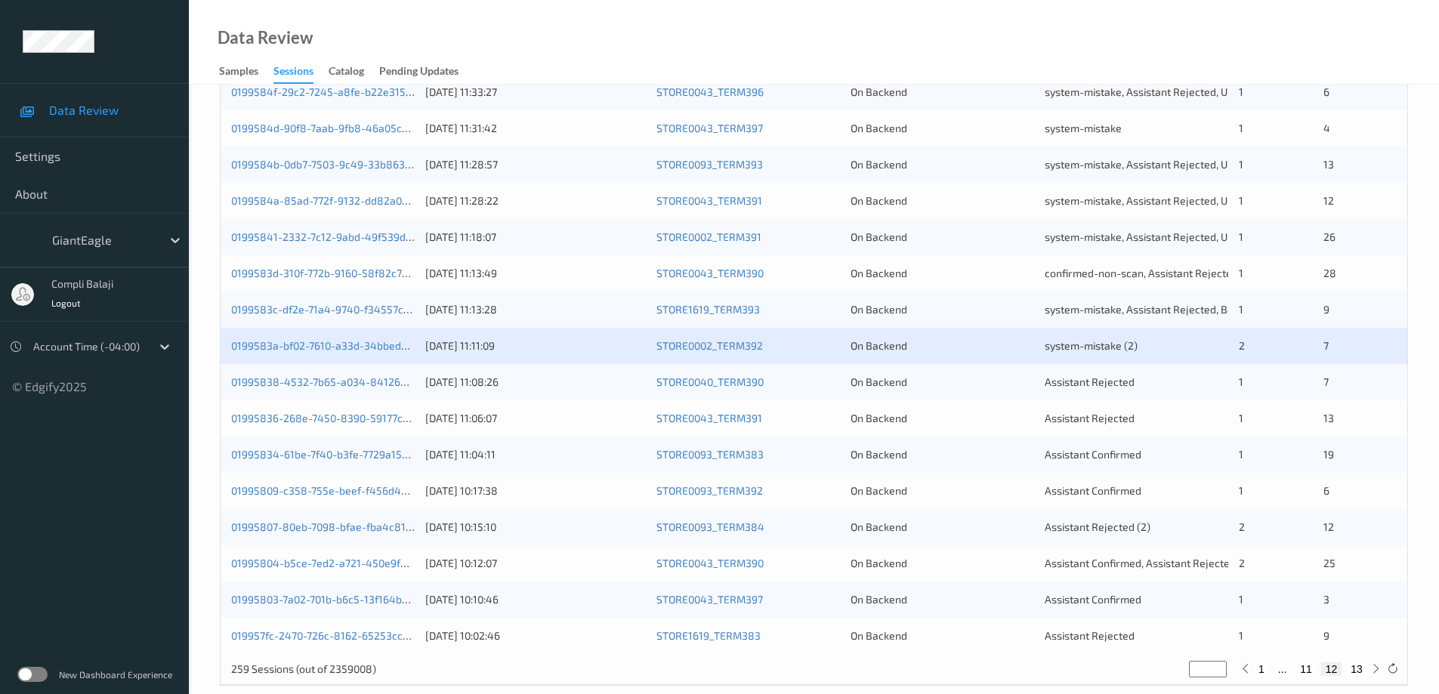
scroll to position [443, 0]
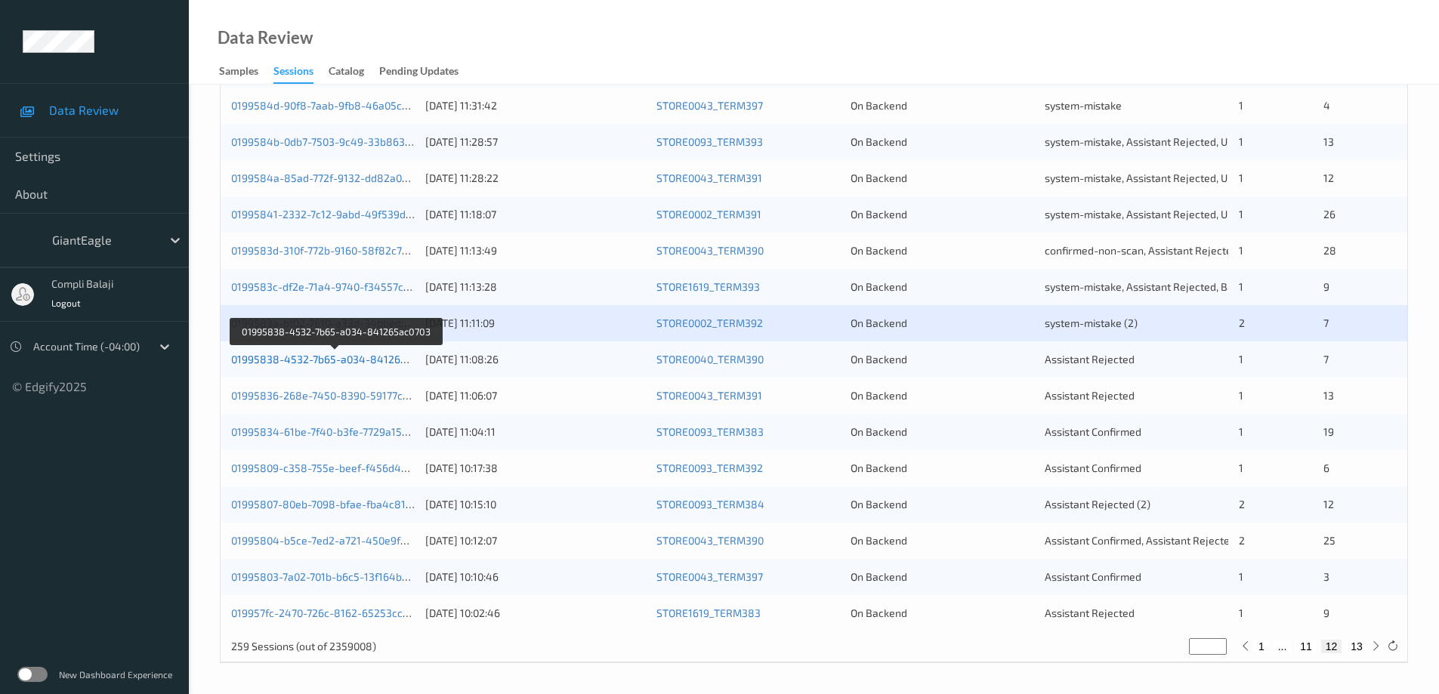
click at [384, 359] on link "01995838-4532-7b65-a034-841265ac0703" at bounding box center [336, 359] width 210 height 13
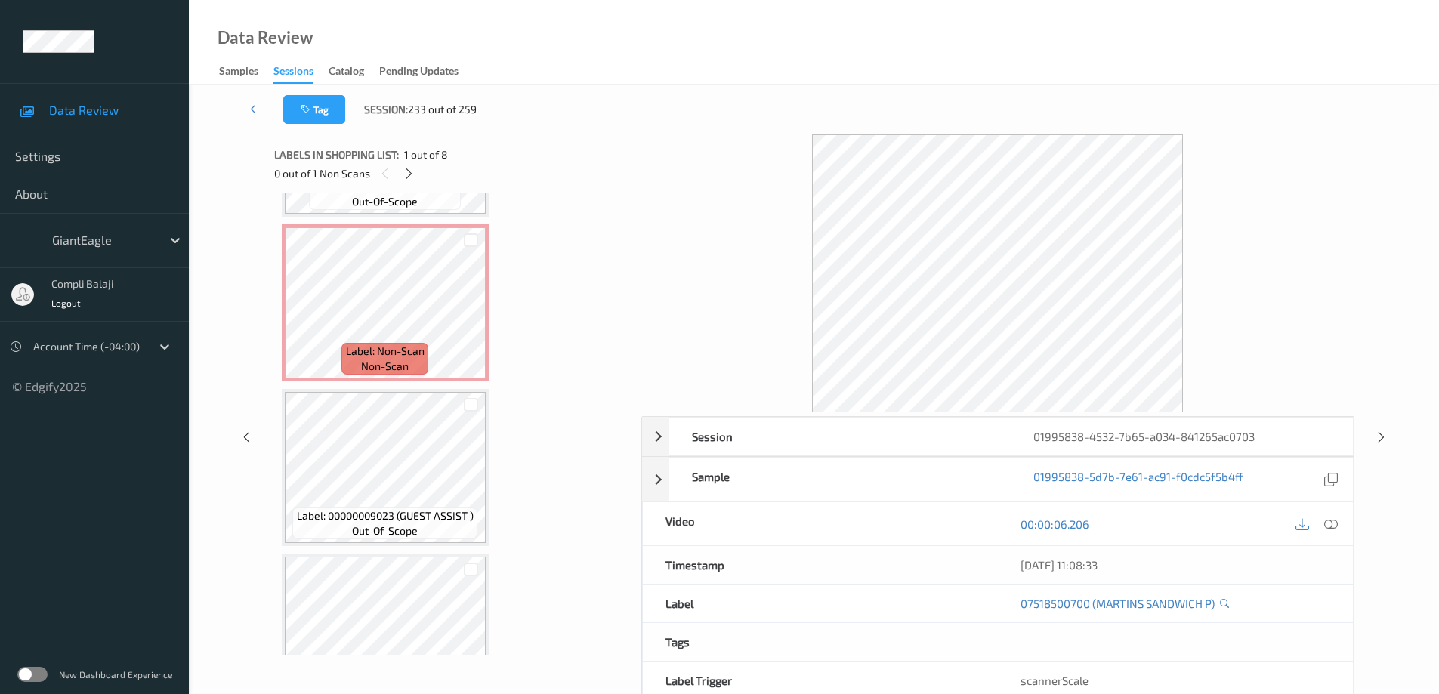
scroll to position [625, 0]
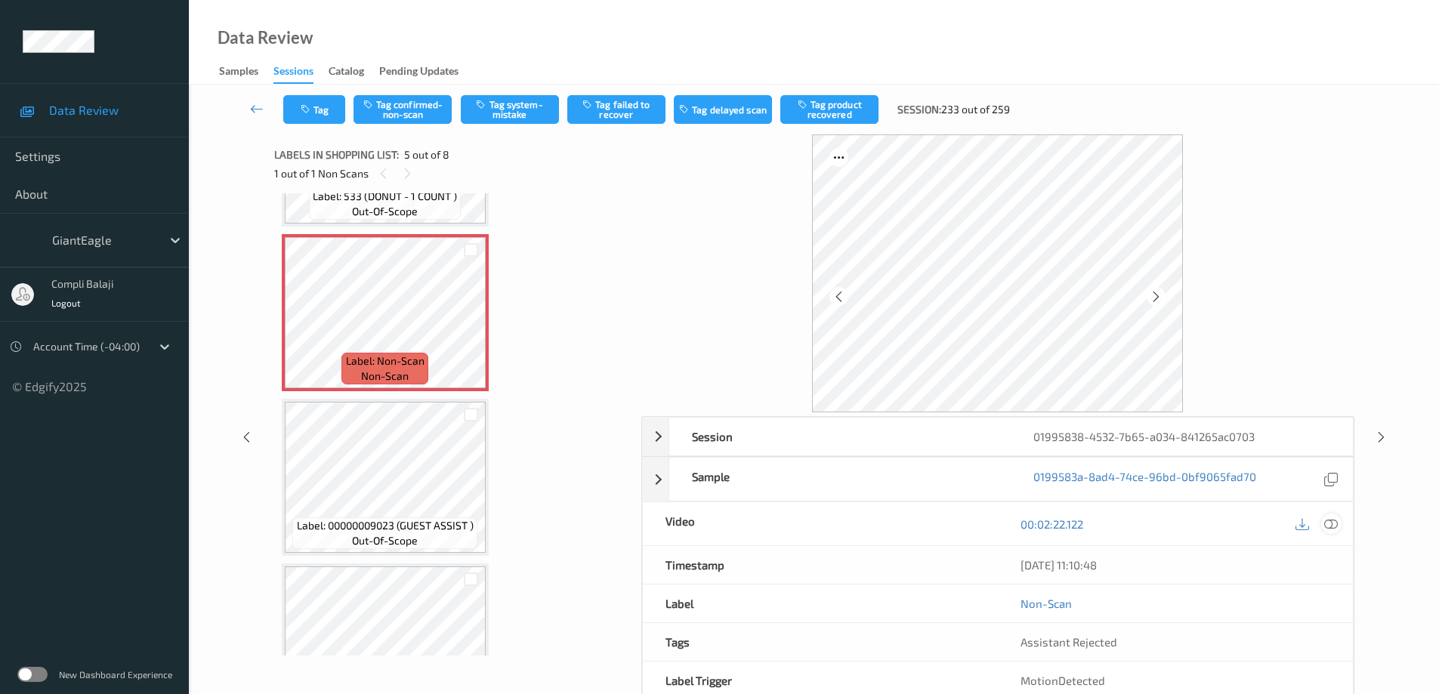
click at [1334, 520] on icon at bounding box center [1331, 524] width 14 height 14
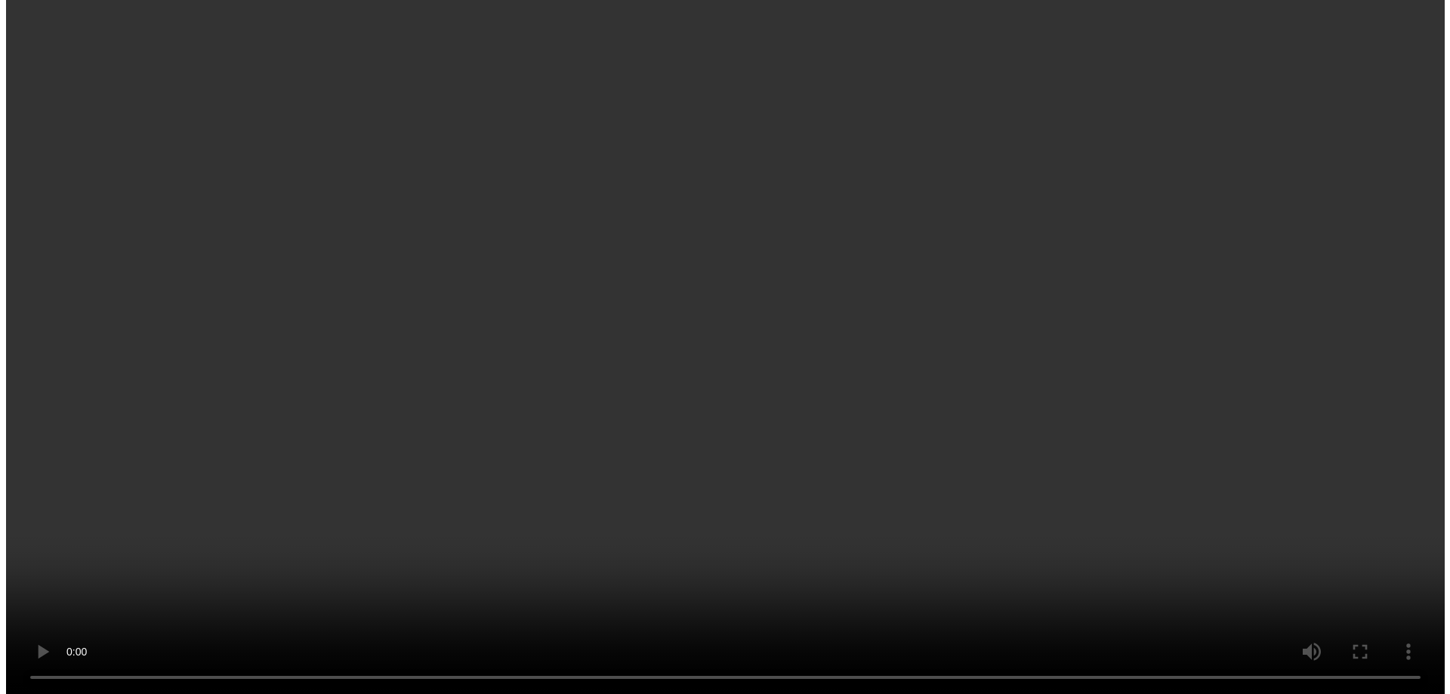
scroll to position [636, 0]
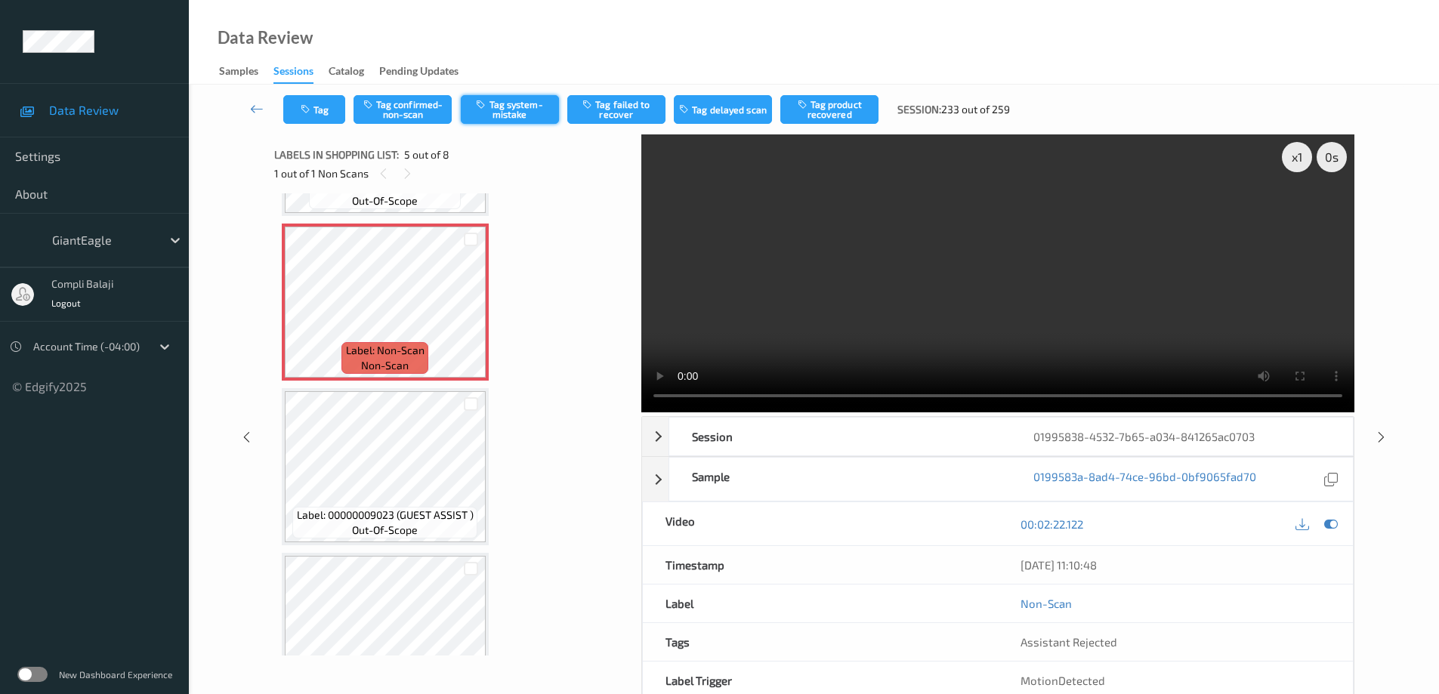
click at [513, 120] on button "Tag system-mistake" at bounding box center [510, 109] width 98 height 29
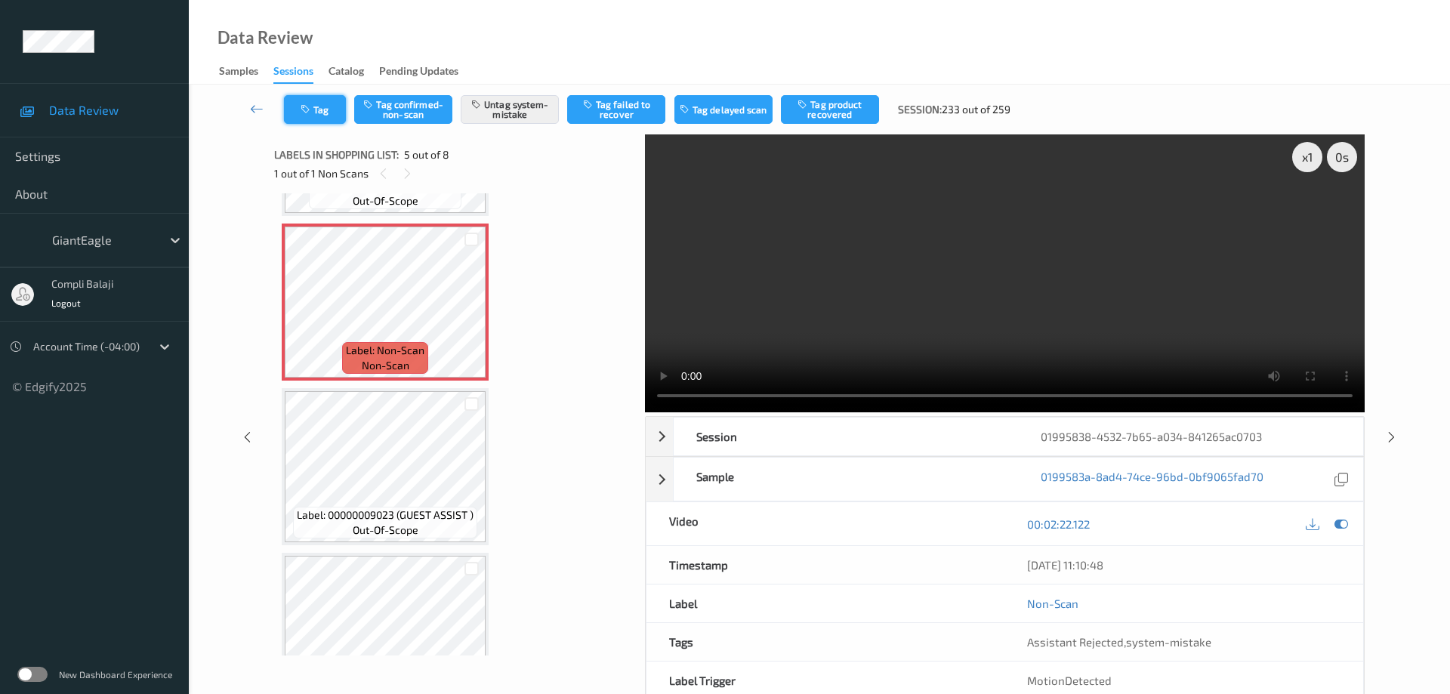
click at [333, 106] on button "Tag" at bounding box center [315, 109] width 62 height 29
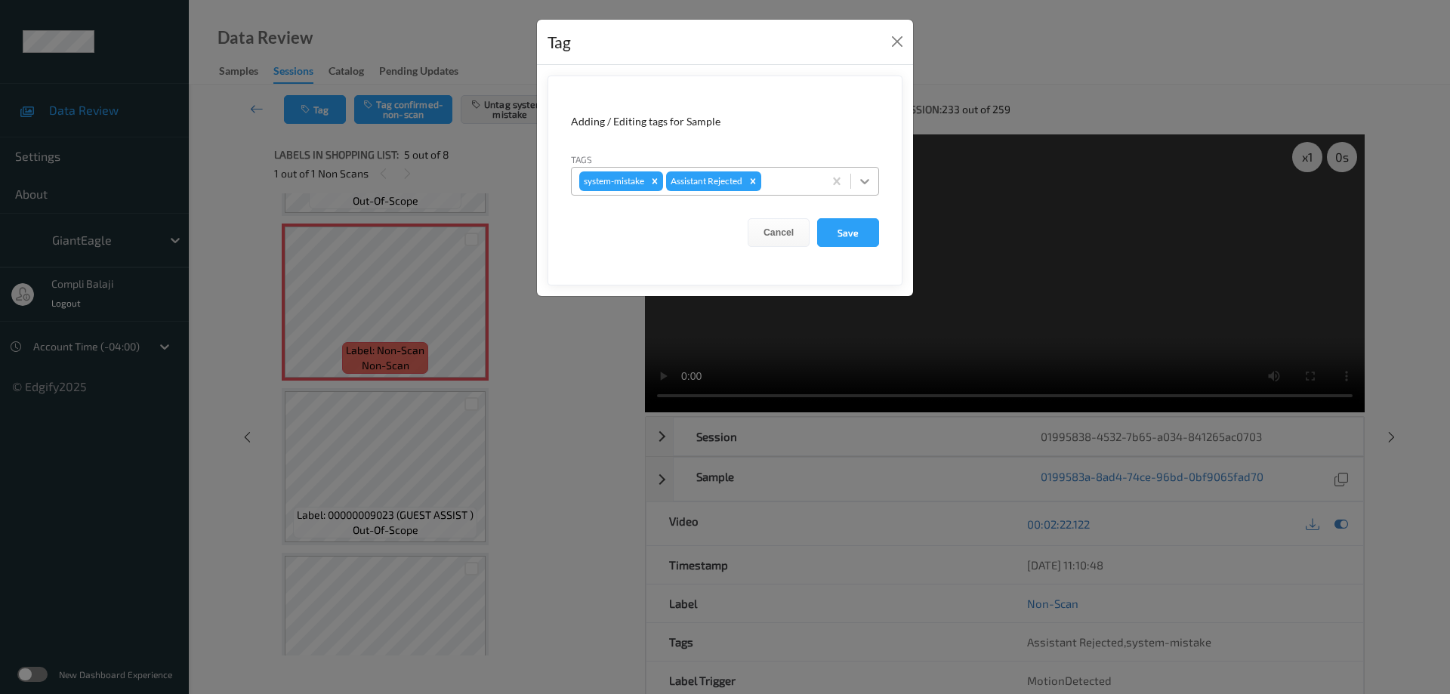
click at [868, 183] on icon at bounding box center [864, 181] width 15 height 15
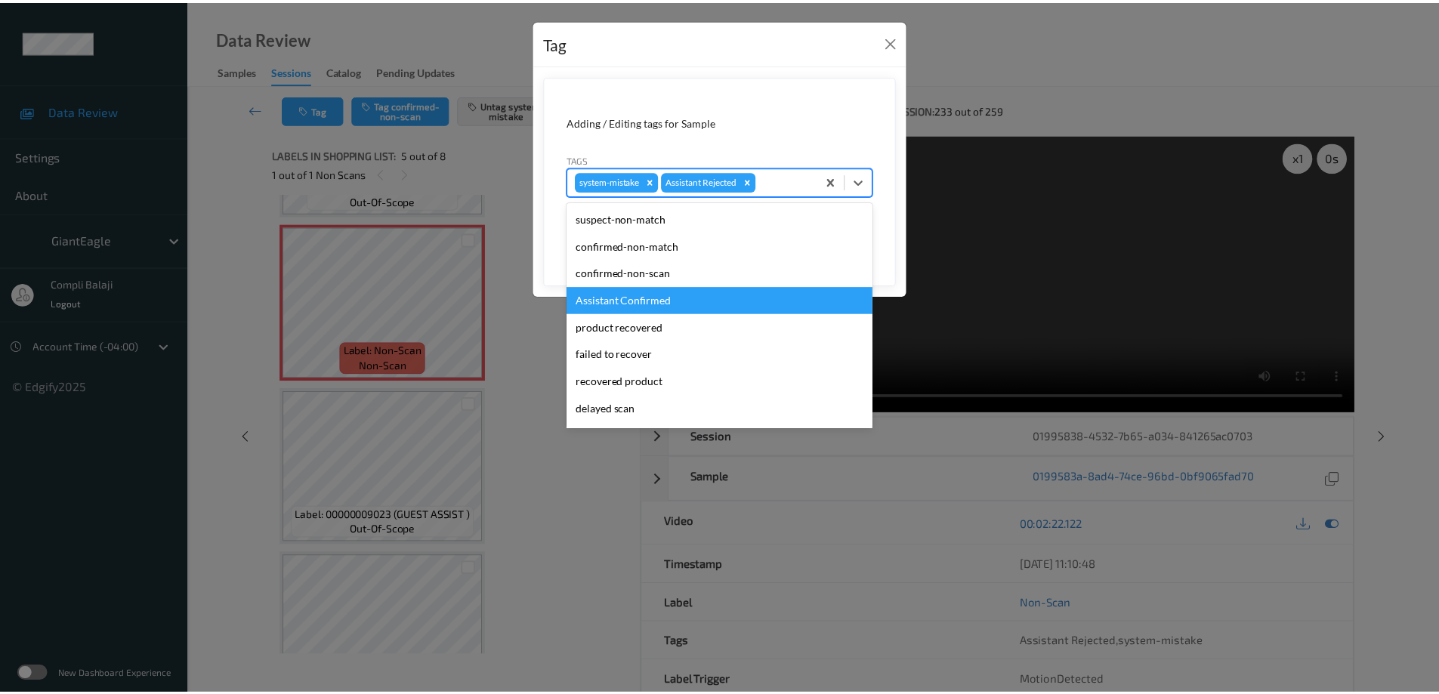
scroll to position [151, 0]
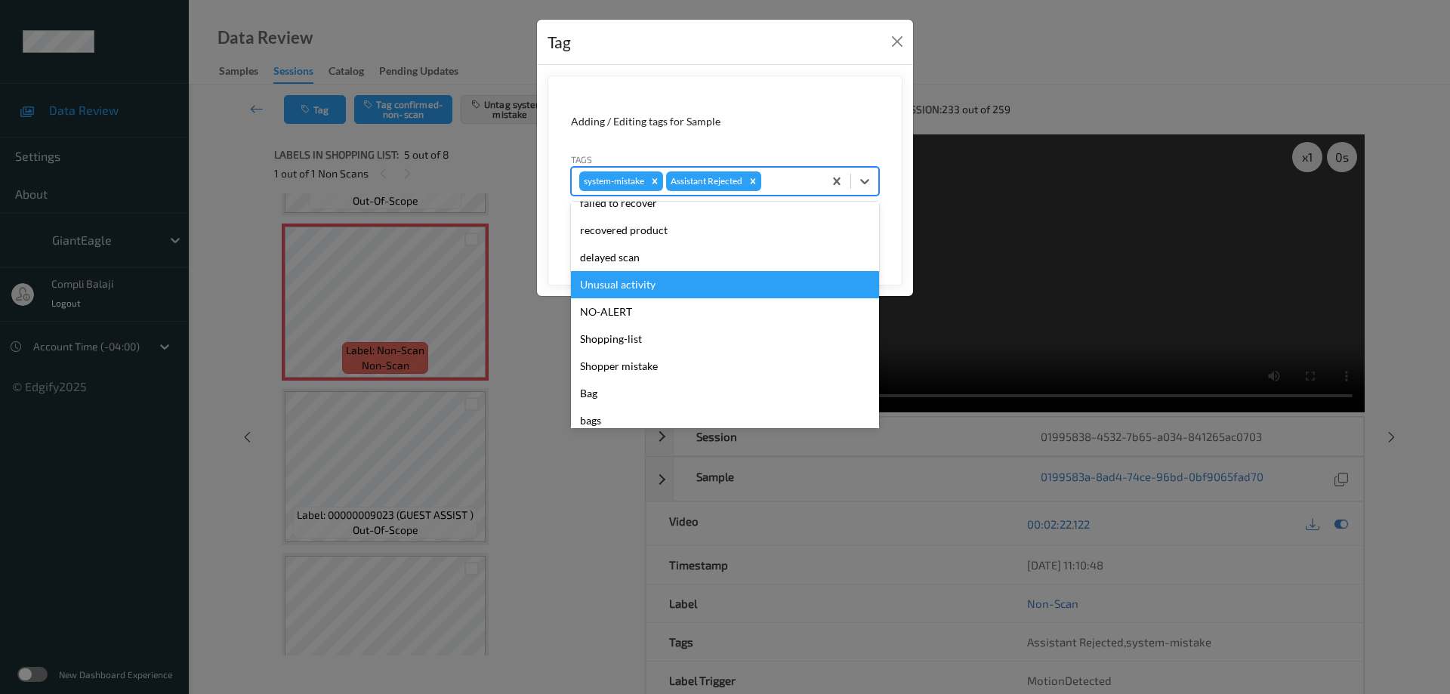
click at [632, 290] on div "Unusual activity" at bounding box center [725, 284] width 308 height 27
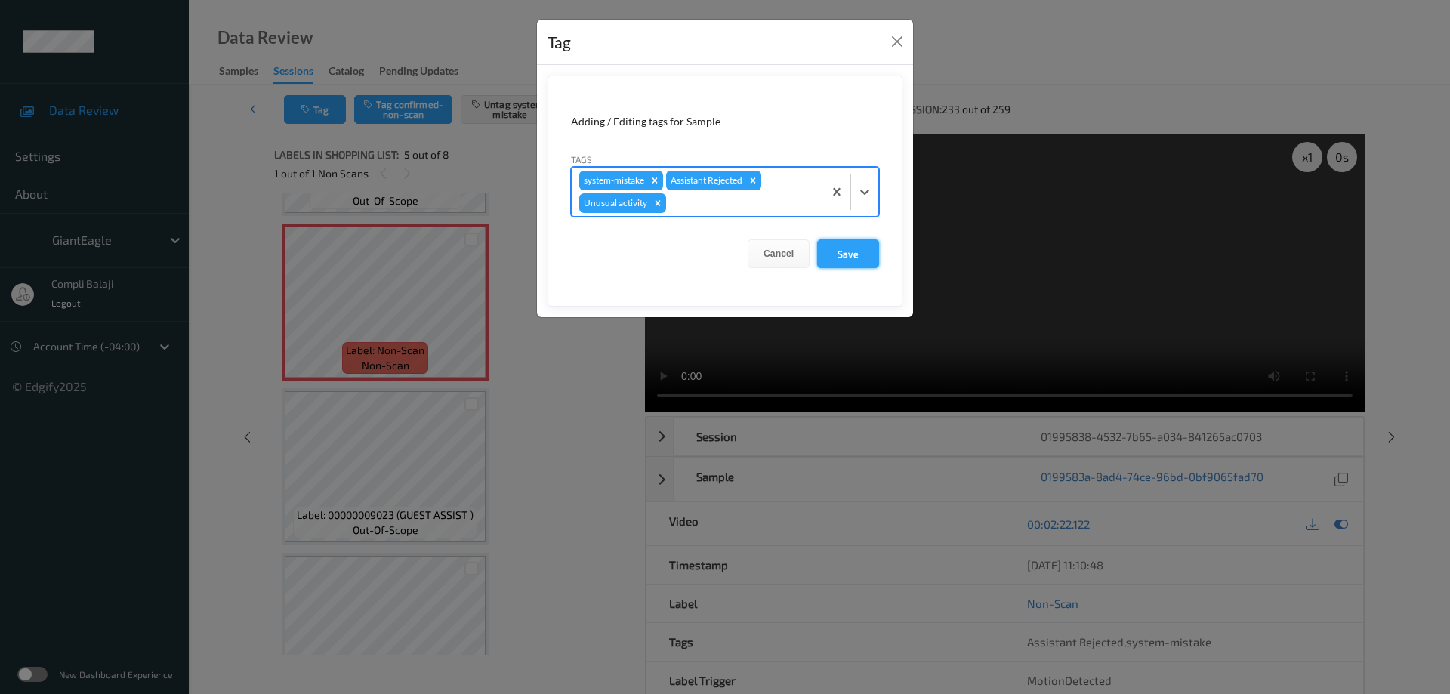
click at [859, 254] on button "Save" at bounding box center [848, 253] width 62 height 29
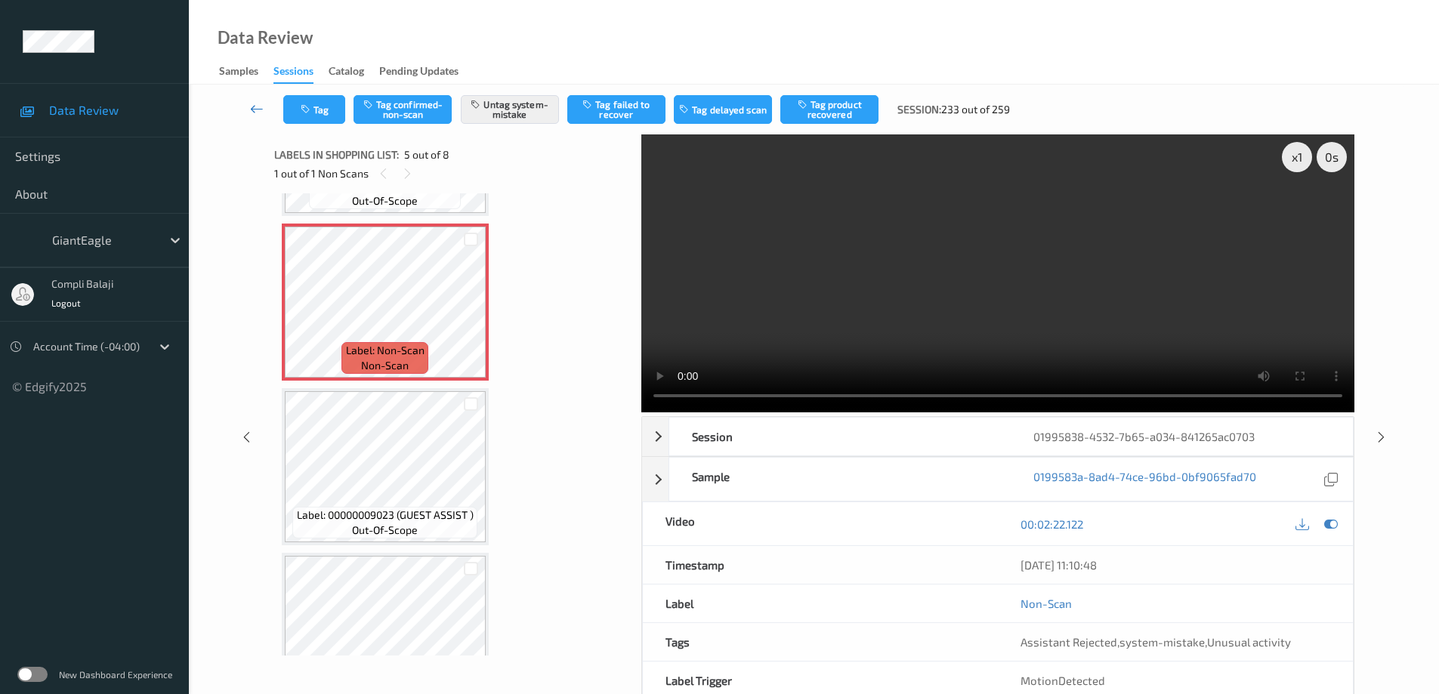
click at [253, 109] on icon at bounding box center [257, 108] width 14 height 15
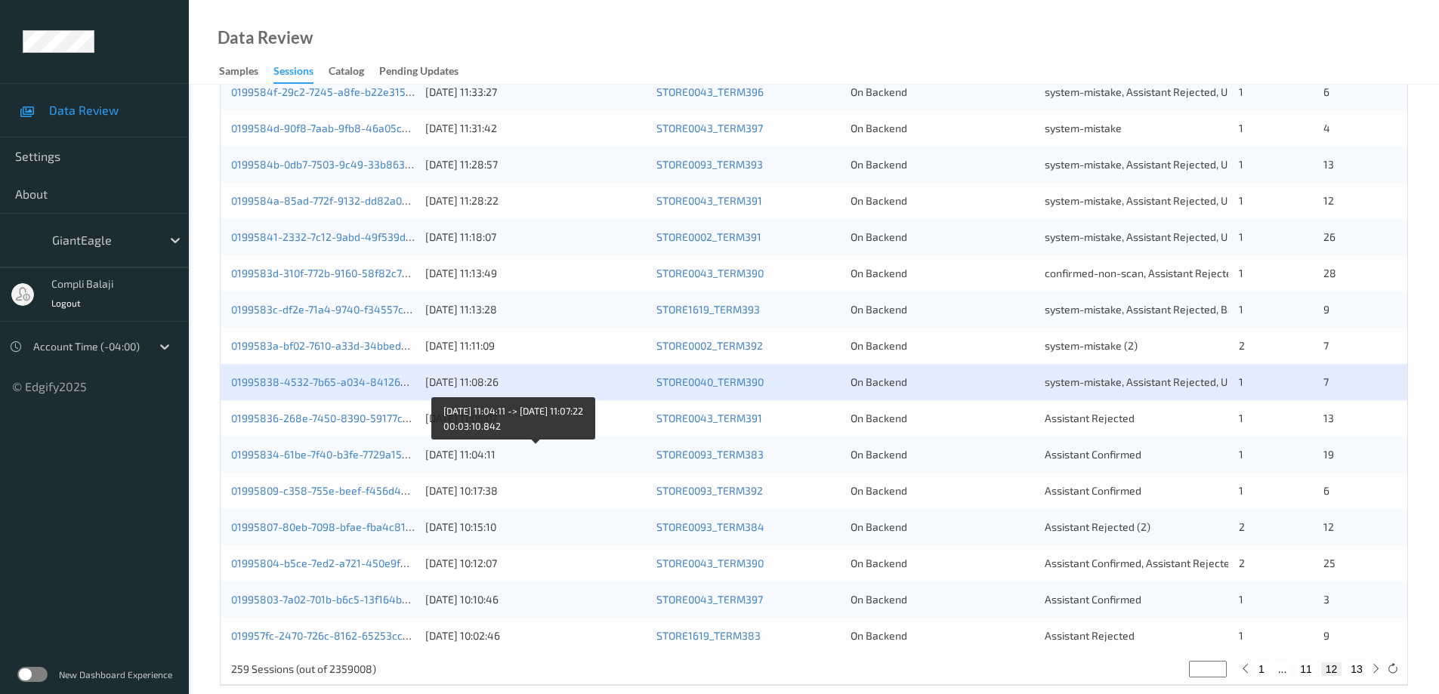
scroll to position [443, 0]
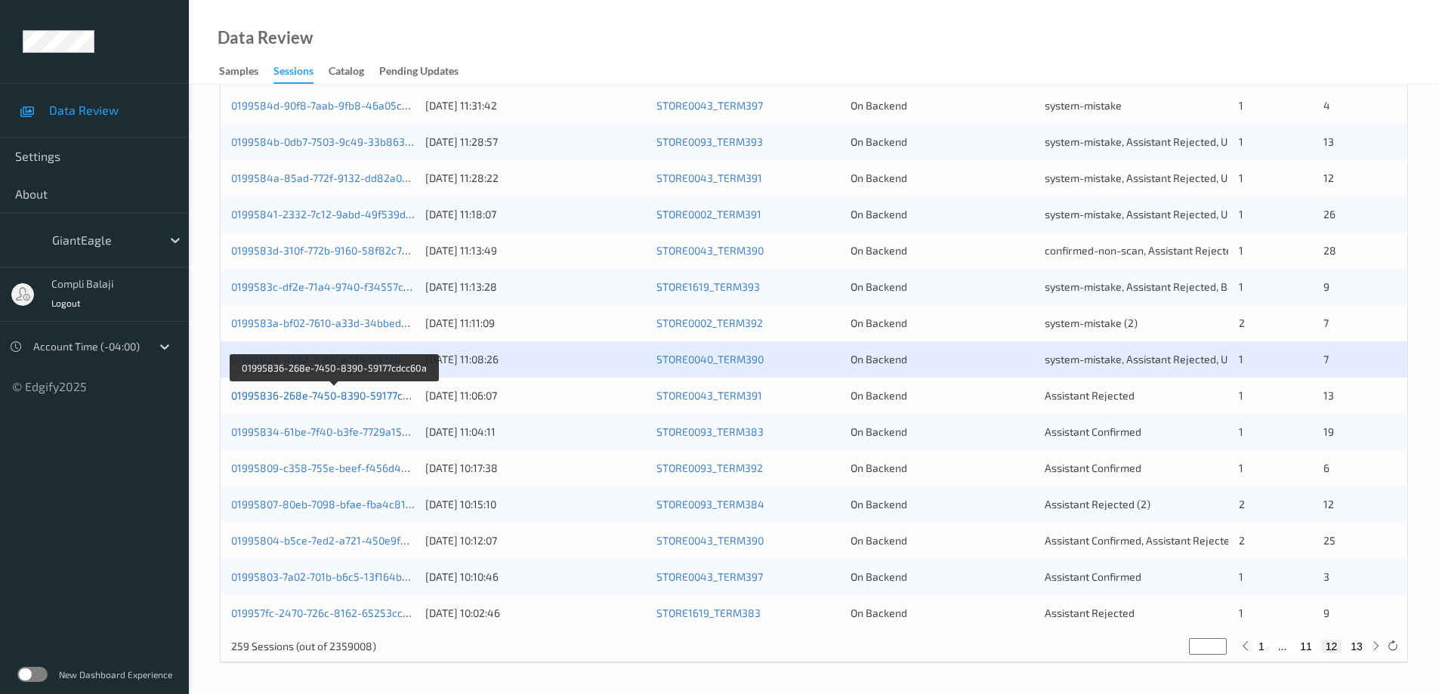
click at [361, 399] on link "01995836-268e-7450-8390-59177cdcc60a" at bounding box center [334, 395] width 206 height 13
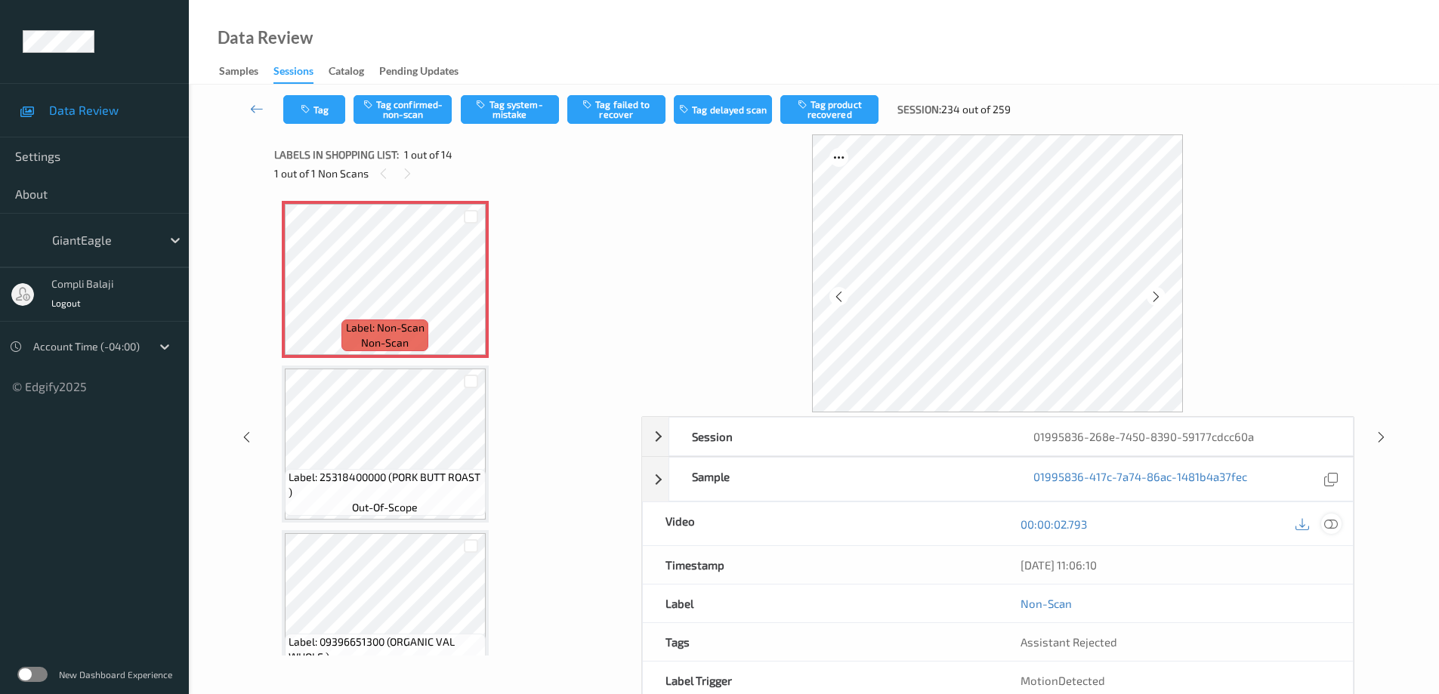
click at [1336, 525] on icon at bounding box center [1331, 524] width 14 height 14
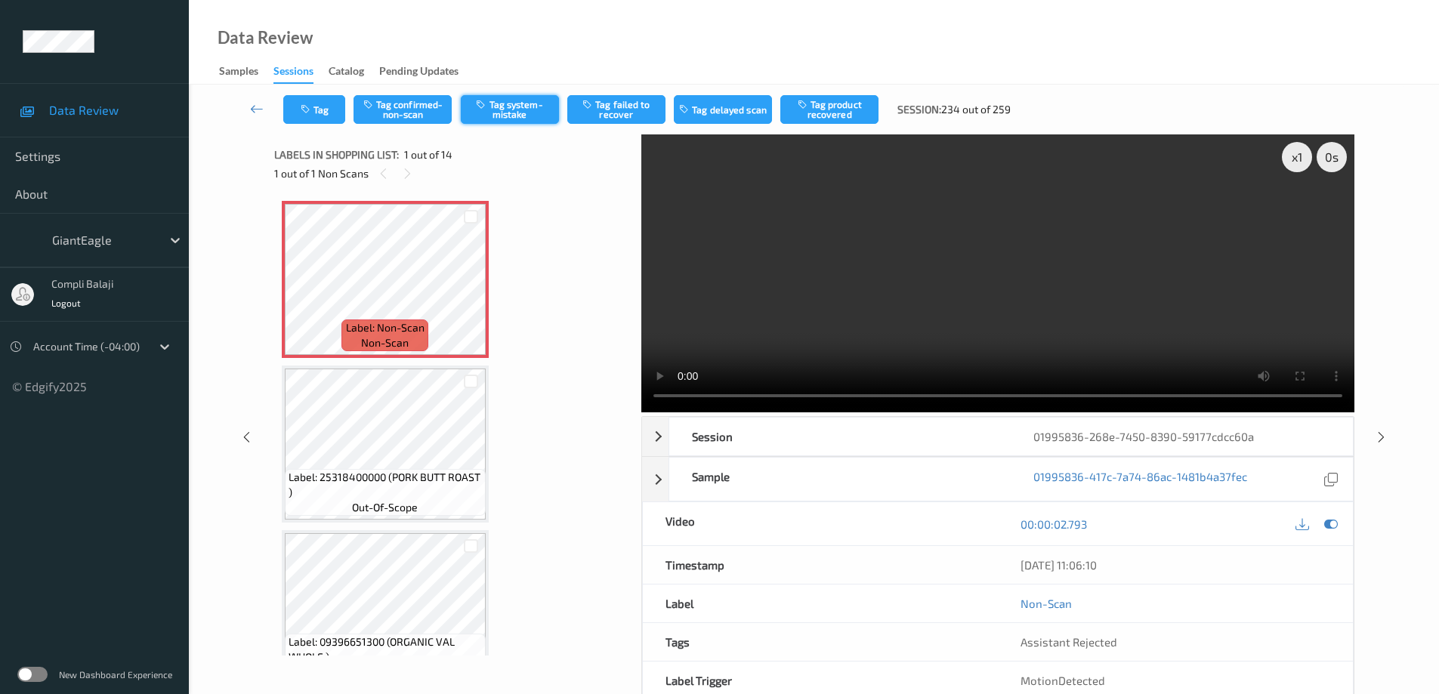
click at [504, 111] on button "Tag system-mistake" at bounding box center [510, 109] width 98 height 29
click at [250, 106] on icon at bounding box center [257, 108] width 14 height 15
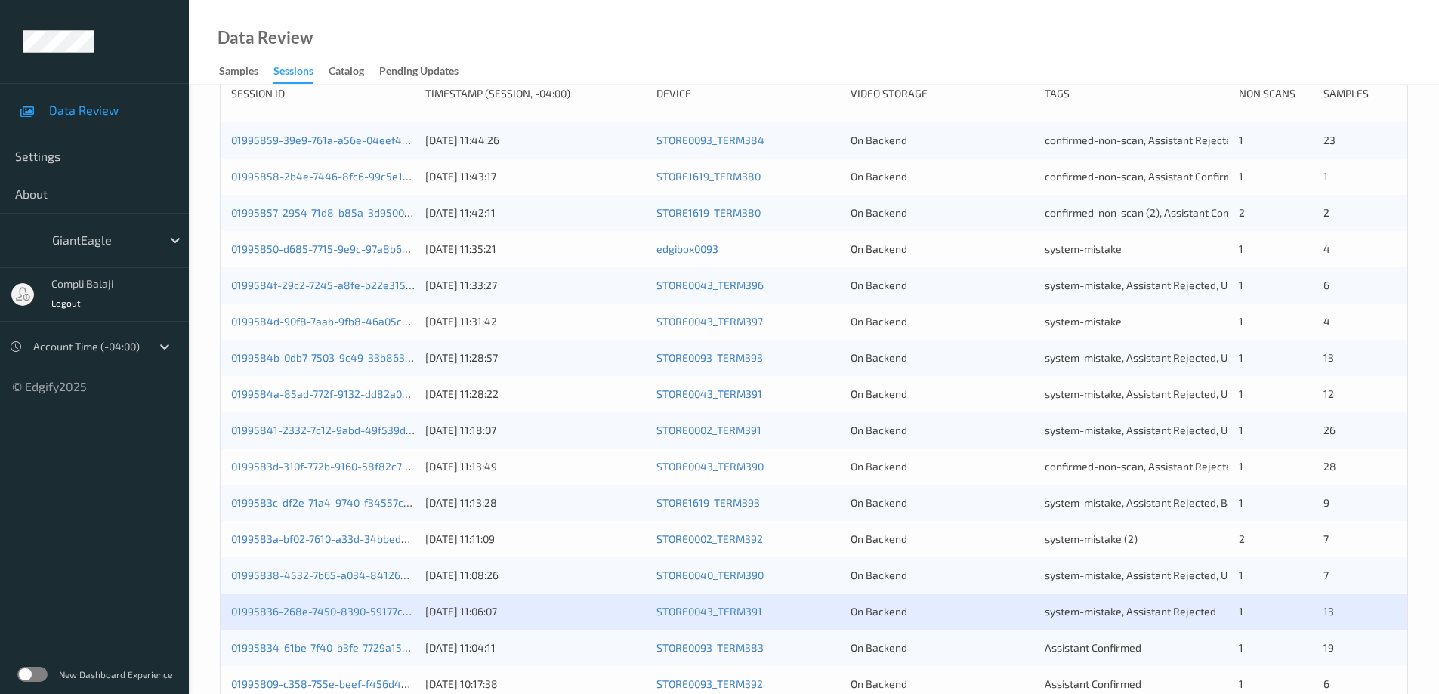
scroll to position [443, 0]
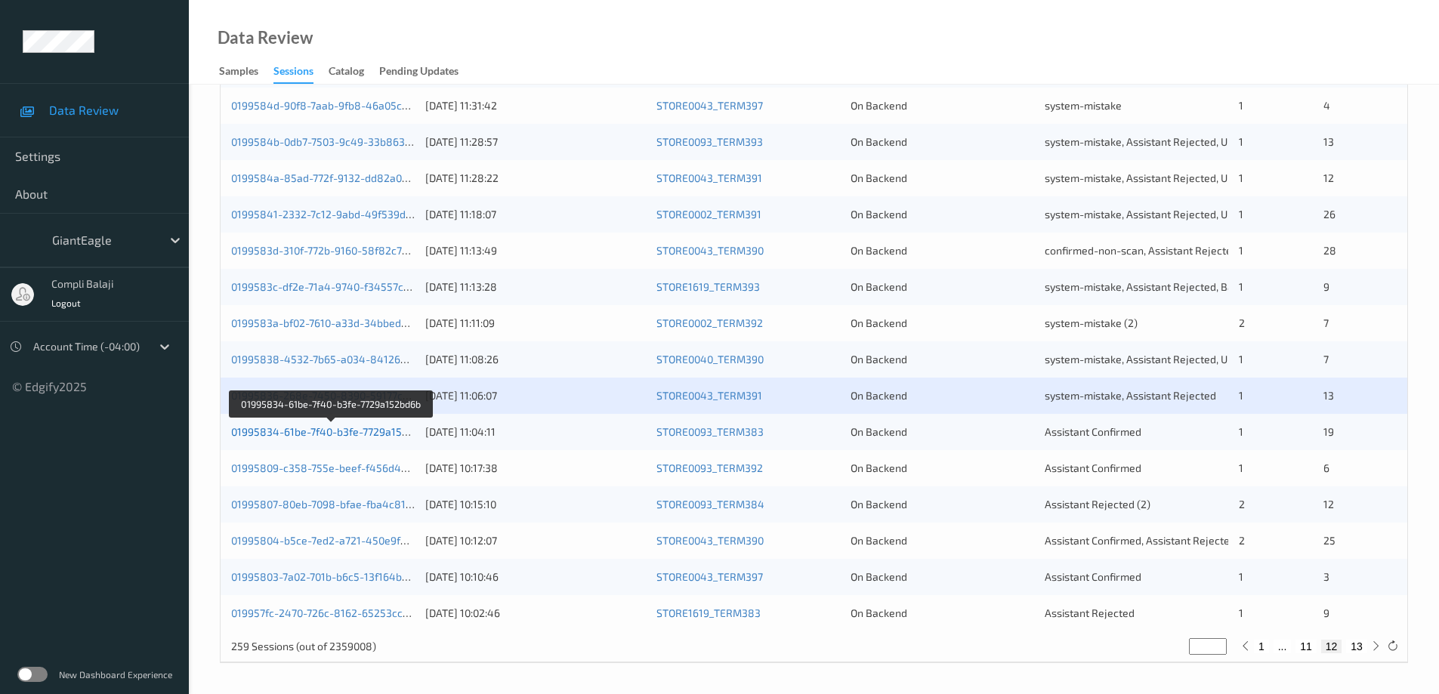
click at [335, 436] on link "01995834-61be-7f40-b3fe-7729a152bd6b" at bounding box center [331, 431] width 201 height 13
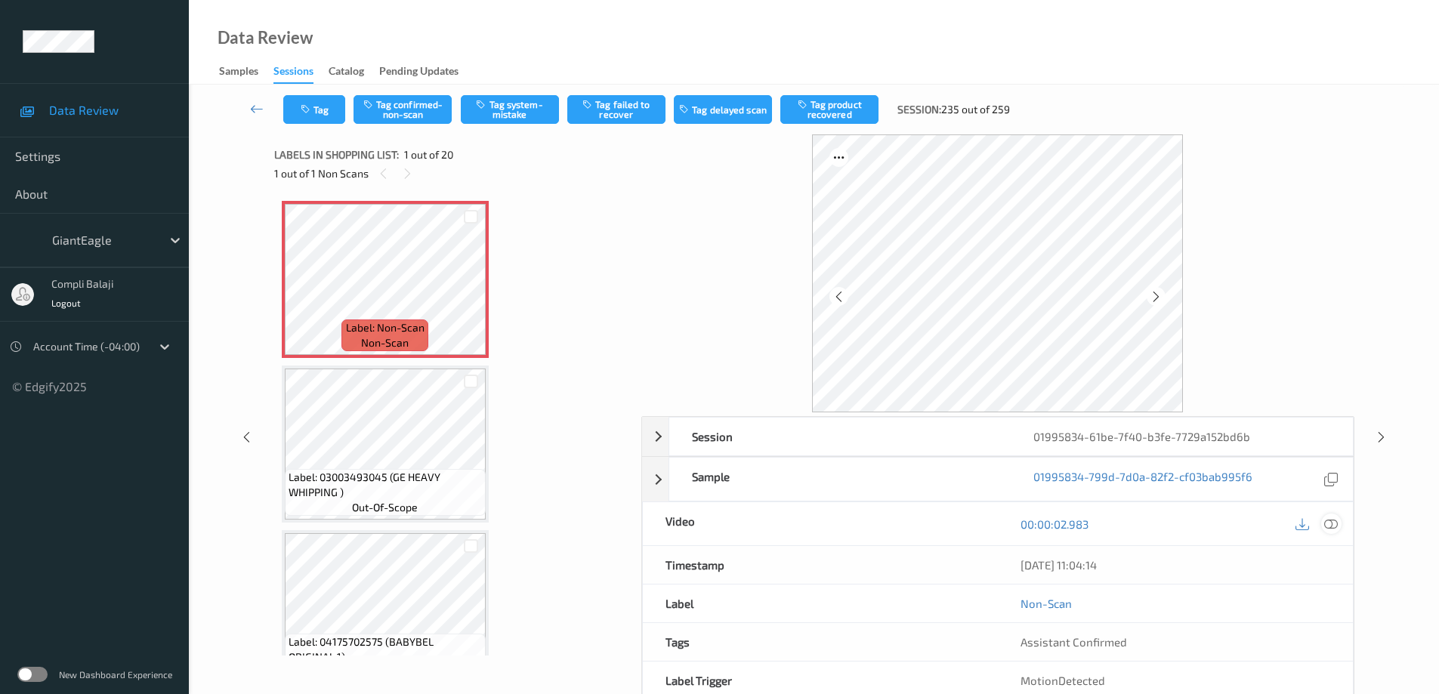
click at [1337, 524] on icon at bounding box center [1331, 524] width 14 height 14
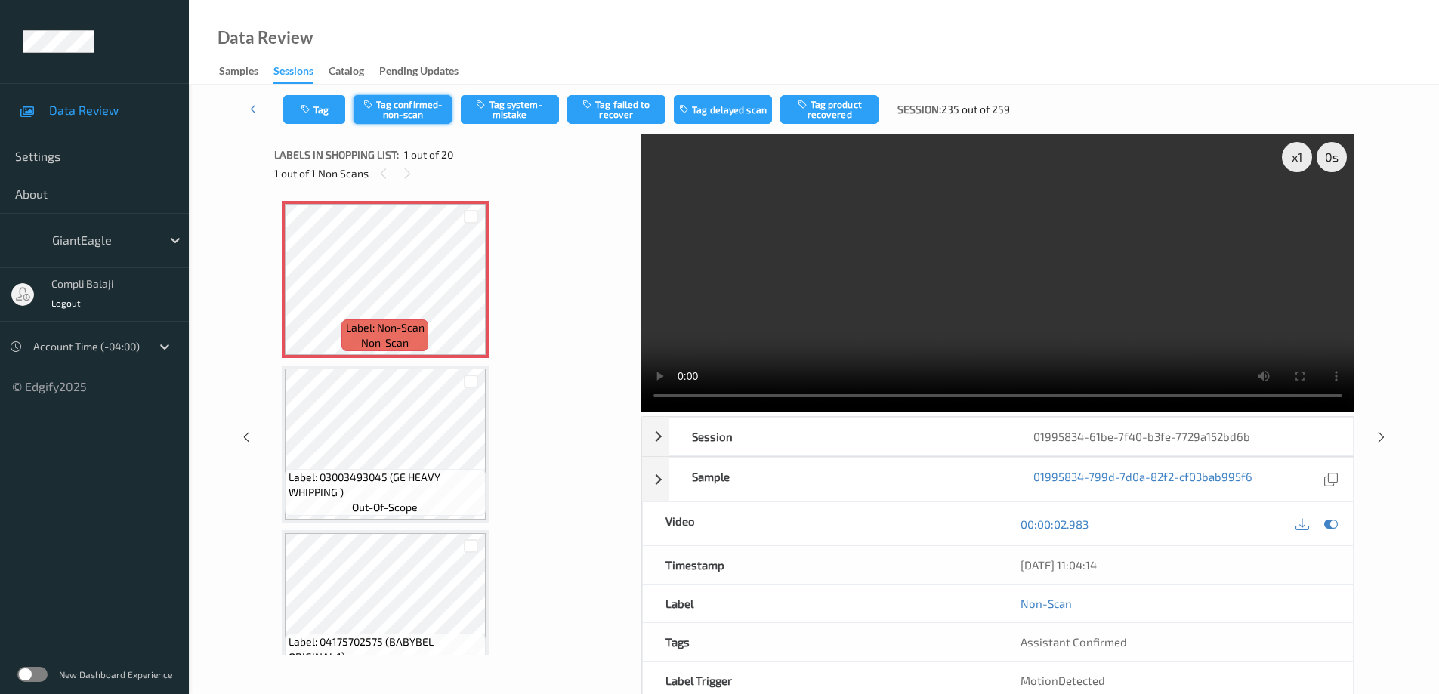
click at [422, 109] on button "Tag confirmed-non-scan" at bounding box center [402, 109] width 98 height 29
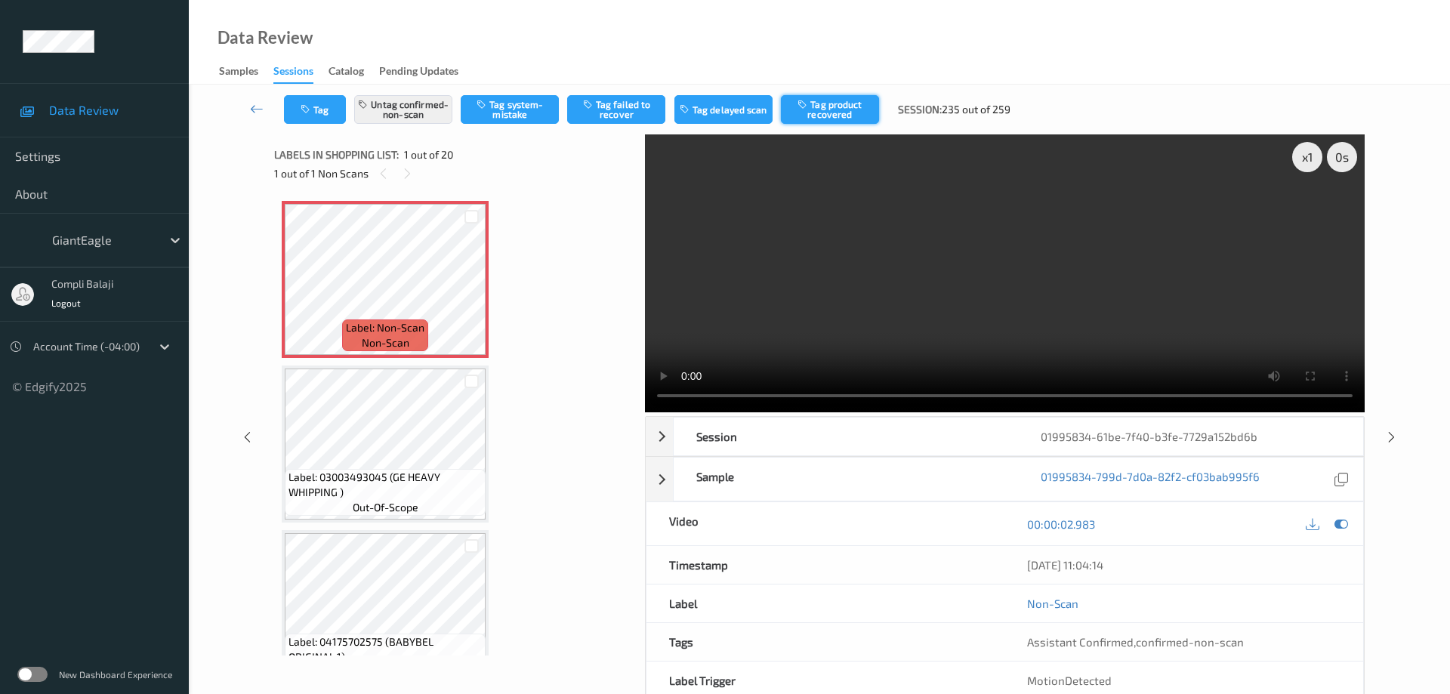
click at [850, 109] on button "Tag product recovered" at bounding box center [830, 109] width 98 height 29
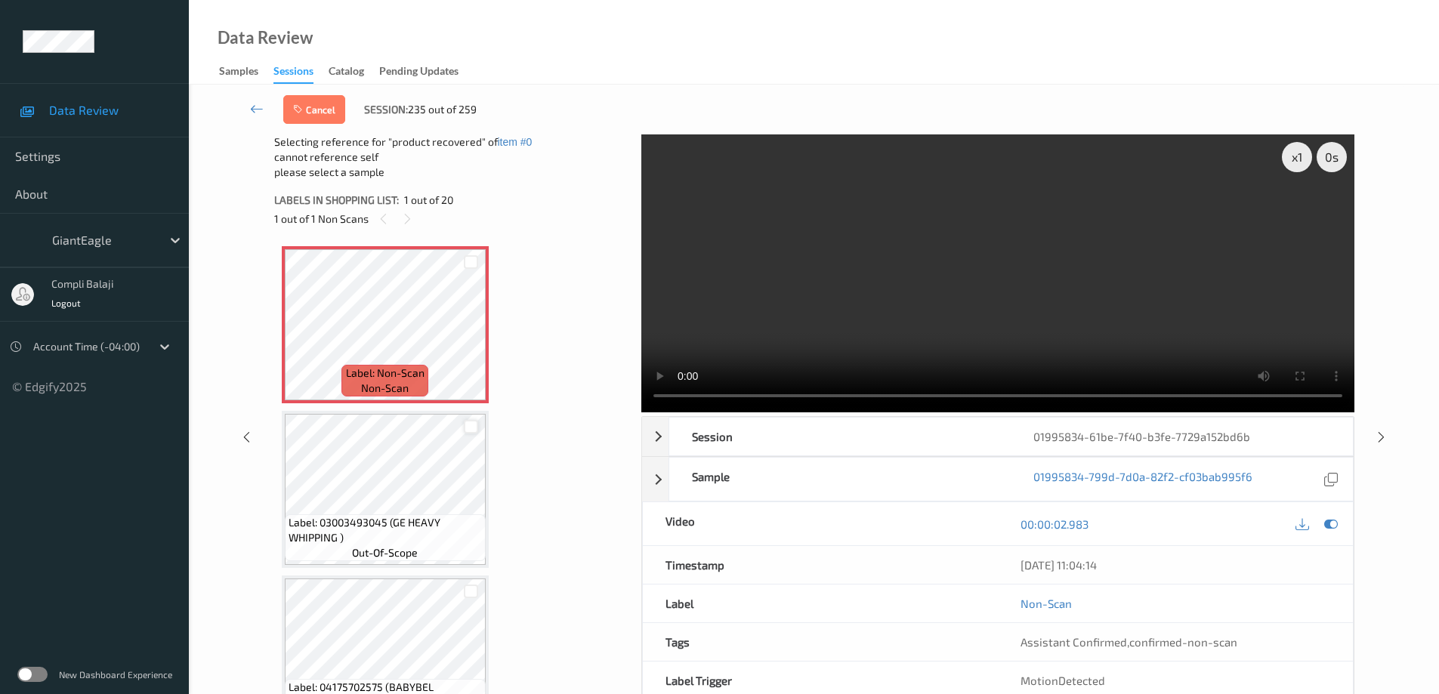
click at [474, 426] on div at bounding box center [471, 427] width 14 height 14
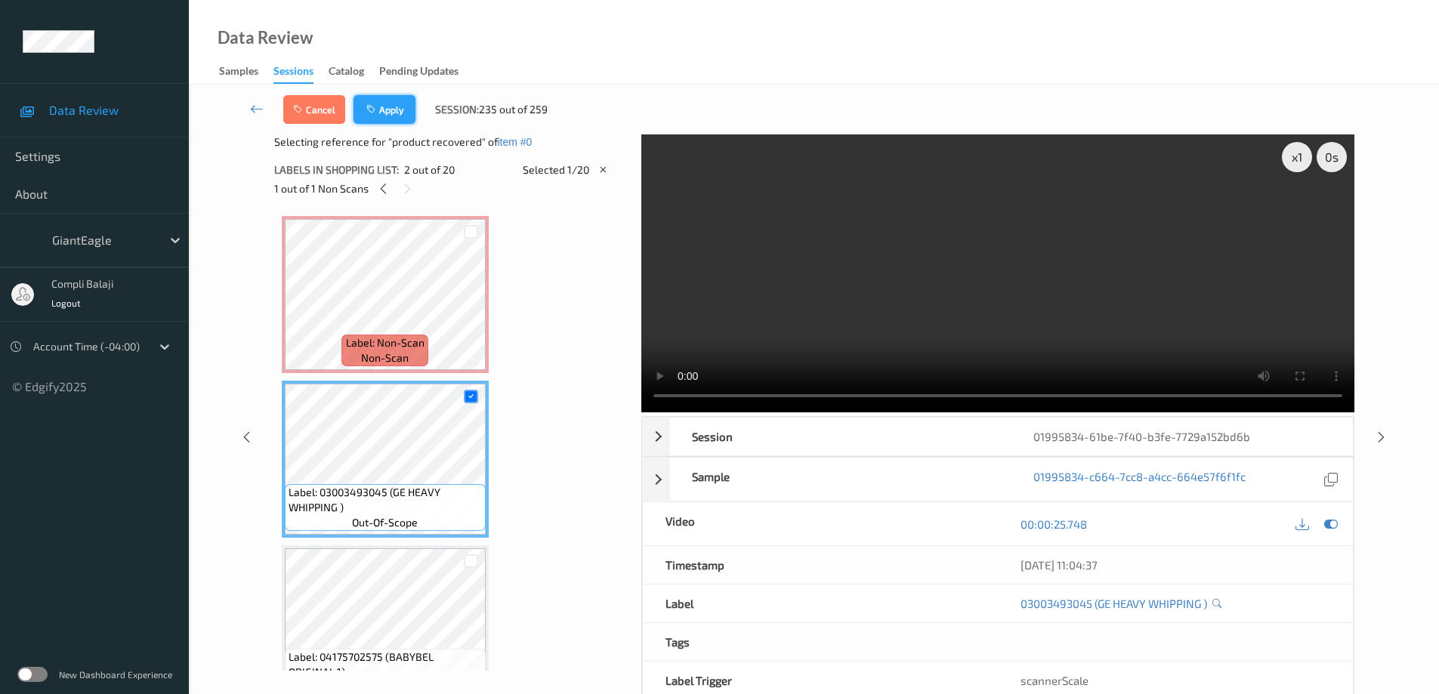
click at [401, 116] on button "Apply" at bounding box center [384, 109] width 62 height 29
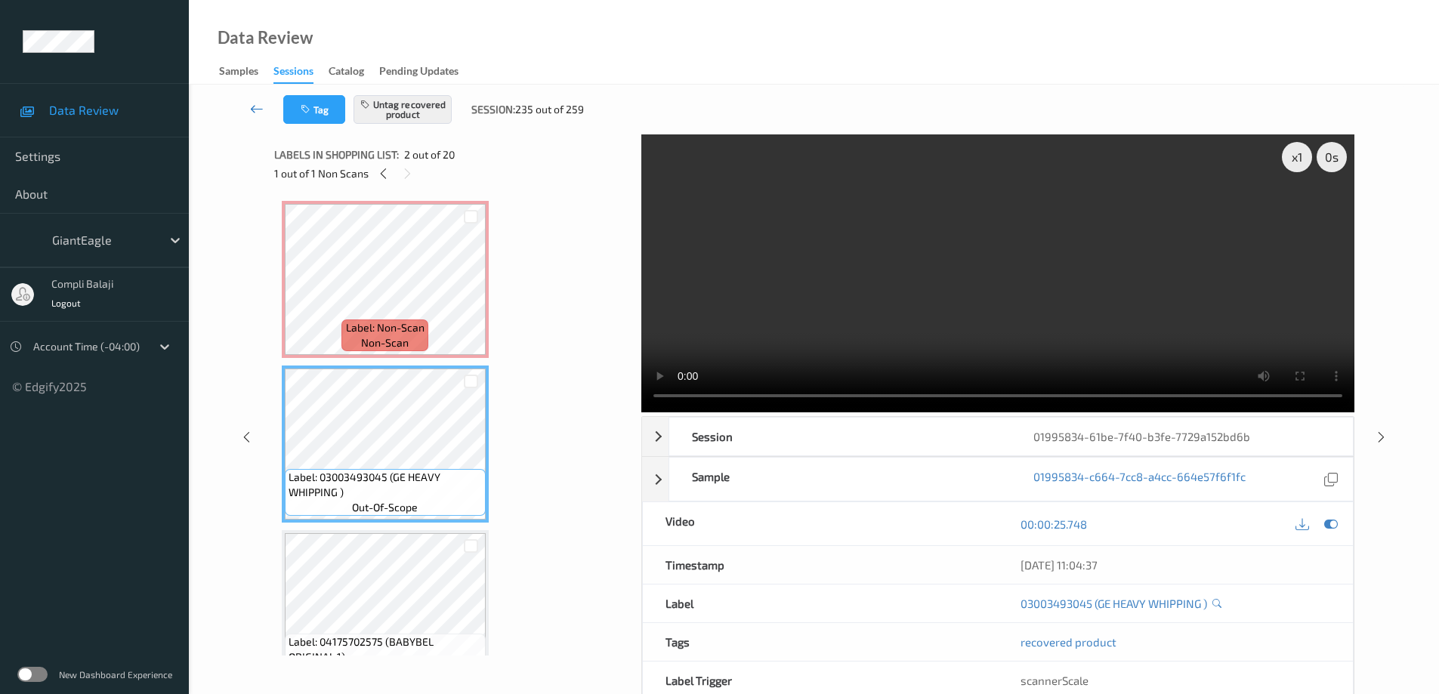
click at [256, 110] on icon at bounding box center [257, 108] width 14 height 15
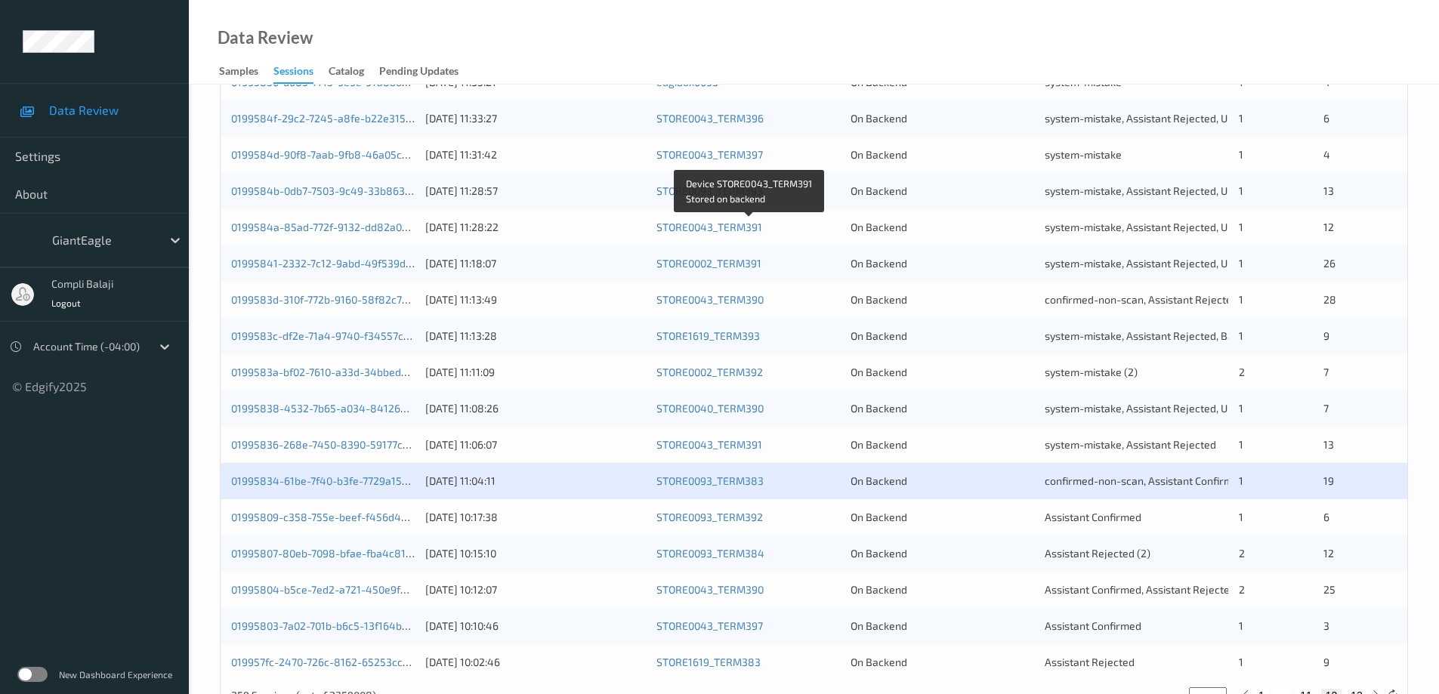
scroll to position [367, 0]
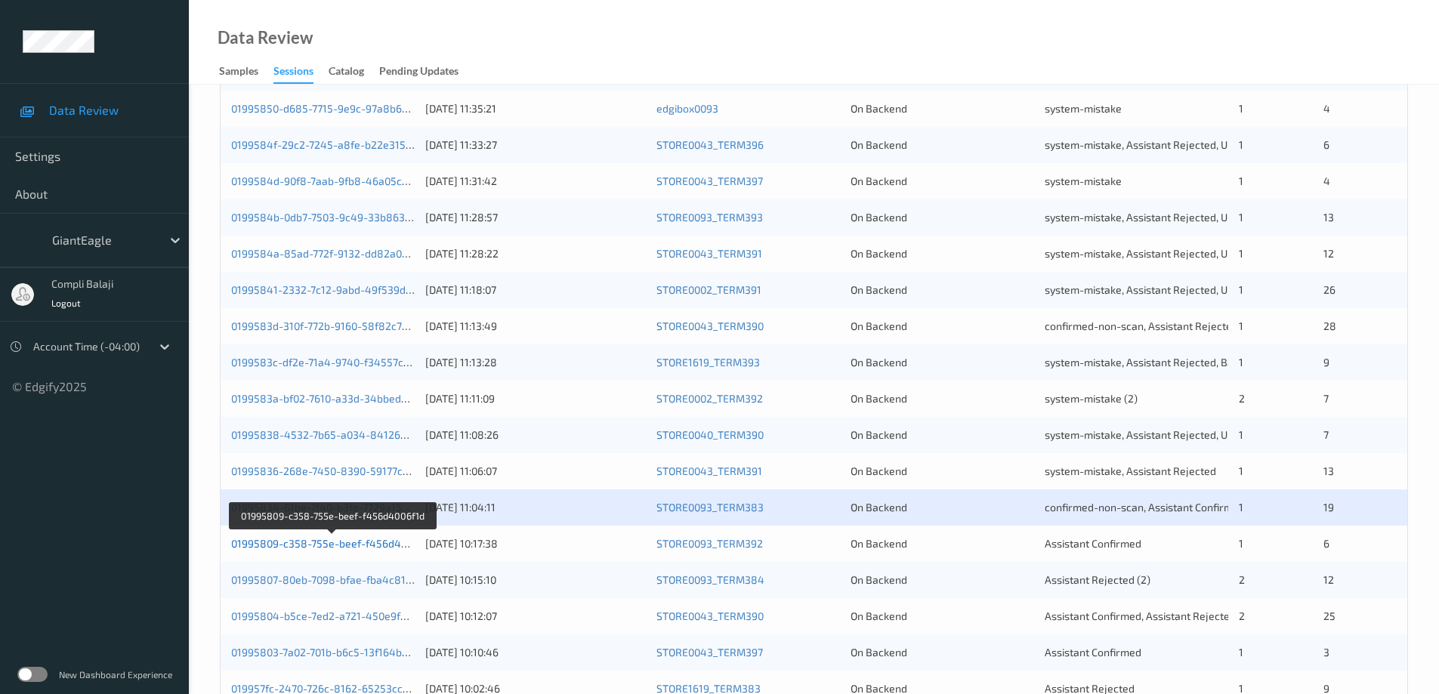
click at [374, 547] on link "01995809-c358-755e-beef-f456d4006f1d" at bounding box center [332, 543] width 202 height 13
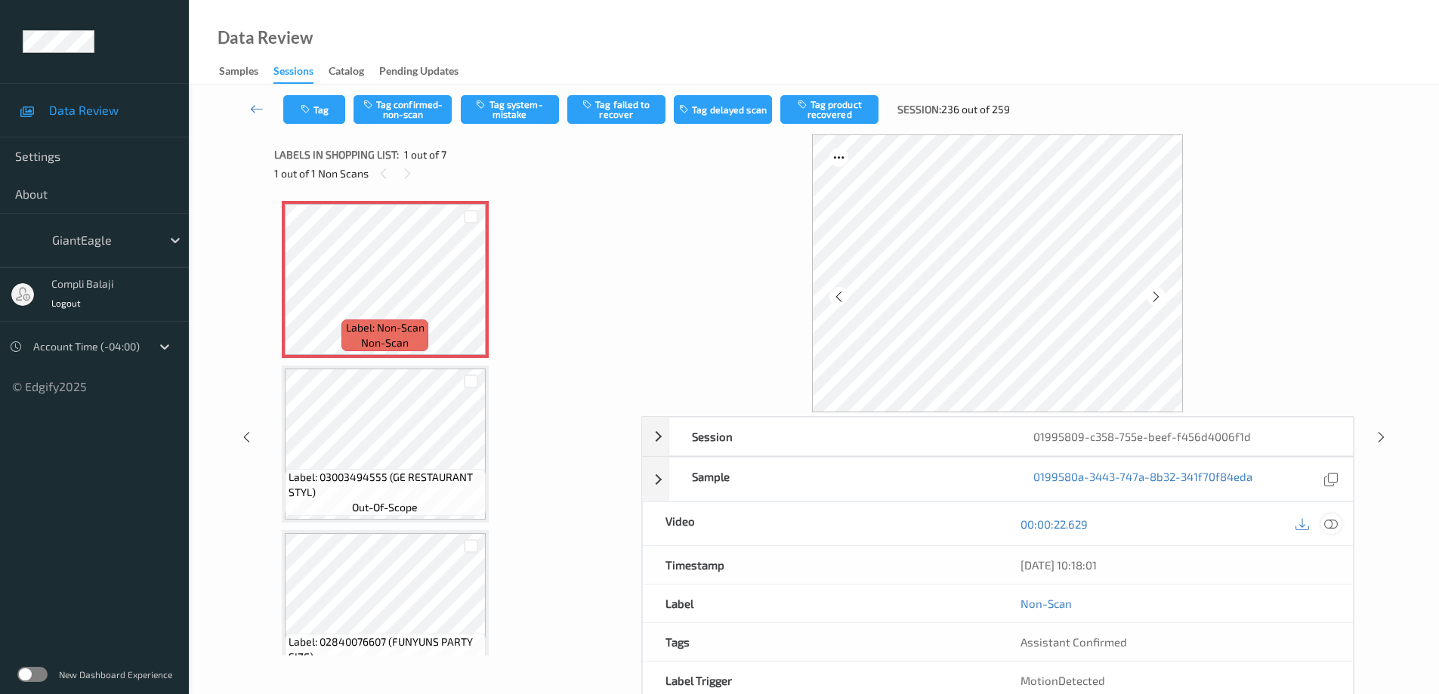
click at [1333, 525] on icon at bounding box center [1331, 524] width 14 height 14
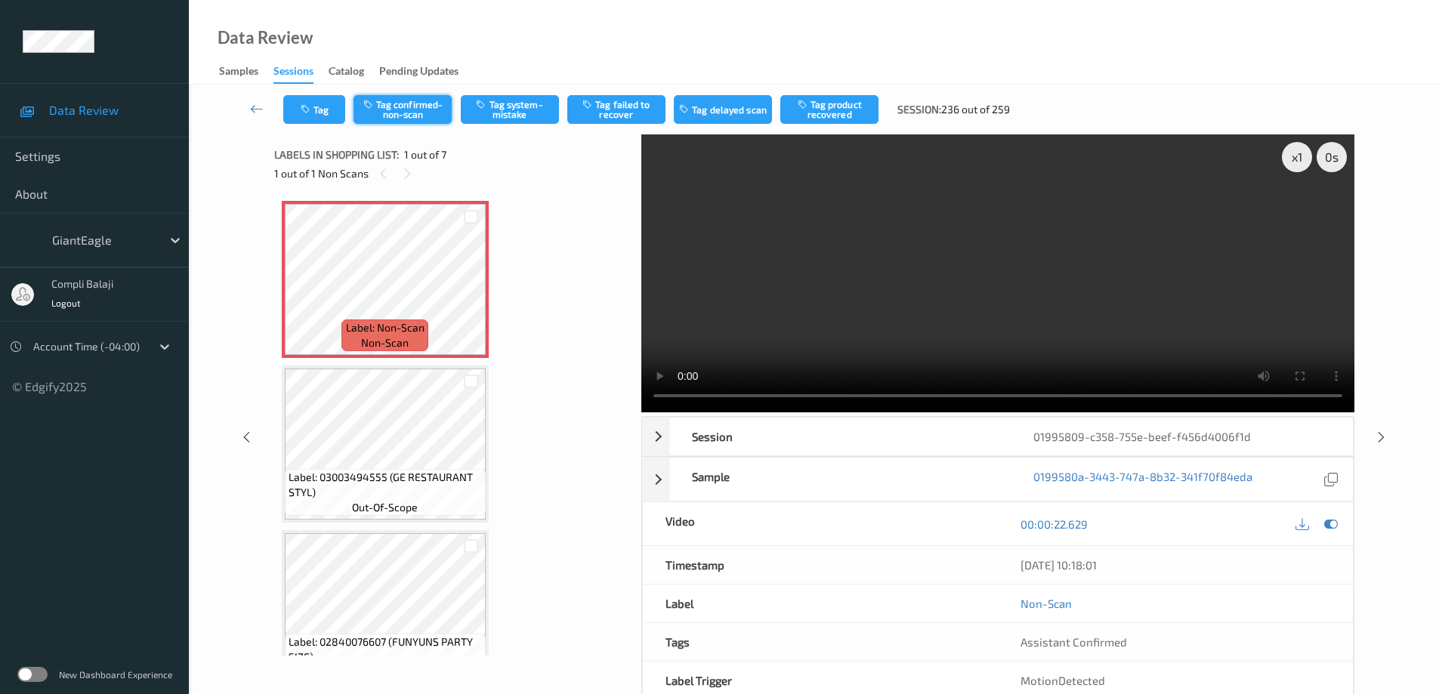
click at [422, 116] on button "Tag confirmed-non-scan" at bounding box center [402, 109] width 98 height 29
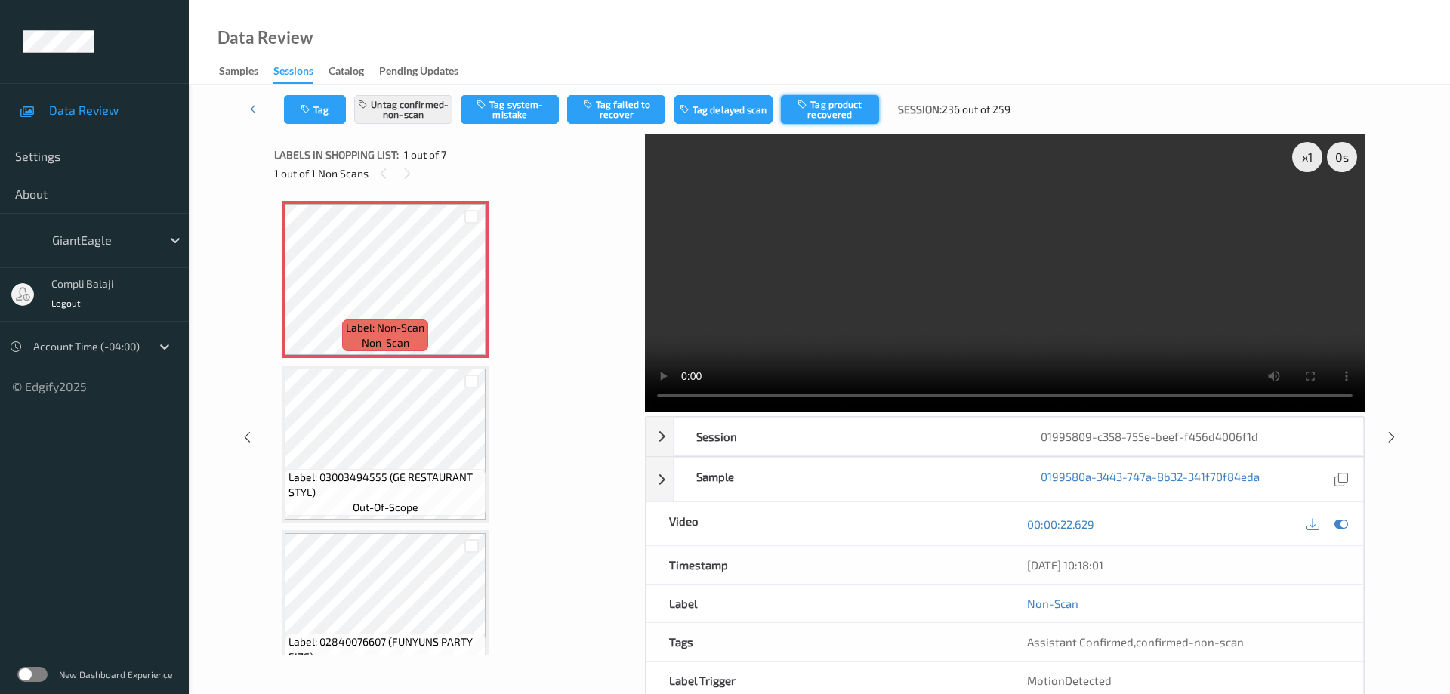
click at [842, 111] on button "Tag product recovered" at bounding box center [830, 109] width 98 height 29
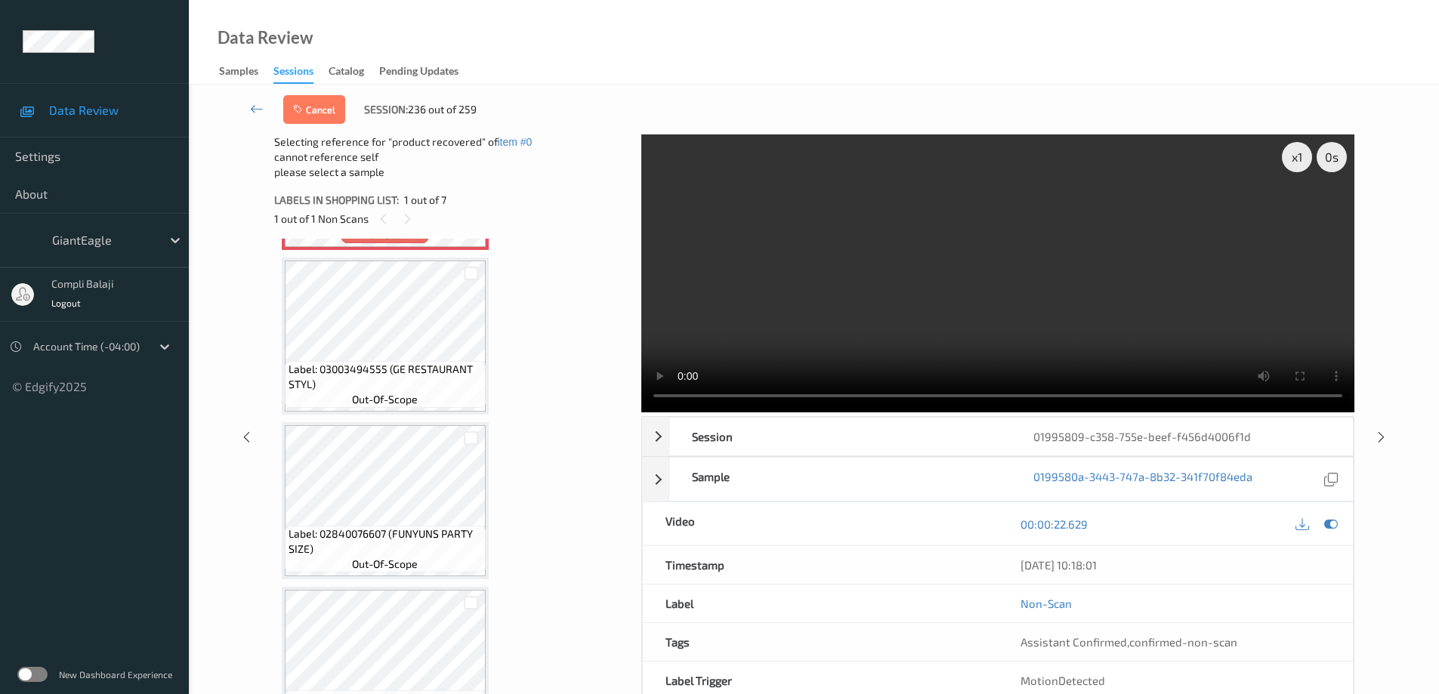
scroll to position [227, 0]
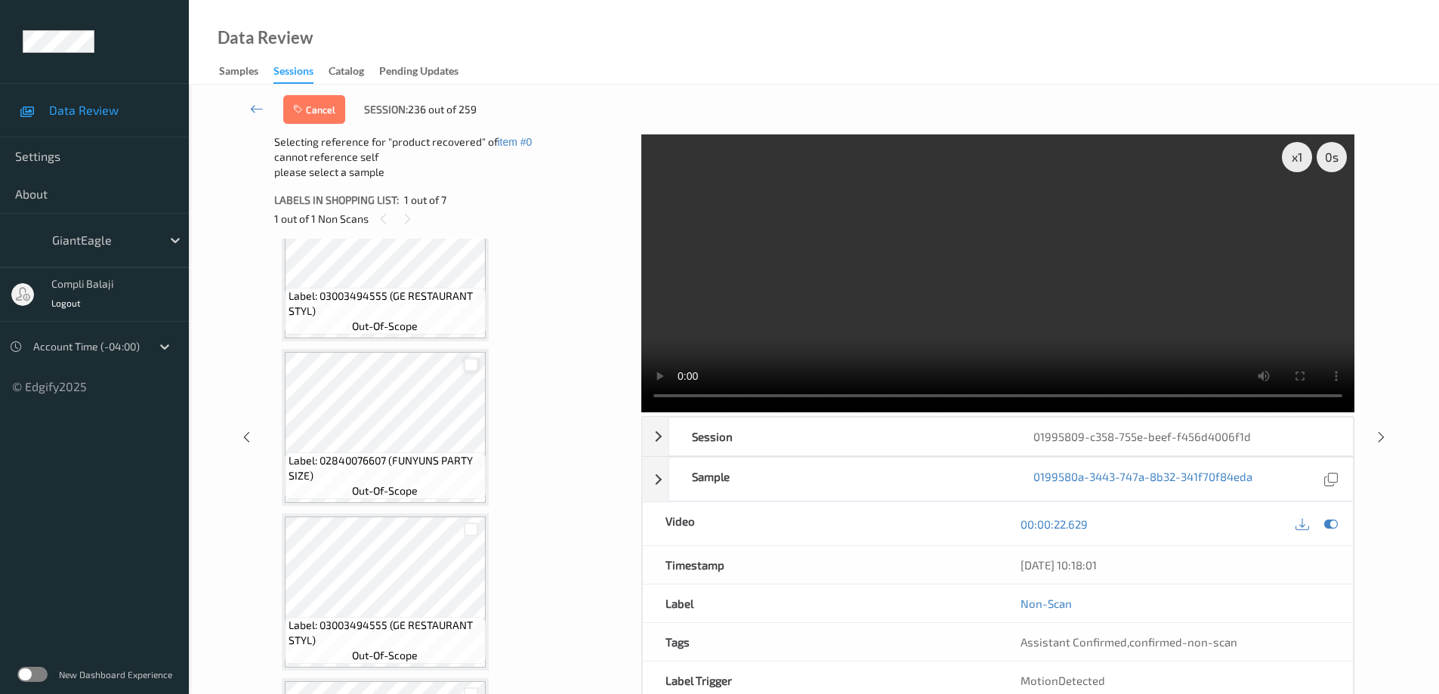
click at [471, 364] on div at bounding box center [471, 365] width 14 height 14
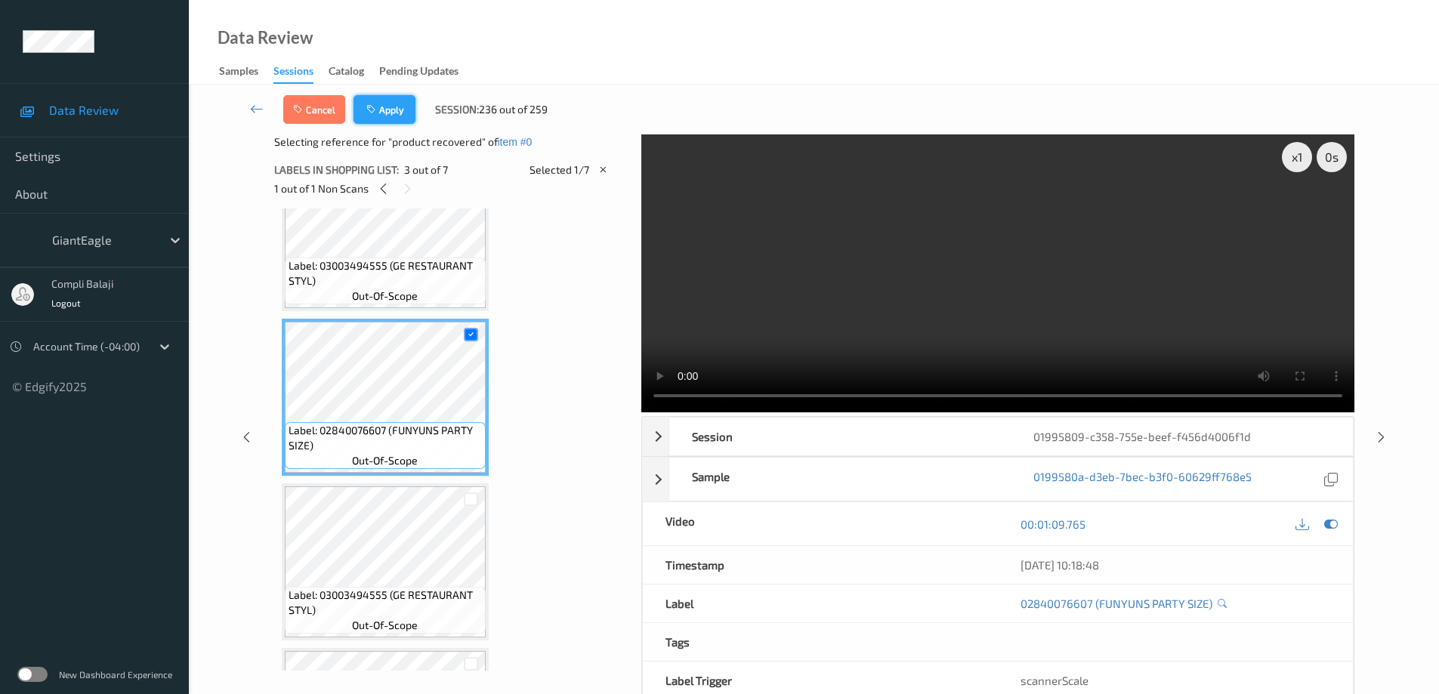
click at [388, 109] on button "Apply" at bounding box center [384, 109] width 62 height 29
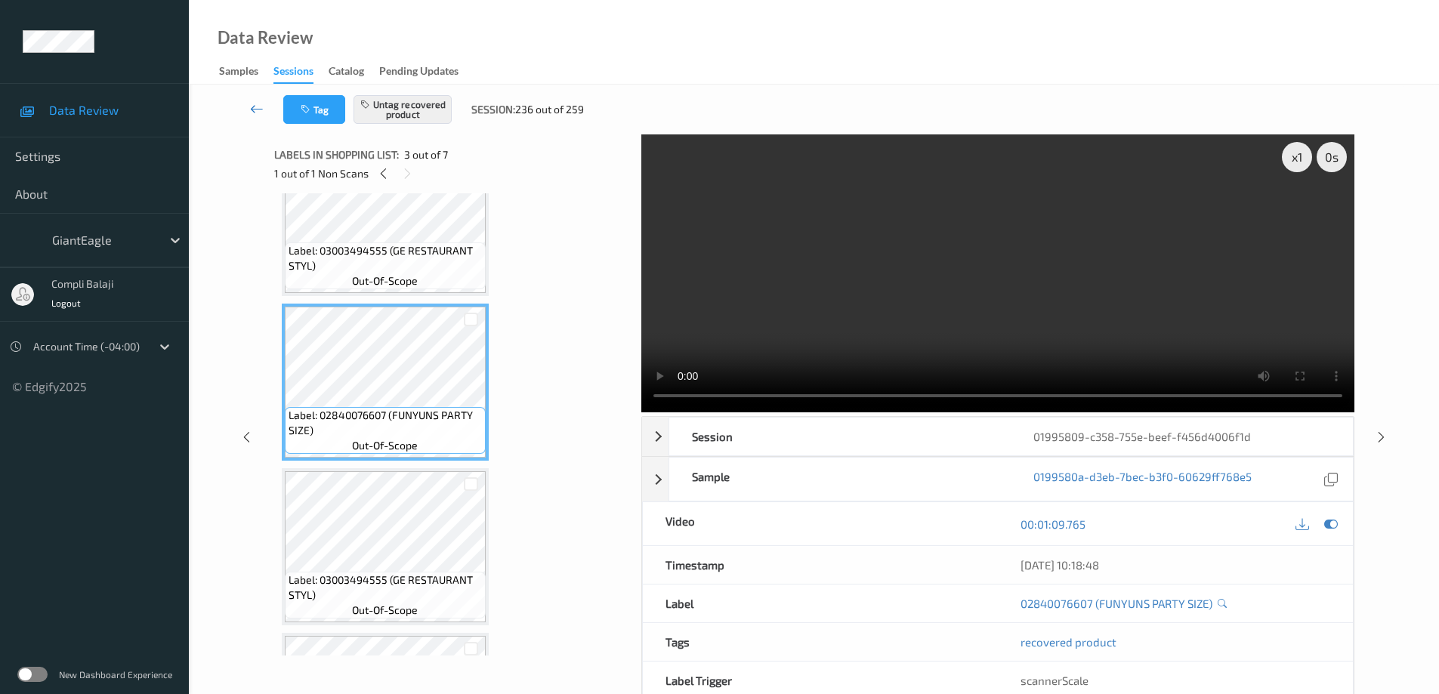
click at [250, 107] on icon at bounding box center [257, 108] width 14 height 15
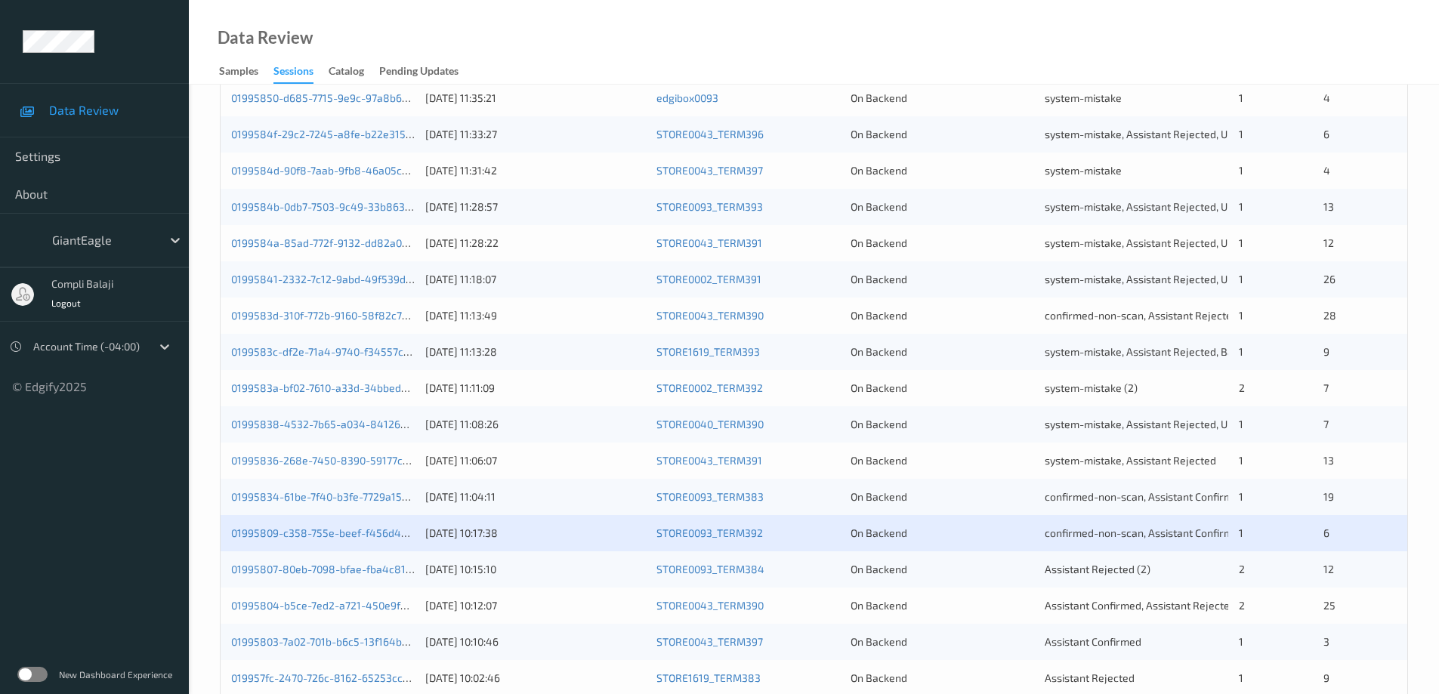
scroll to position [443, 0]
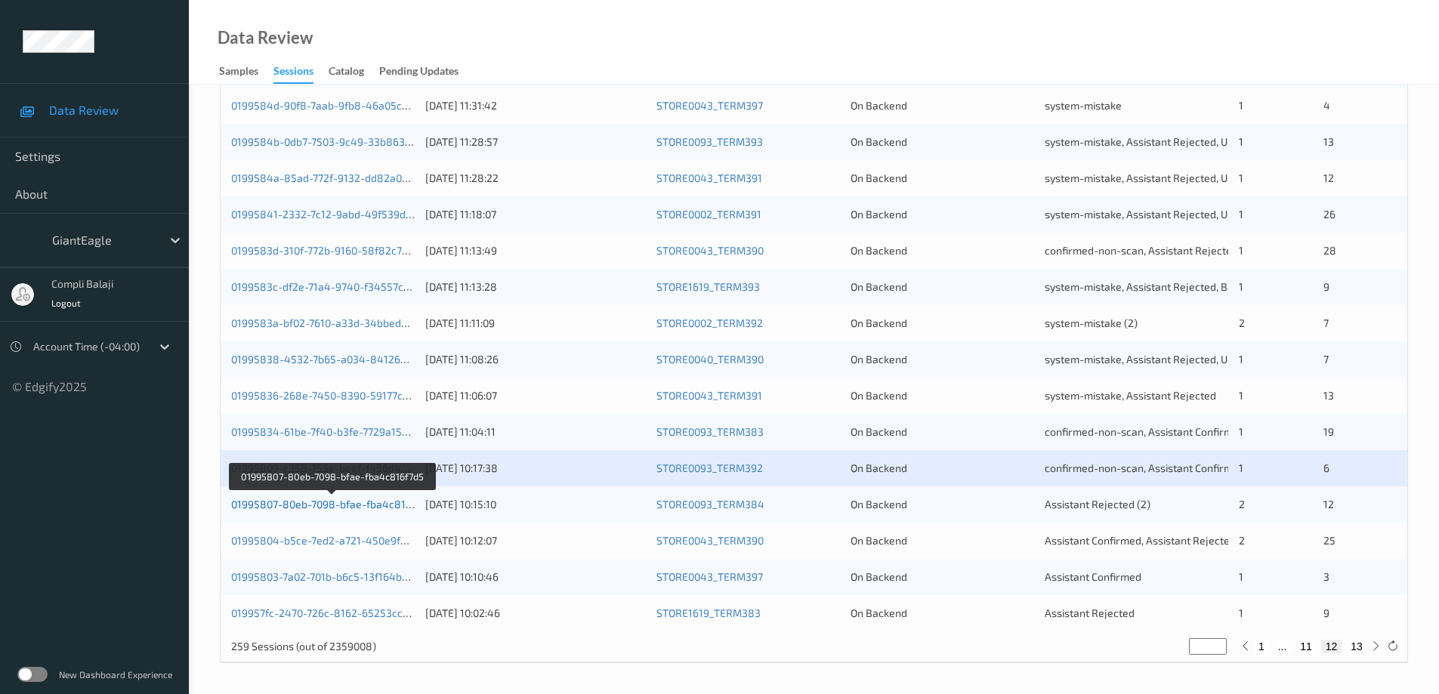
click at [377, 507] on link "01995807-80eb-7098-bfae-fba4c816f7d5" at bounding box center [332, 504] width 202 height 13
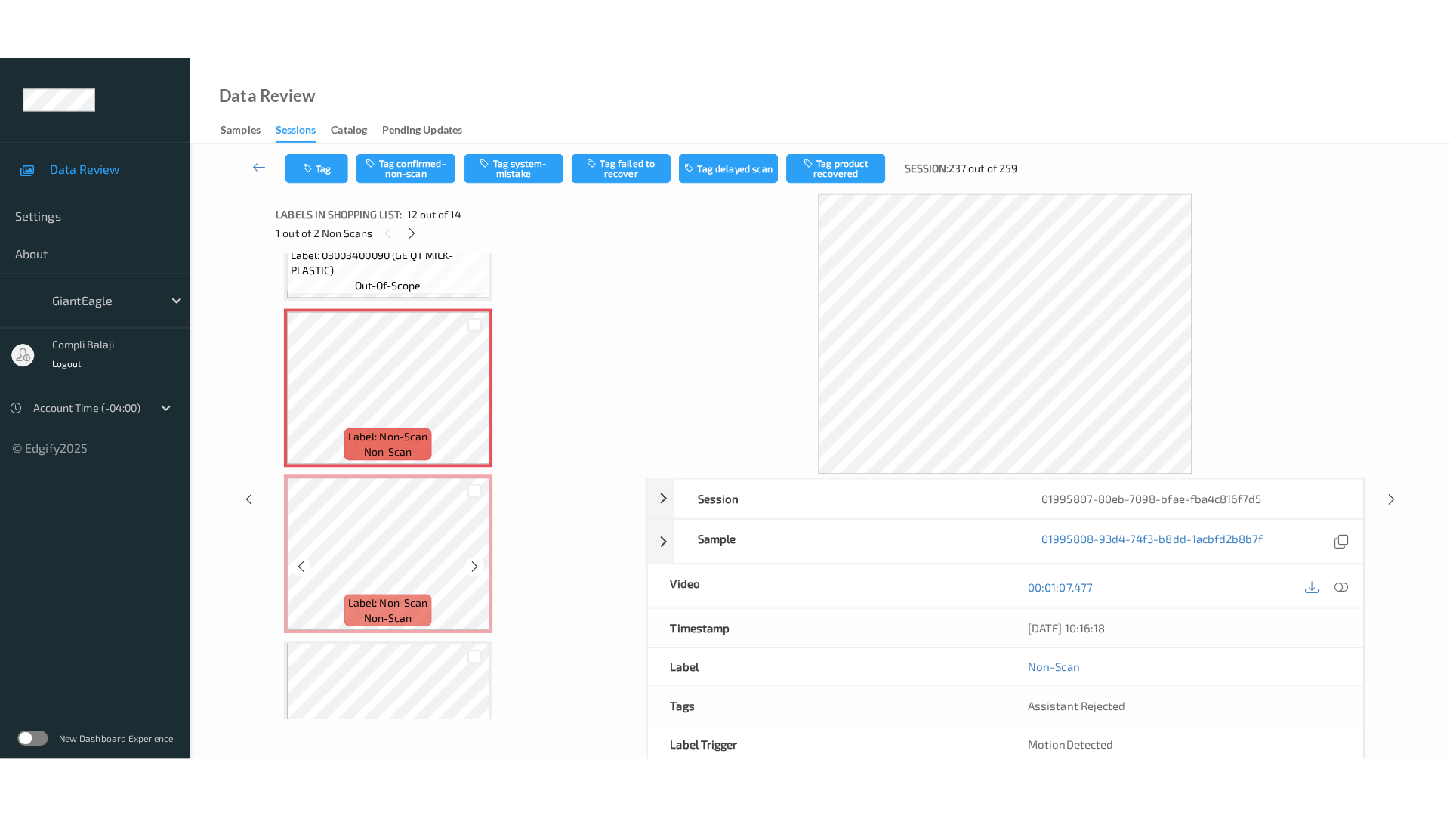
scroll to position [1737, 0]
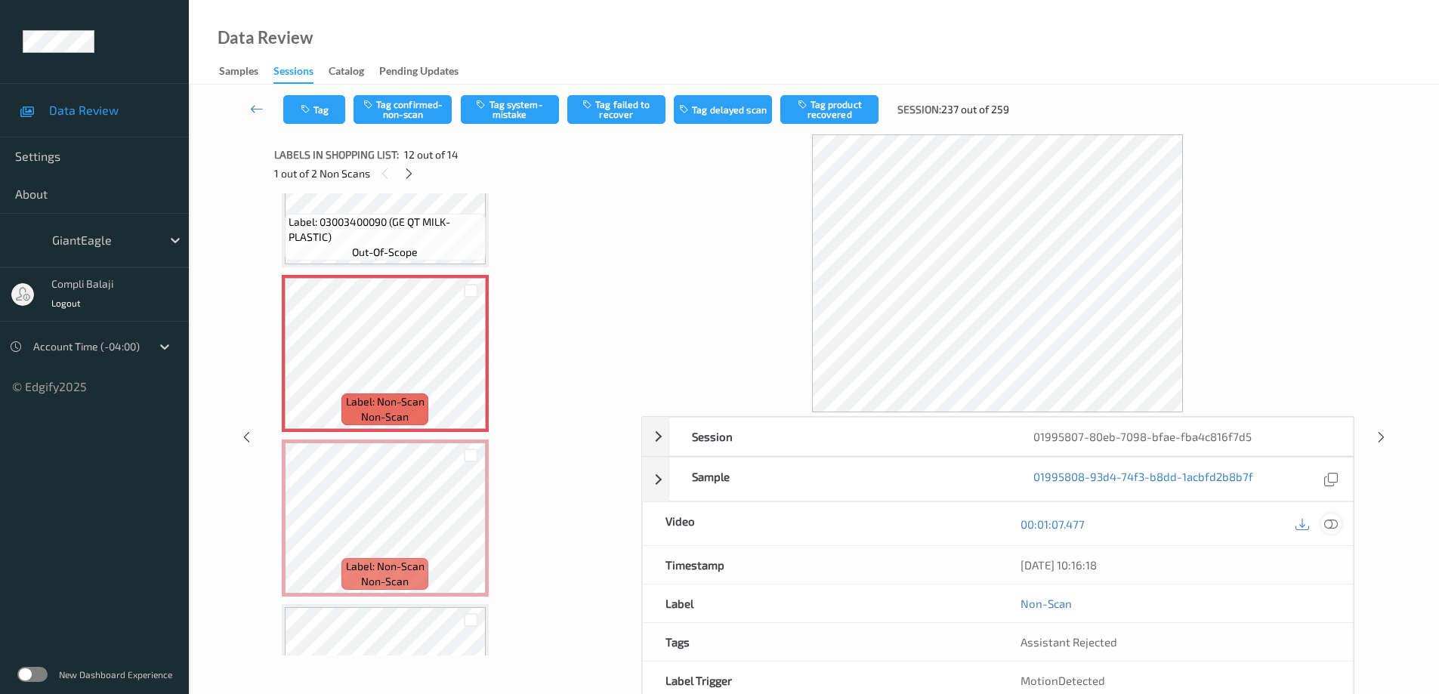
click at [1330, 522] on icon at bounding box center [1331, 524] width 14 height 14
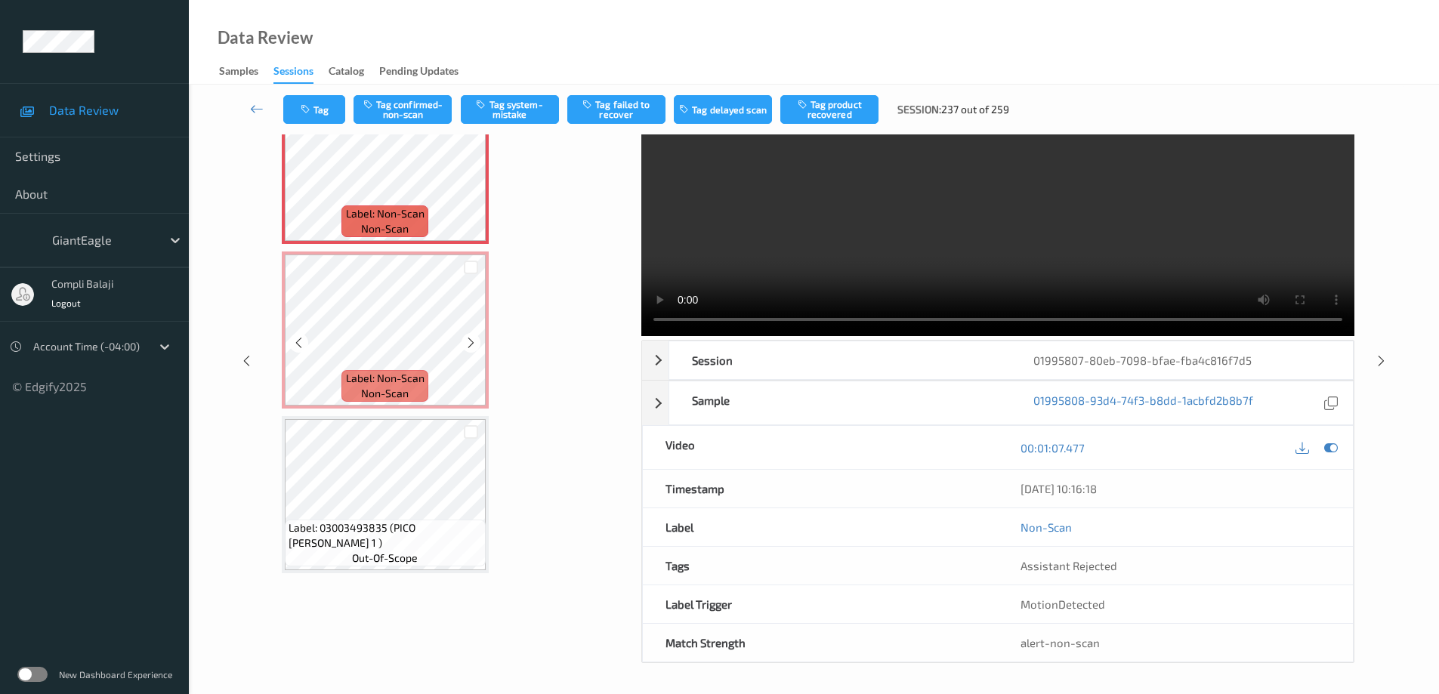
scroll to position [1850, 0]
click at [430, 110] on button "Tag confirmed-non-scan" at bounding box center [402, 109] width 98 height 29
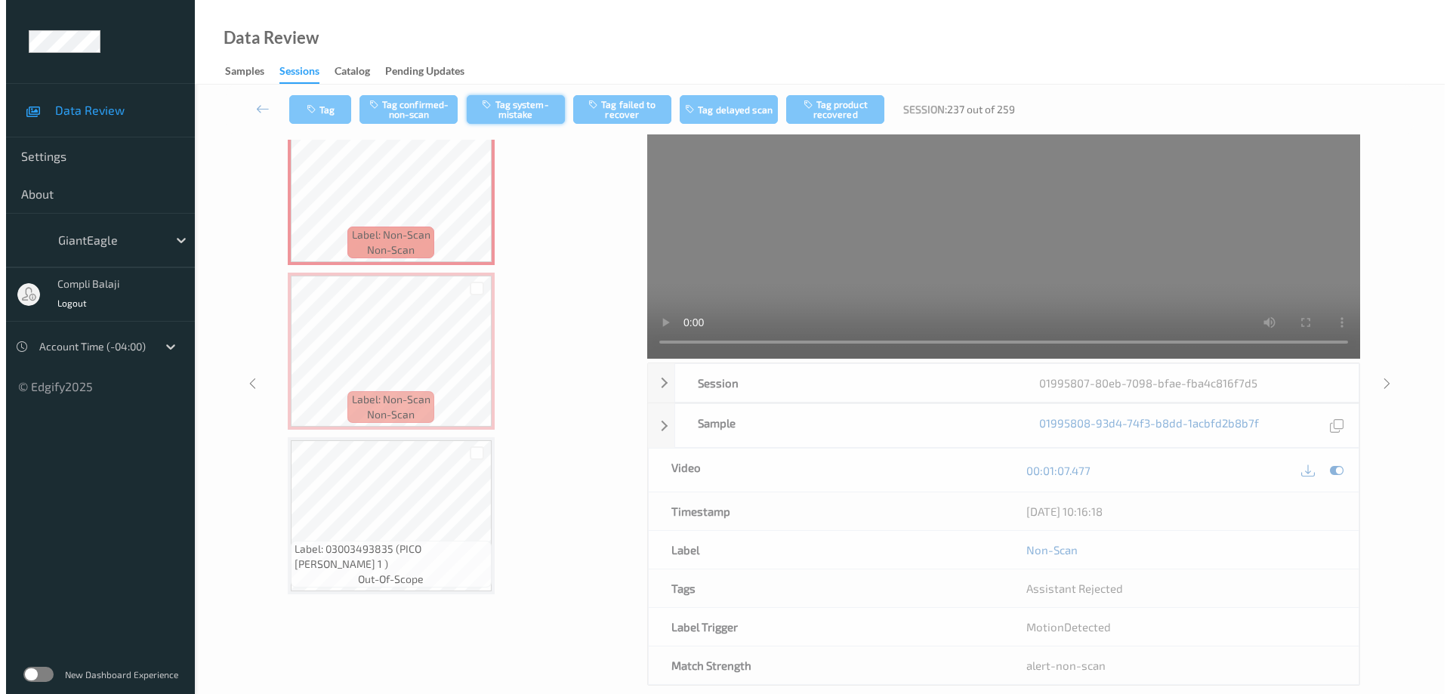
scroll to position [0, 0]
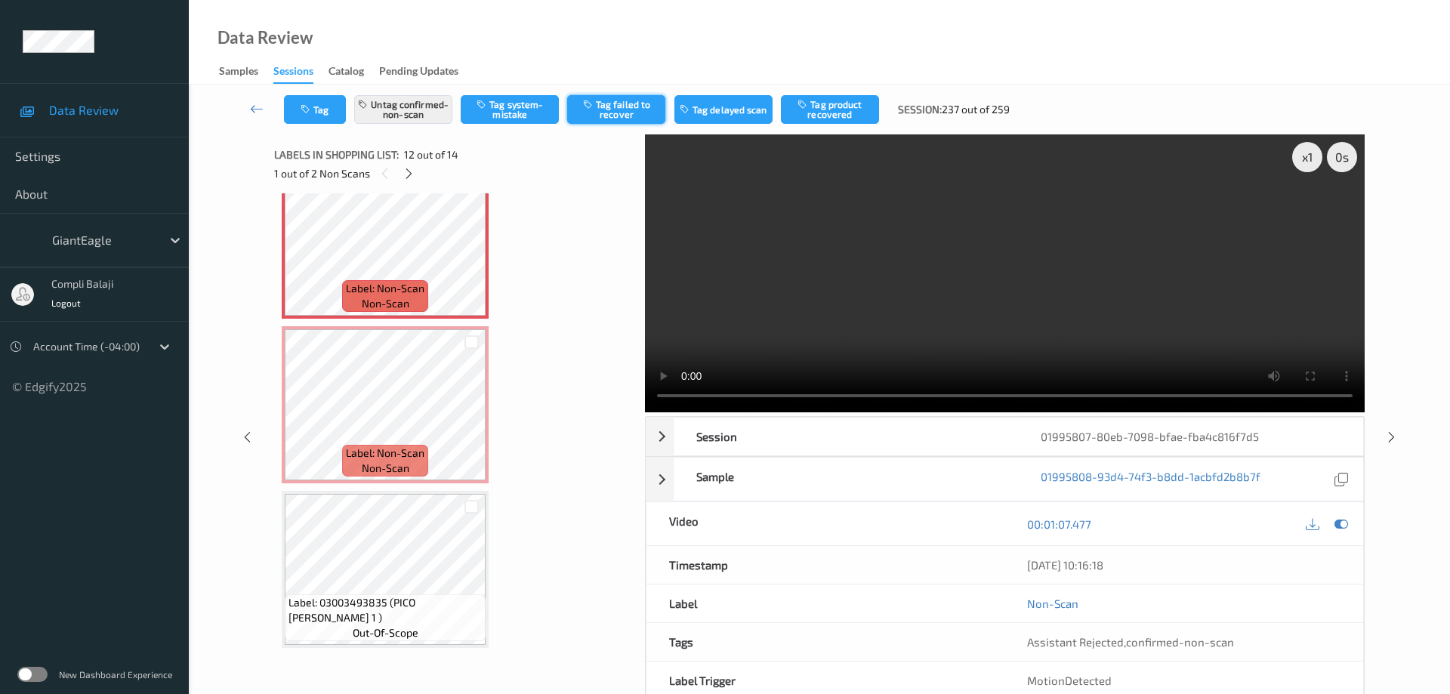
click at [618, 108] on button "Tag failed to recover" at bounding box center [616, 109] width 98 height 29
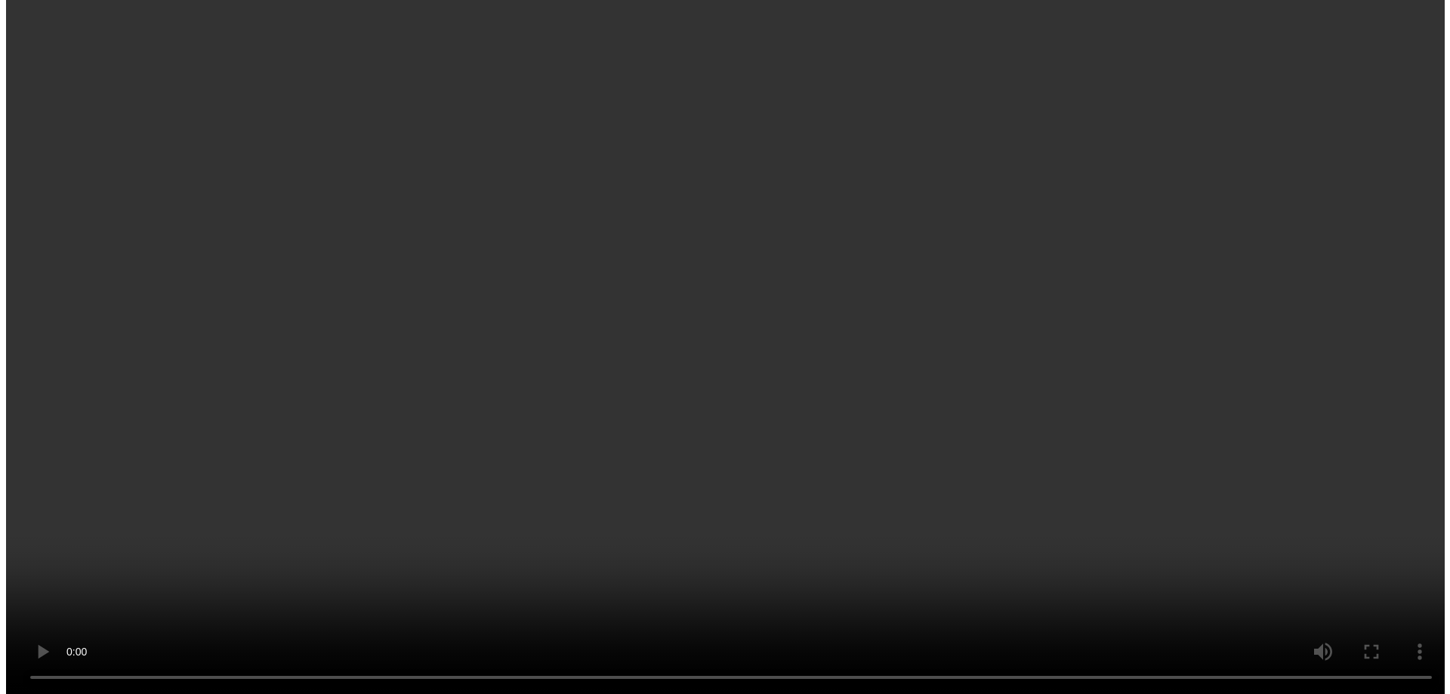
scroll to position [1850, 0]
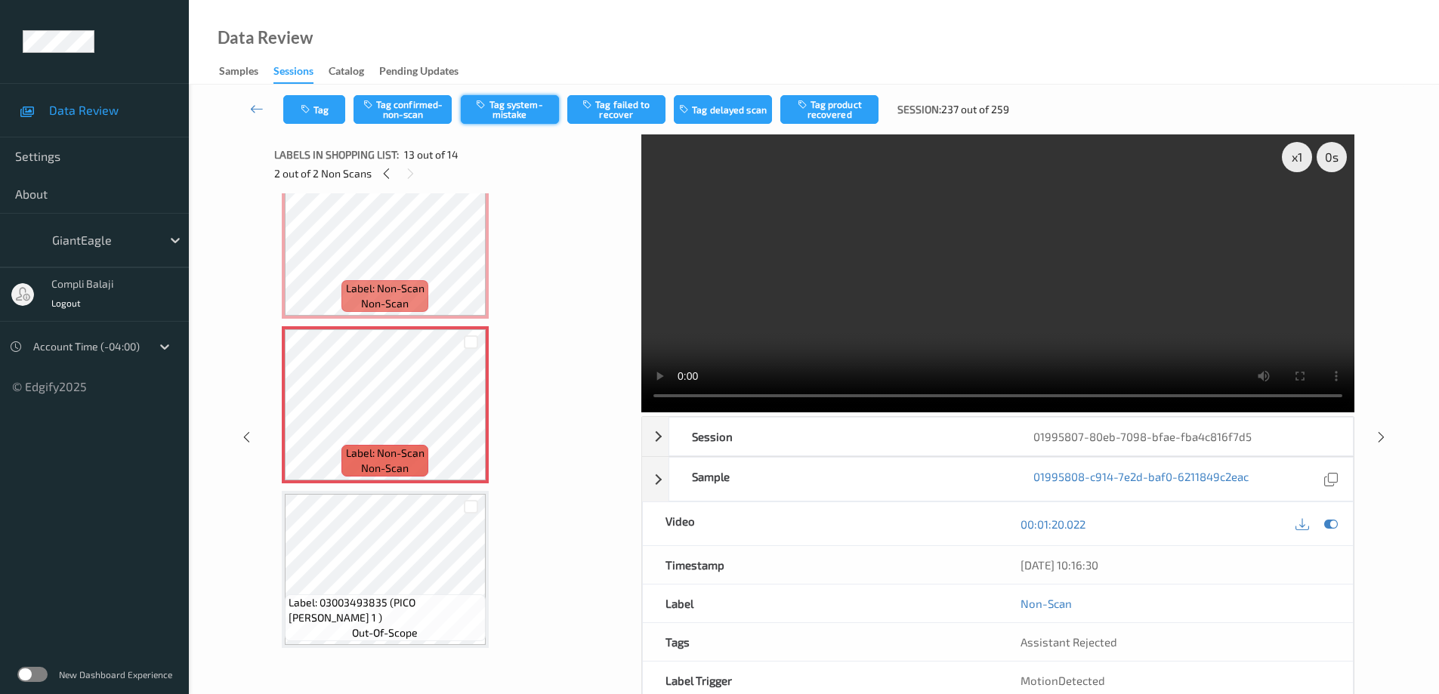
click at [514, 112] on button "Tag system-mistake" at bounding box center [510, 109] width 98 height 29
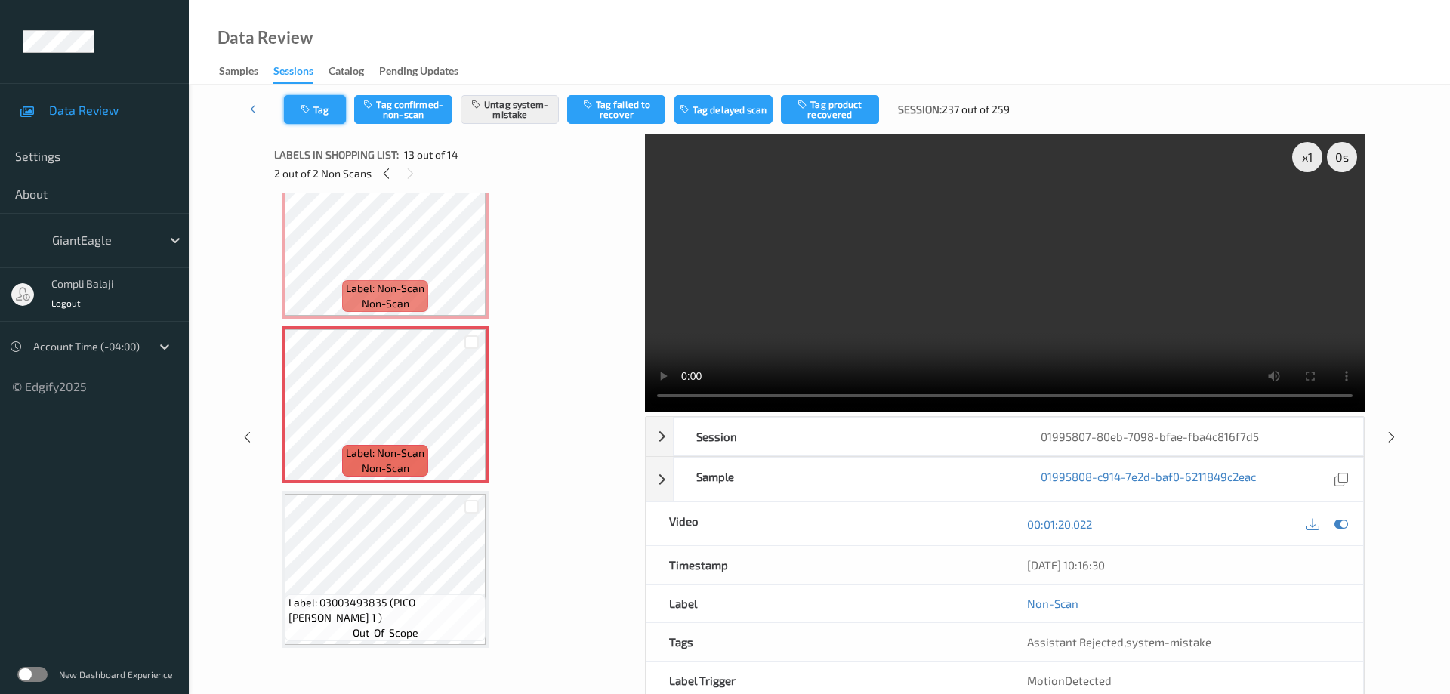
click at [332, 118] on button "Tag" at bounding box center [315, 109] width 62 height 29
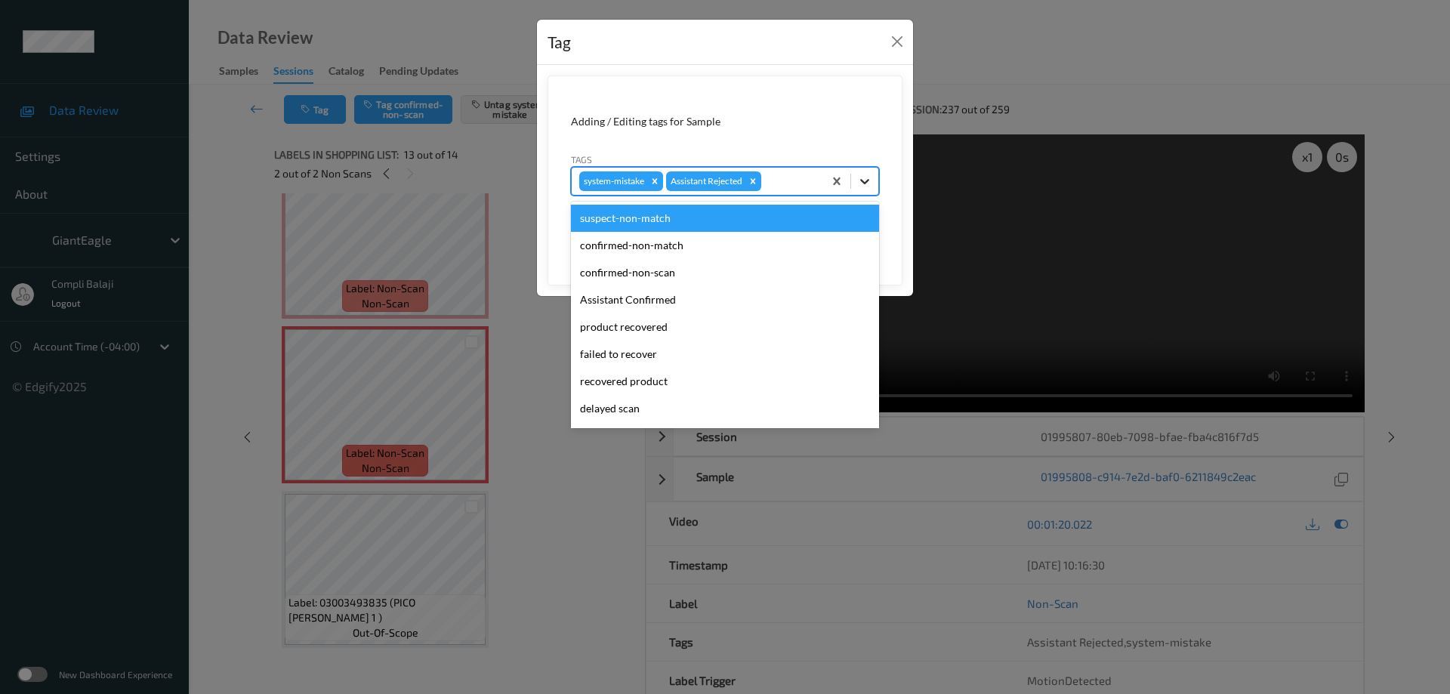
click at [868, 180] on icon at bounding box center [864, 181] width 9 height 5
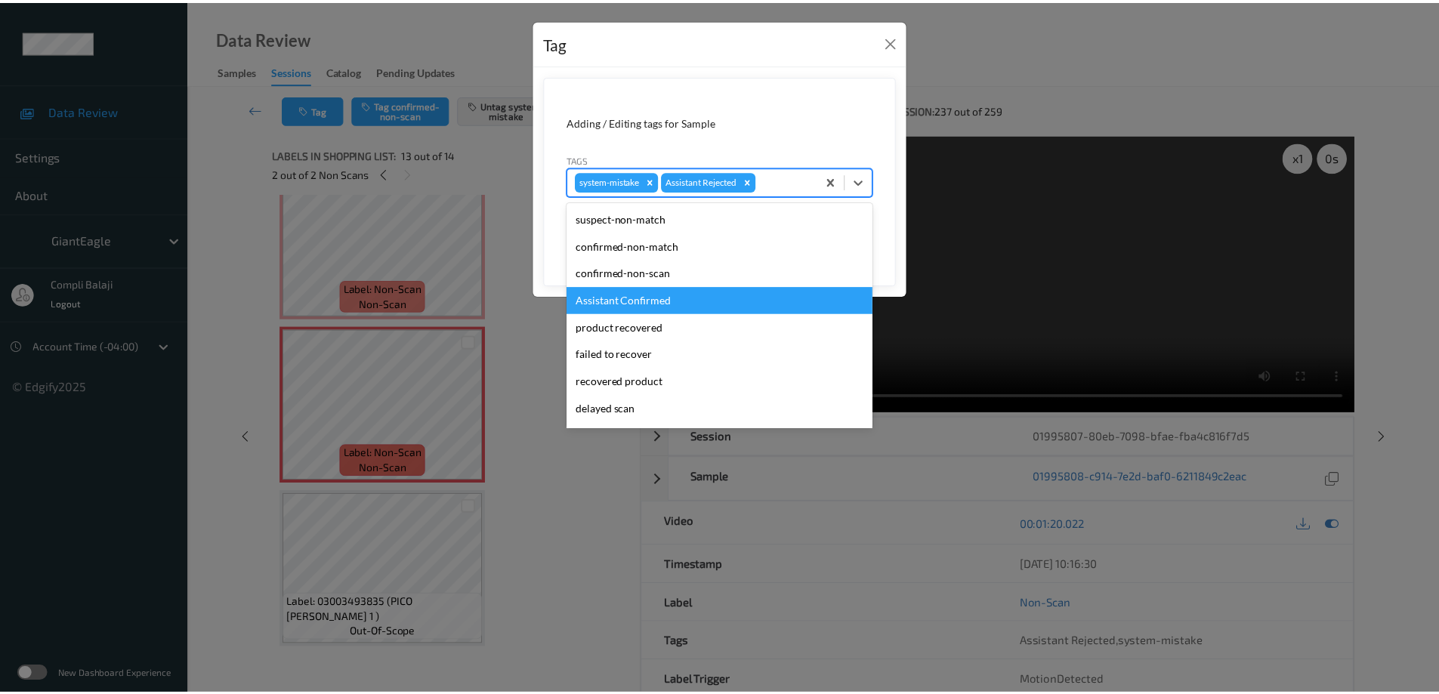
scroll to position [151, 0]
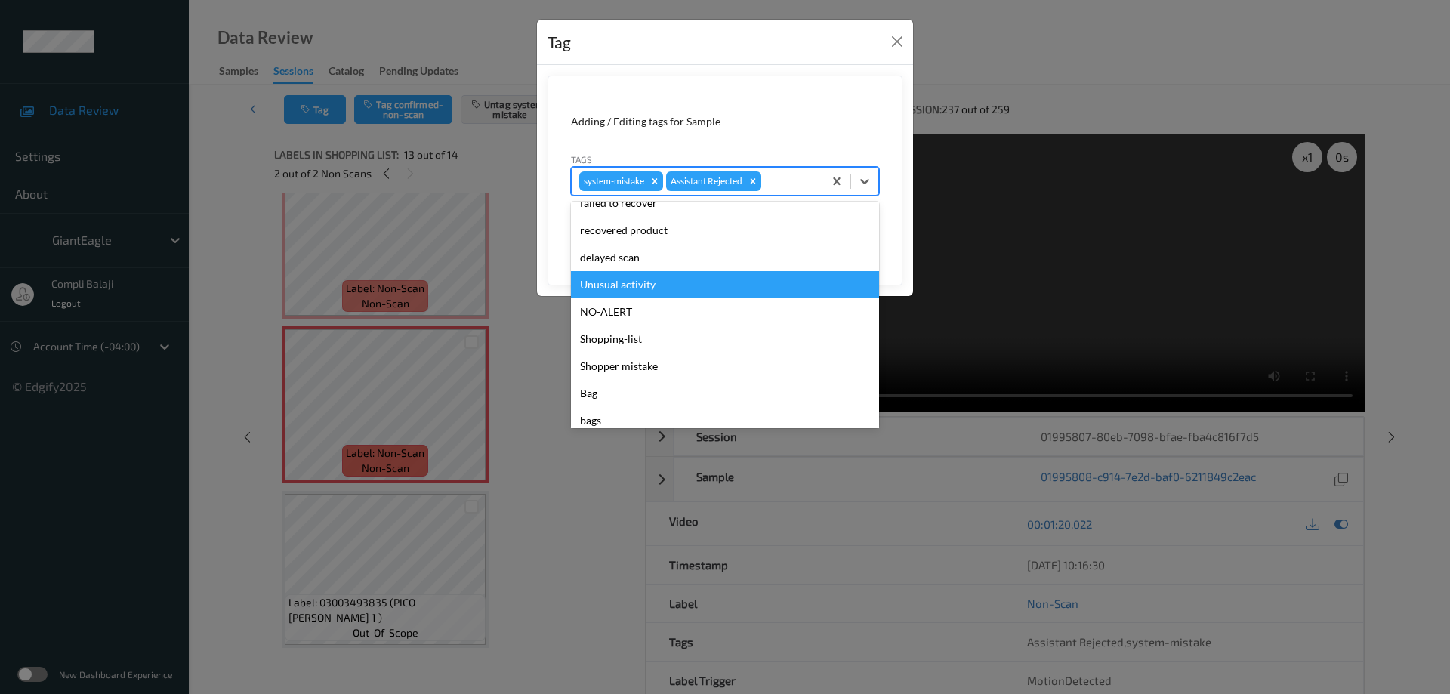
click at [607, 291] on div "Unusual activity" at bounding box center [725, 284] width 308 height 27
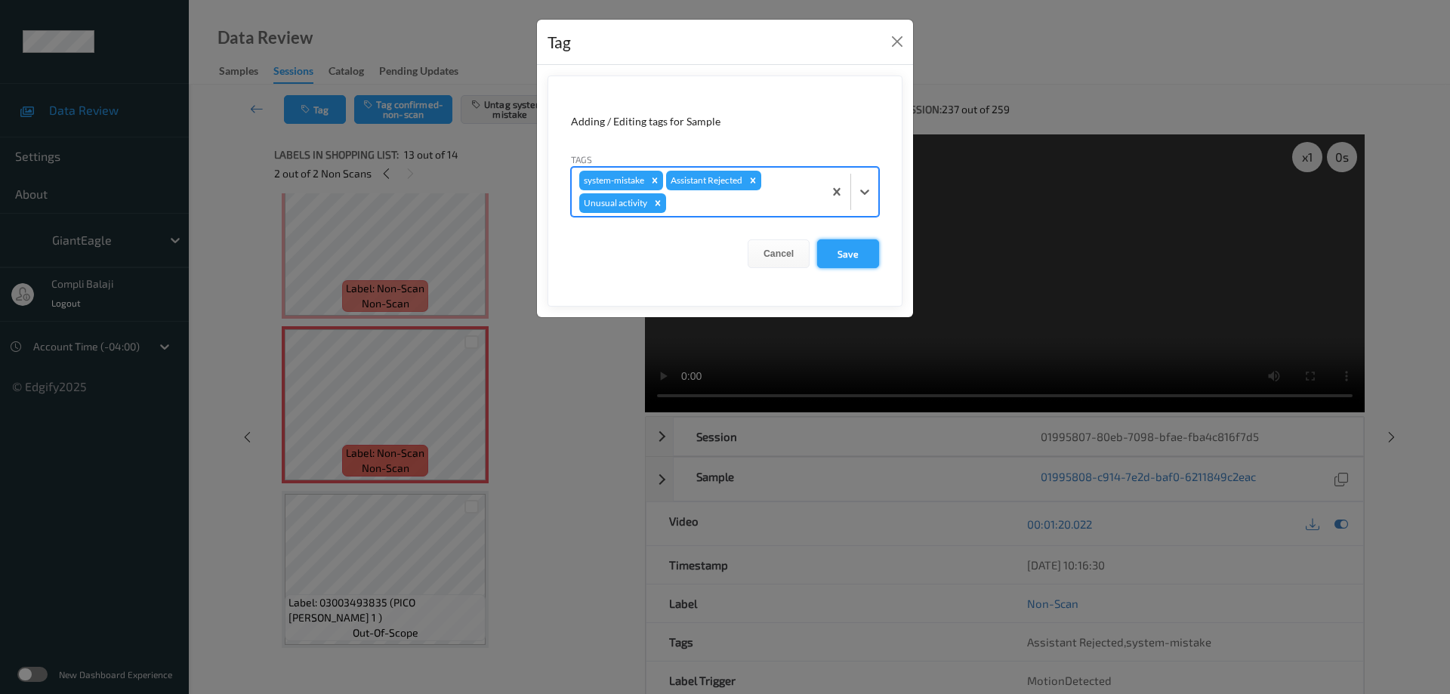
click at [849, 254] on button "Save" at bounding box center [848, 253] width 62 height 29
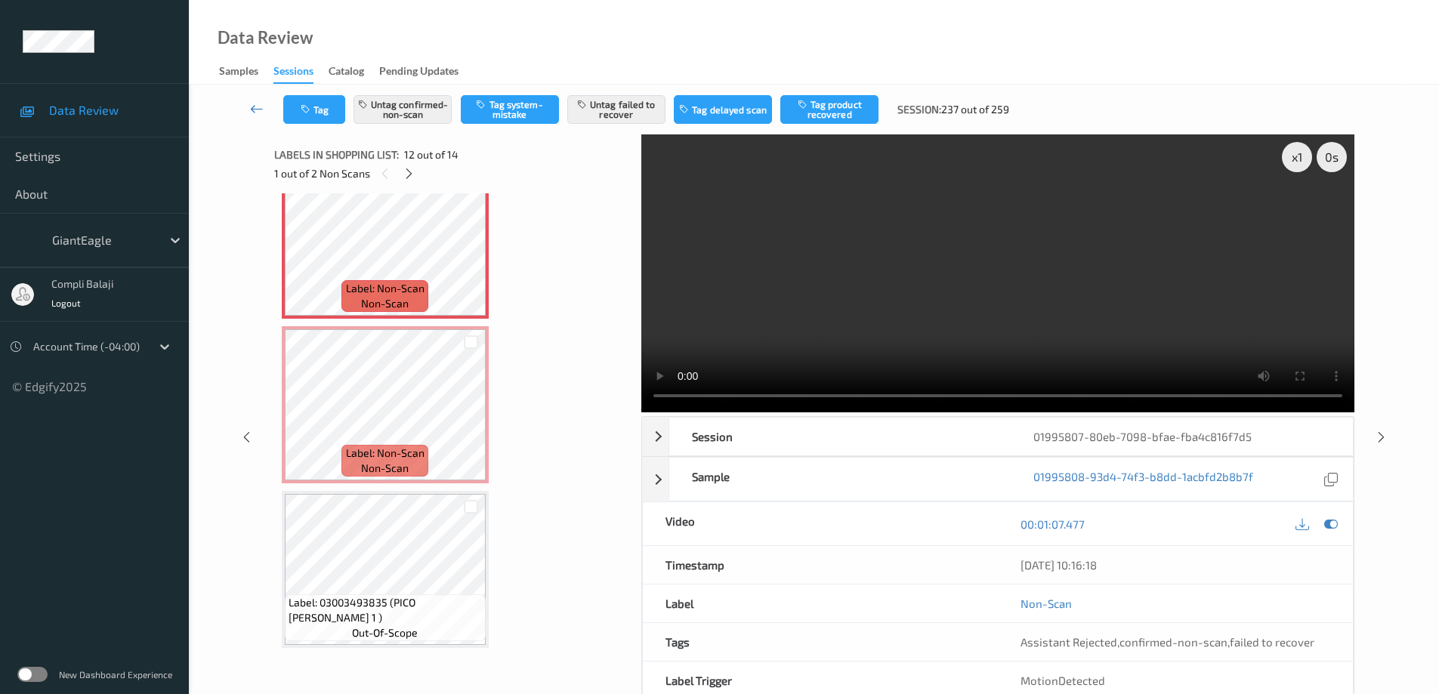
click at [257, 106] on icon at bounding box center [257, 108] width 14 height 15
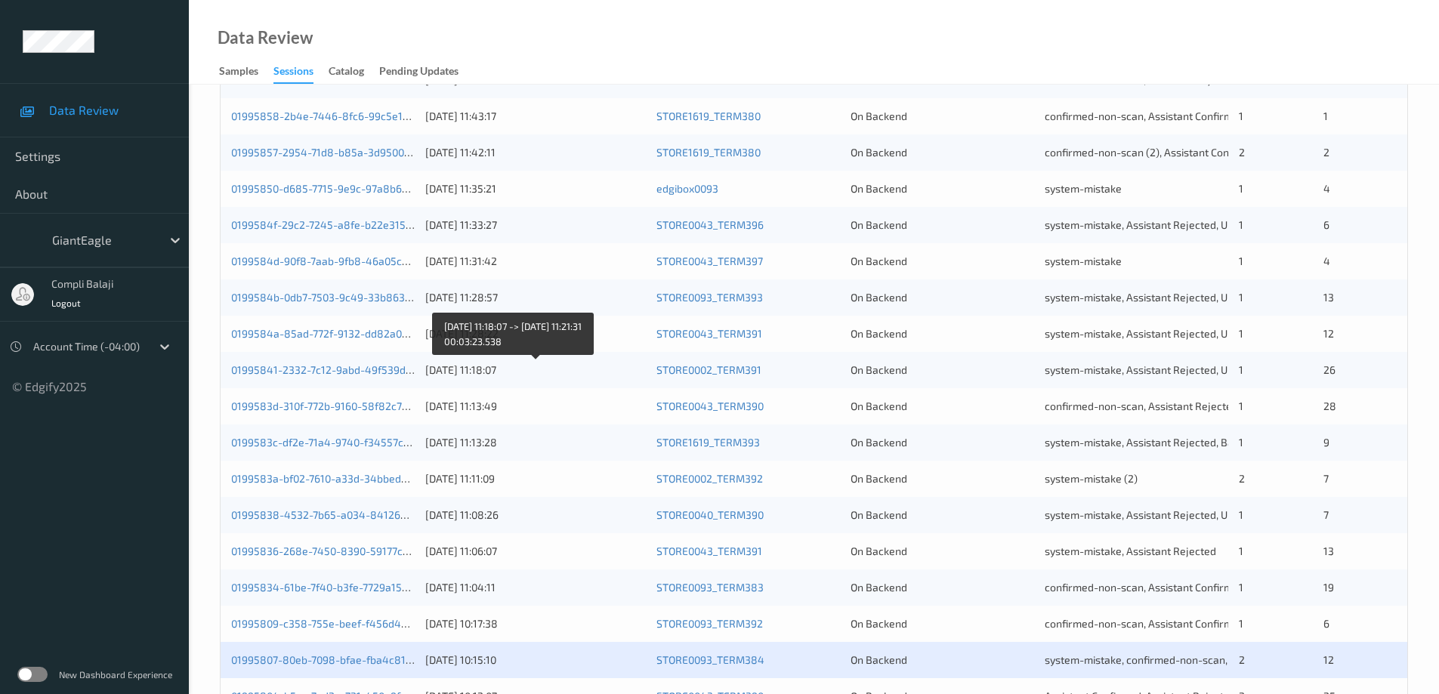
scroll to position [443, 0]
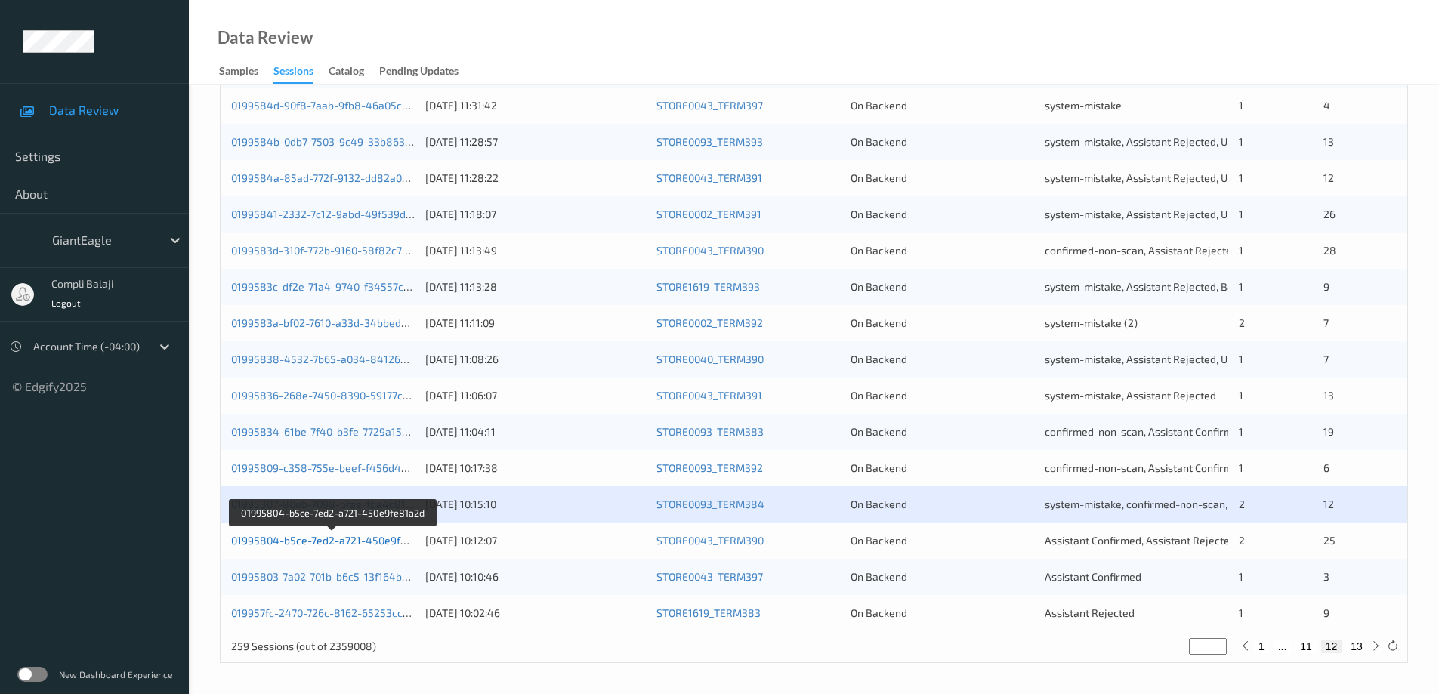
click at [375, 544] on link "01995804-b5ce-7ed2-a721-450e9fe81a2d" at bounding box center [333, 540] width 205 height 13
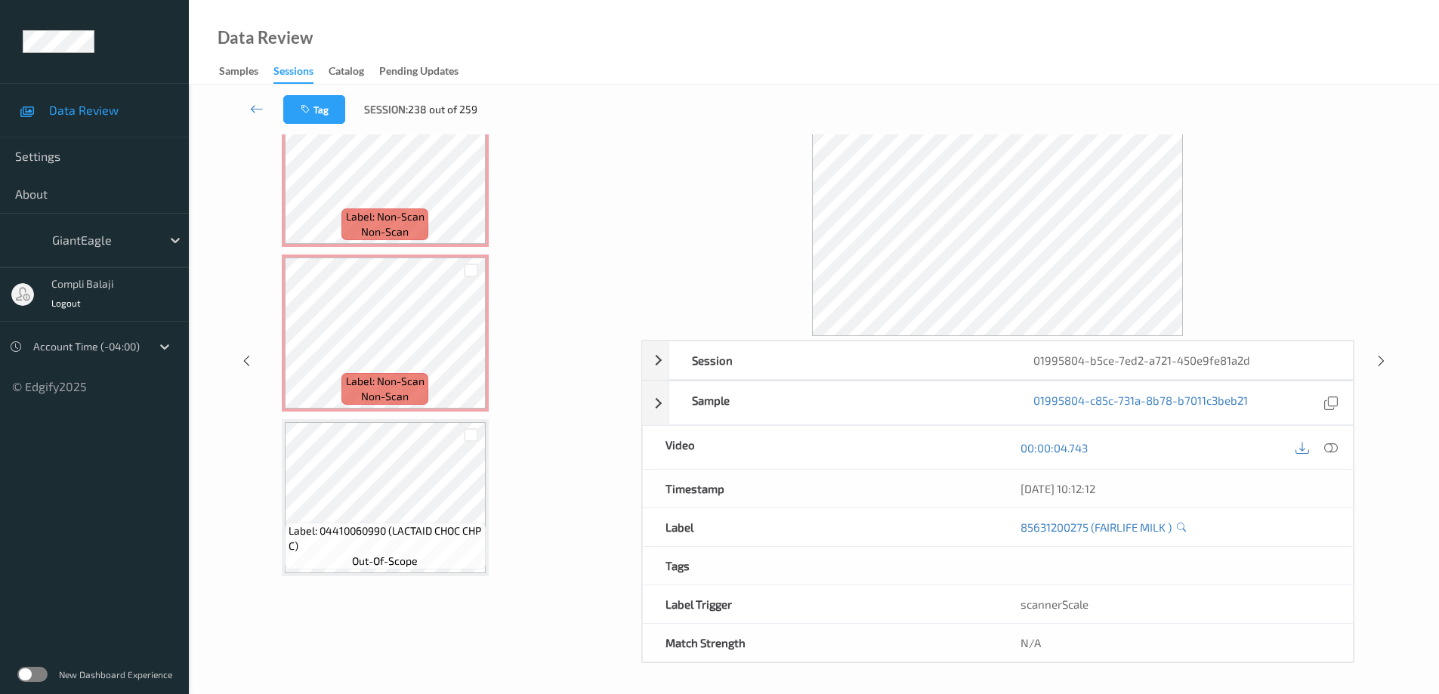
scroll to position [453, 0]
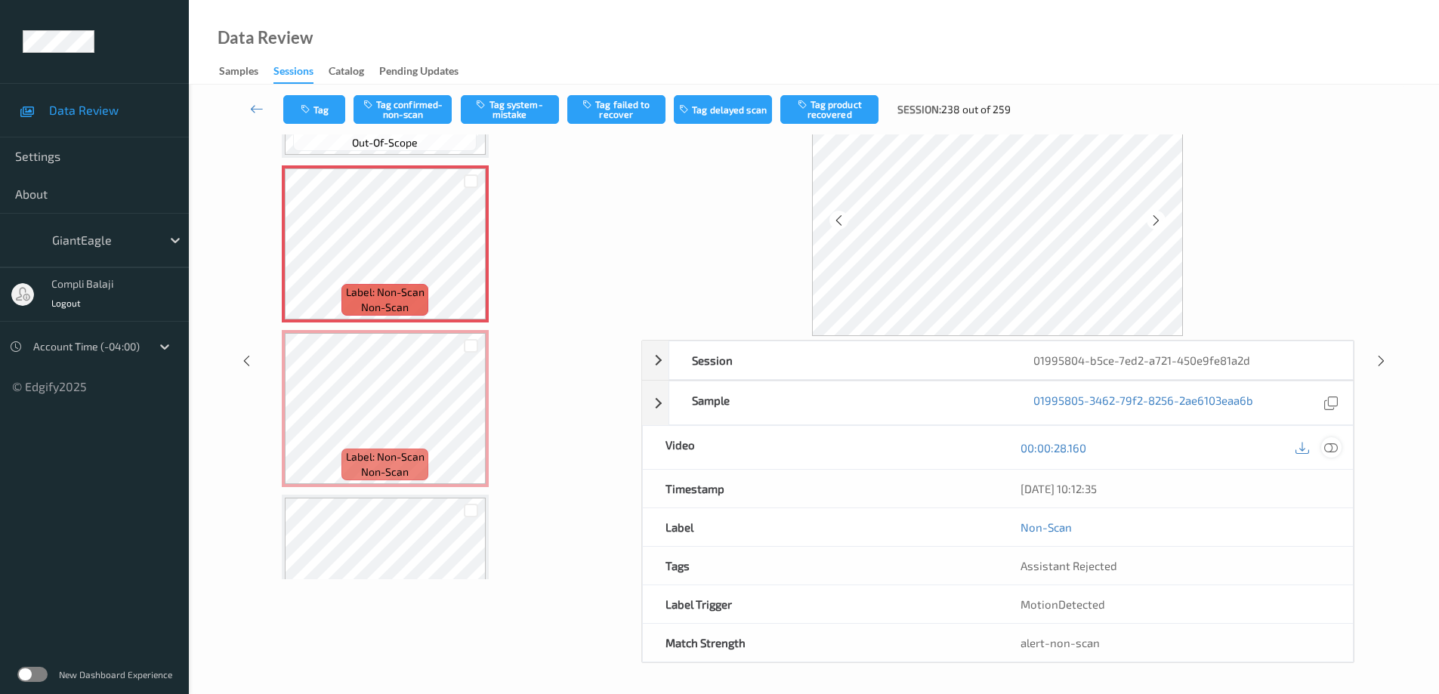
click at [1332, 444] on icon at bounding box center [1331, 447] width 14 height 14
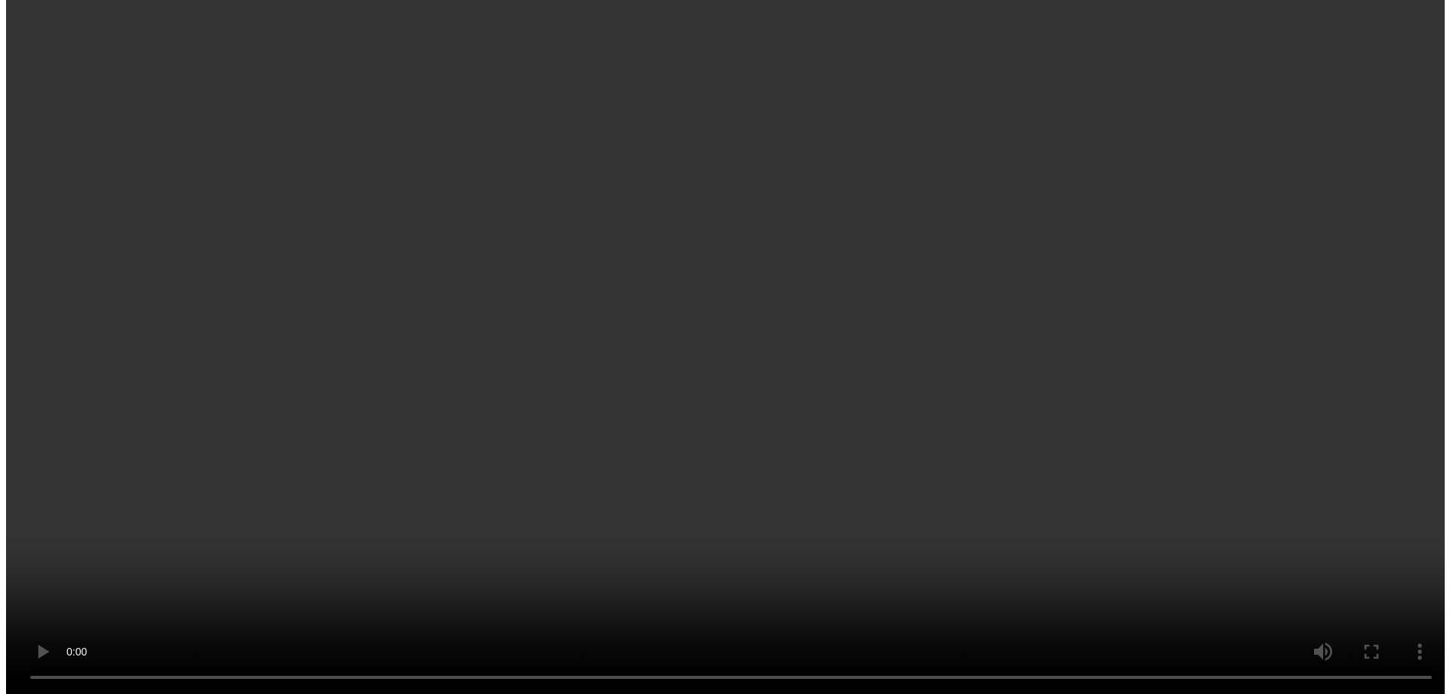
scroll to position [302, 0]
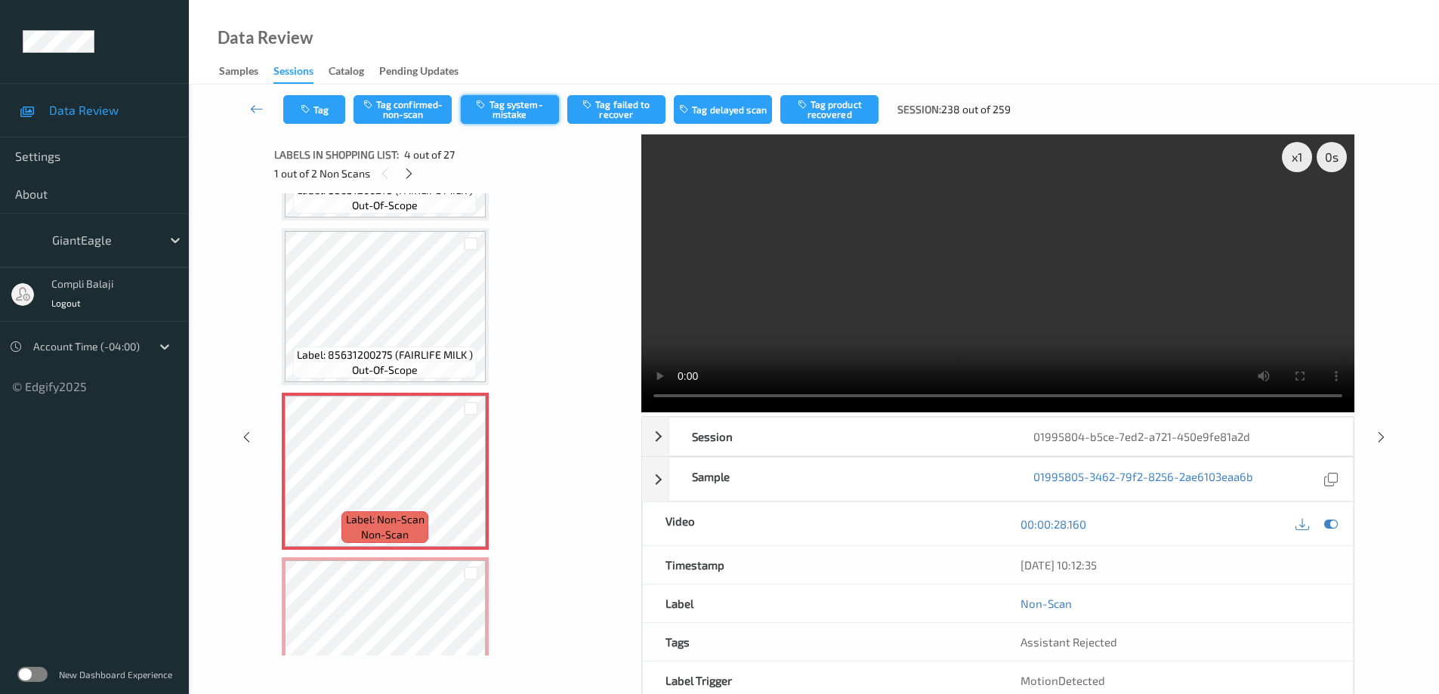
click at [523, 106] on button "Tag system-mistake" at bounding box center [510, 109] width 98 height 29
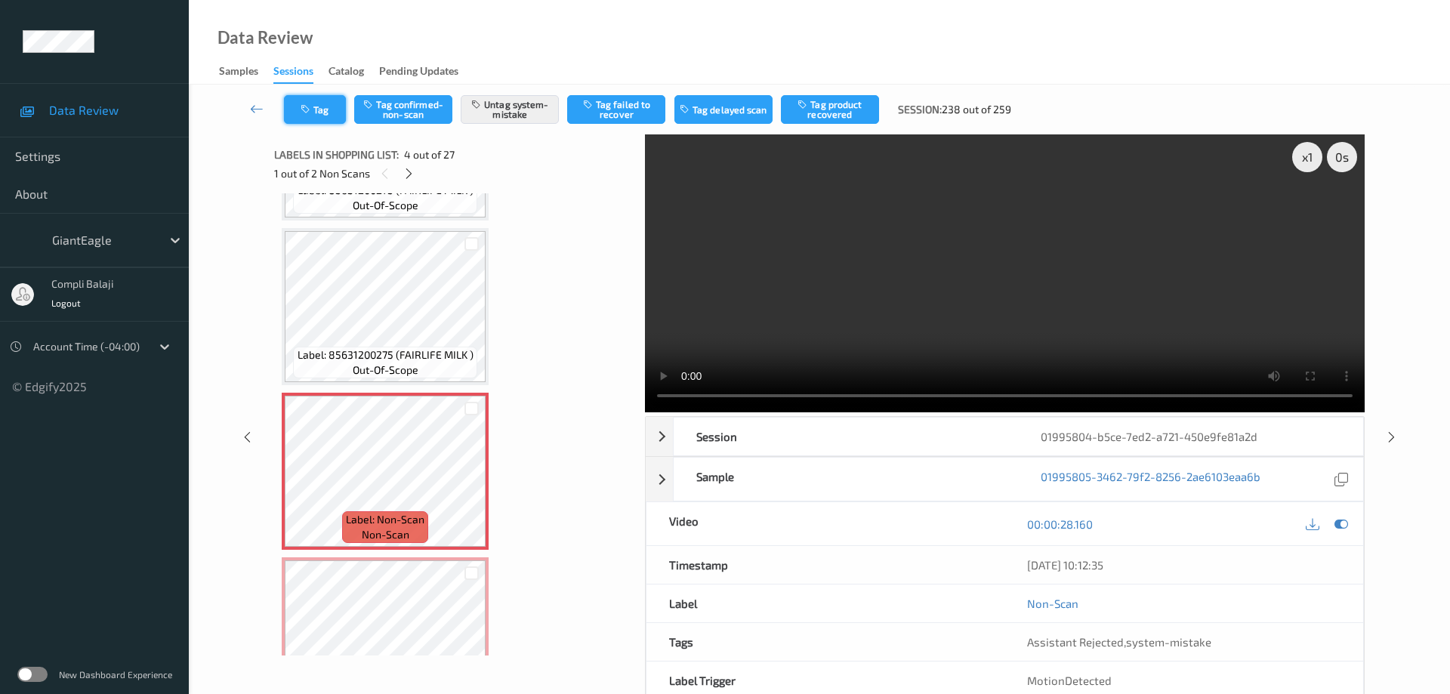
click at [331, 113] on button "Tag" at bounding box center [315, 109] width 62 height 29
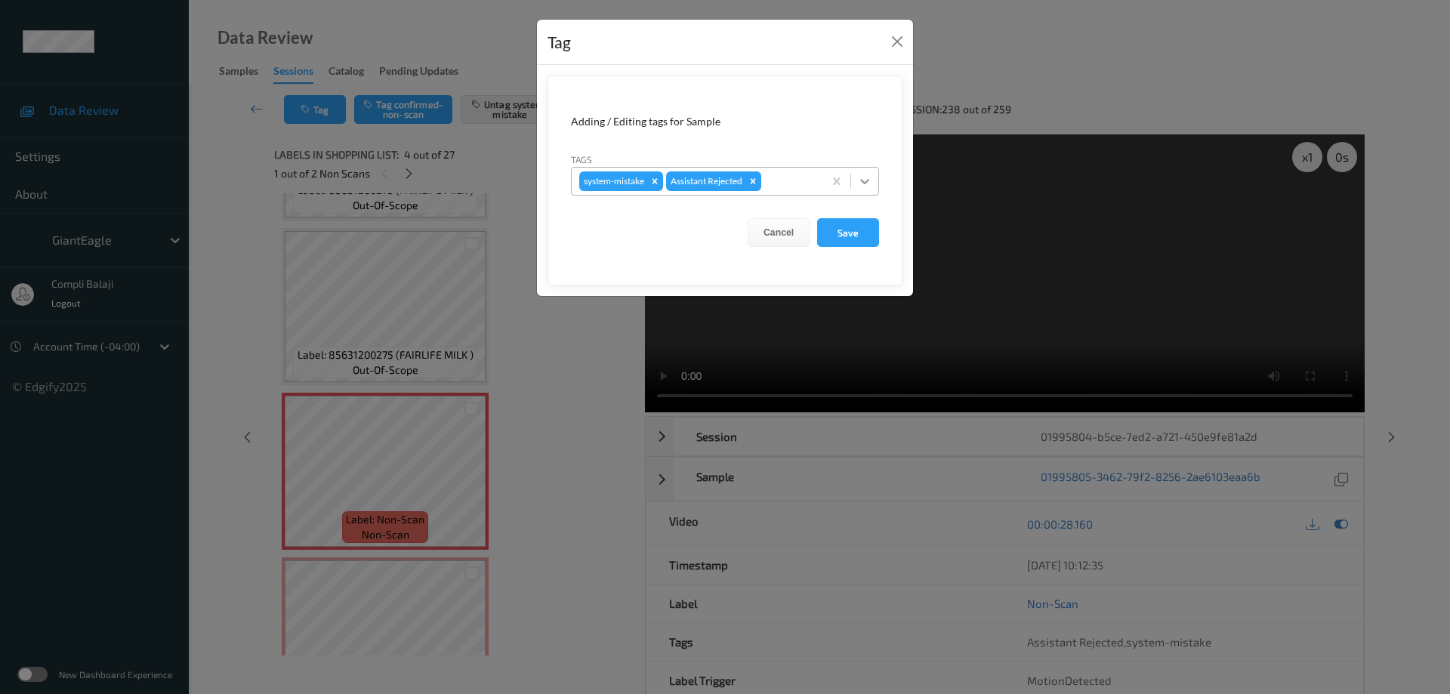
click at [865, 182] on icon at bounding box center [864, 181] width 15 height 15
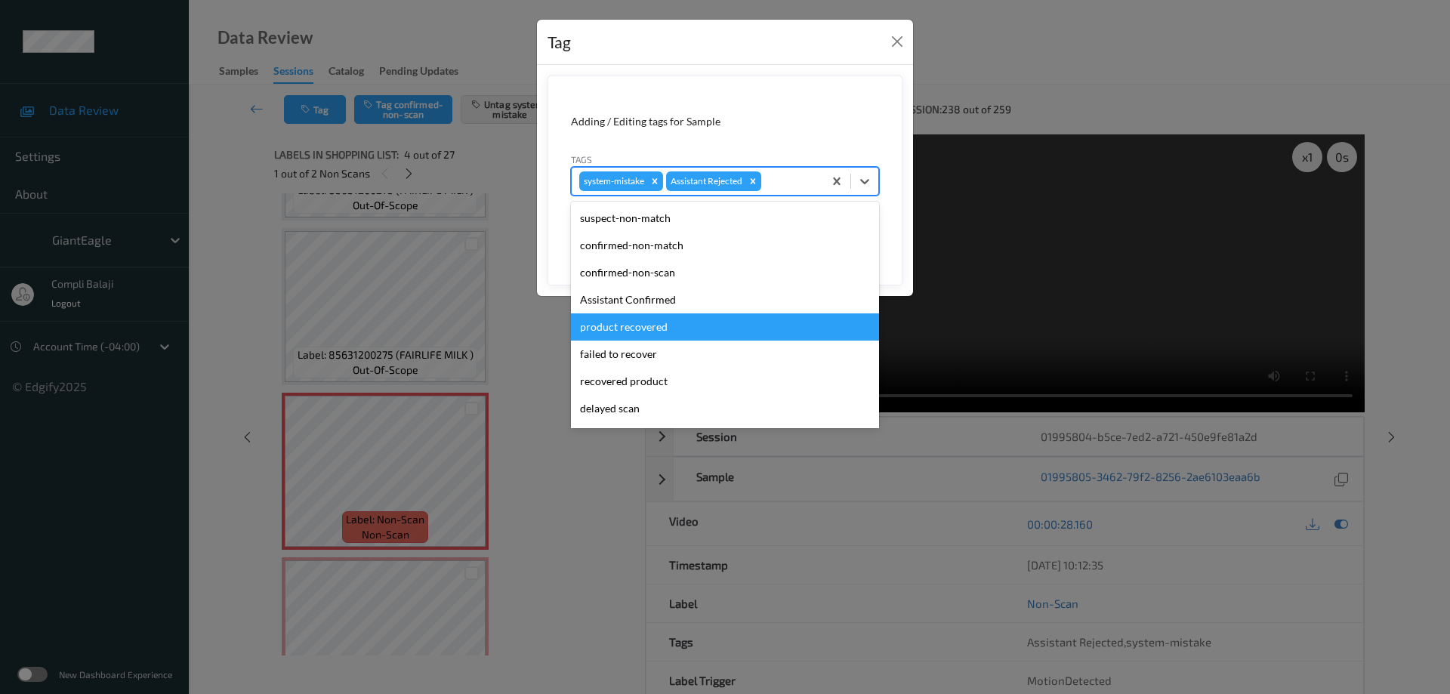
scroll to position [40, 0]
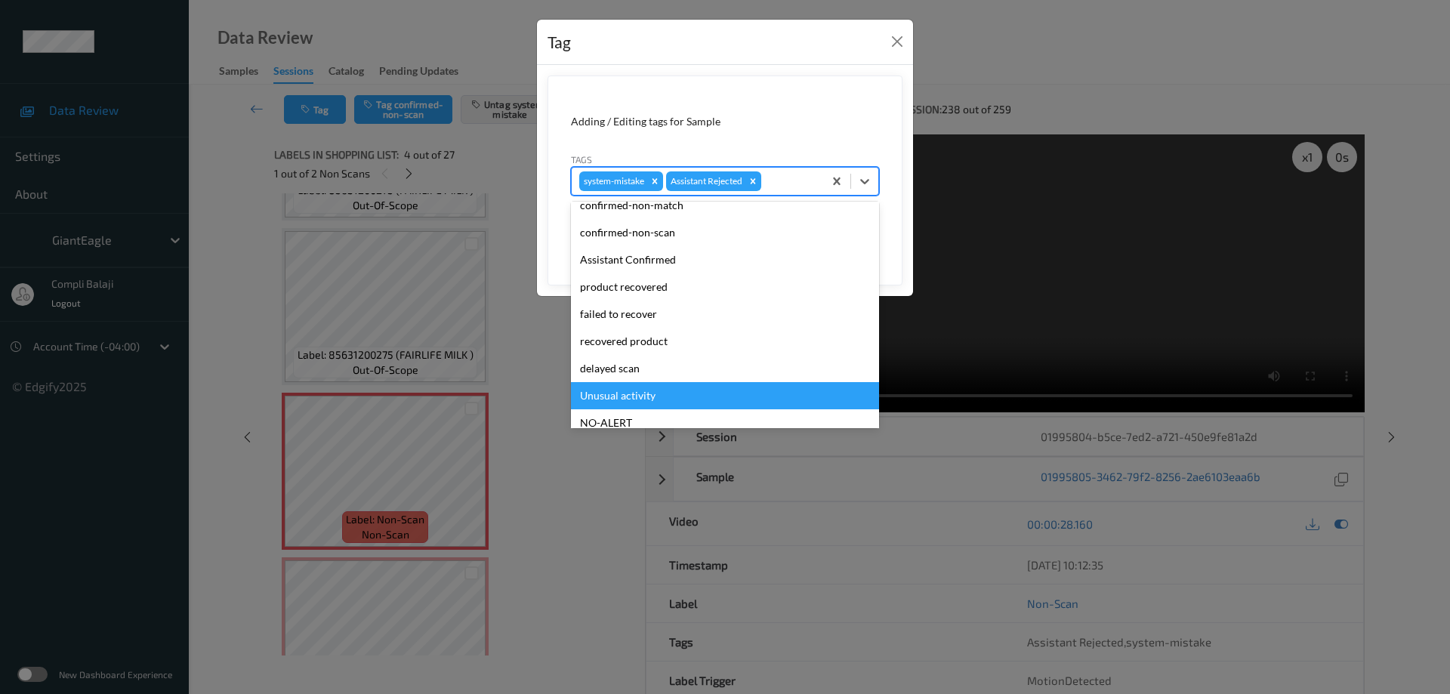
click at [642, 397] on div "Unusual activity" at bounding box center [725, 395] width 308 height 27
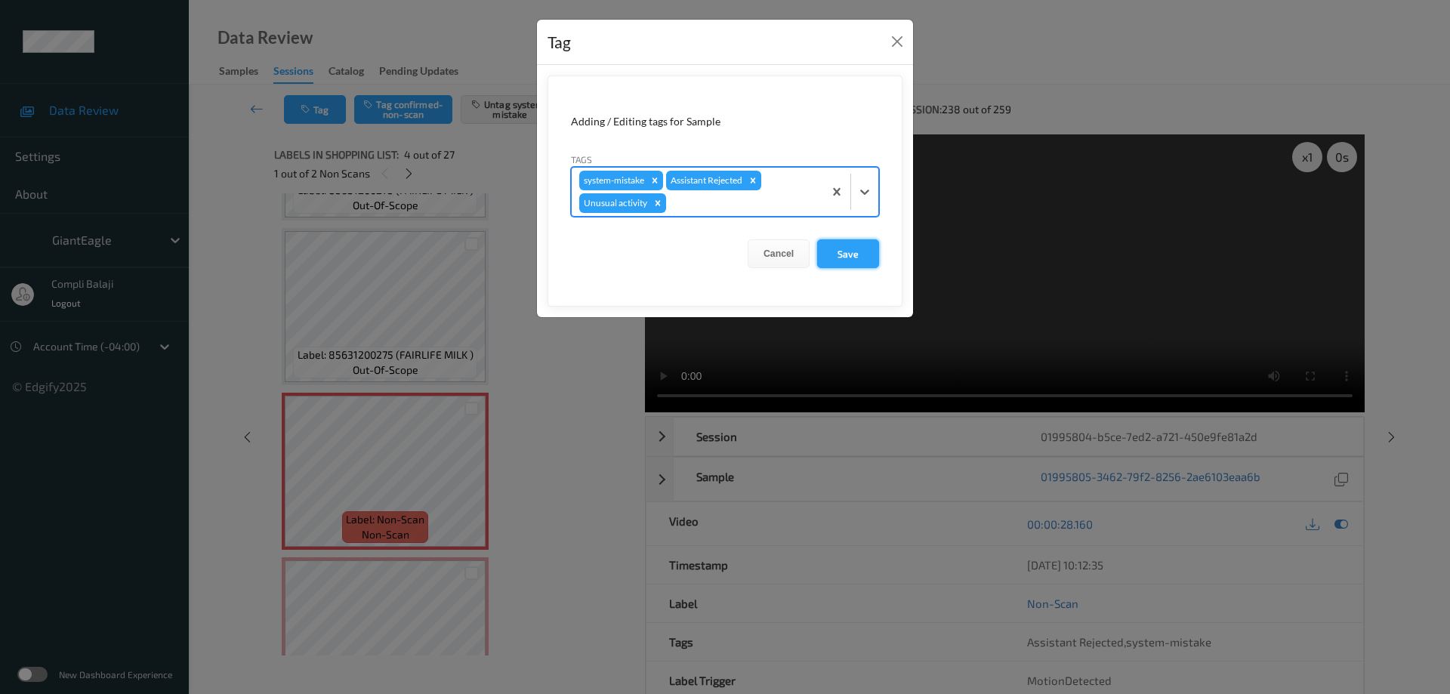
click at [853, 257] on button "Save" at bounding box center [848, 253] width 62 height 29
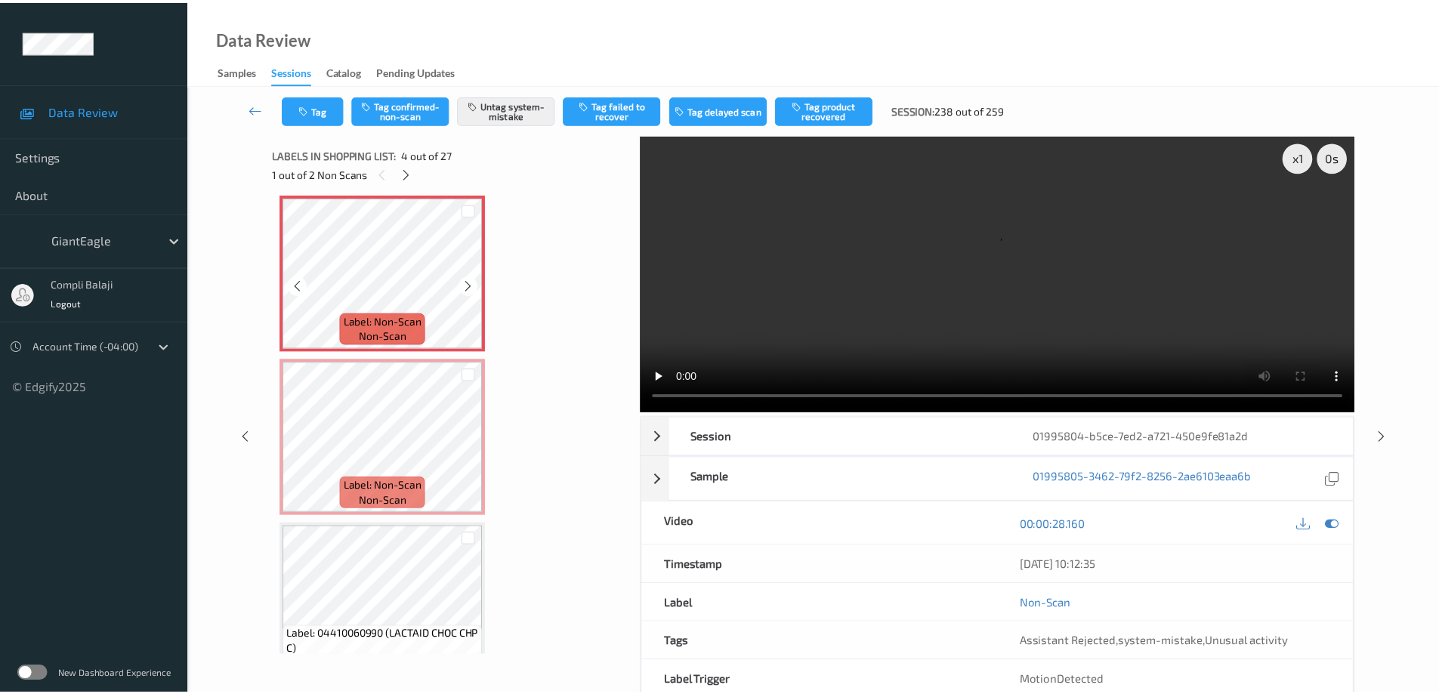
scroll to position [529, 0]
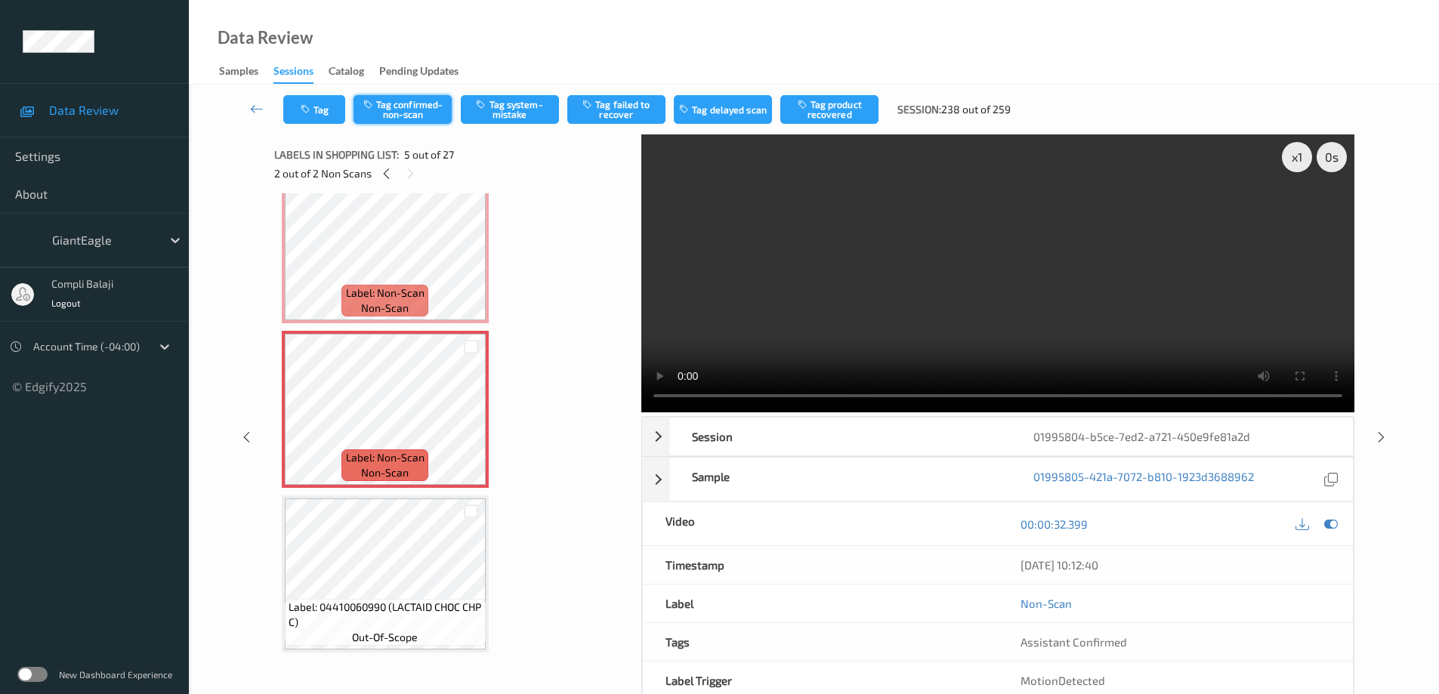
click at [405, 111] on button "Tag confirmed-non-scan" at bounding box center [402, 109] width 98 height 29
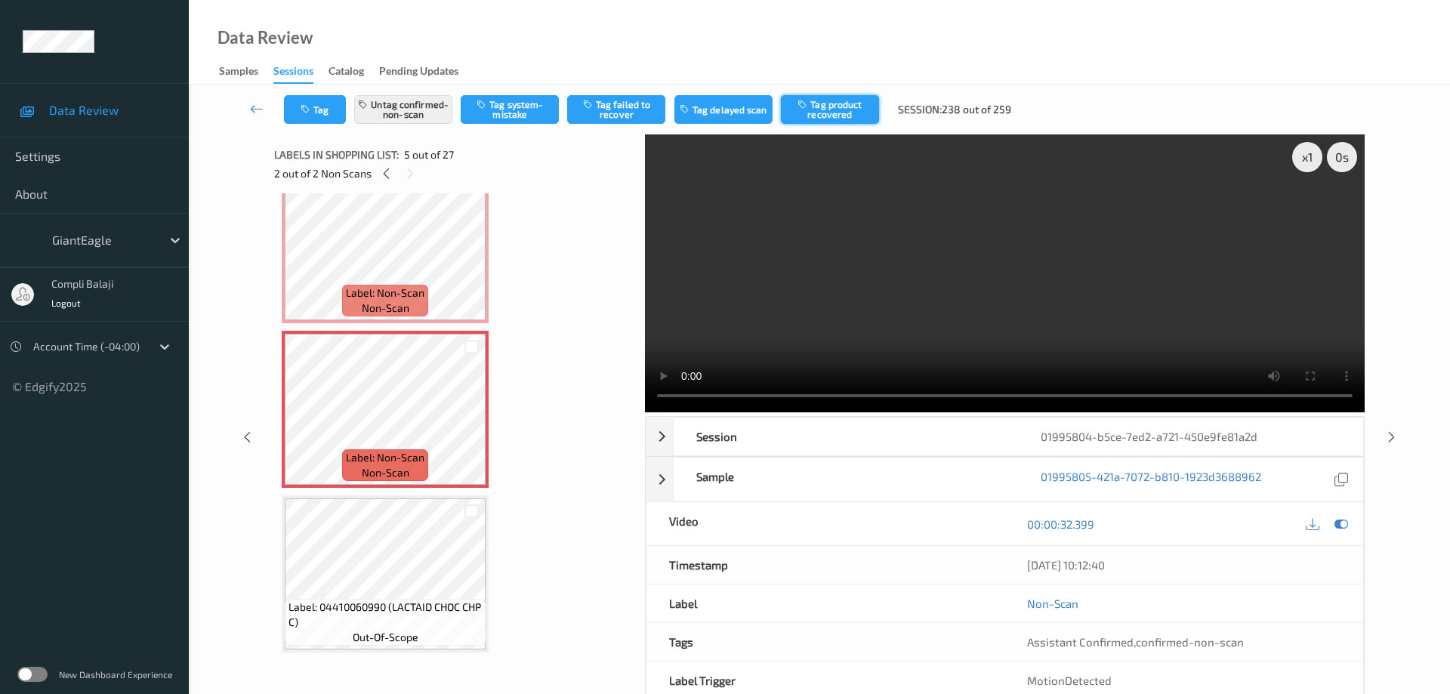
click at [840, 116] on button "Tag product recovered" at bounding box center [830, 109] width 98 height 29
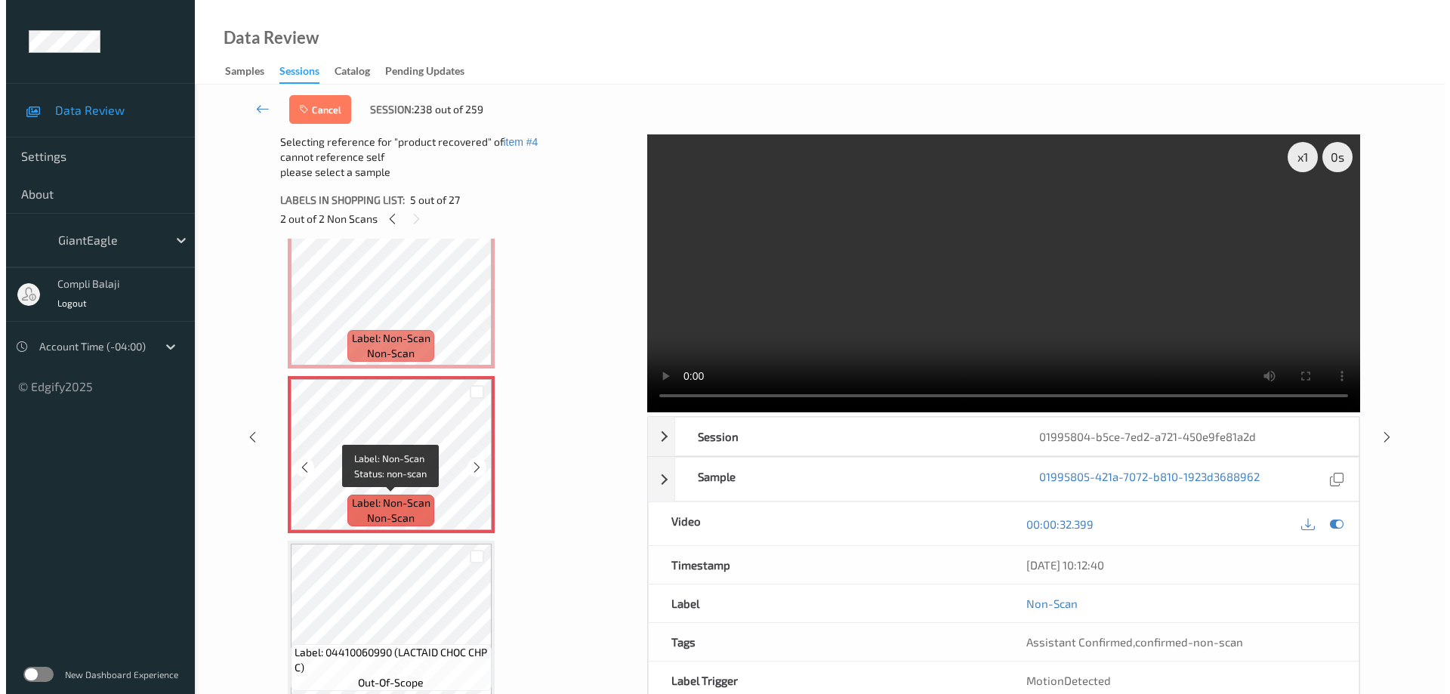
scroll to position [680, 0]
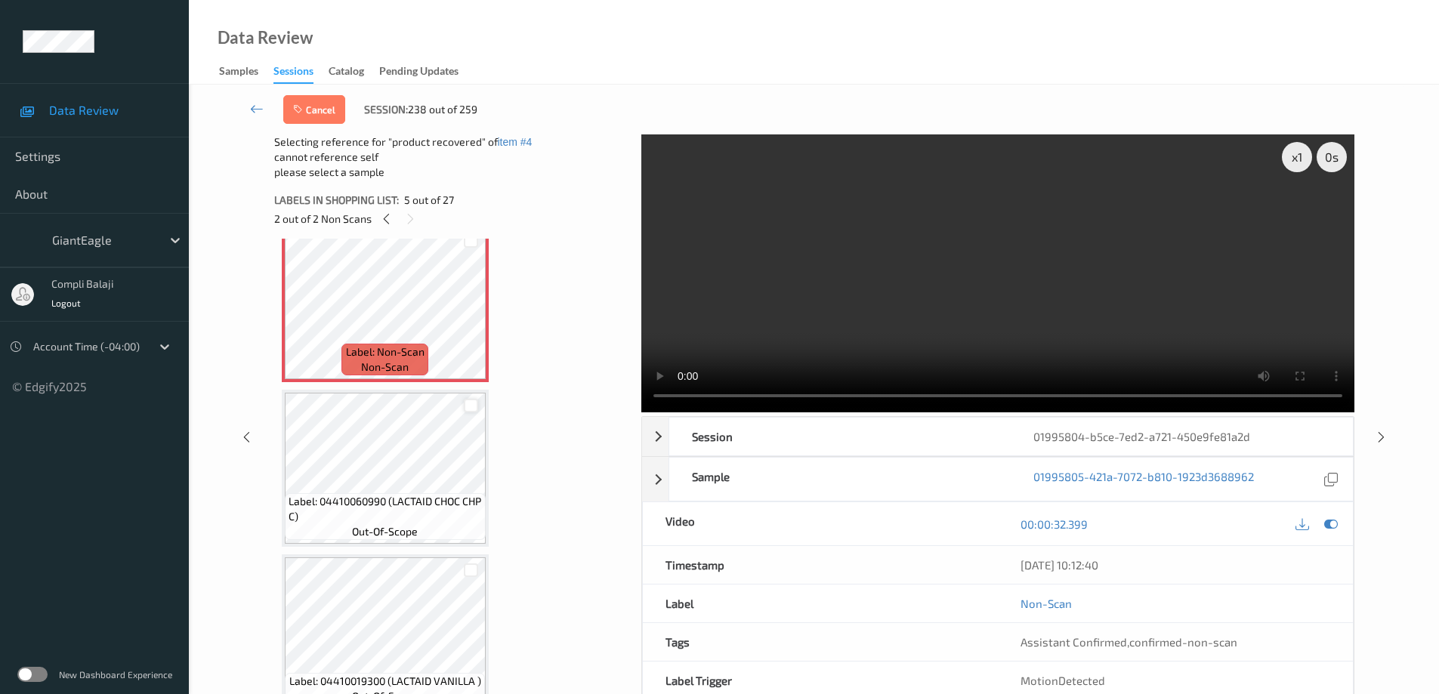
click at [469, 409] on div at bounding box center [471, 406] width 14 height 14
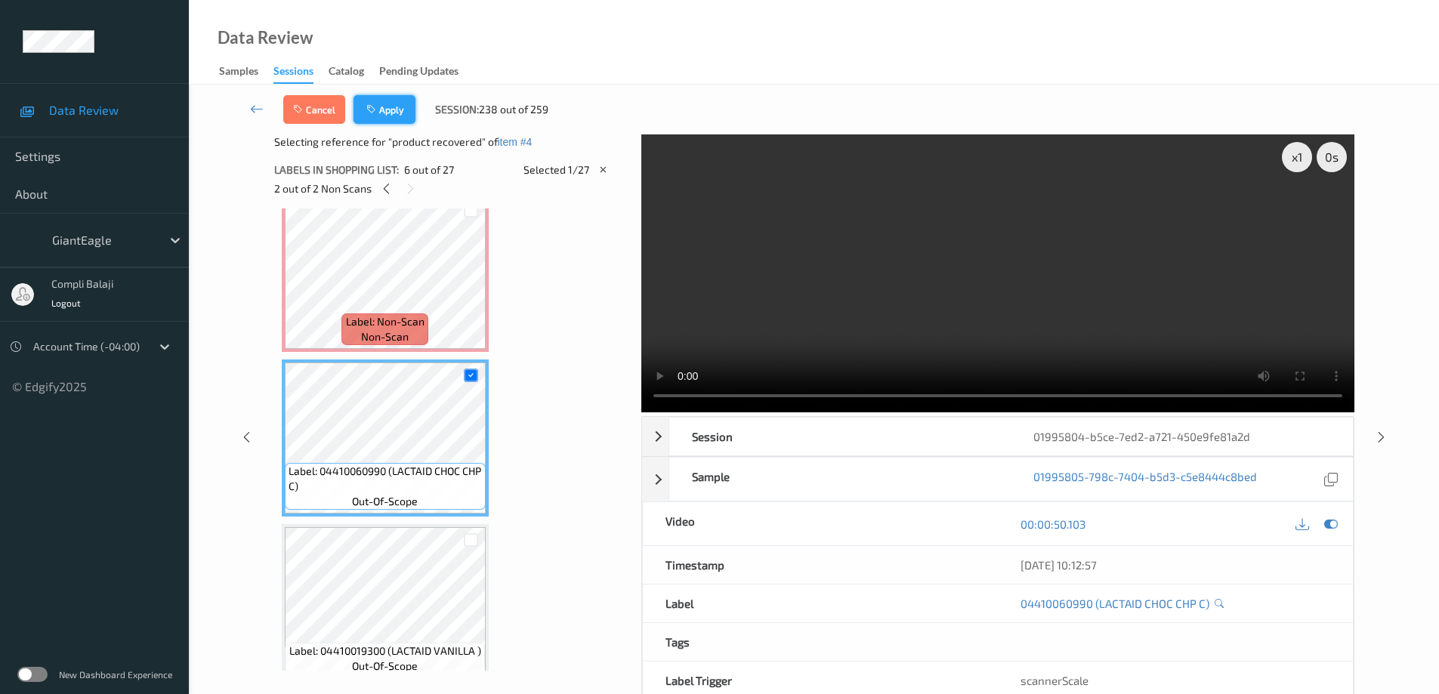
click at [397, 117] on button "Apply" at bounding box center [384, 109] width 62 height 29
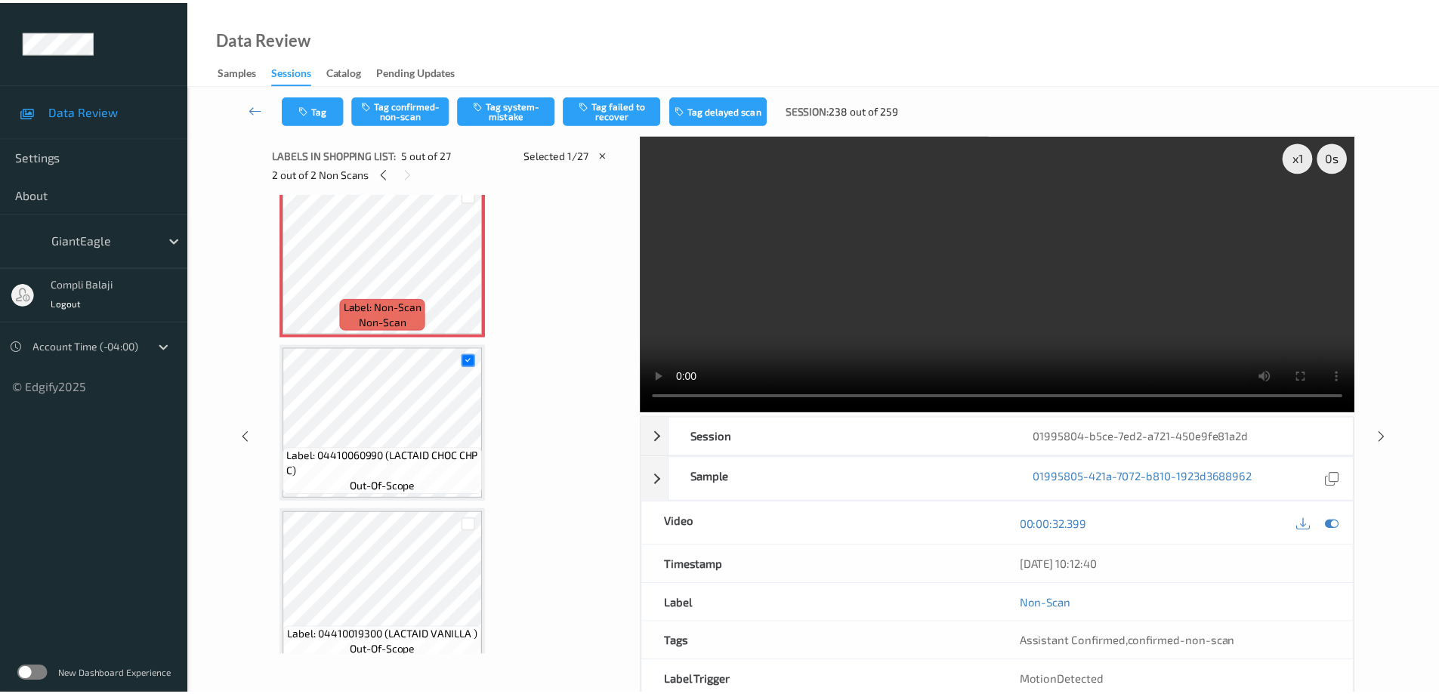
scroll to position [501, 0]
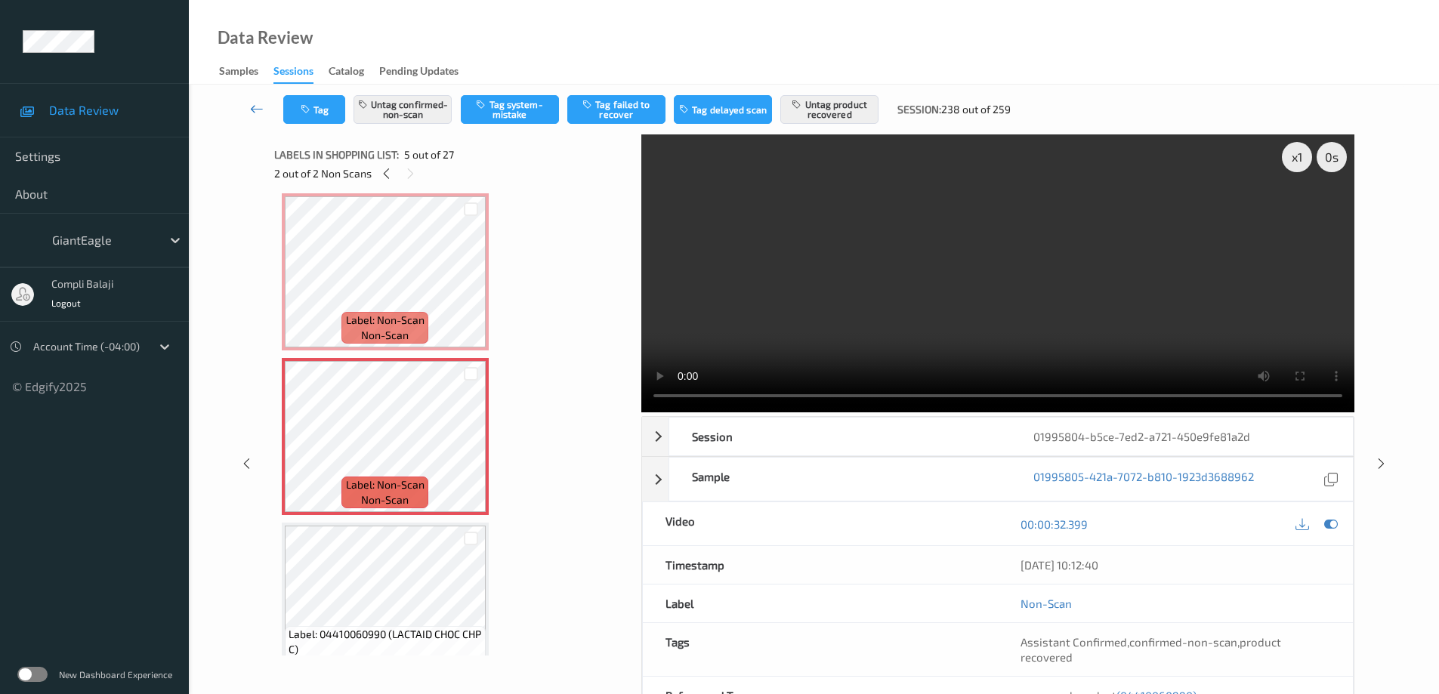
click at [250, 109] on link at bounding box center [256, 109] width 53 height 29
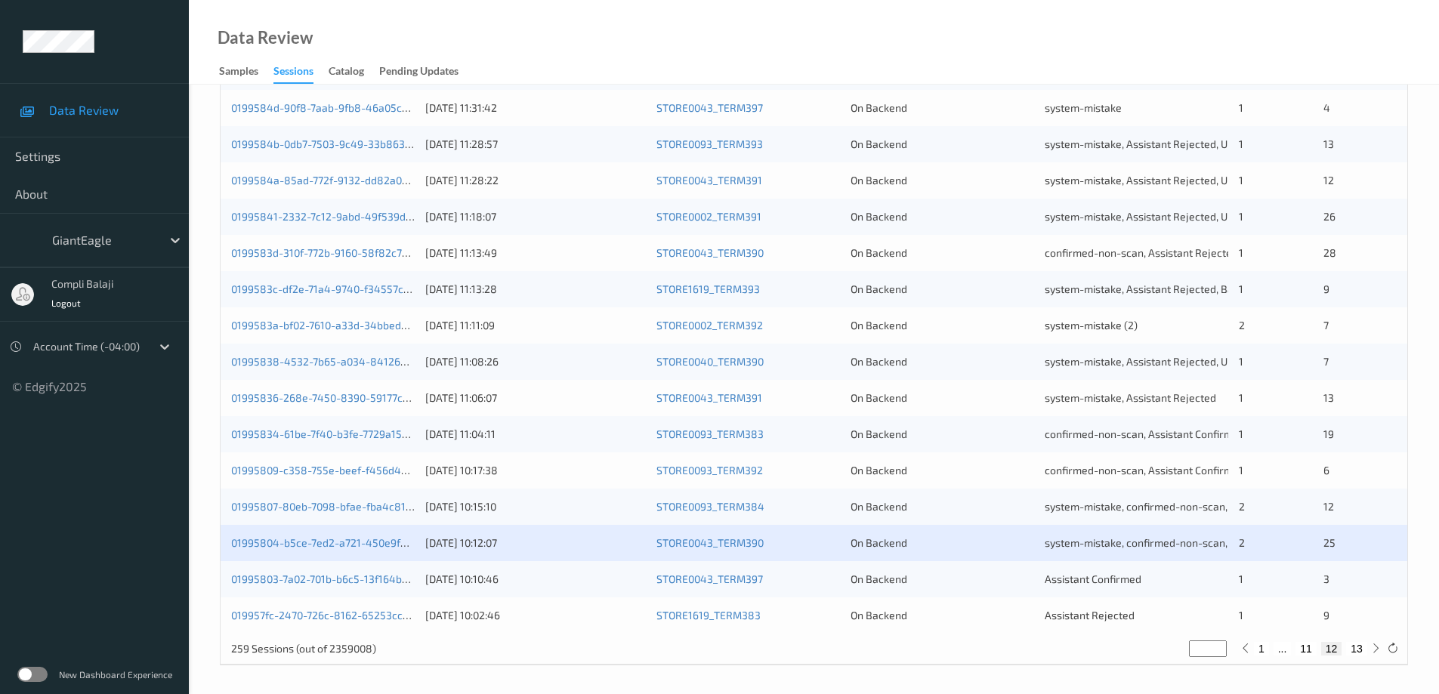
scroll to position [443, 0]
click at [372, 581] on link "01995803-7a02-701b-b6c5-13f164b56933" at bounding box center [331, 576] width 201 height 13
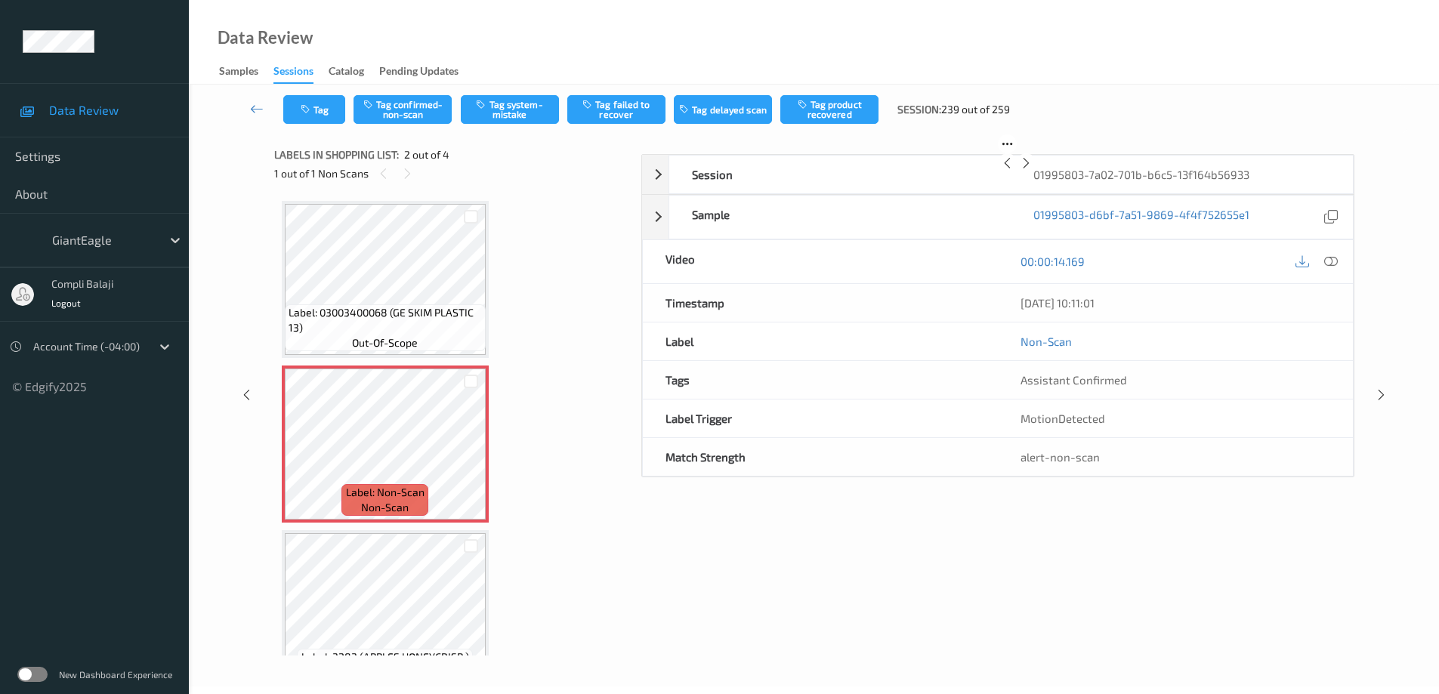
scroll to position [76, 0]
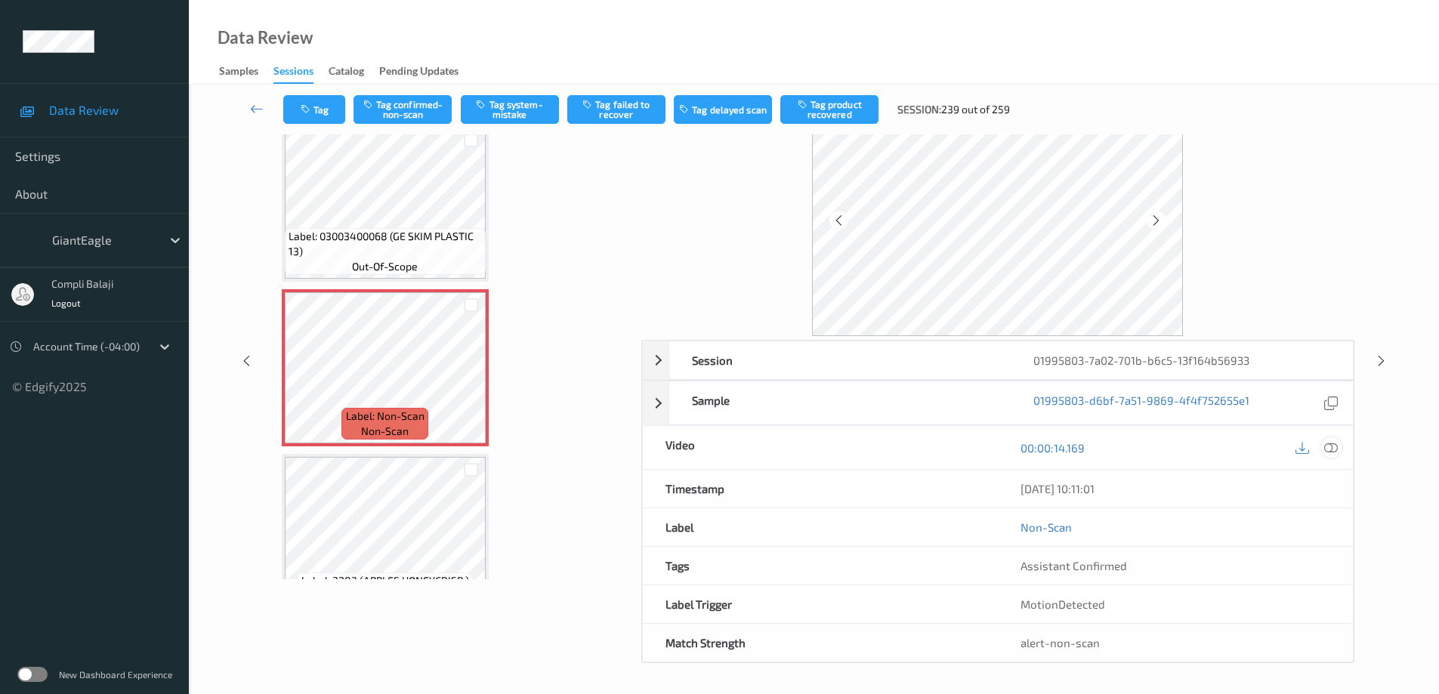
click at [1330, 448] on icon at bounding box center [1331, 447] width 14 height 14
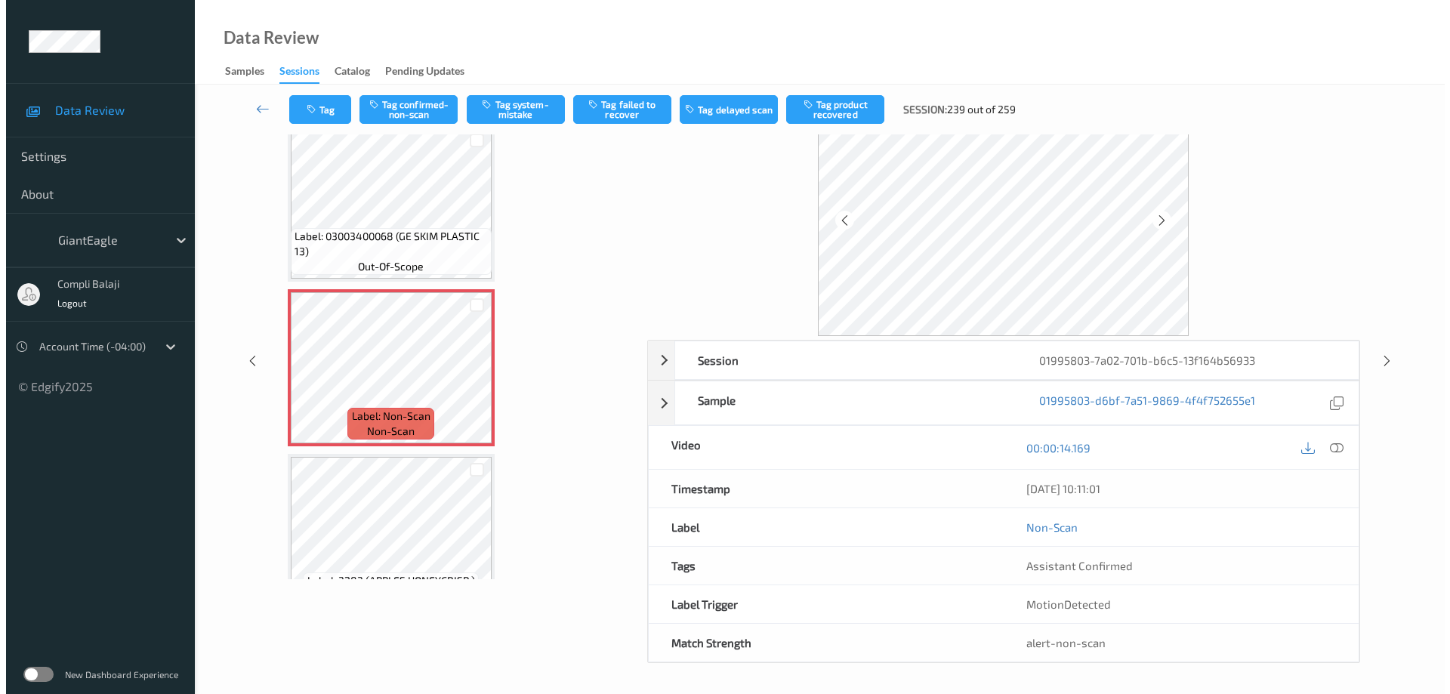
scroll to position [0, 0]
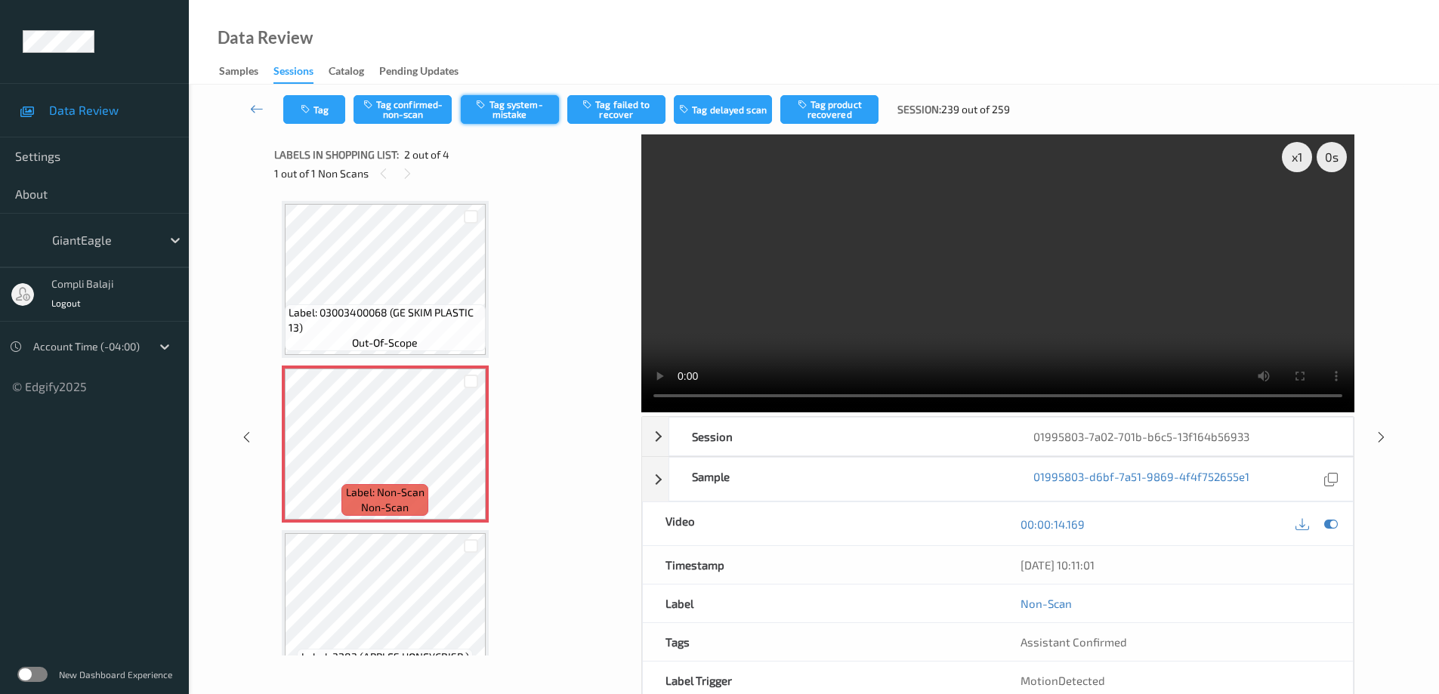
click at [525, 109] on button "Tag system-mistake" at bounding box center [510, 109] width 98 height 29
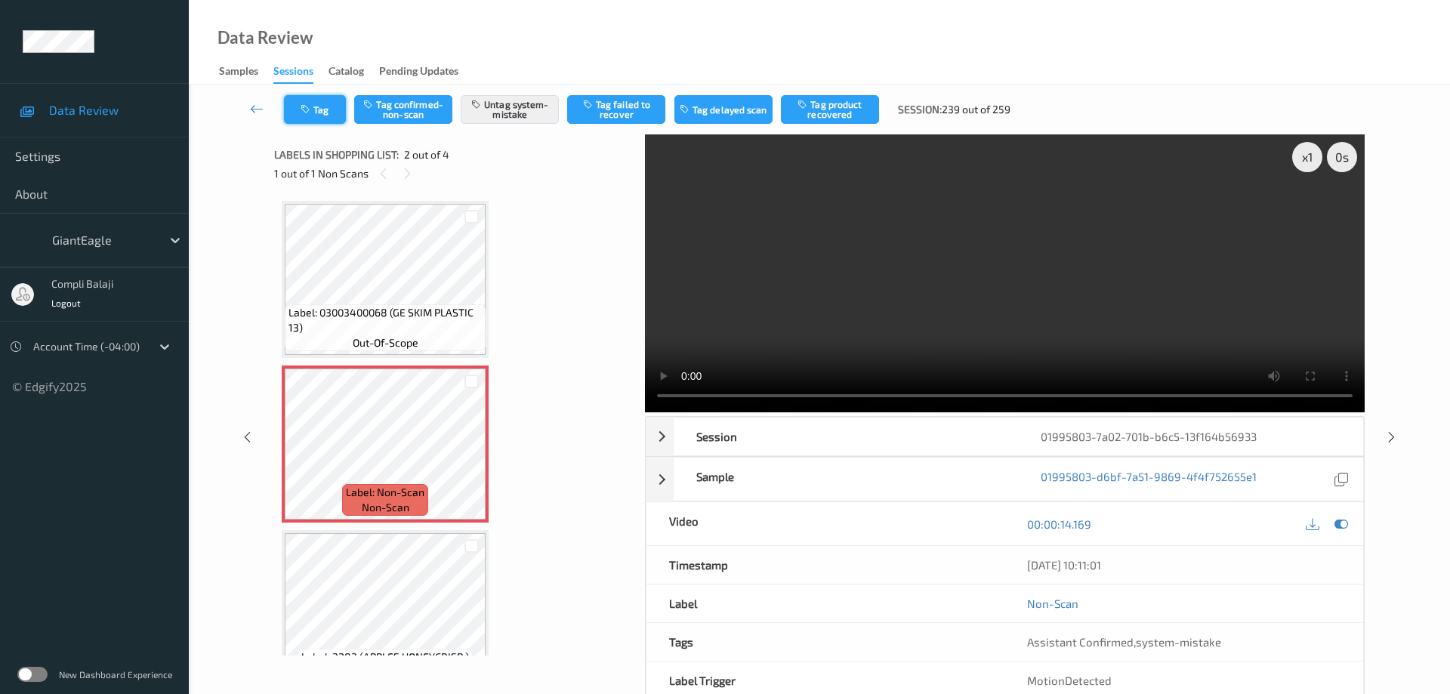
click at [328, 116] on button "Tag" at bounding box center [315, 109] width 62 height 29
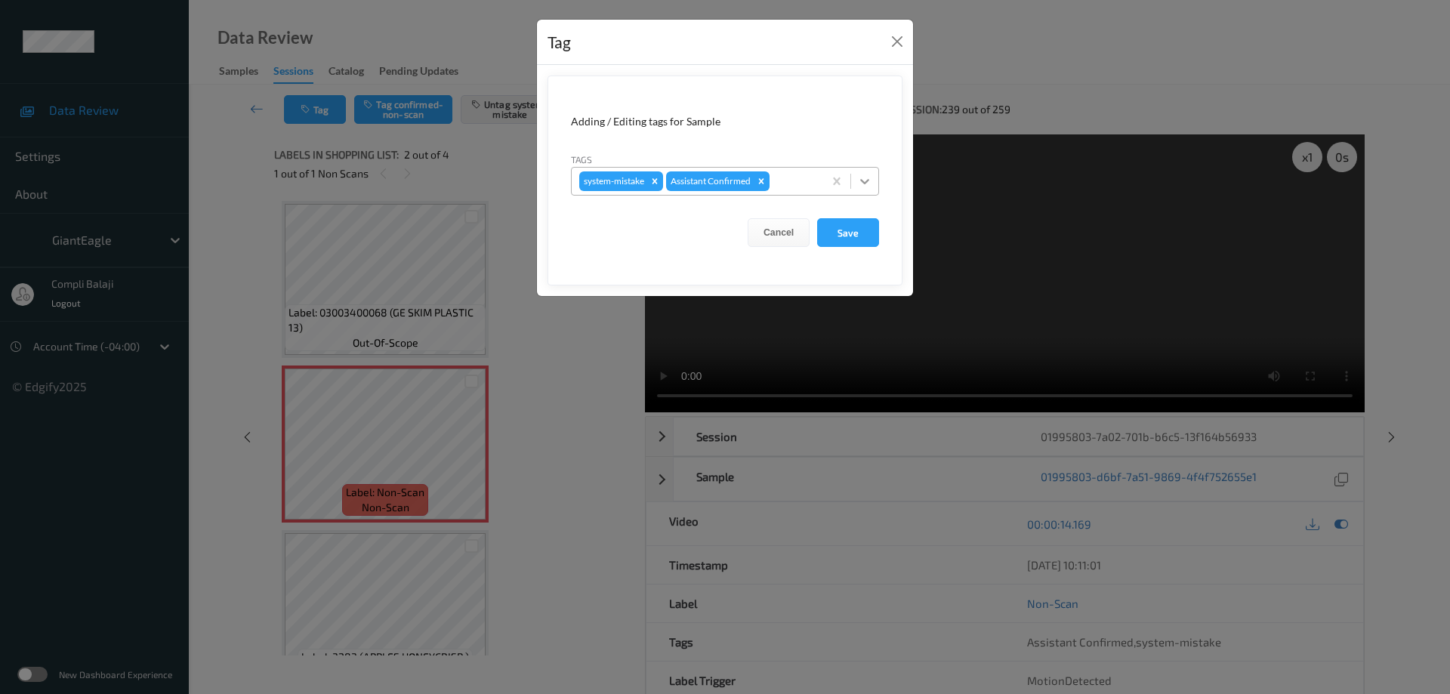
click at [862, 183] on icon at bounding box center [864, 181] width 15 height 15
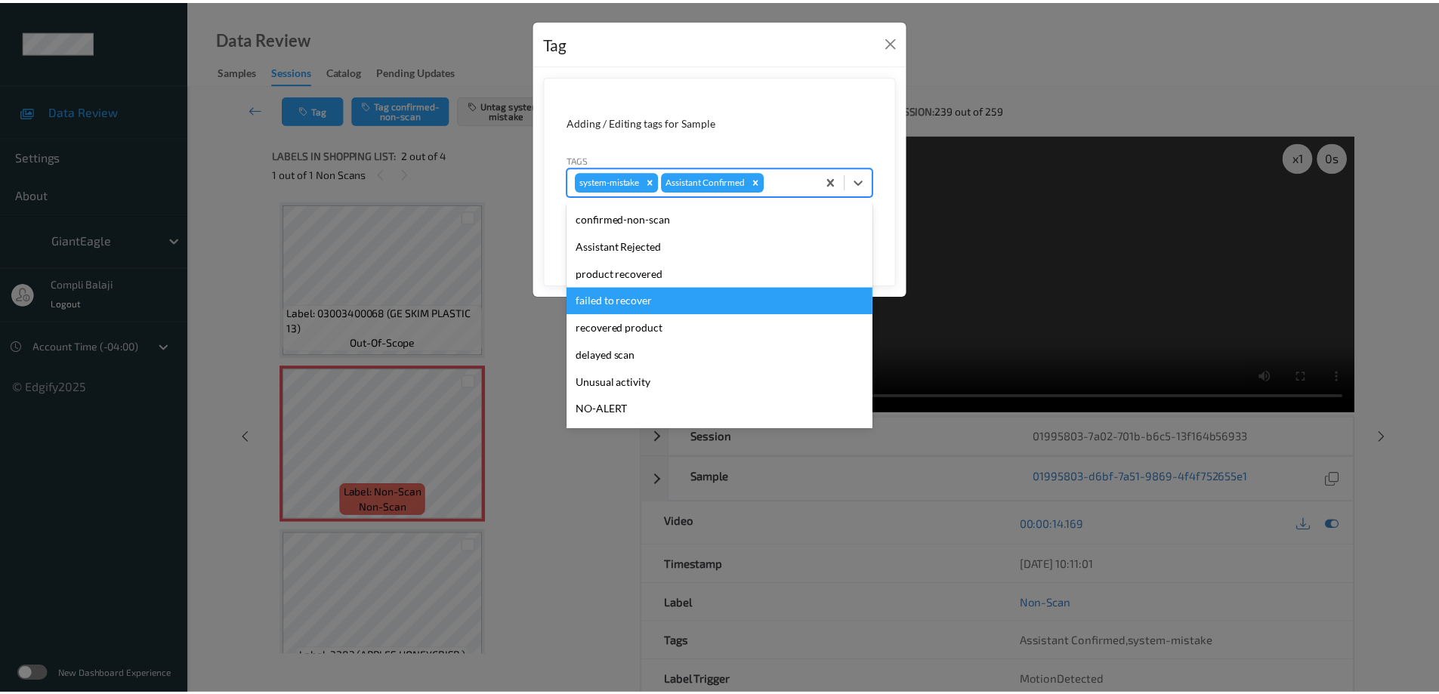
scroll to position [76, 0]
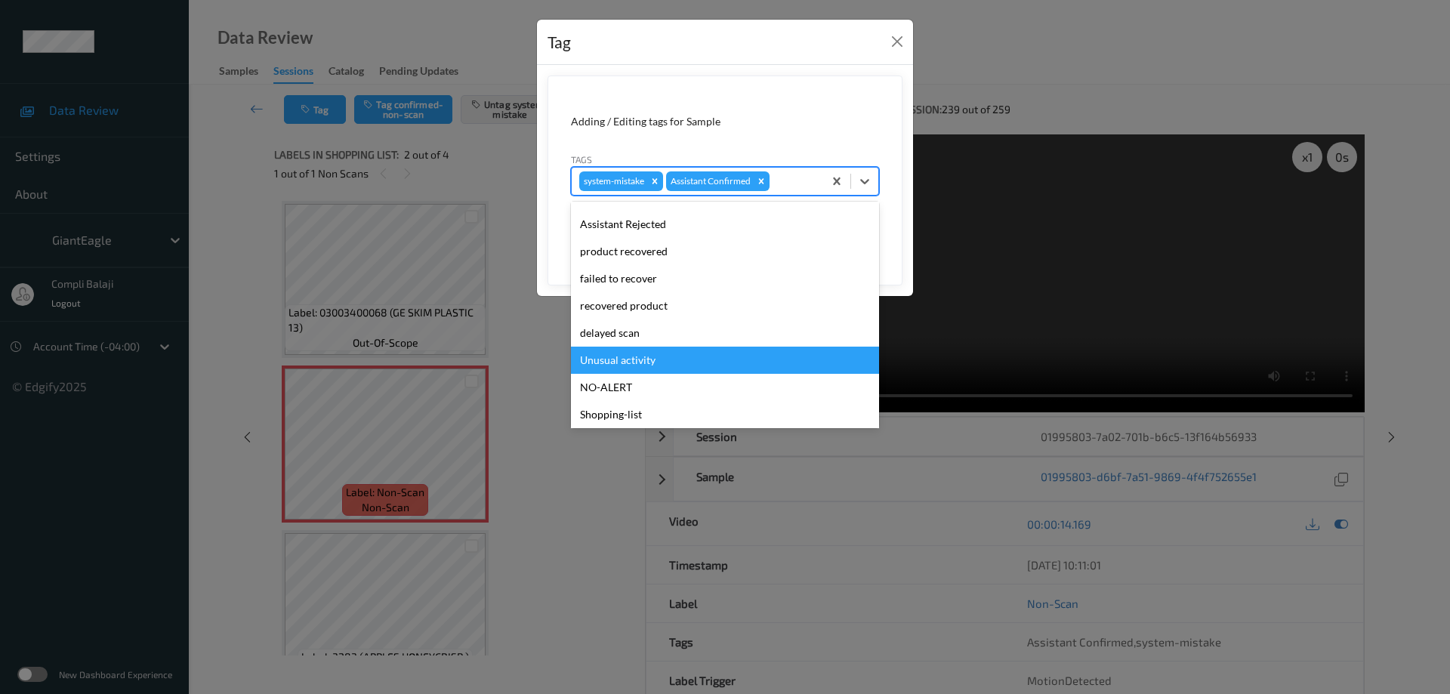
click at [652, 357] on div "Unusual activity" at bounding box center [725, 360] width 308 height 27
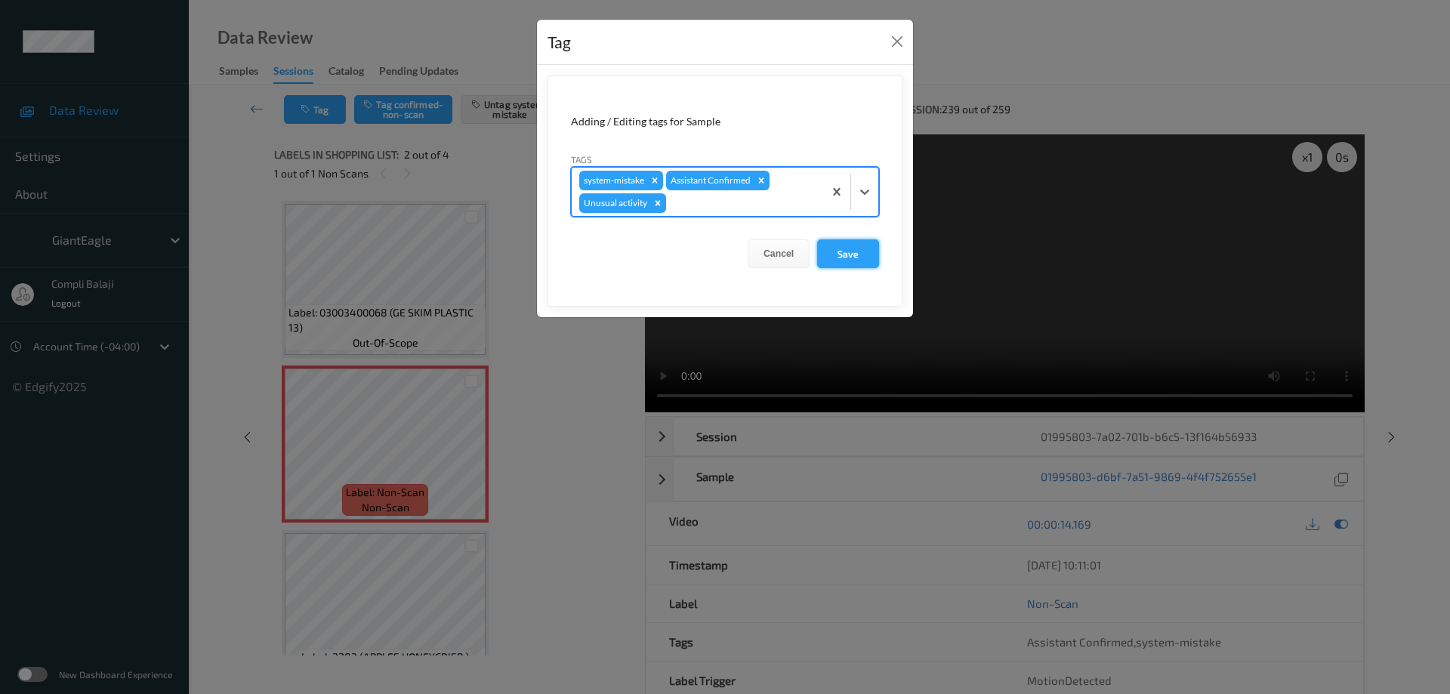
click at [849, 255] on button "Save" at bounding box center [848, 253] width 62 height 29
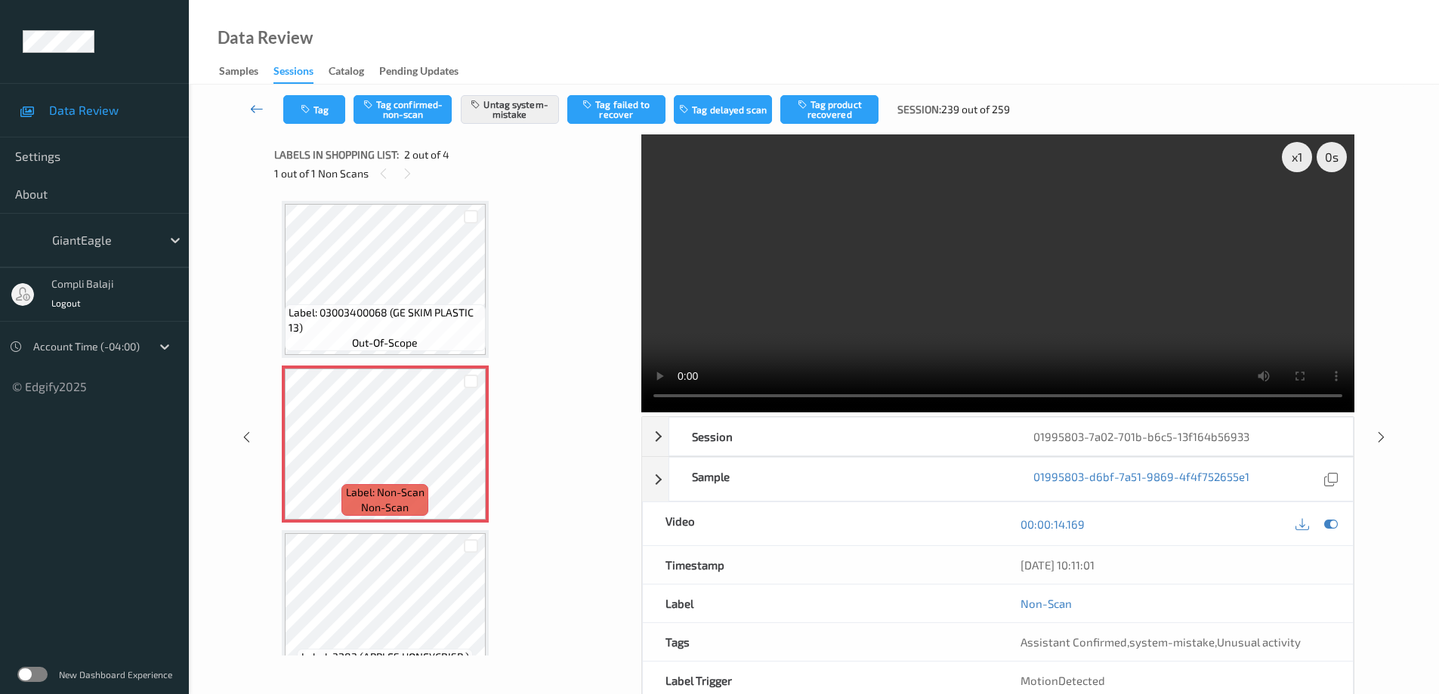
click at [255, 112] on icon at bounding box center [257, 108] width 14 height 15
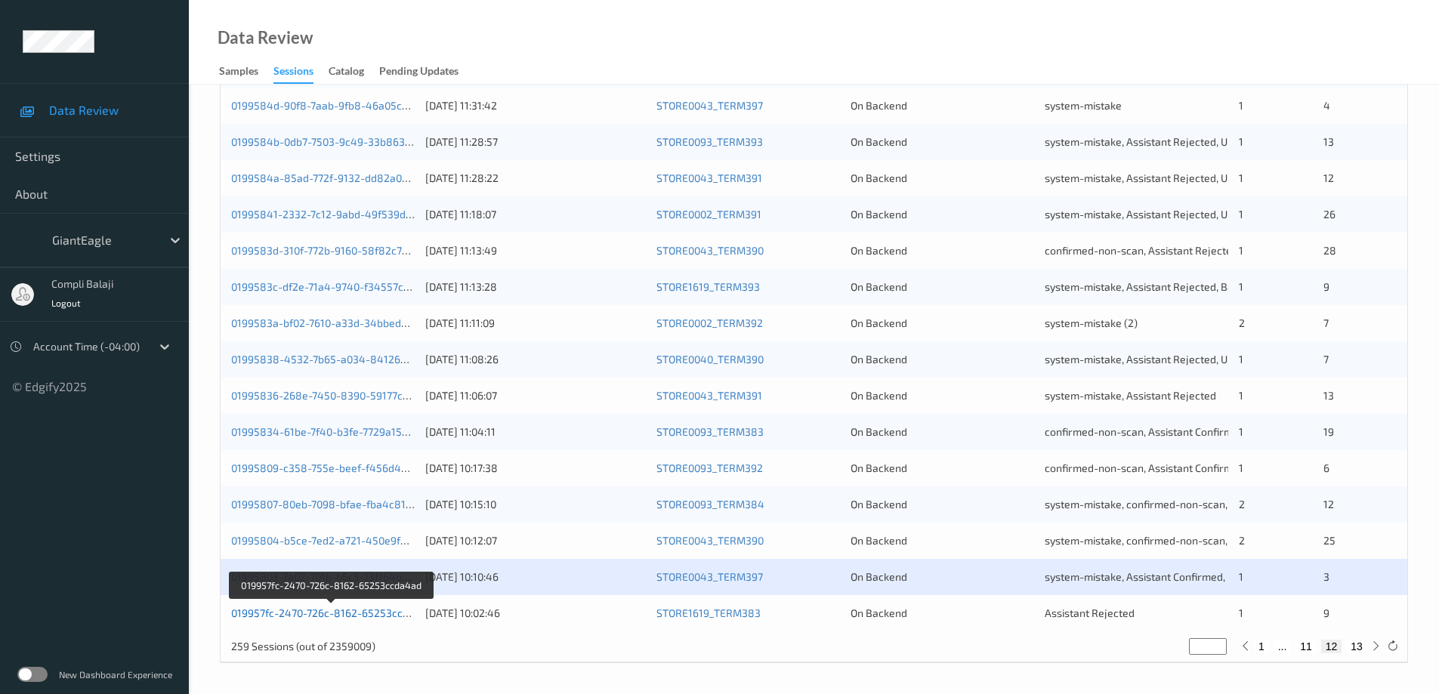
click at [353, 615] on link "019957fc-2470-726c-8162-65253ccda4ad" at bounding box center [332, 612] width 202 height 13
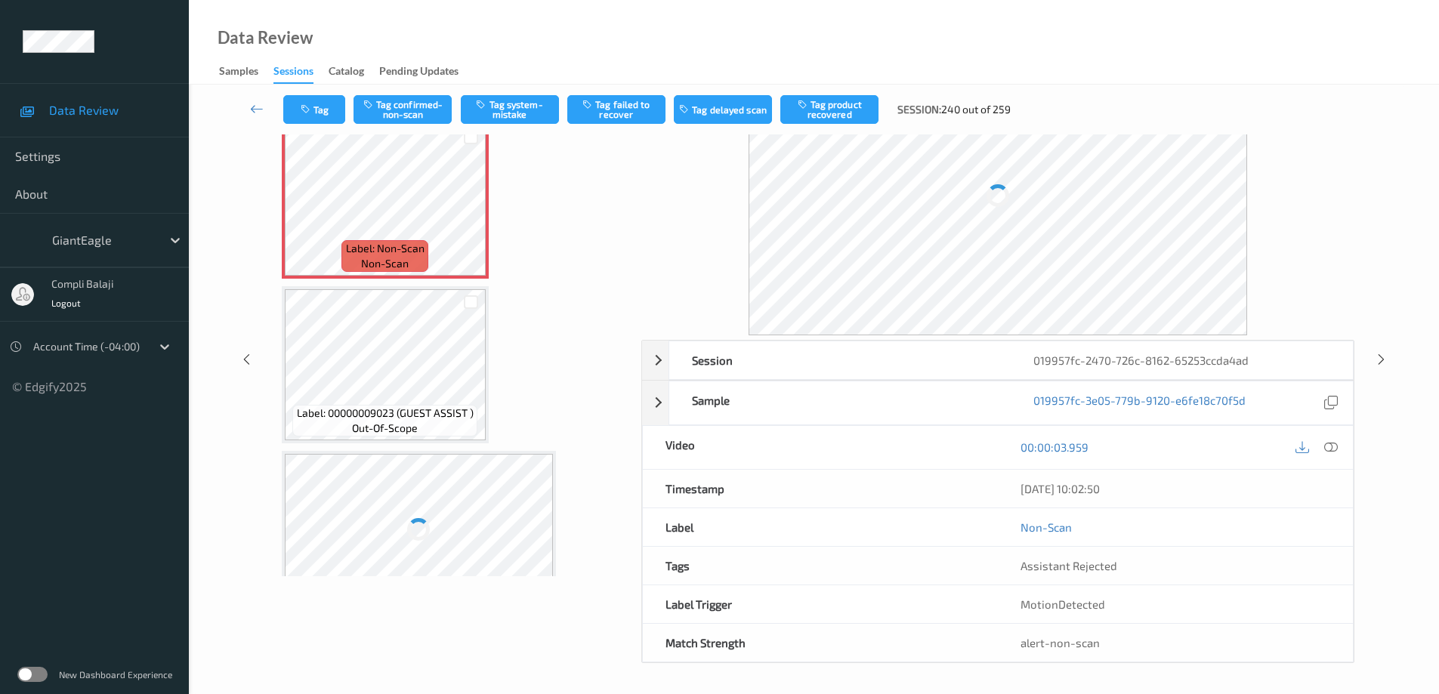
scroll to position [76, 0]
click at [1331, 448] on icon at bounding box center [1331, 447] width 14 height 14
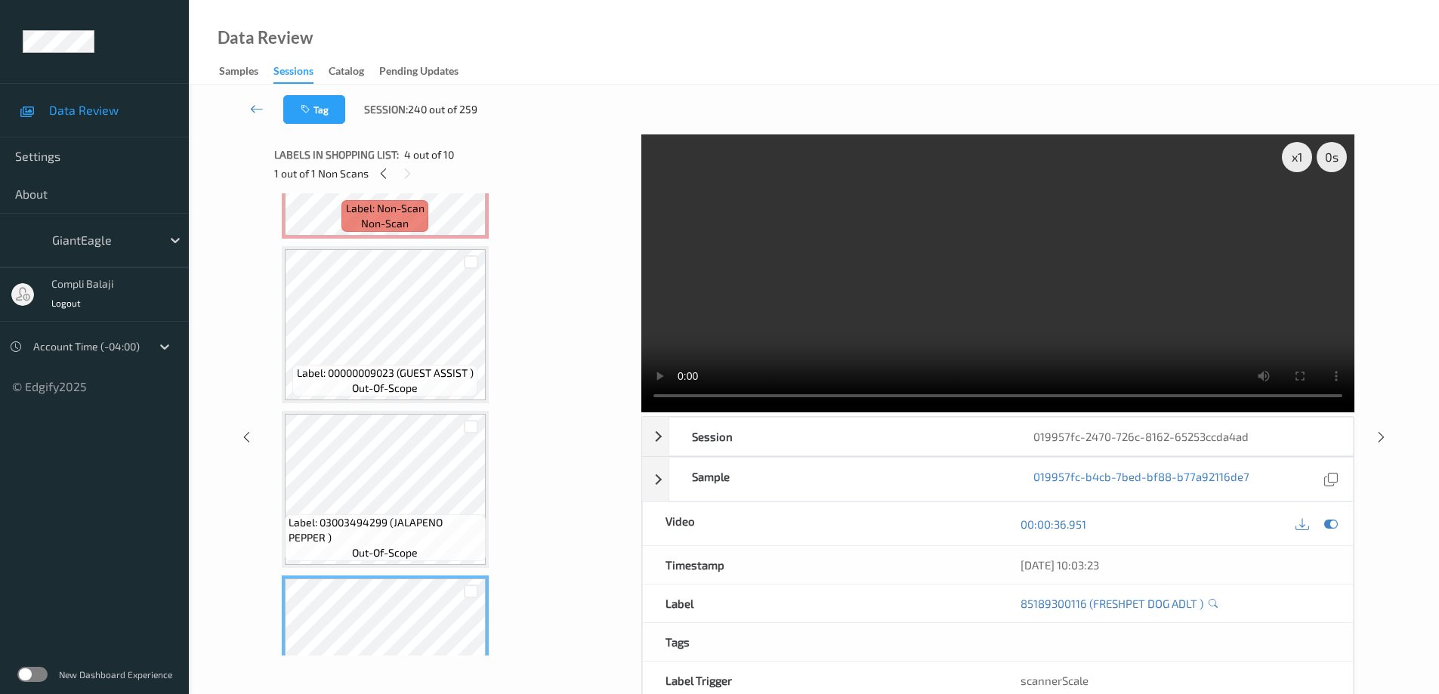
scroll to position [0, 0]
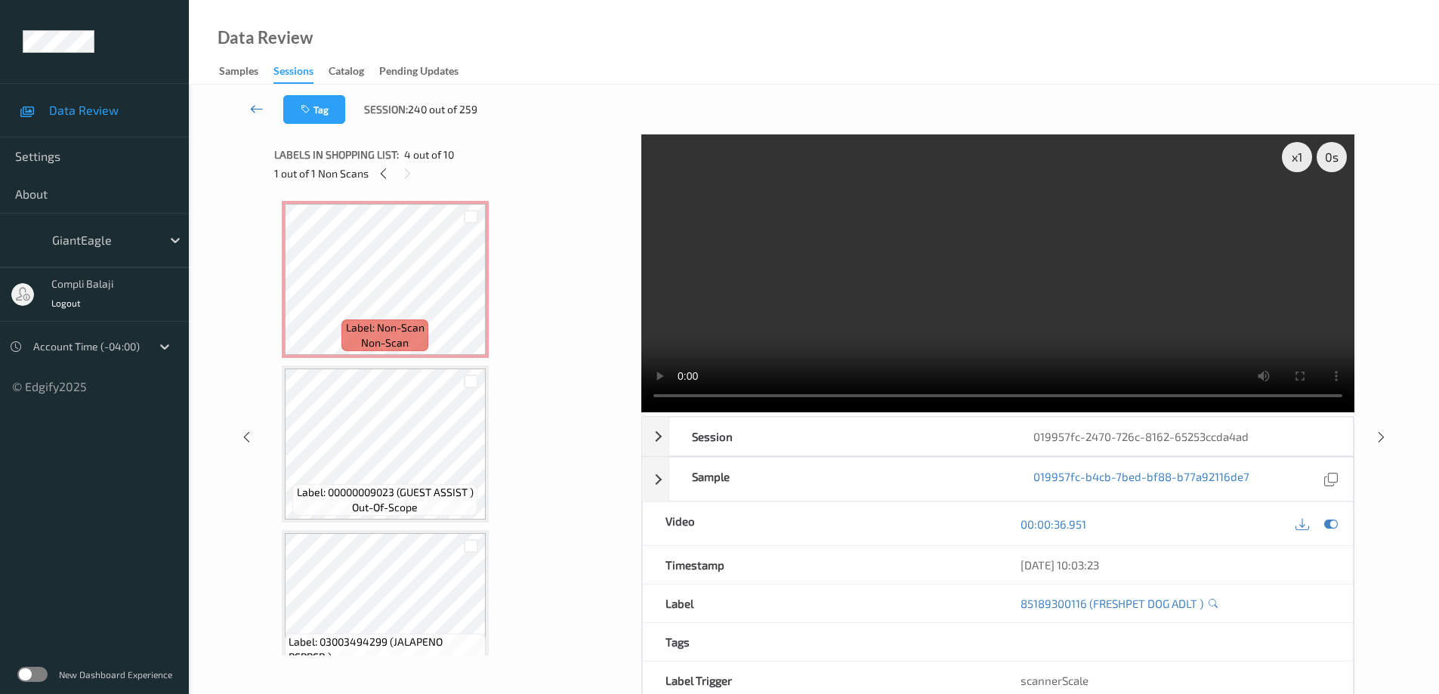
click at [257, 111] on icon at bounding box center [257, 108] width 14 height 15
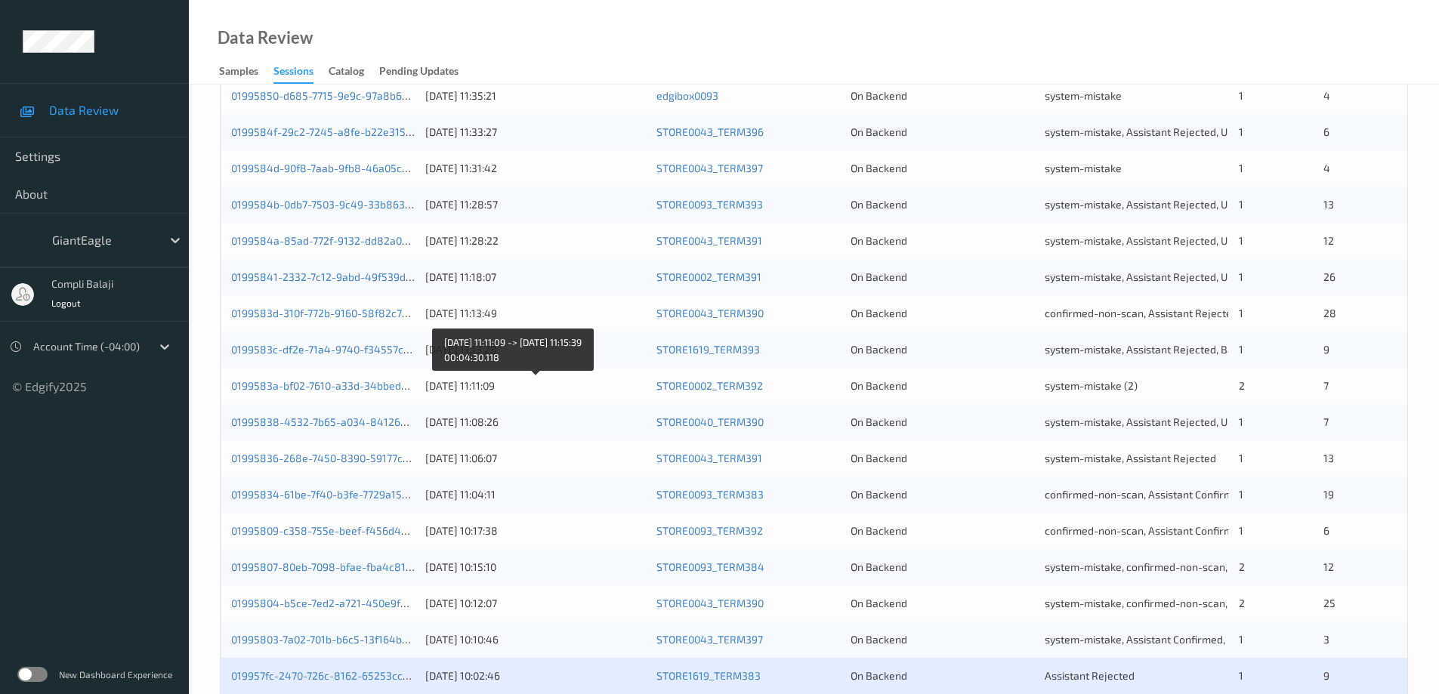
scroll to position [443, 0]
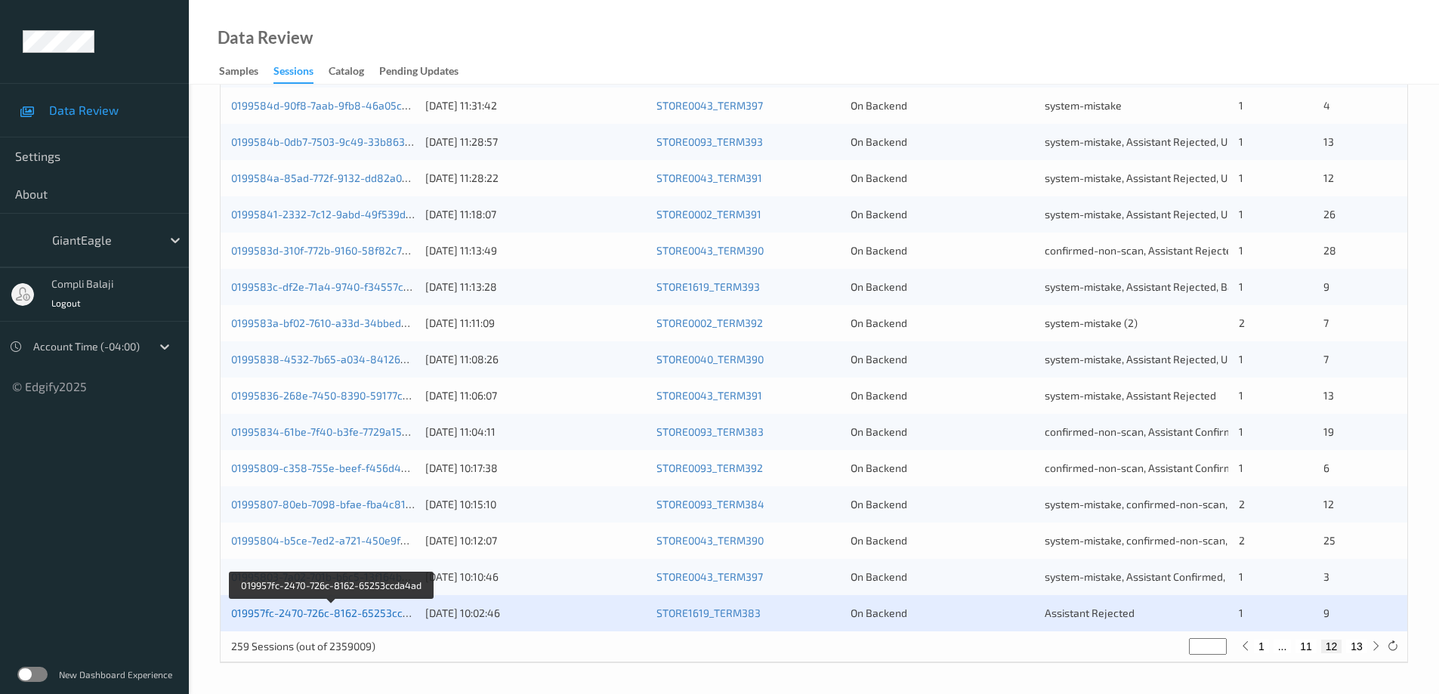
click at [364, 615] on link "019957fc-2470-726c-8162-65253ccda4ad" at bounding box center [332, 612] width 202 height 13
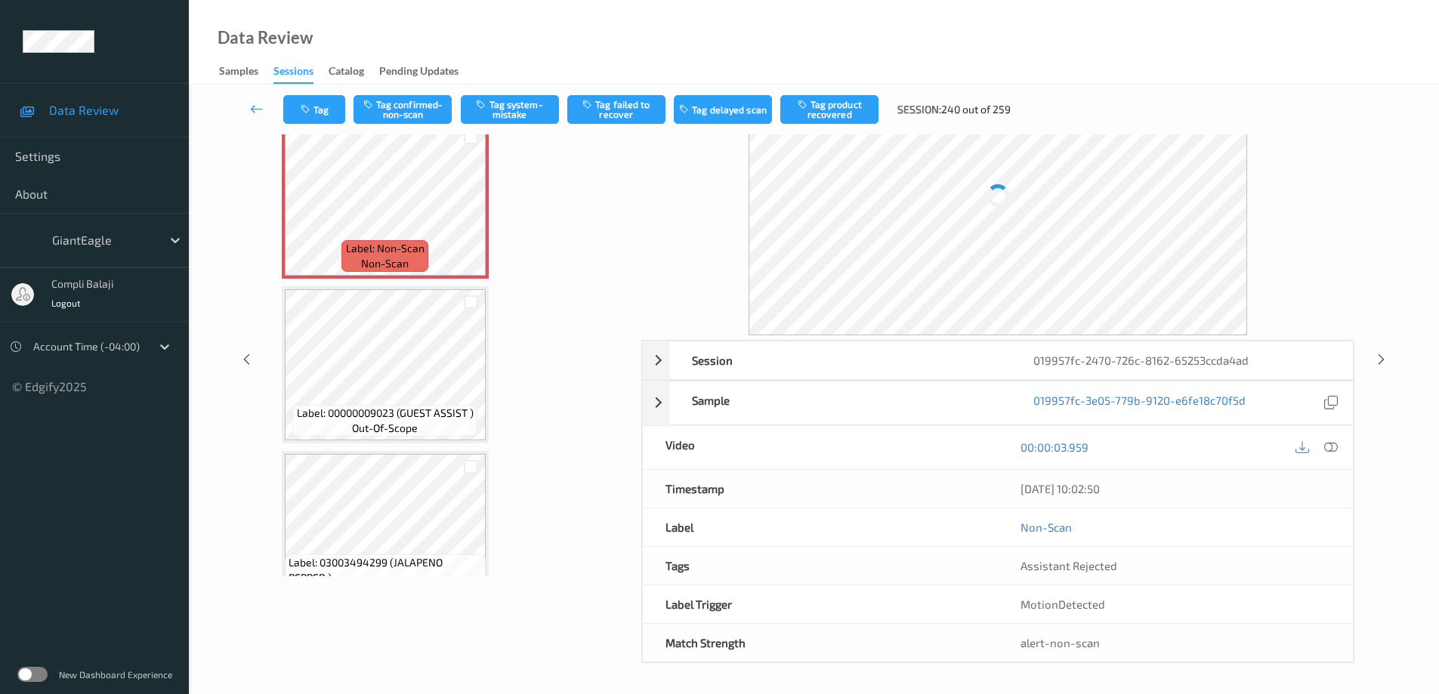
scroll to position [76, 0]
click at [419, 112] on button "Tag confirmed-non-scan" at bounding box center [402, 109] width 98 height 29
click at [609, 111] on button "Tag failed to recover" at bounding box center [616, 109] width 98 height 29
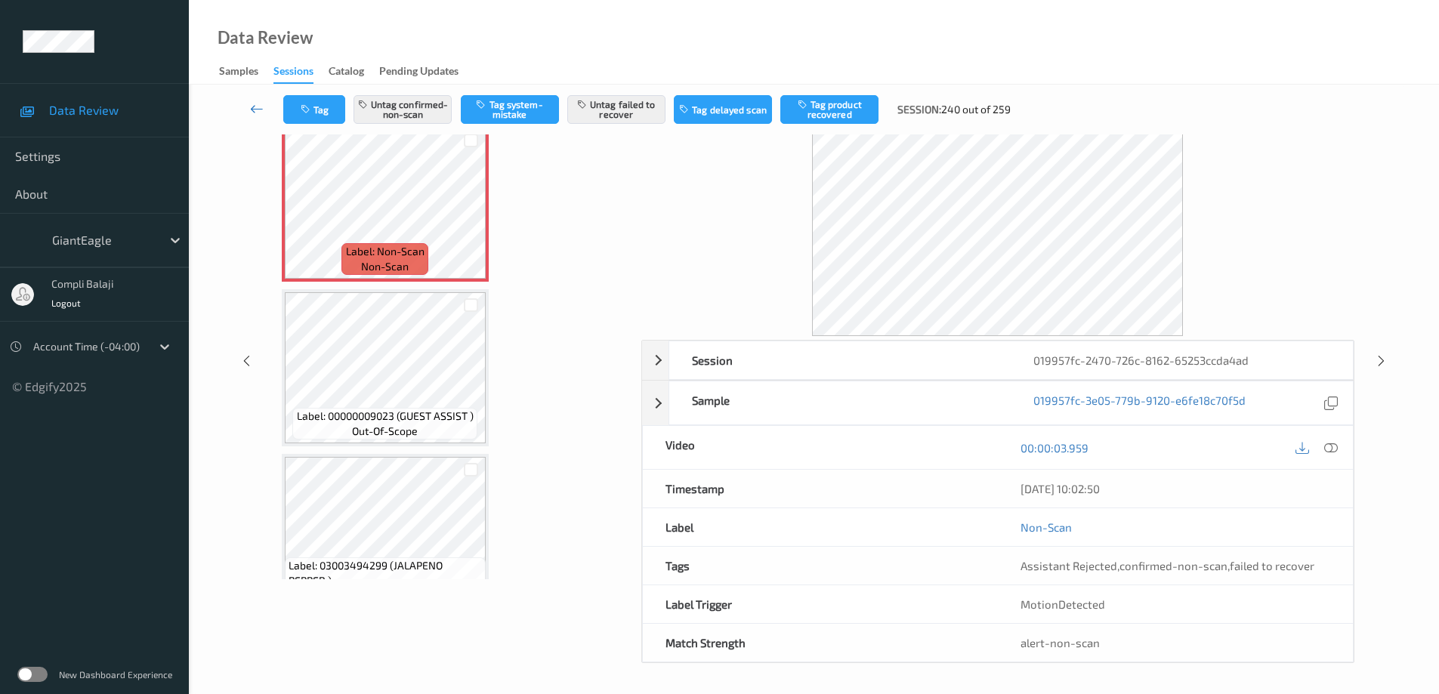
click at [257, 109] on icon at bounding box center [257, 108] width 14 height 15
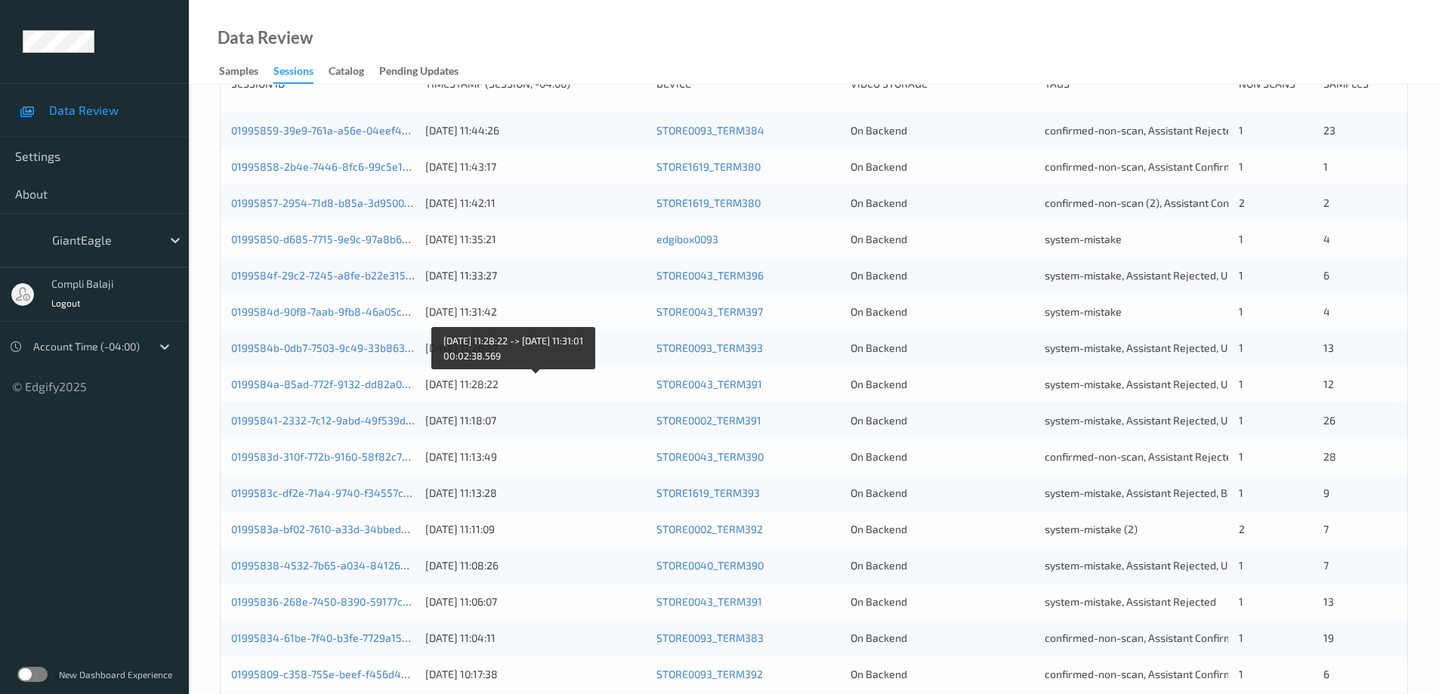
scroll to position [302, 0]
